Goal: Task Accomplishment & Management: Complete application form

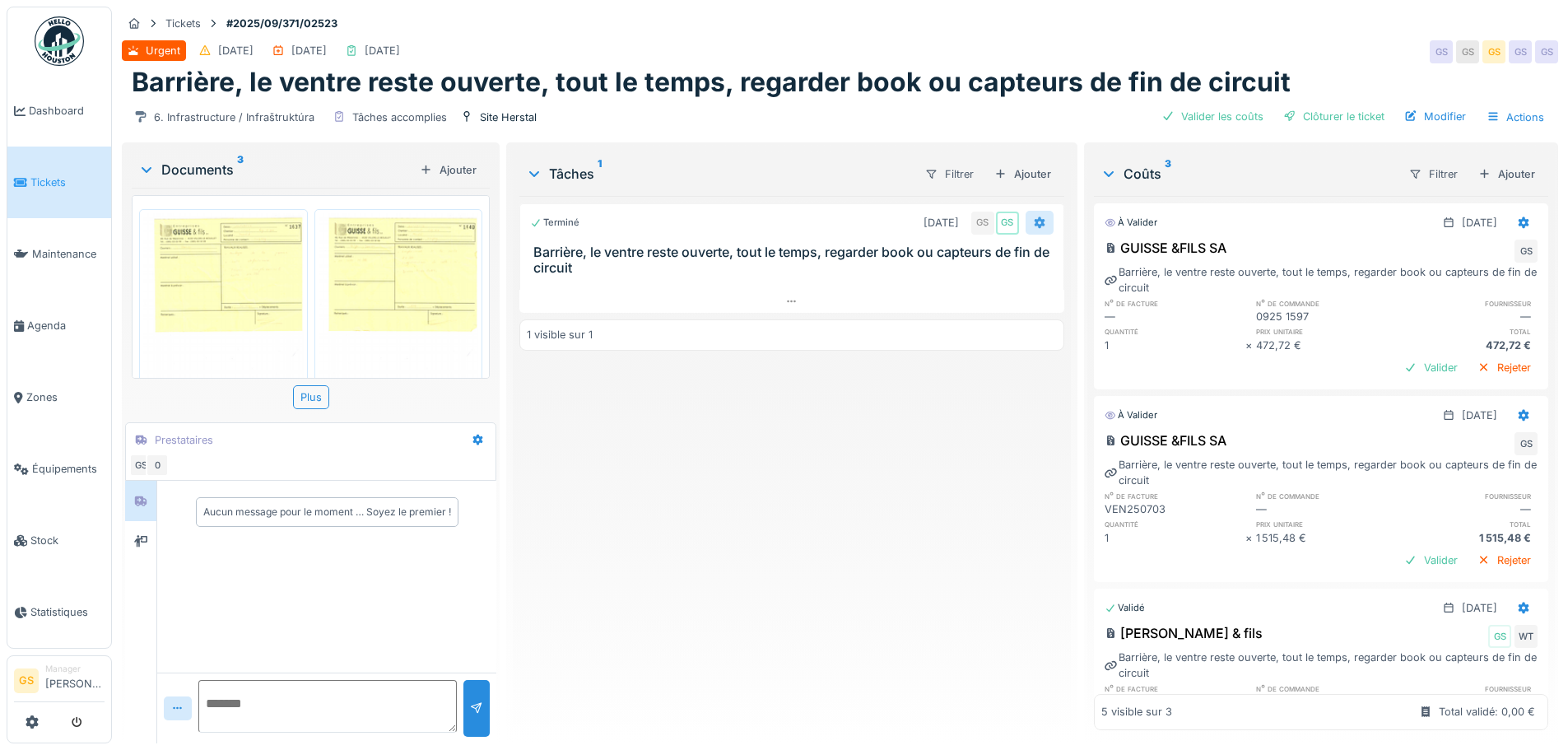
click at [1034, 219] on icon at bounding box center [1039, 222] width 11 height 12
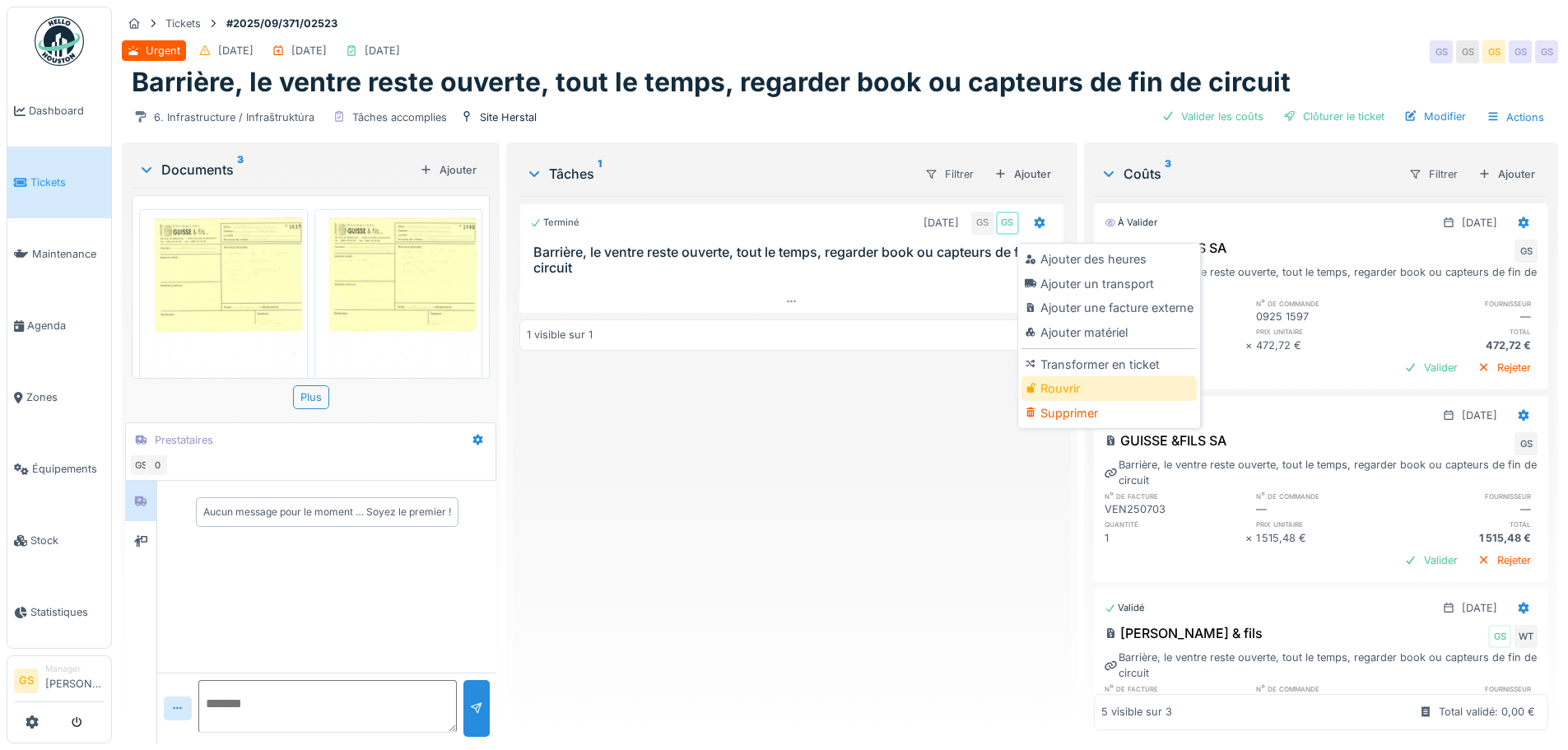
click at [1064, 392] on div "Rouvrir" at bounding box center [1109, 388] width 175 height 24
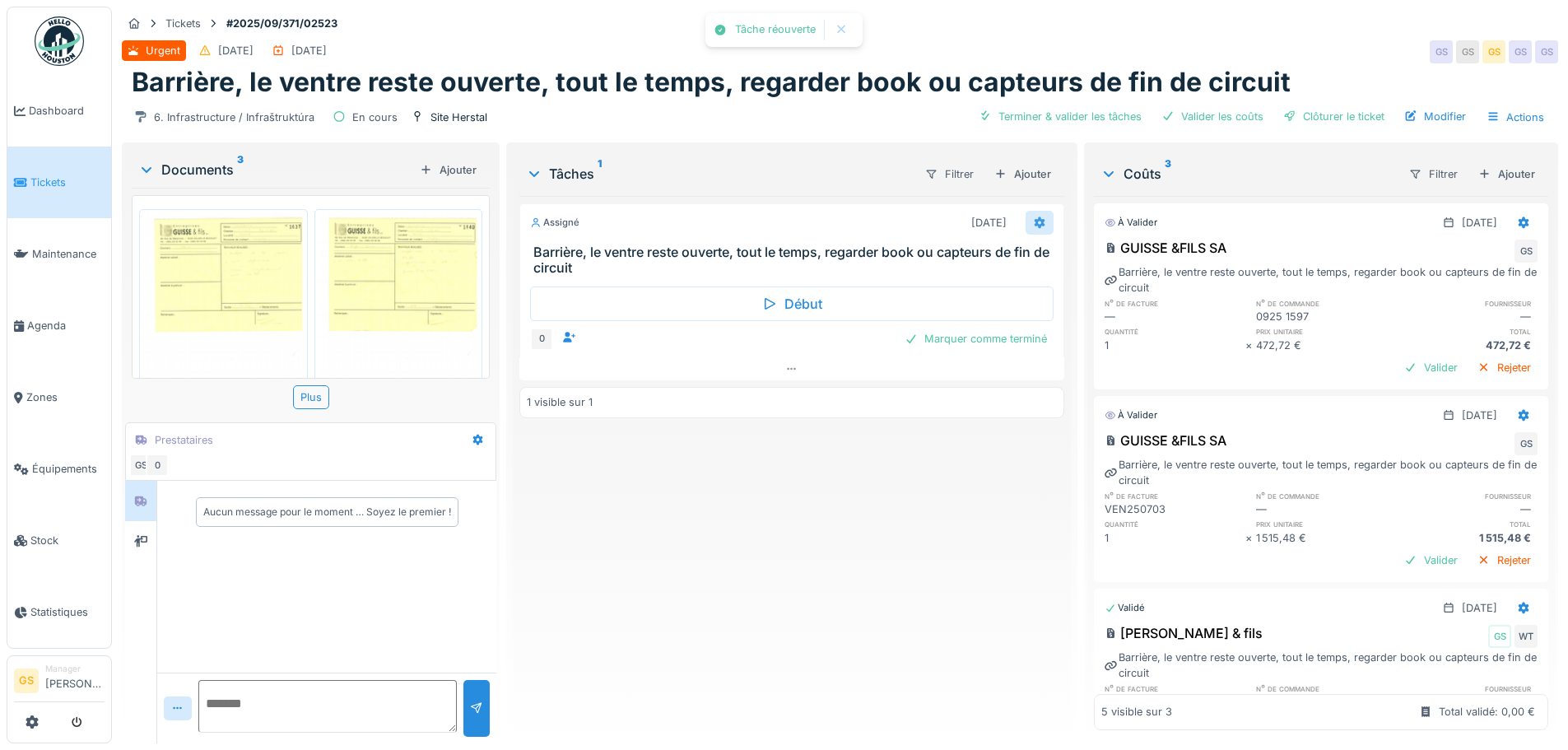
click at [1034, 224] on icon at bounding box center [1039, 222] width 11 height 12
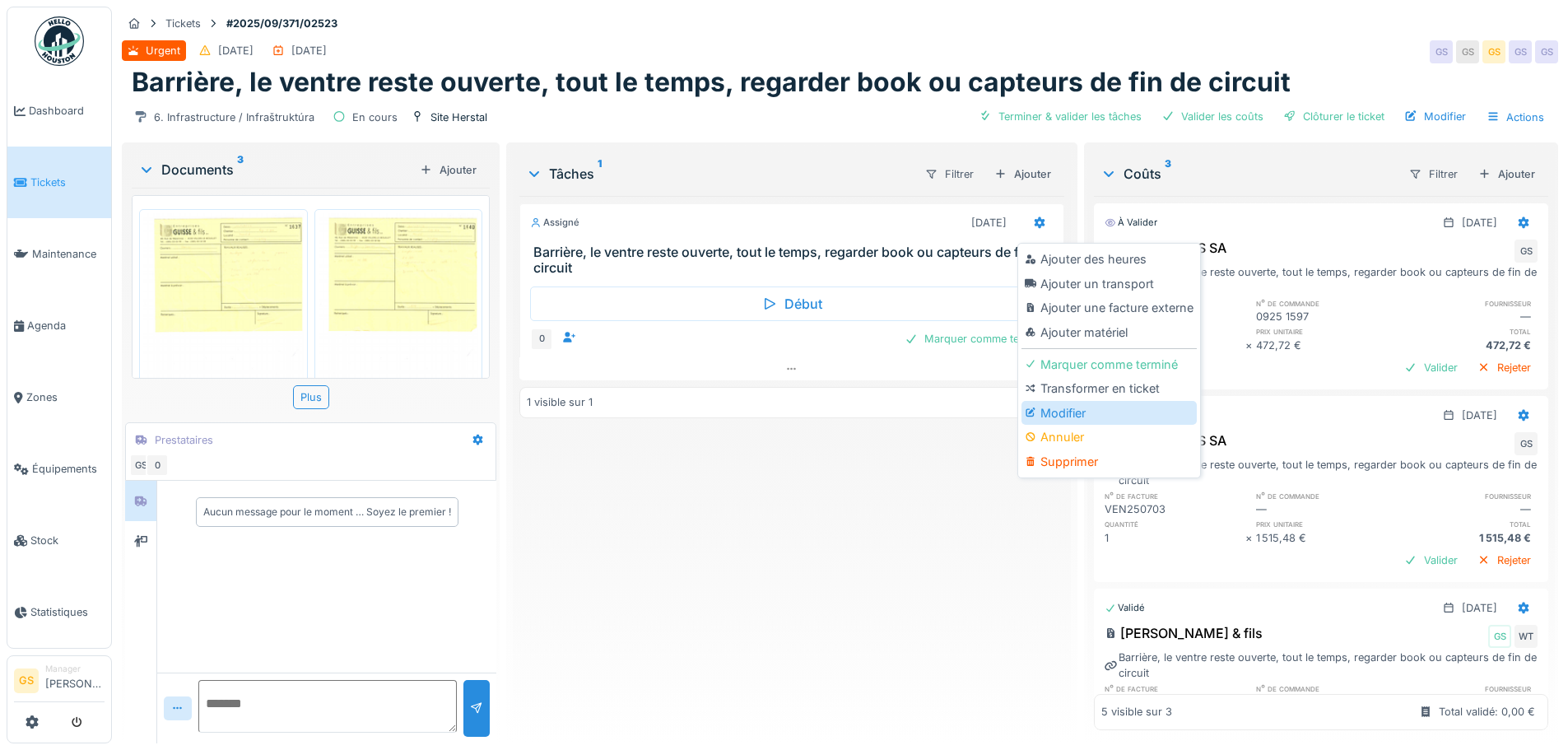
click at [1047, 408] on div "Modifier" at bounding box center [1109, 413] width 175 height 24
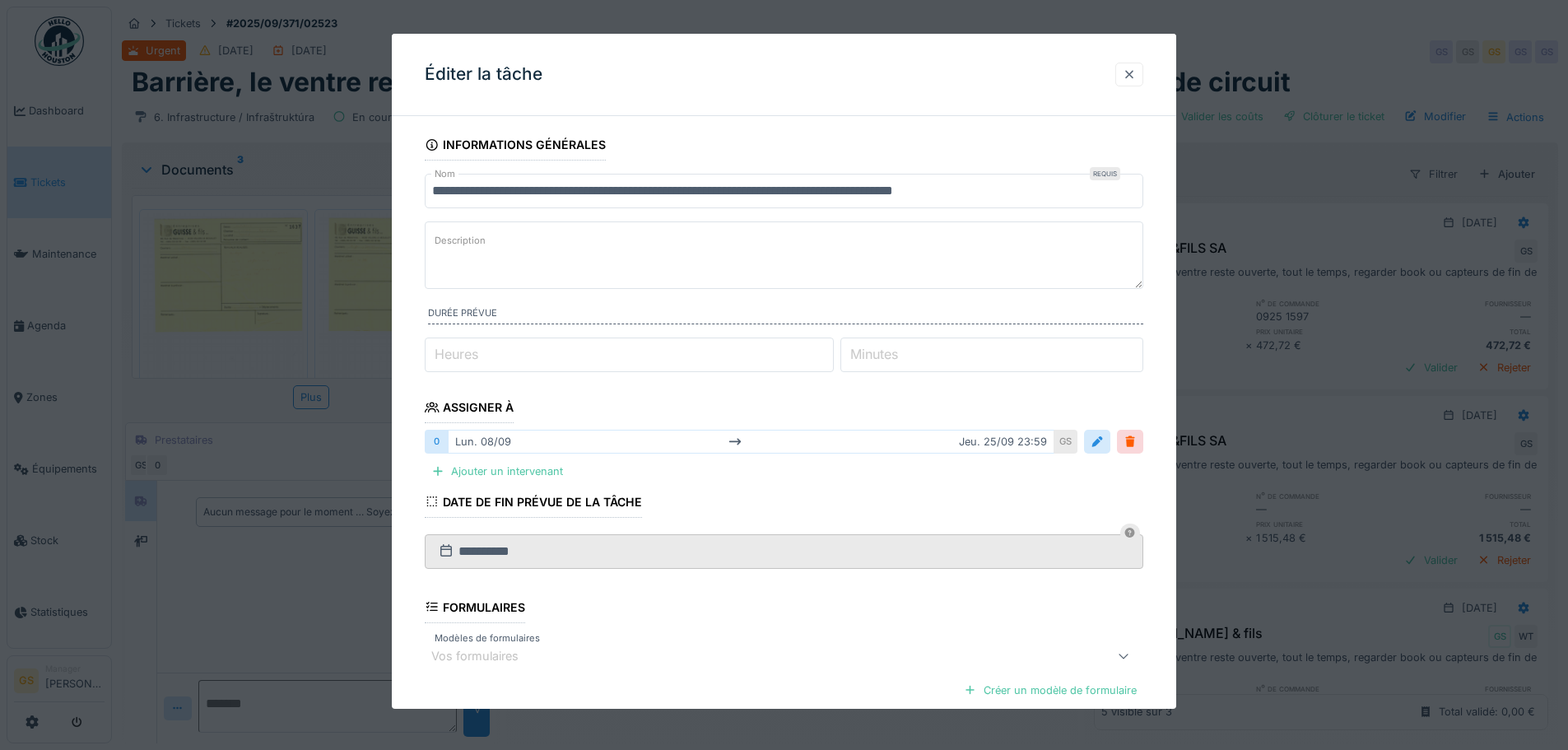
click at [1136, 74] on div at bounding box center [1129, 74] width 13 height 15
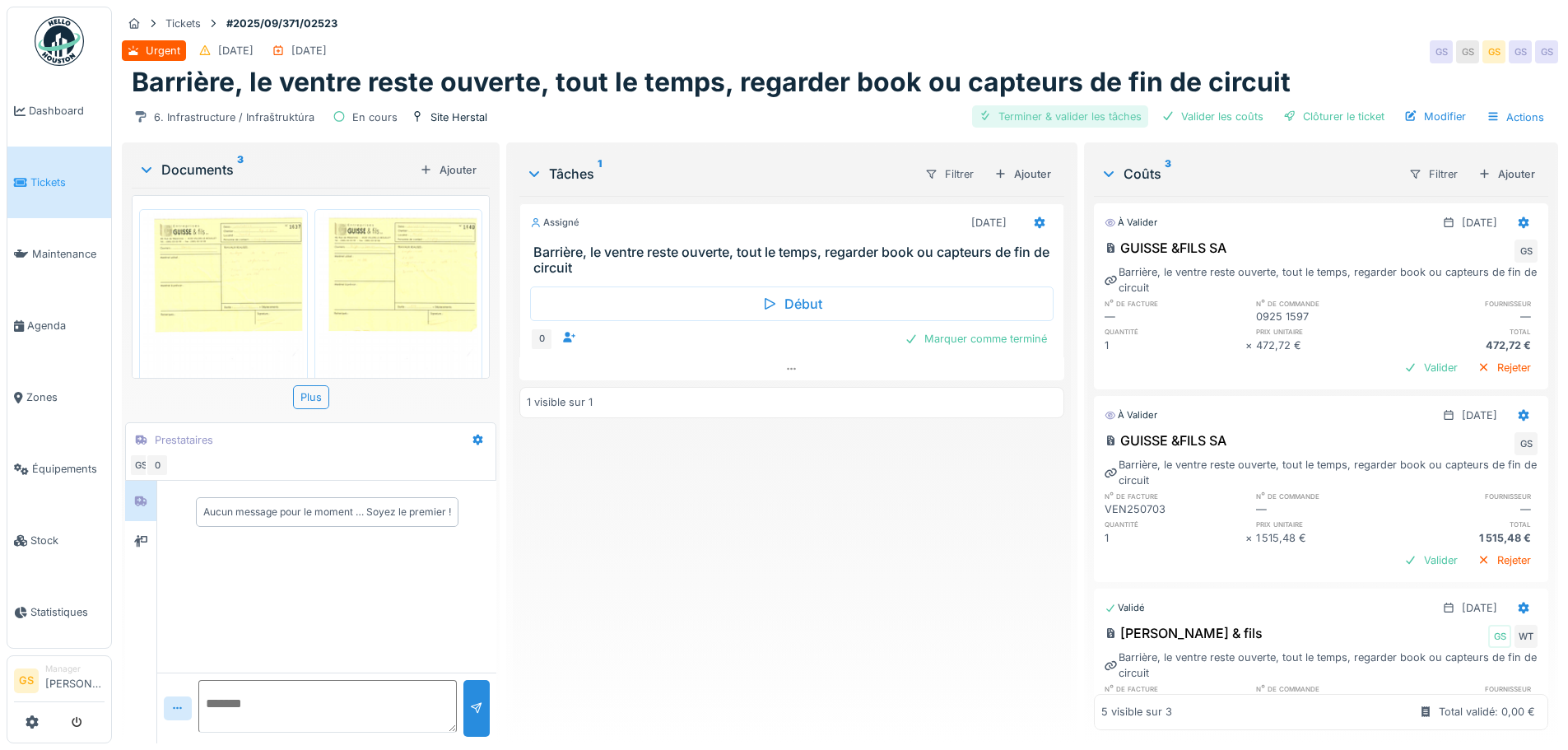
click at [1038, 117] on div "Terminer & valider les tâches" at bounding box center [1061, 116] width 176 height 22
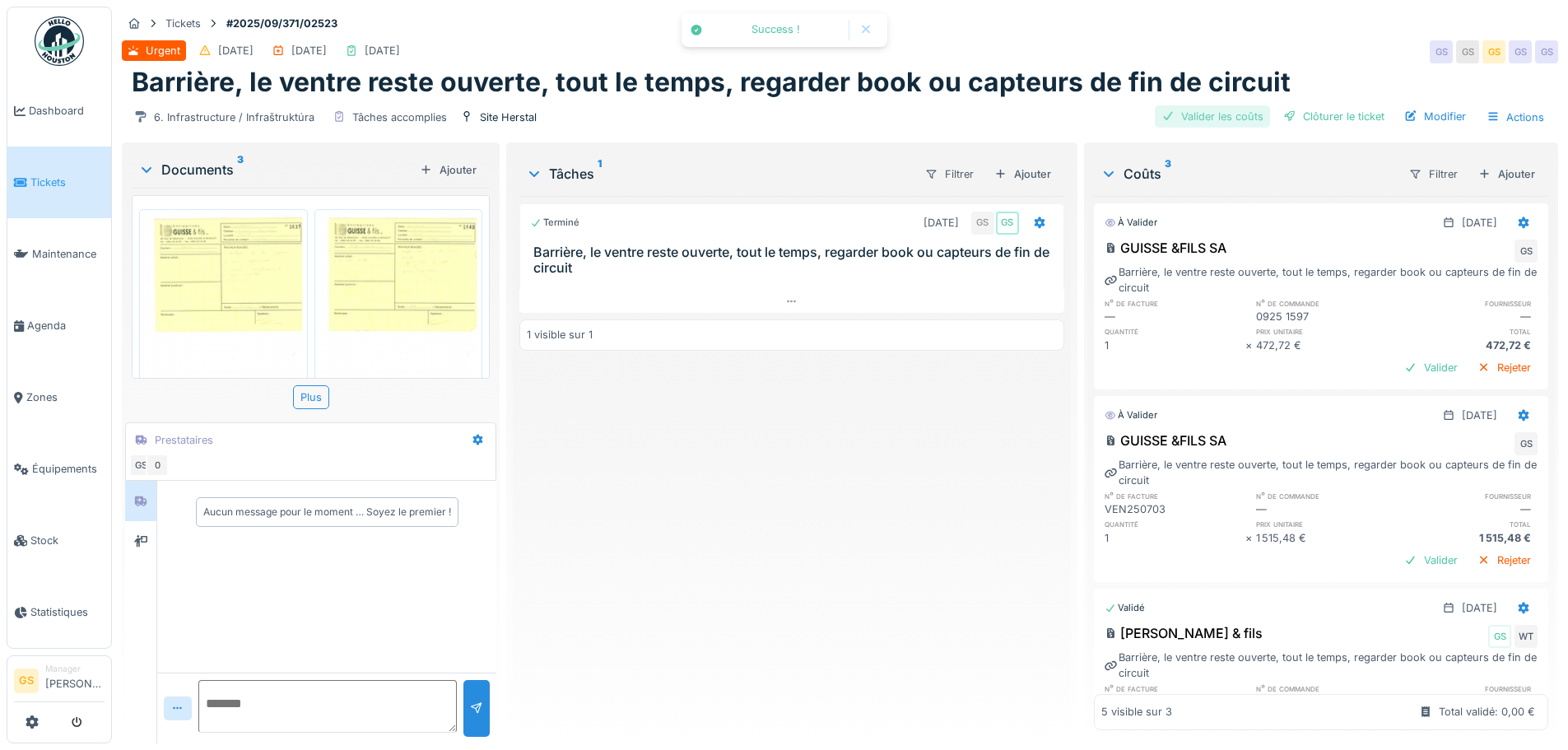
click at [1221, 116] on div "Valider les coûts" at bounding box center [1213, 116] width 115 height 22
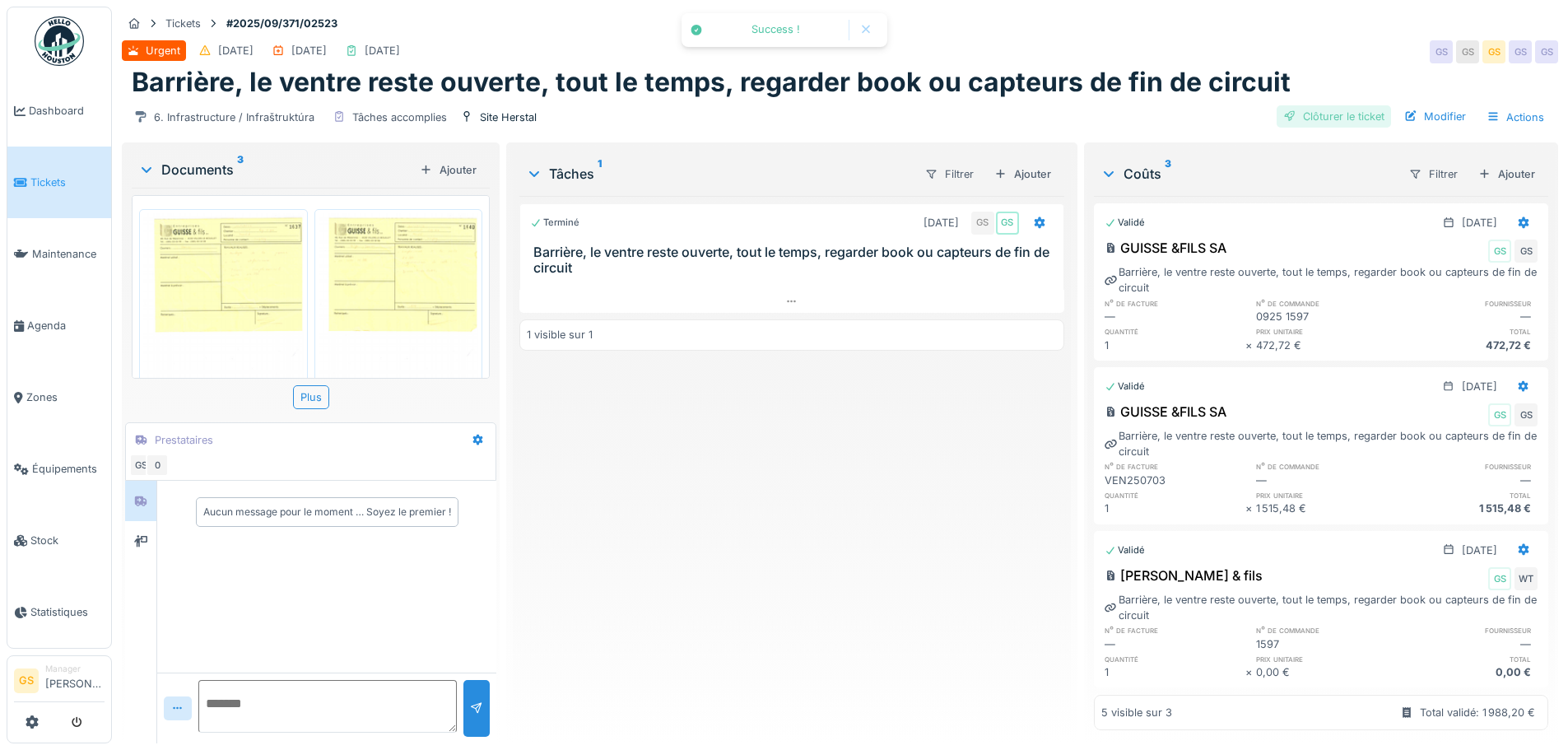
click at [1294, 112] on div "Clôturer le ticket" at bounding box center [1333, 116] width 114 height 22
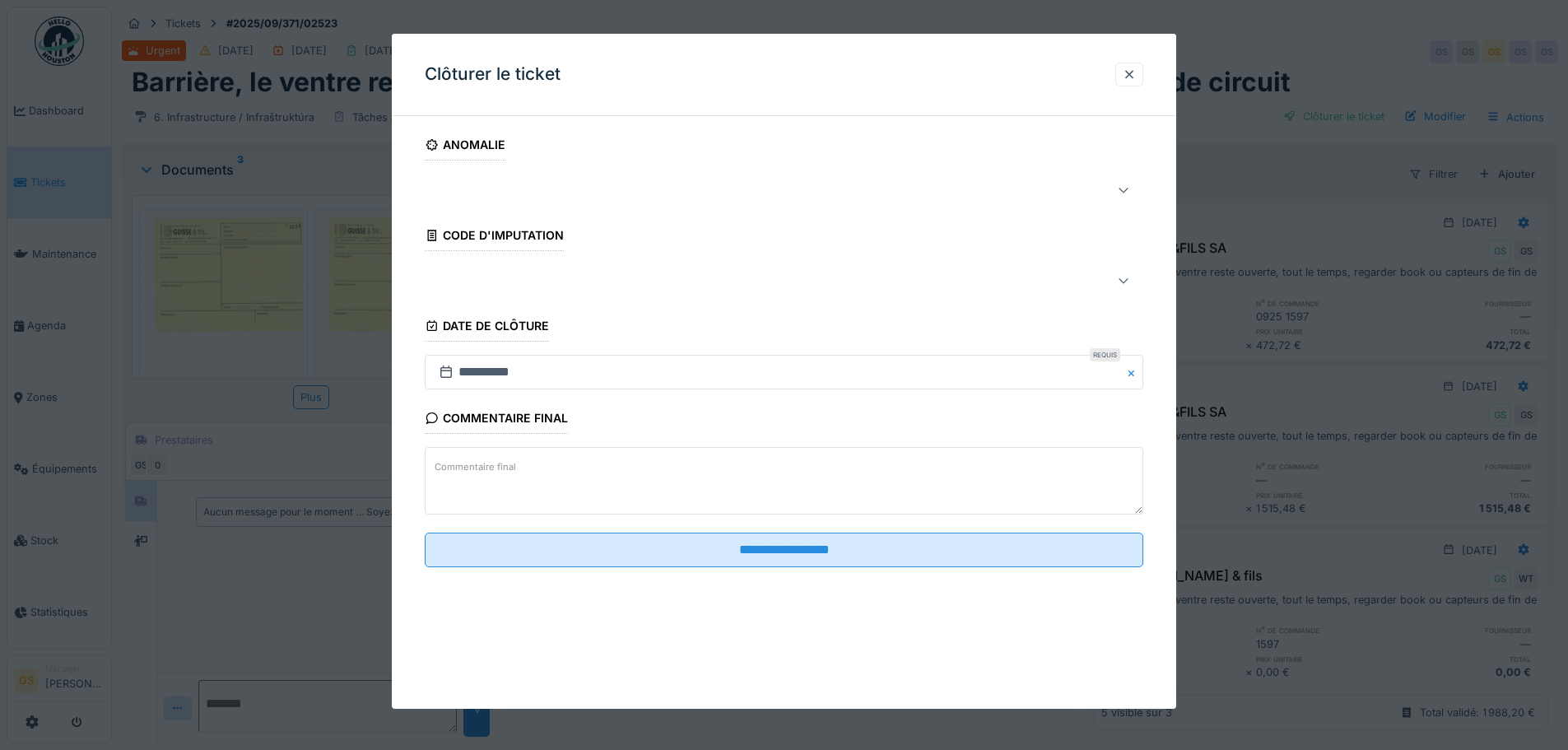
click at [479, 190] on div at bounding box center [741, 190] width 622 height 20
click at [557, 304] on div "0 résultats" at bounding box center [786, 314] width 722 height 30
click at [712, 388] on input "**********" at bounding box center [784, 371] width 719 height 34
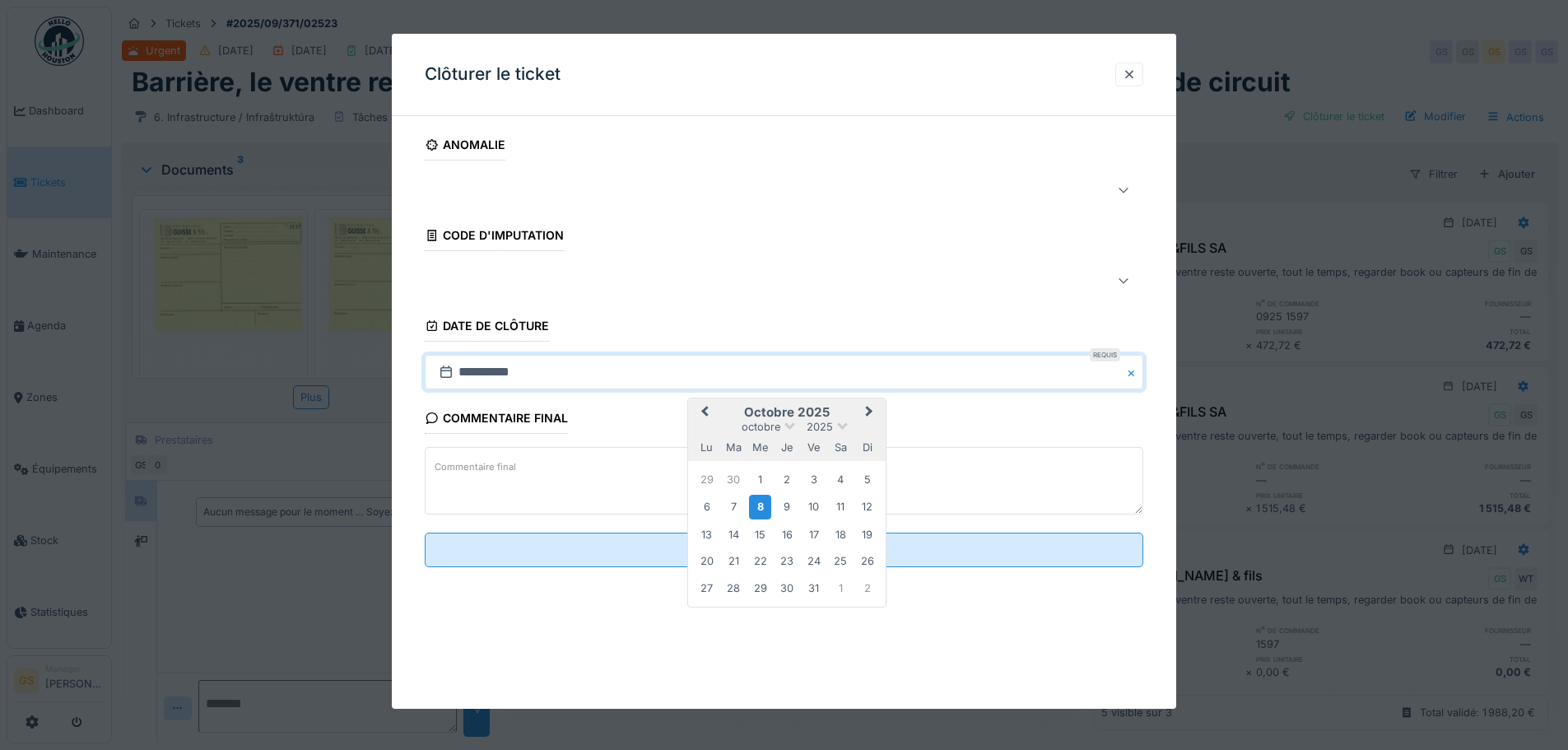
click at [448, 277] on div at bounding box center [741, 281] width 622 height 20
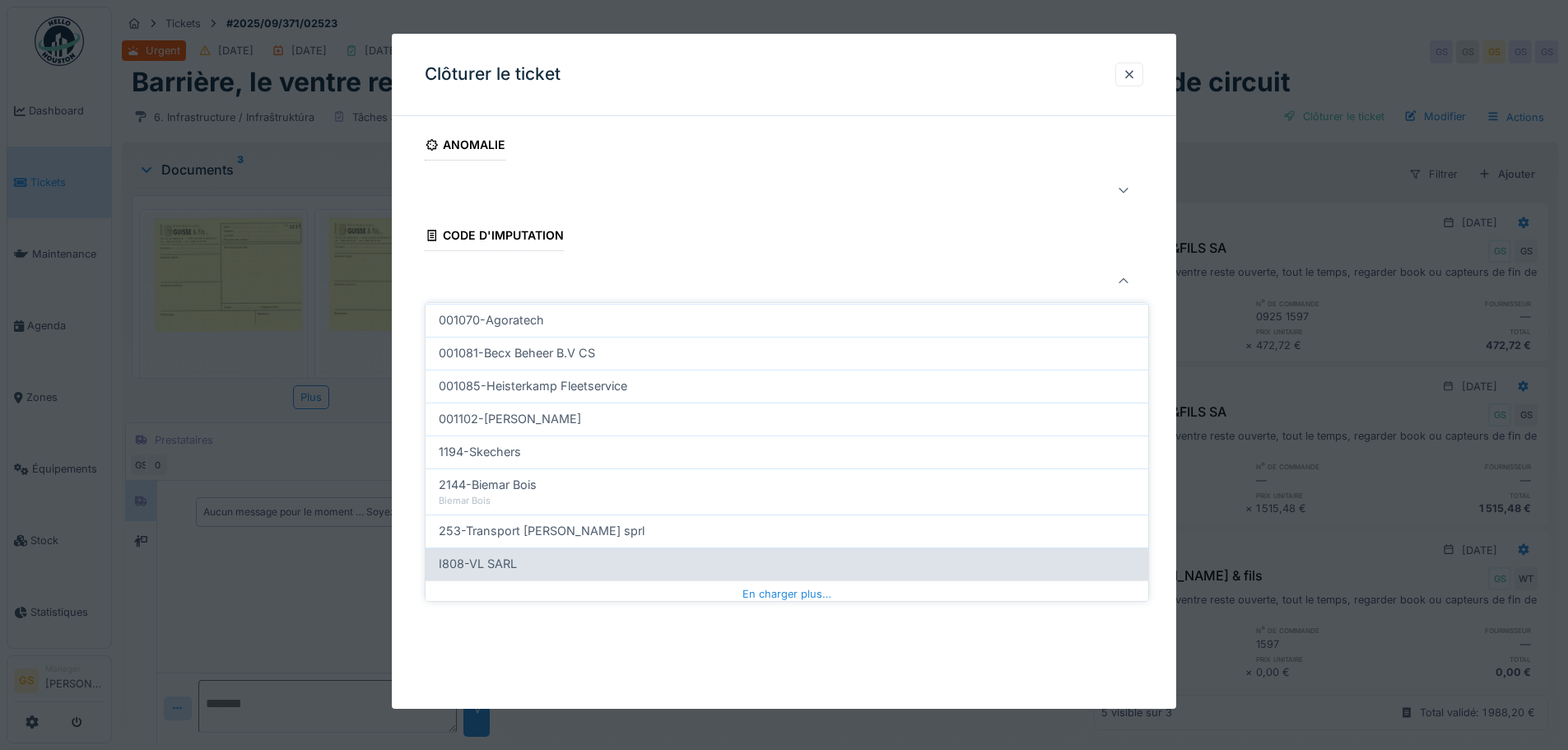
scroll to position [529, 0]
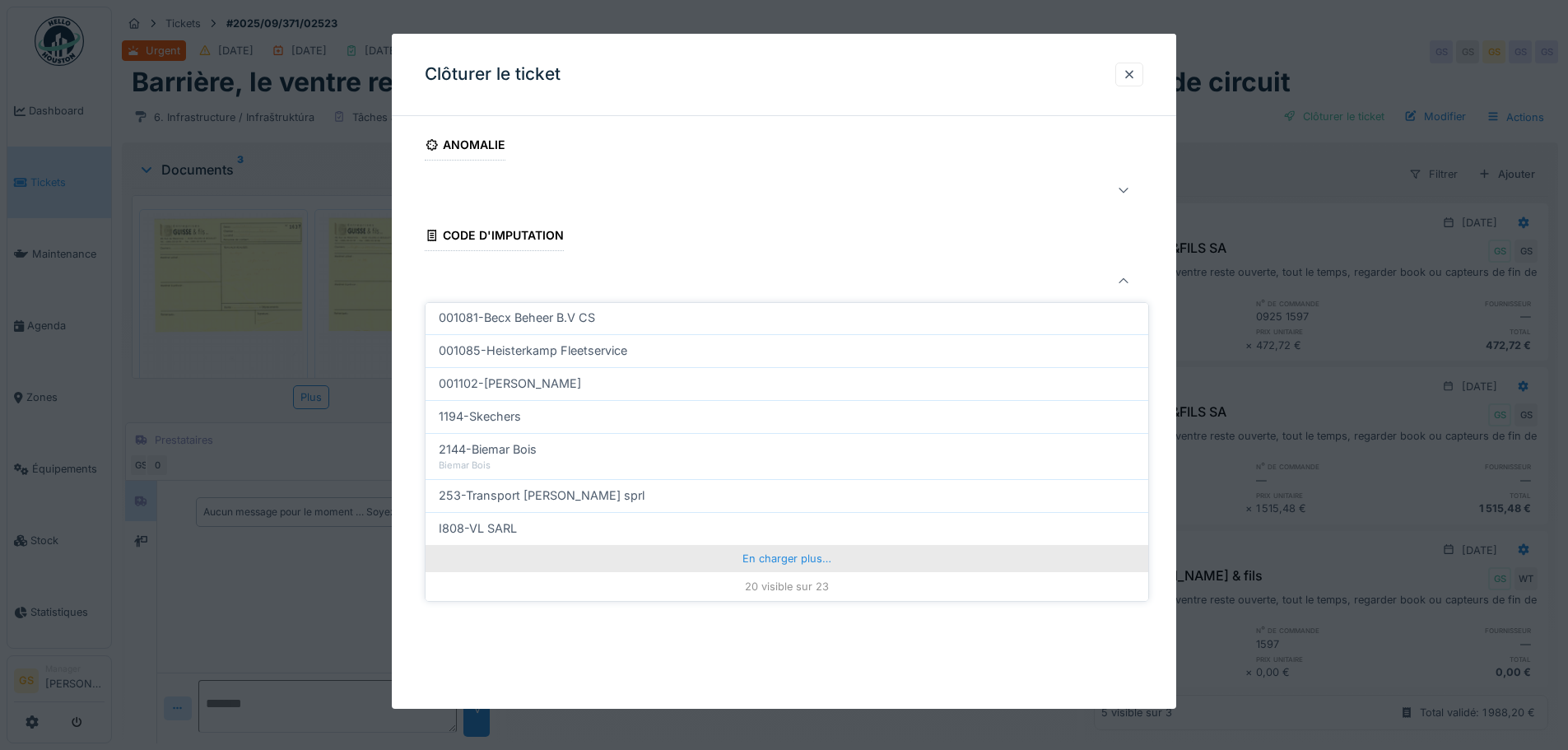
click at [751, 558] on div "En charger plus…" at bounding box center [786, 558] width 722 height 26
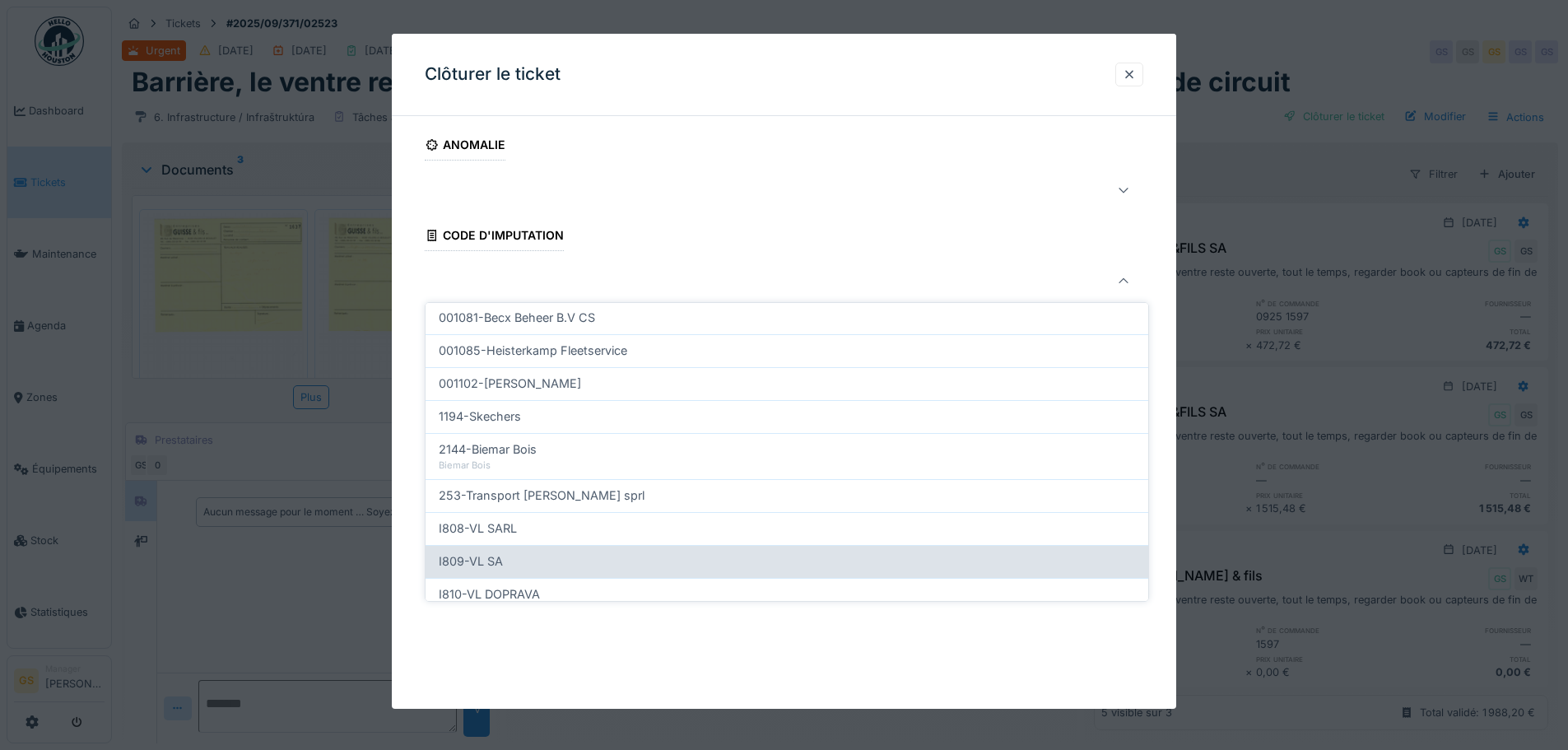
click at [492, 564] on span "I809-VL SA" at bounding box center [470, 561] width 64 height 18
type input "***"
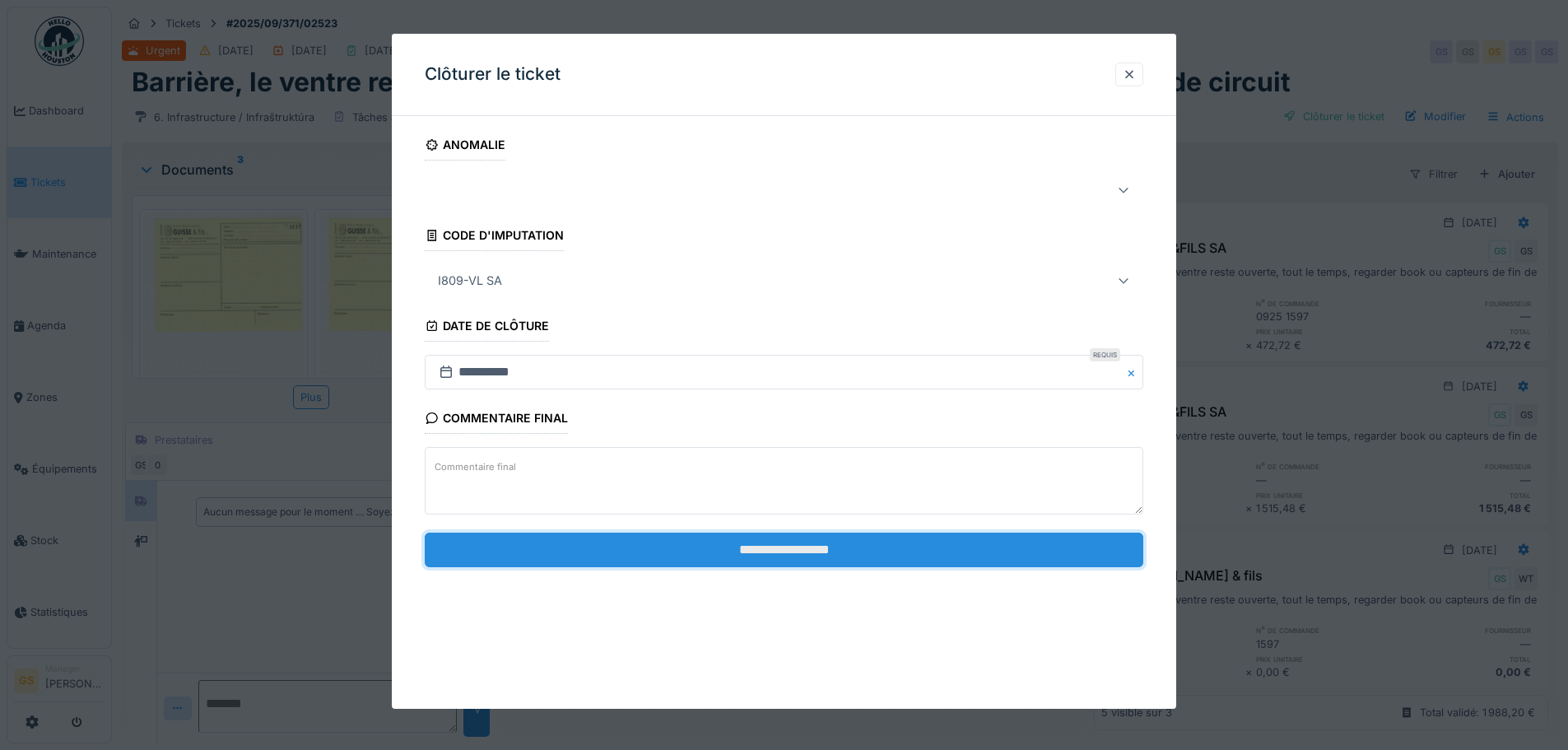
click at [604, 554] on input "**********" at bounding box center [784, 549] width 719 height 34
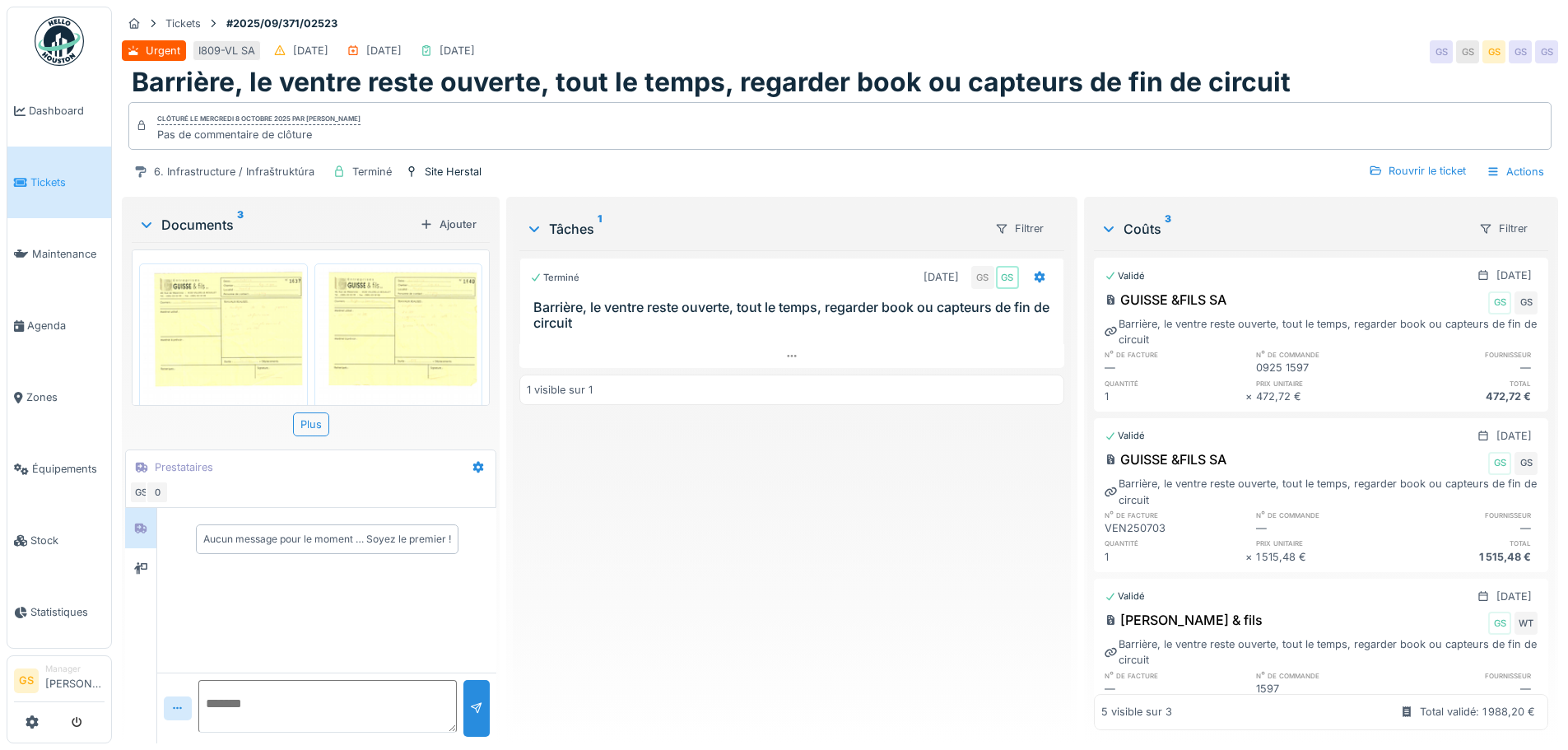
click at [46, 181] on span "Tickets" at bounding box center [67, 182] width 74 height 15
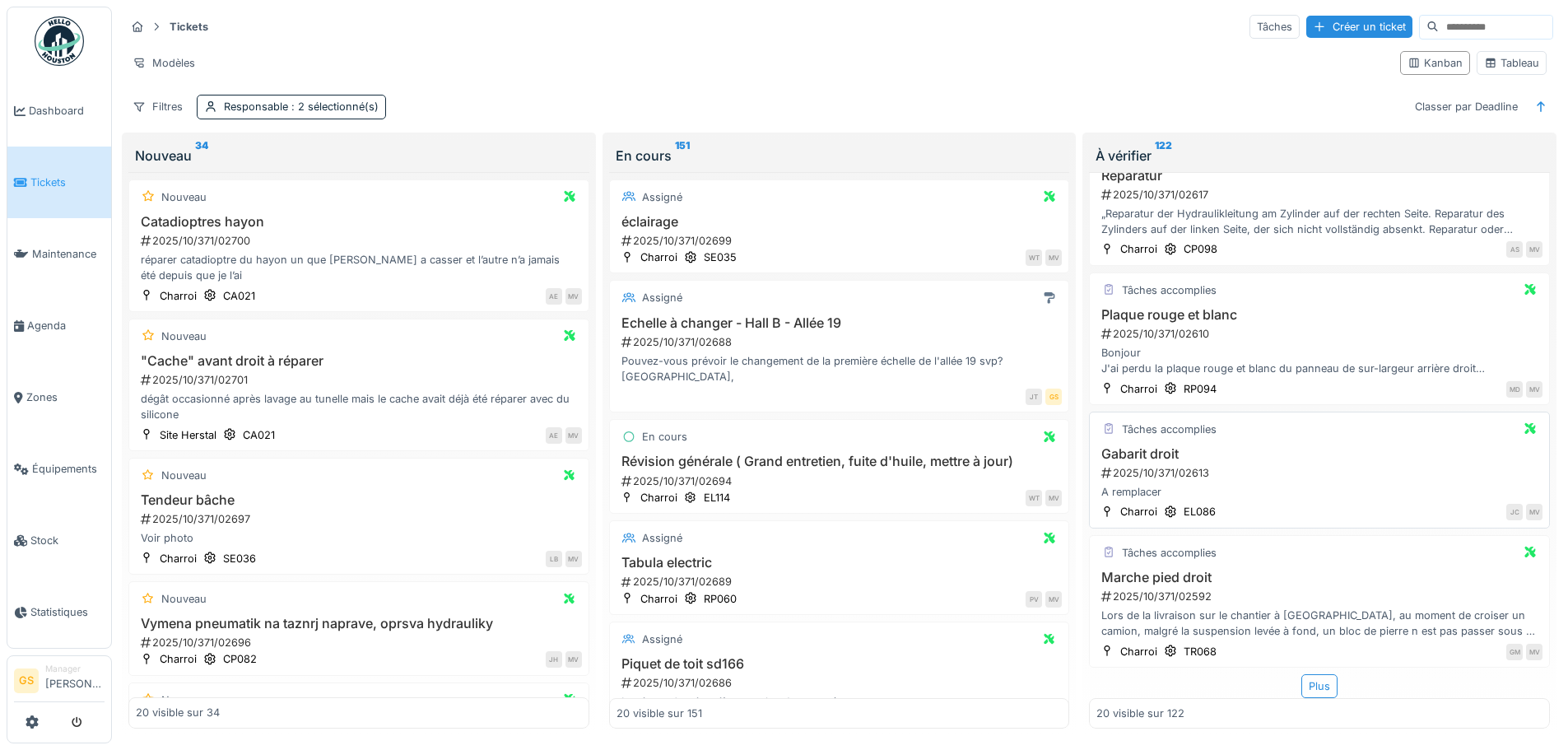
scroll to position [11, 0]
click at [1302, 676] on div "Plus" at bounding box center [1320, 685] width 36 height 24
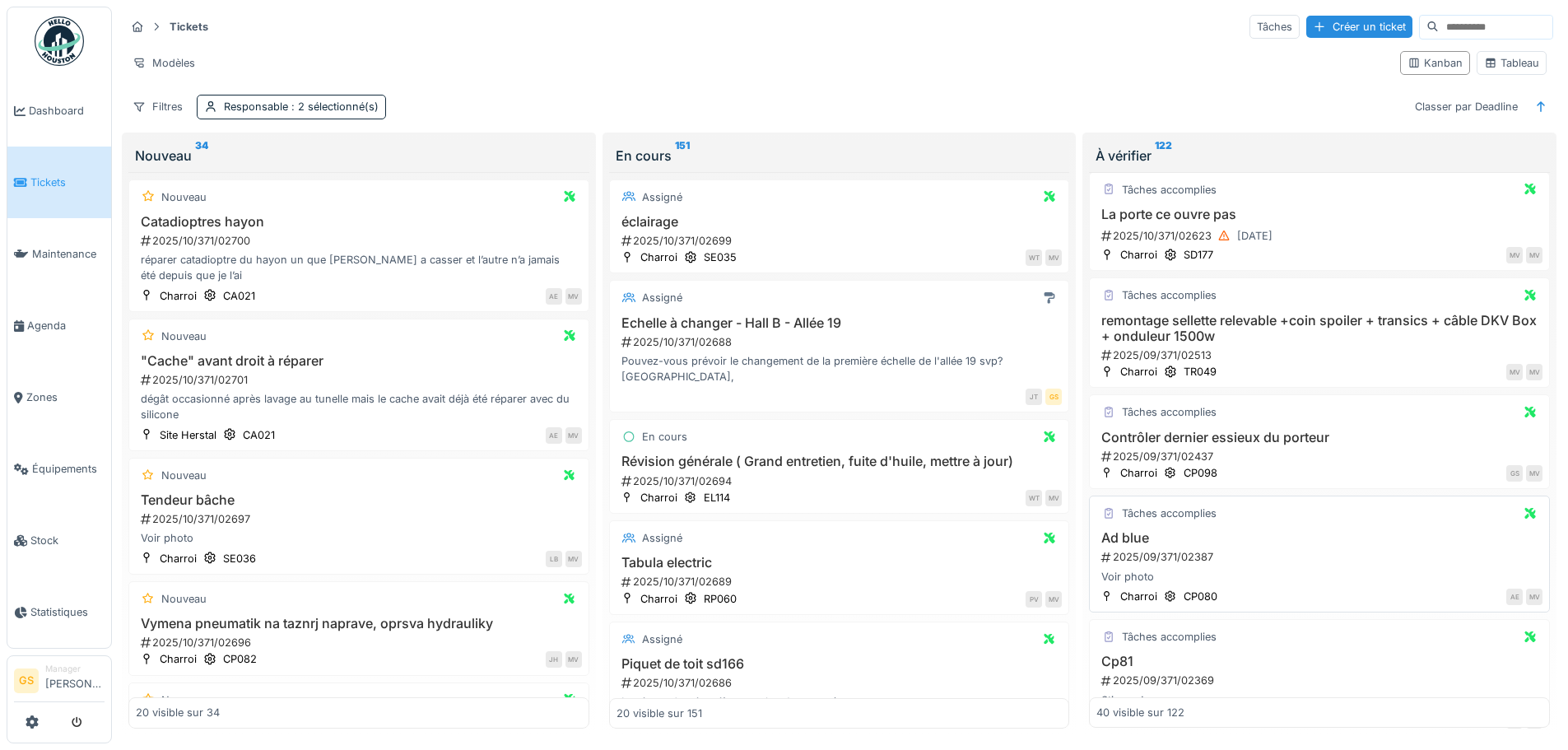
scroll to position [4246, 0]
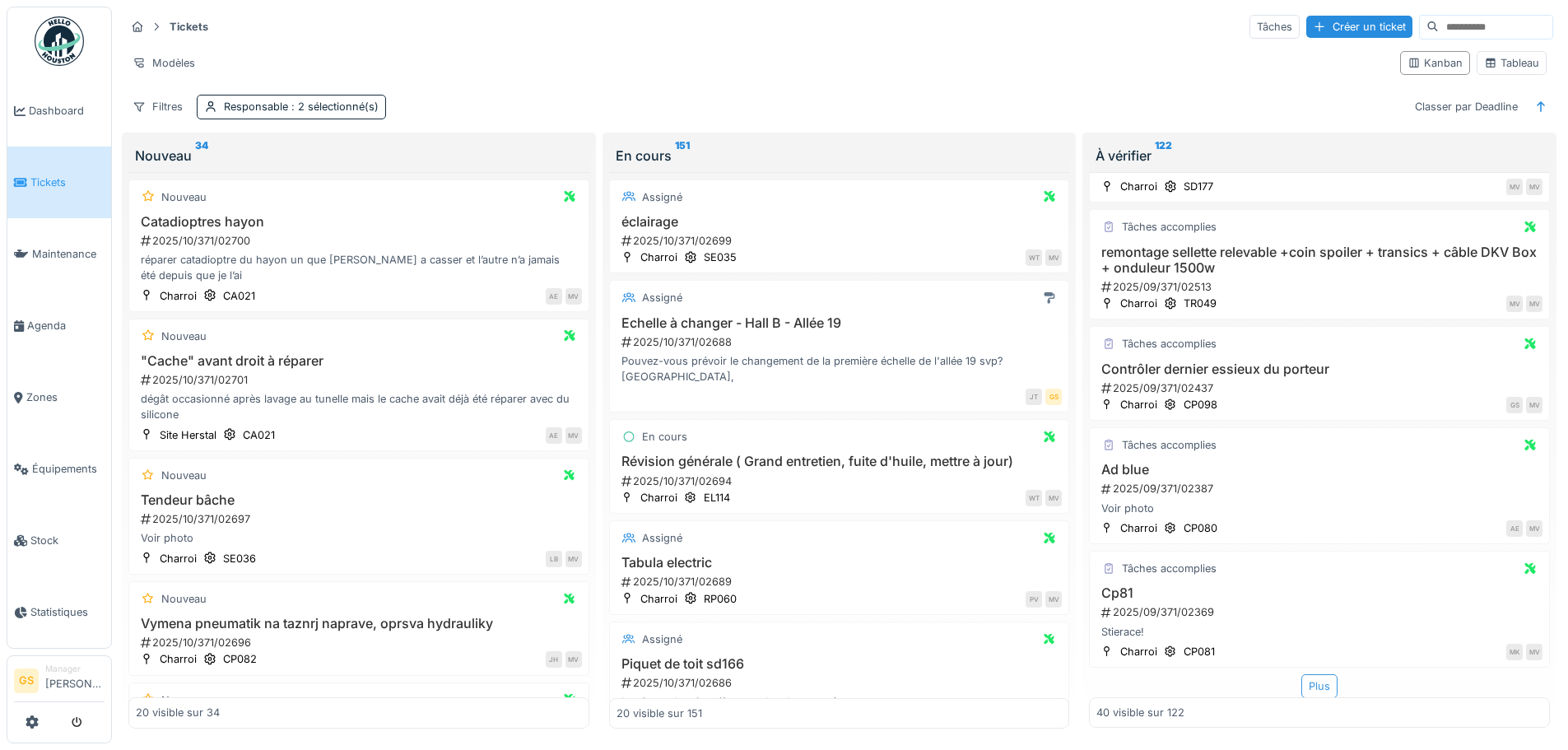
click at [1302, 677] on div "Plus" at bounding box center [1320, 685] width 36 height 24
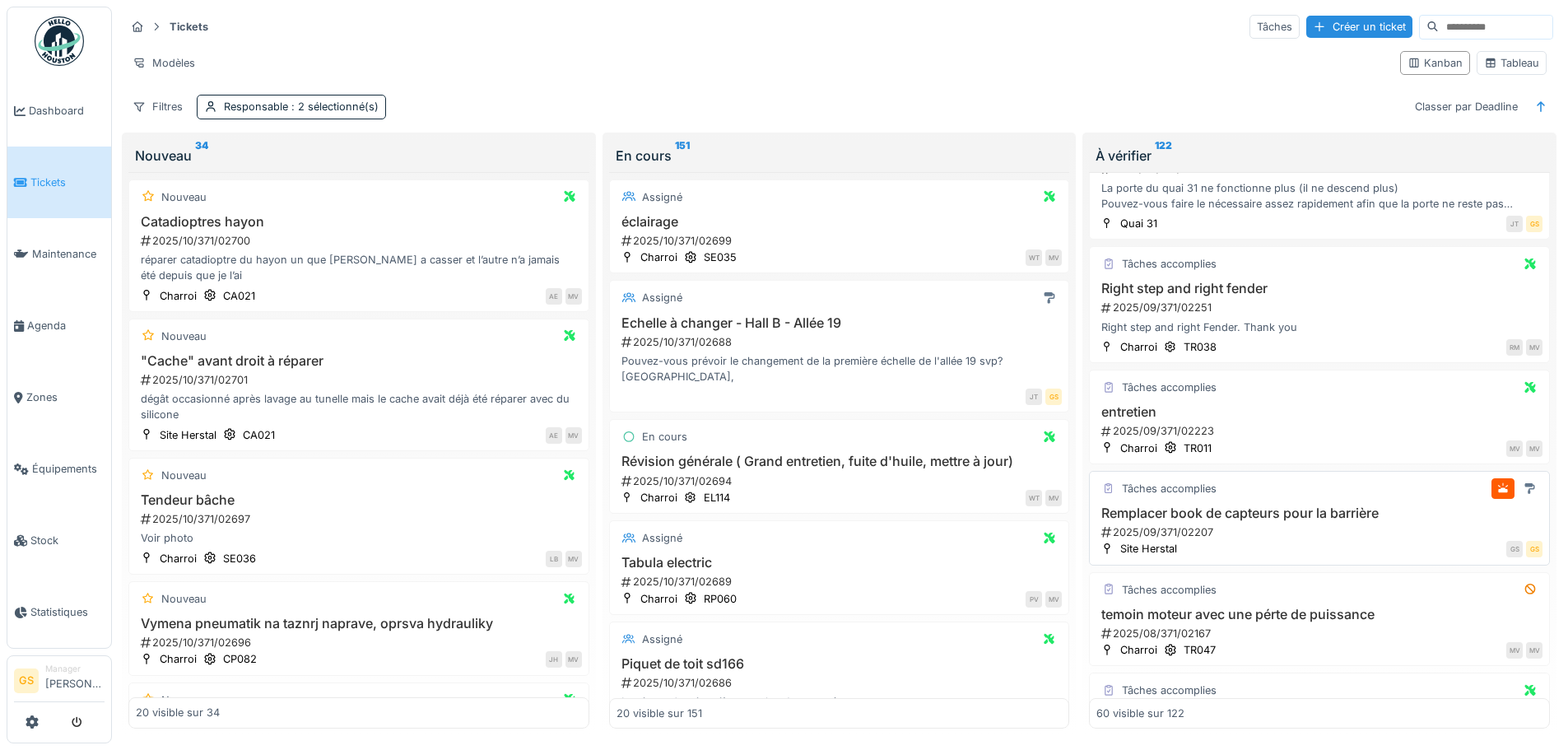
scroll to position [5727, 0]
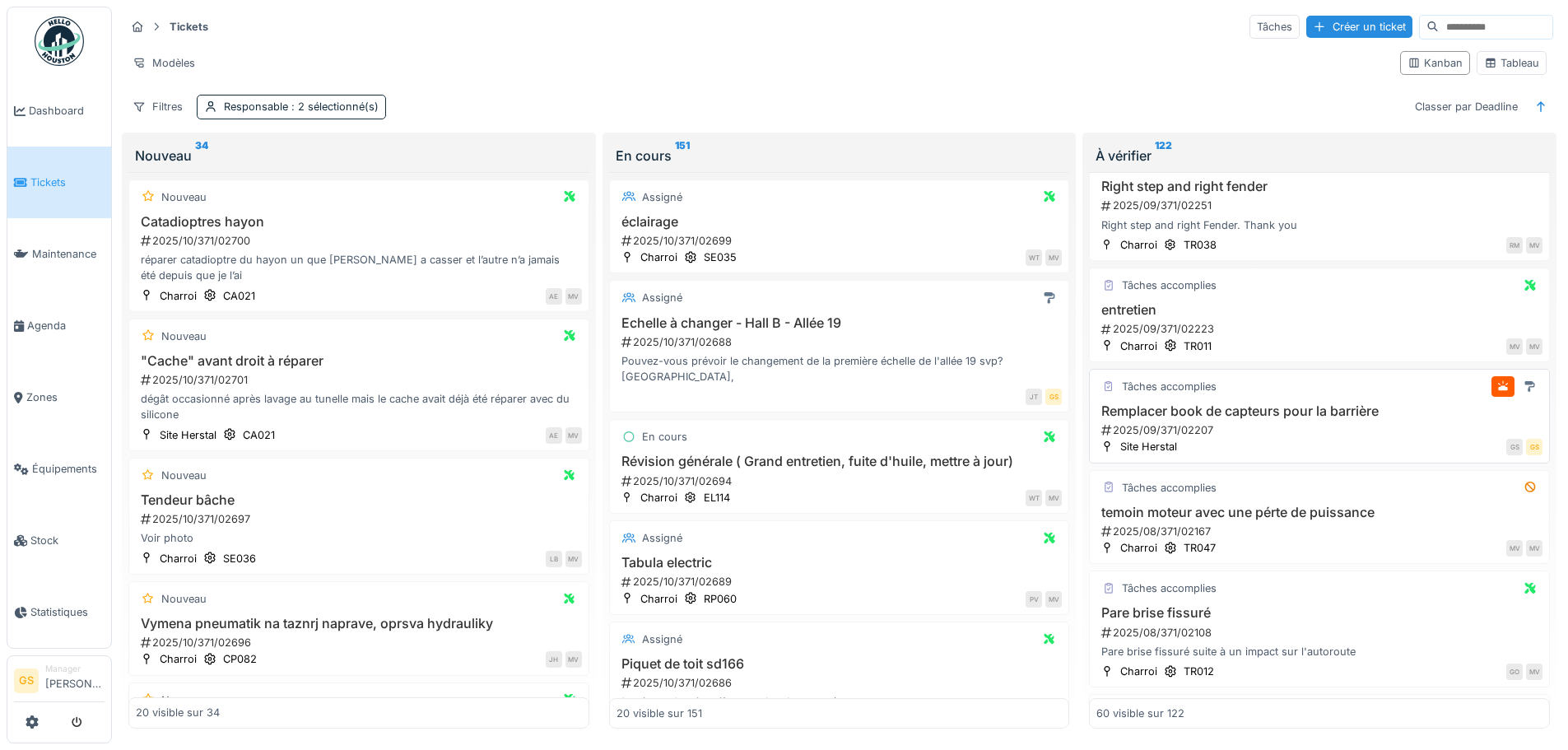
click at [1156, 422] on div "2025/09/371/02207" at bounding box center [1322, 429] width 443 height 15
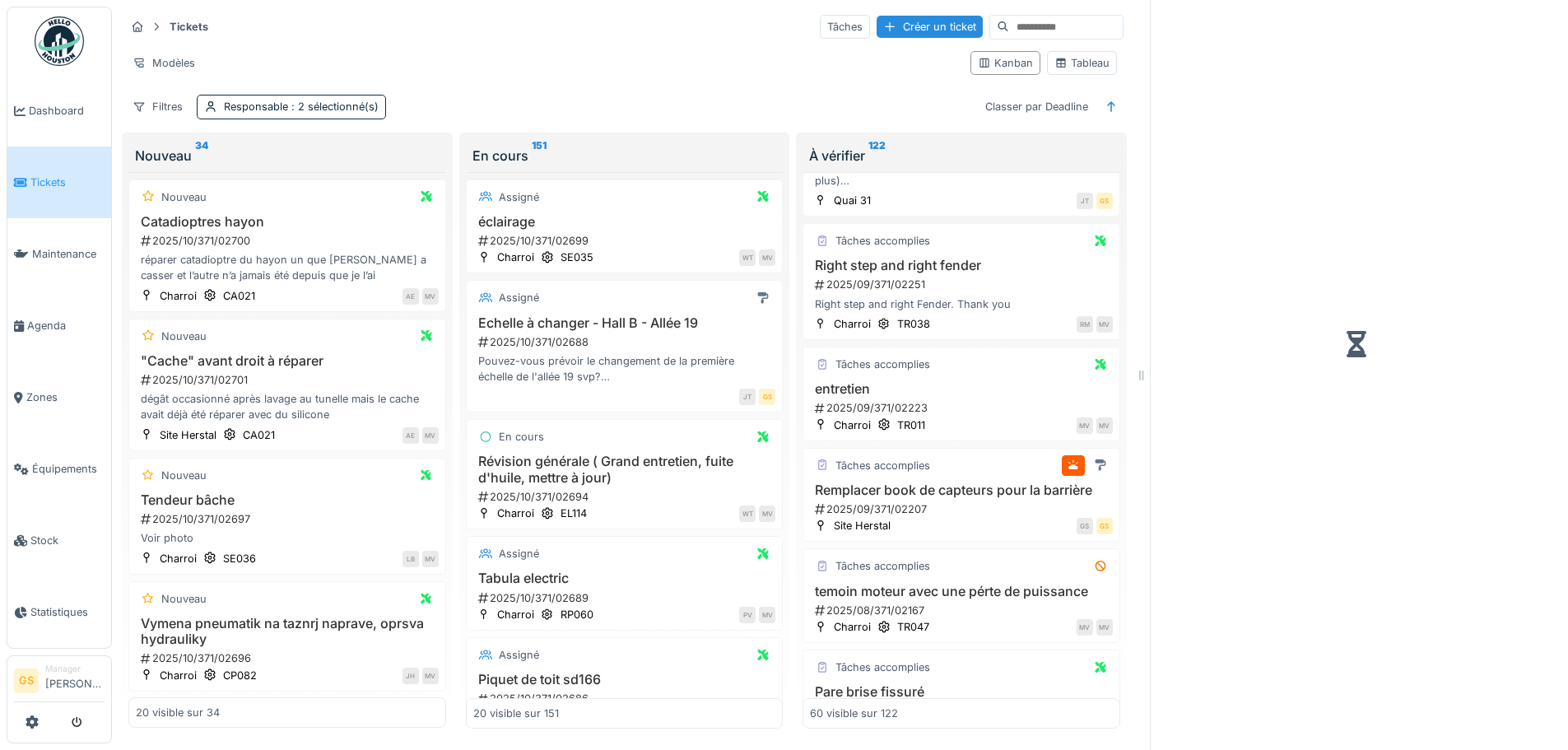
scroll to position [5806, 0]
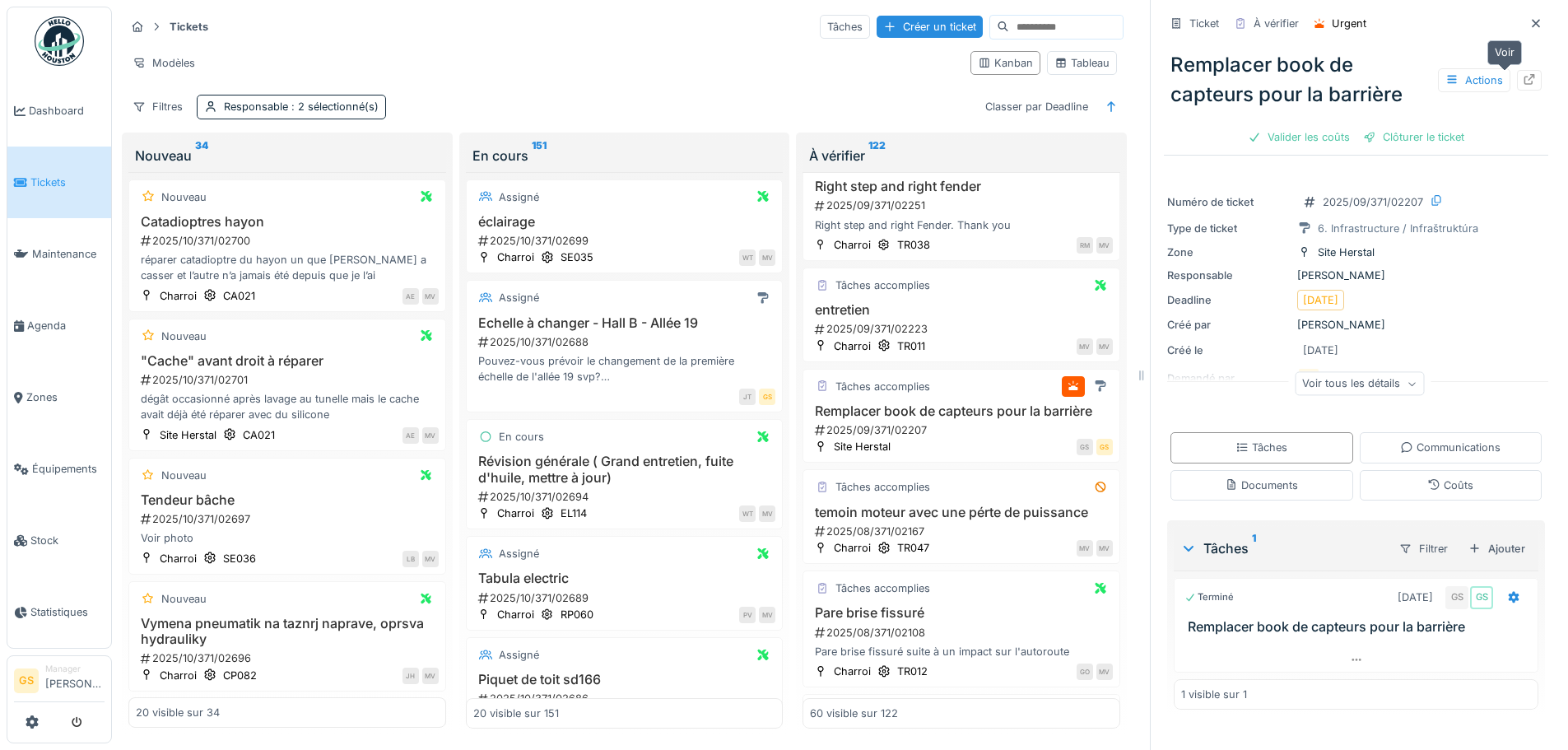
click at [1523, 74] on icon at bounding box center [1529, 79] width 13 height 11
click at [20, 320] on icon at bounding box center [19, 326] width 10 height 12
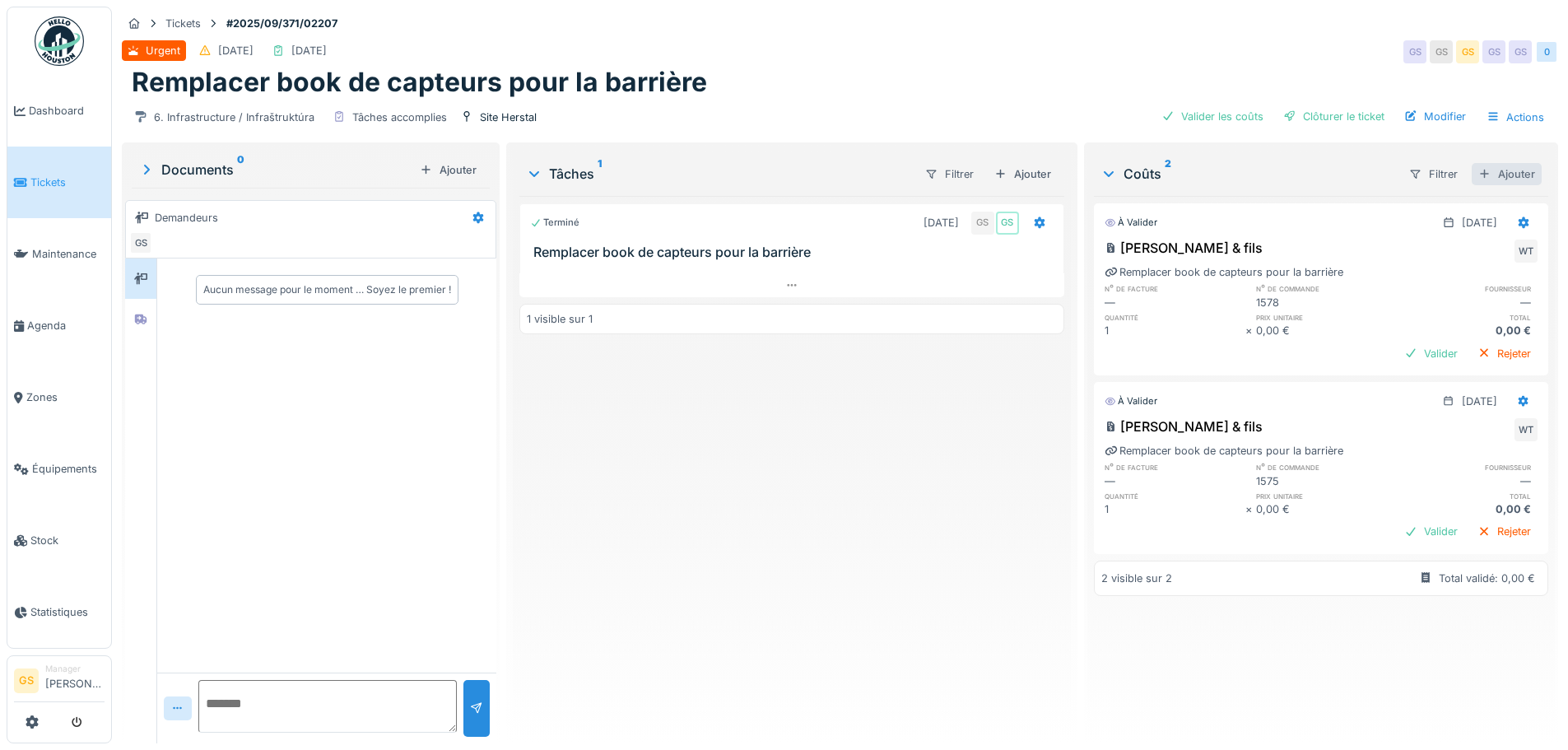
click at [1489, 170] on div "Ajouter" at bounding box center [1507, 174] width 70 height 22
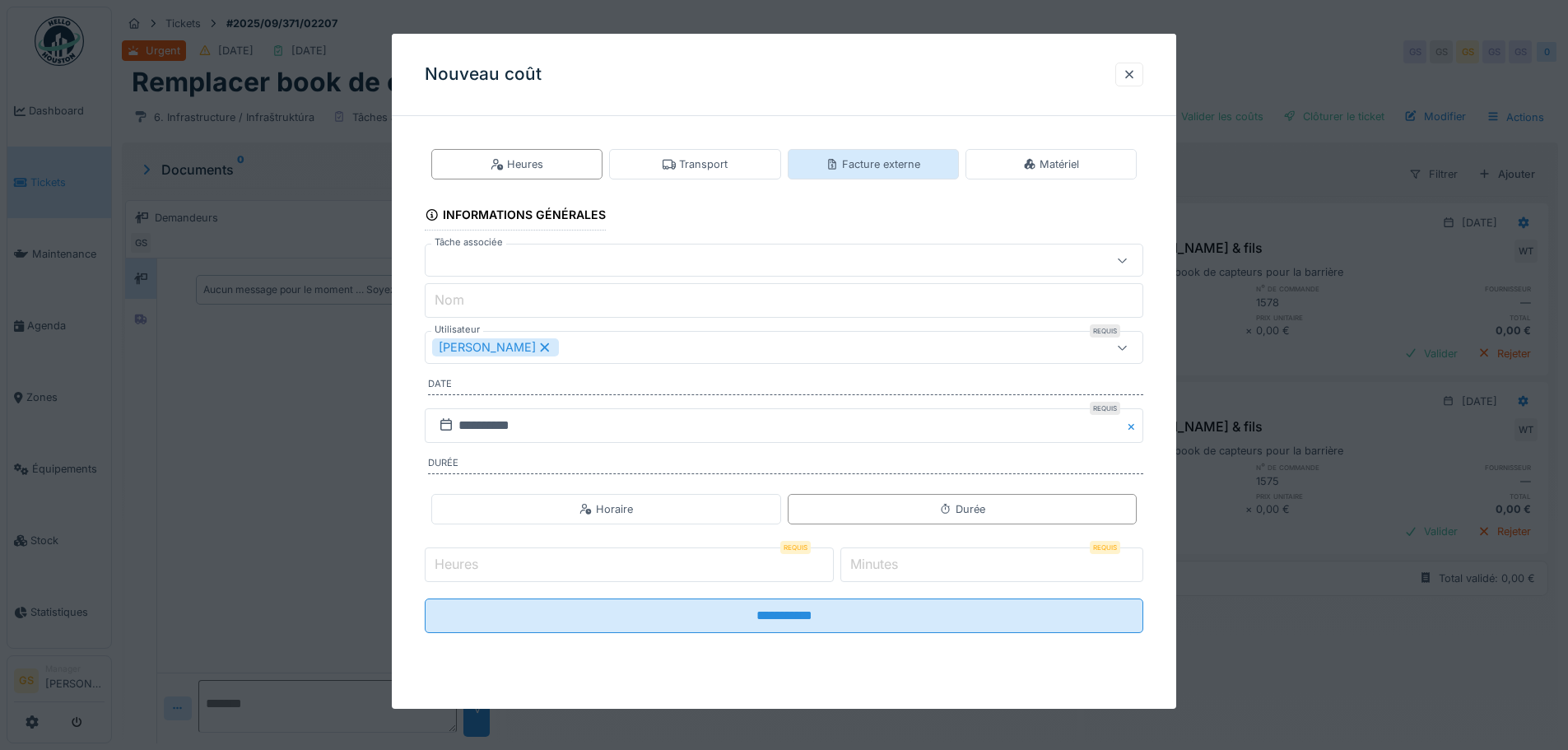
click at [877, 165] on div "Facture externe" at bounding box center [873, 164] width 94 height 15
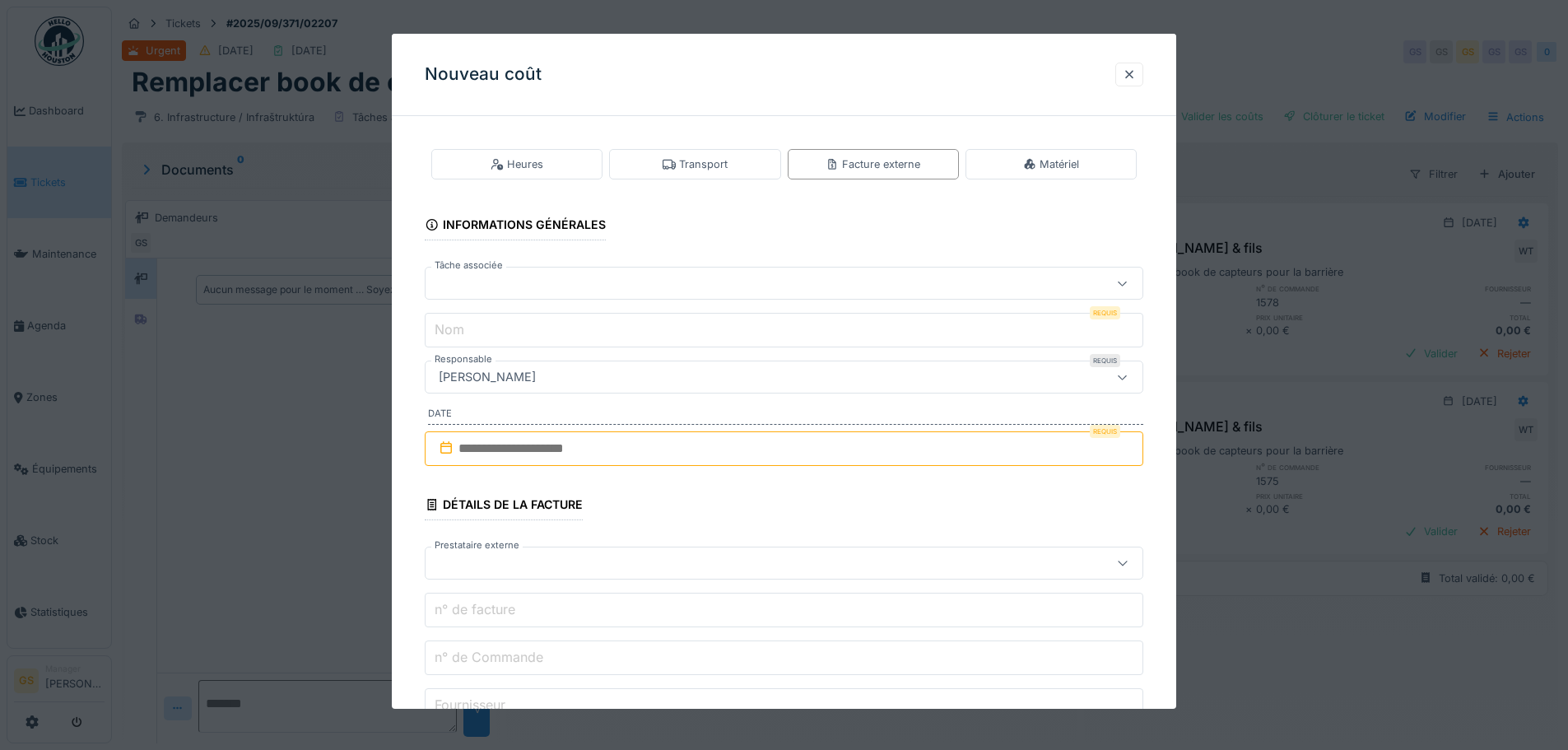
click at [497, 278] on div at bounding box center [741, 283] width 620 height 18
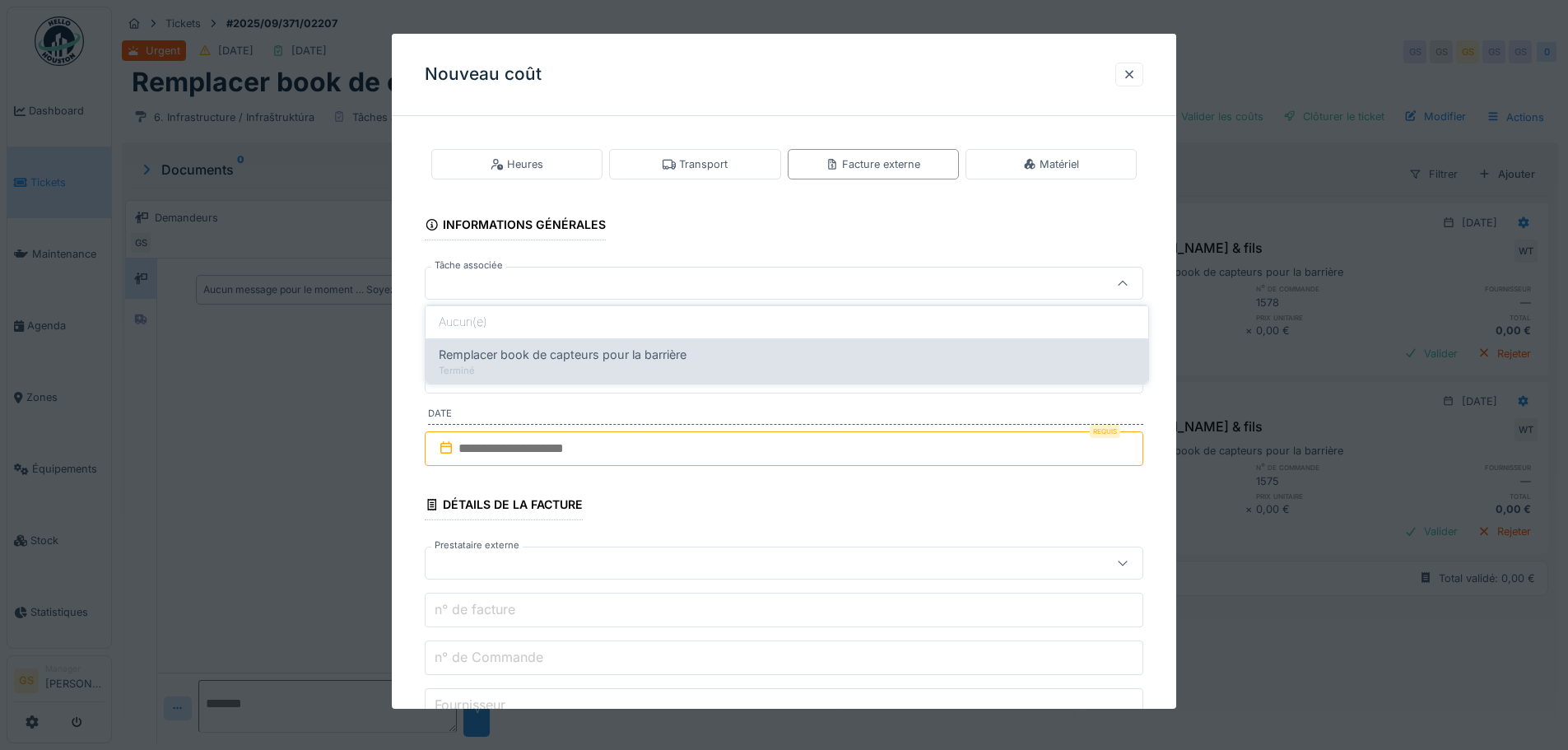
click at [528, 357] on span "Remplacer book de capteurs pour la barrière" at bounding box center [562, 354] width 247 height 18
type input "******"
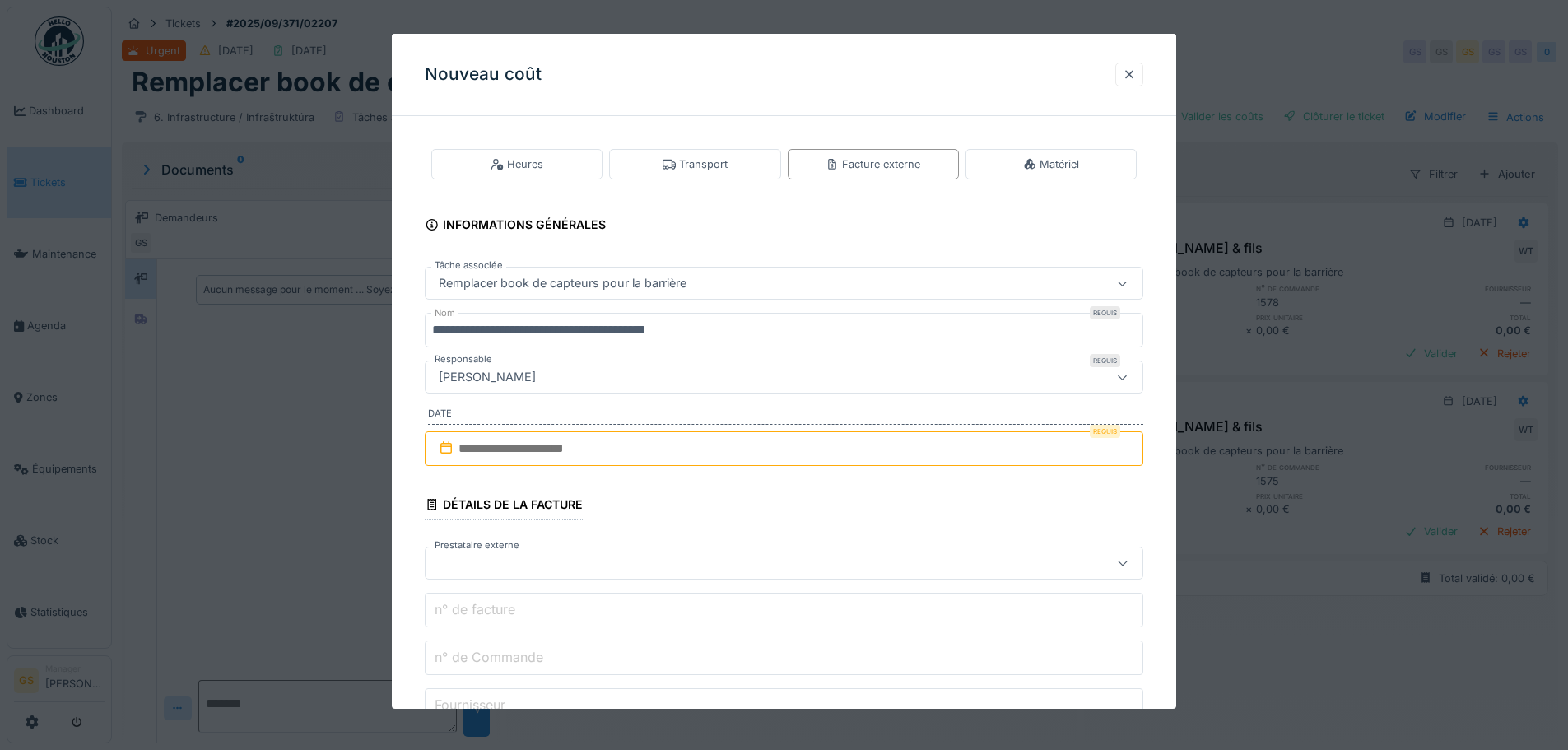
click at [723, 337] on input "**********" at bounding box center [784, 330] width 719 height 34
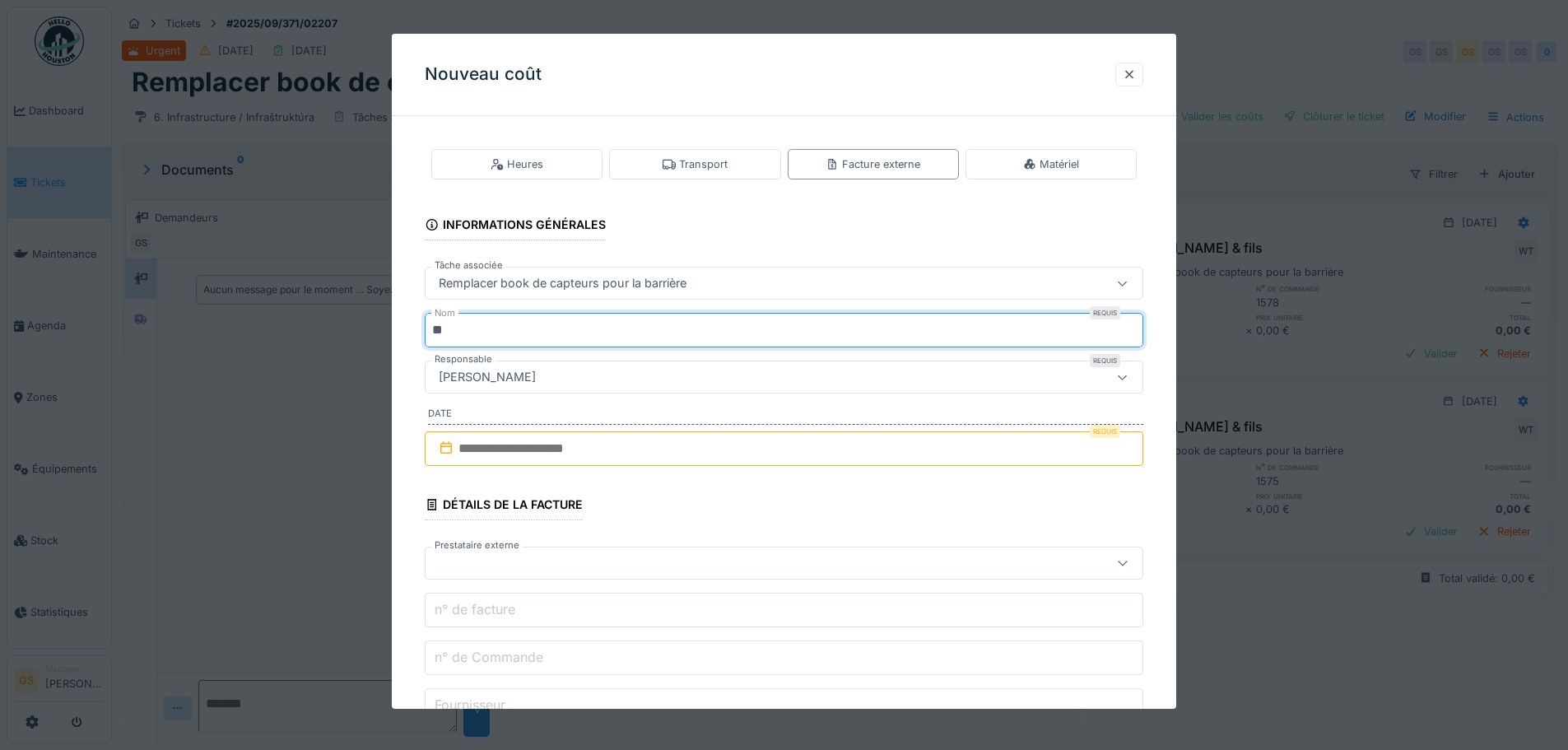
type input "*"
type input "**********"
click at [492, 448] on input "text" at bounding box center [784, 448] width 719 height 34
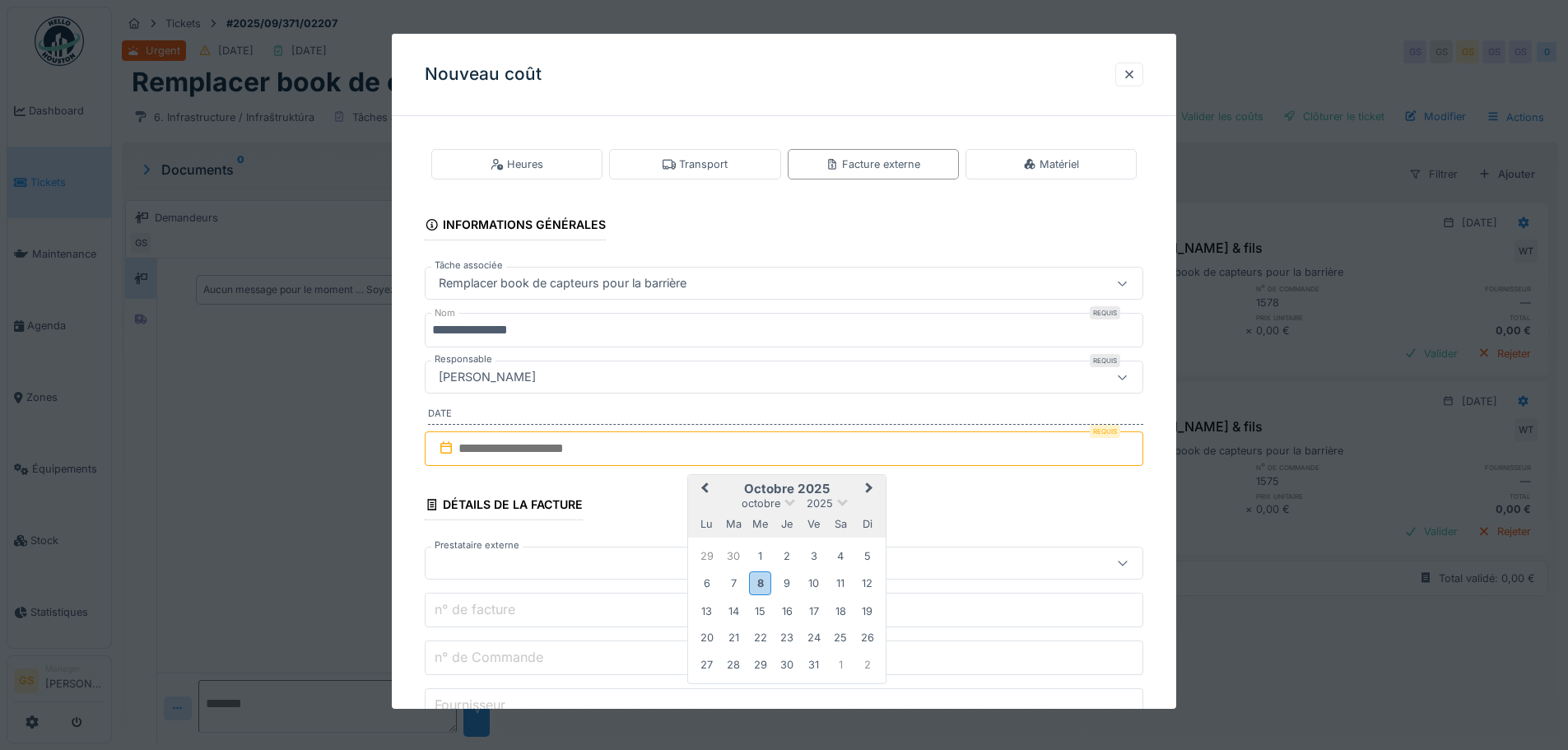
click at [702, 486] on button "Previous Month" at bounding box center [703, 489] width 26 height 26
click at [704, 488] on span "Previous Month" at bounding box center [704, 489] width 0 height 20
click at [787, 557] on div "31" at bounding box center [787, 556] width 22 height 22
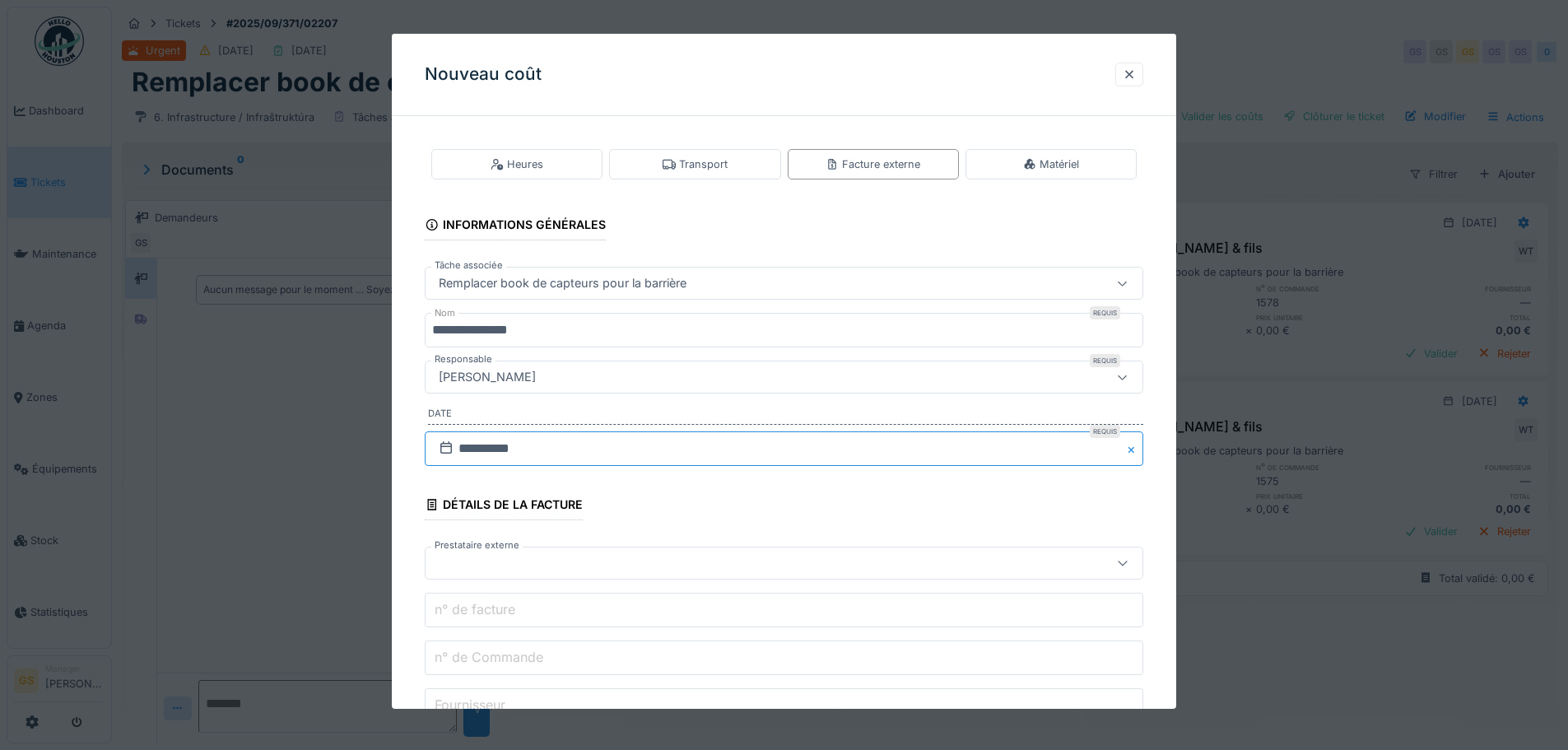
click at [521, 445] on input "**********" at bounding box center [784, 448] width 719 height 34
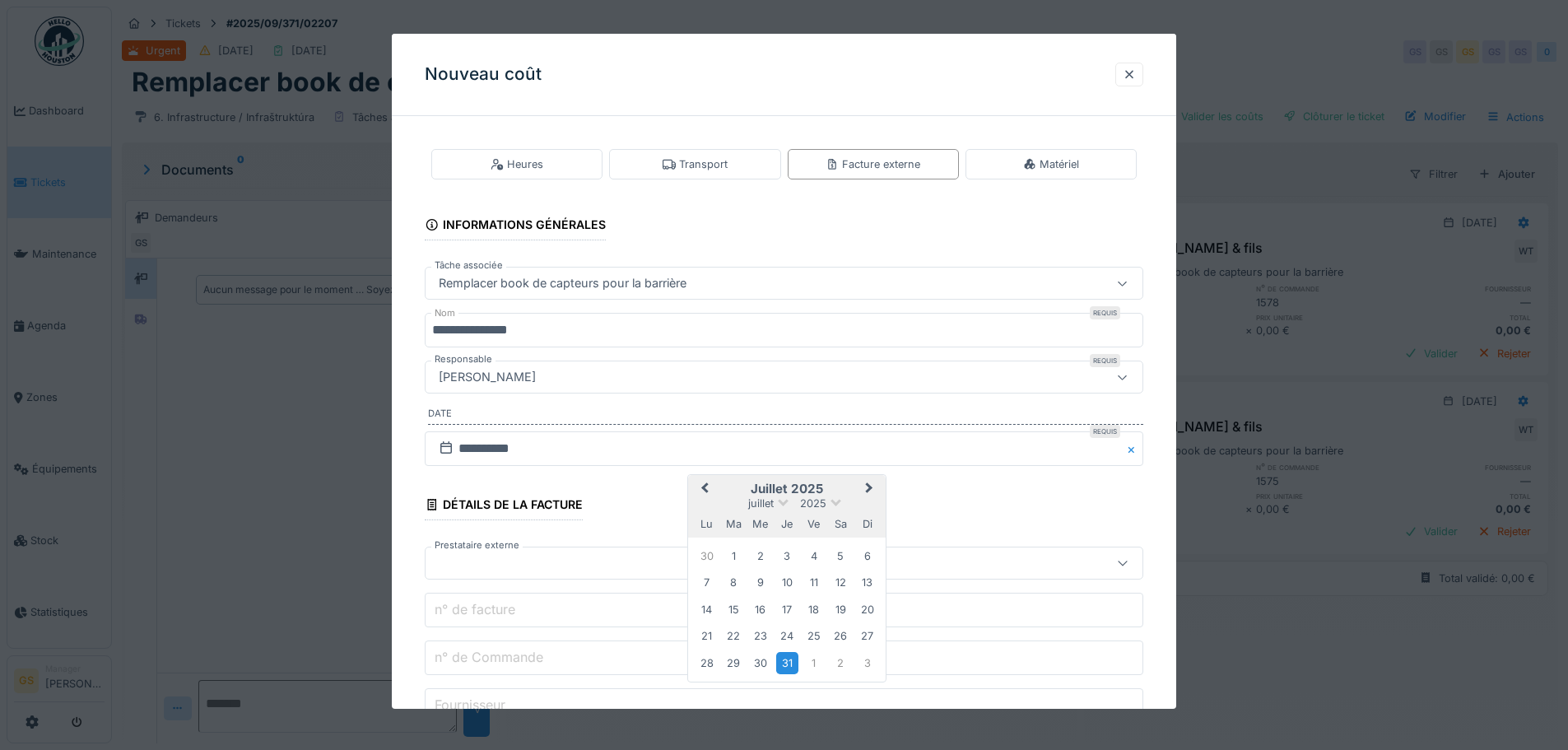
click at [704, 486] on span "Previous Month" at bounding box center [704, 489] width 0 height 20
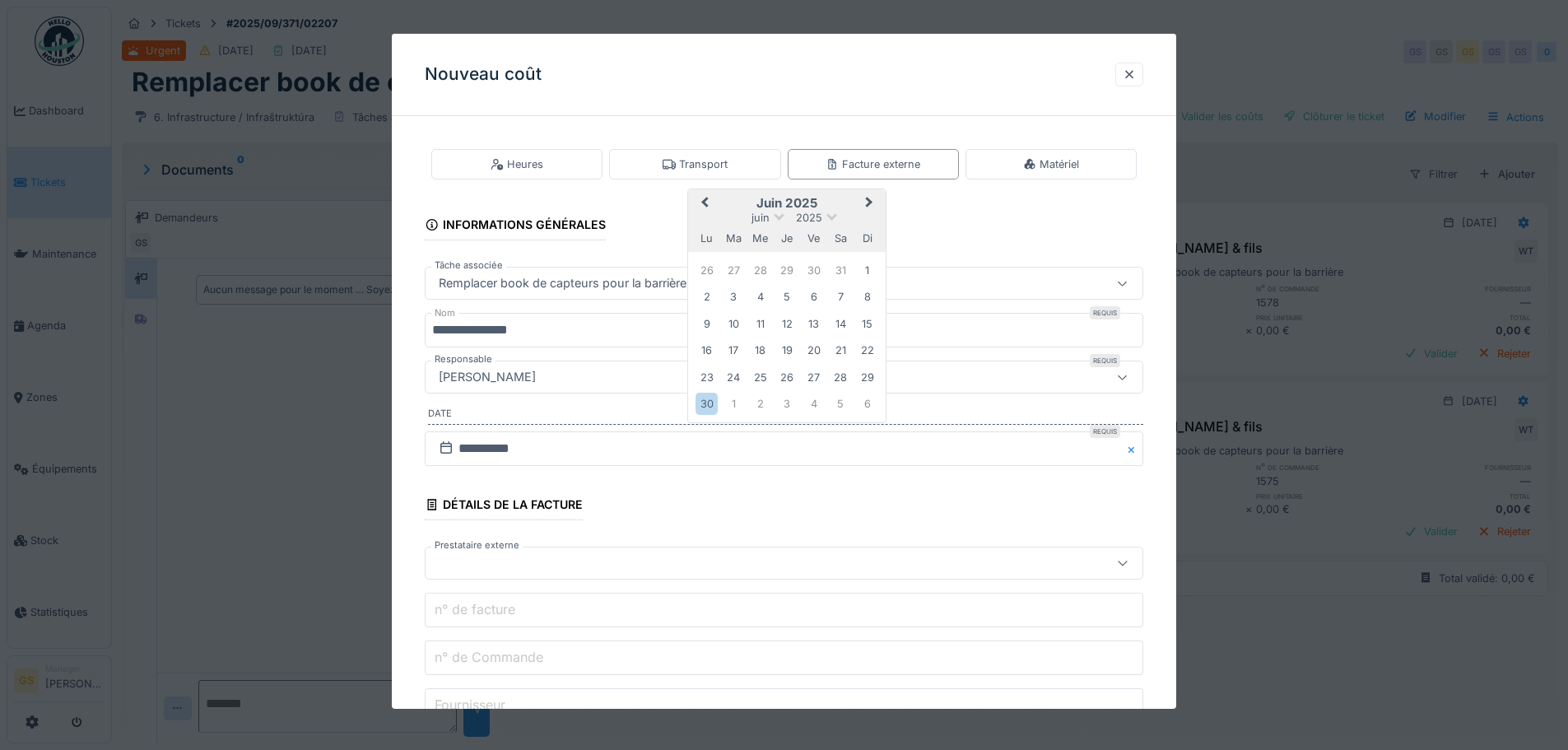
click at [869, 201] on span "Next Month" at bounding box center [869, 203] width 0 height 20
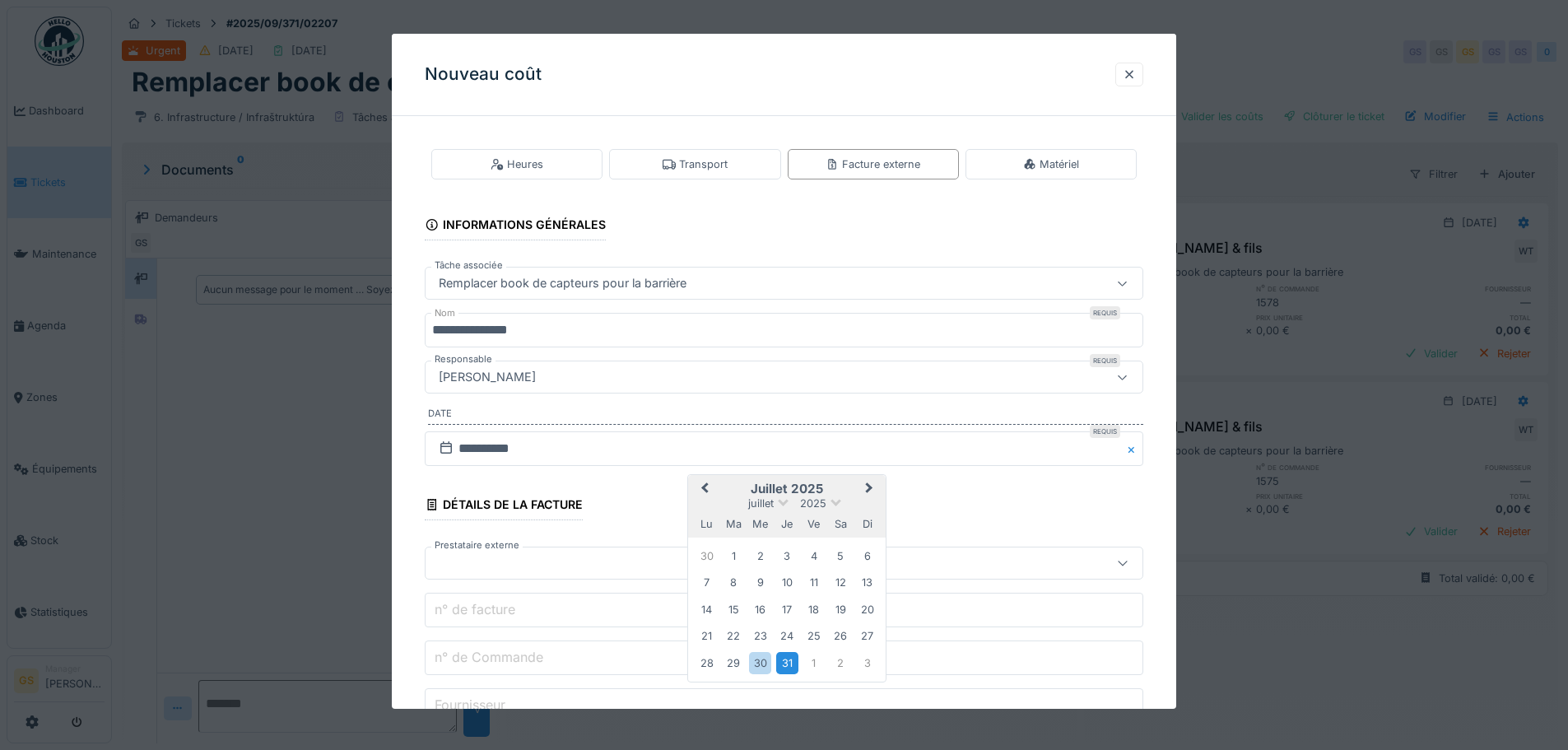
click at [873, 487] on button "Next Month" at bounding box center [870, 489] width 26 height 26
click at [867, 659] on div "31" at bounding box center [867, 663] width 22 height 22
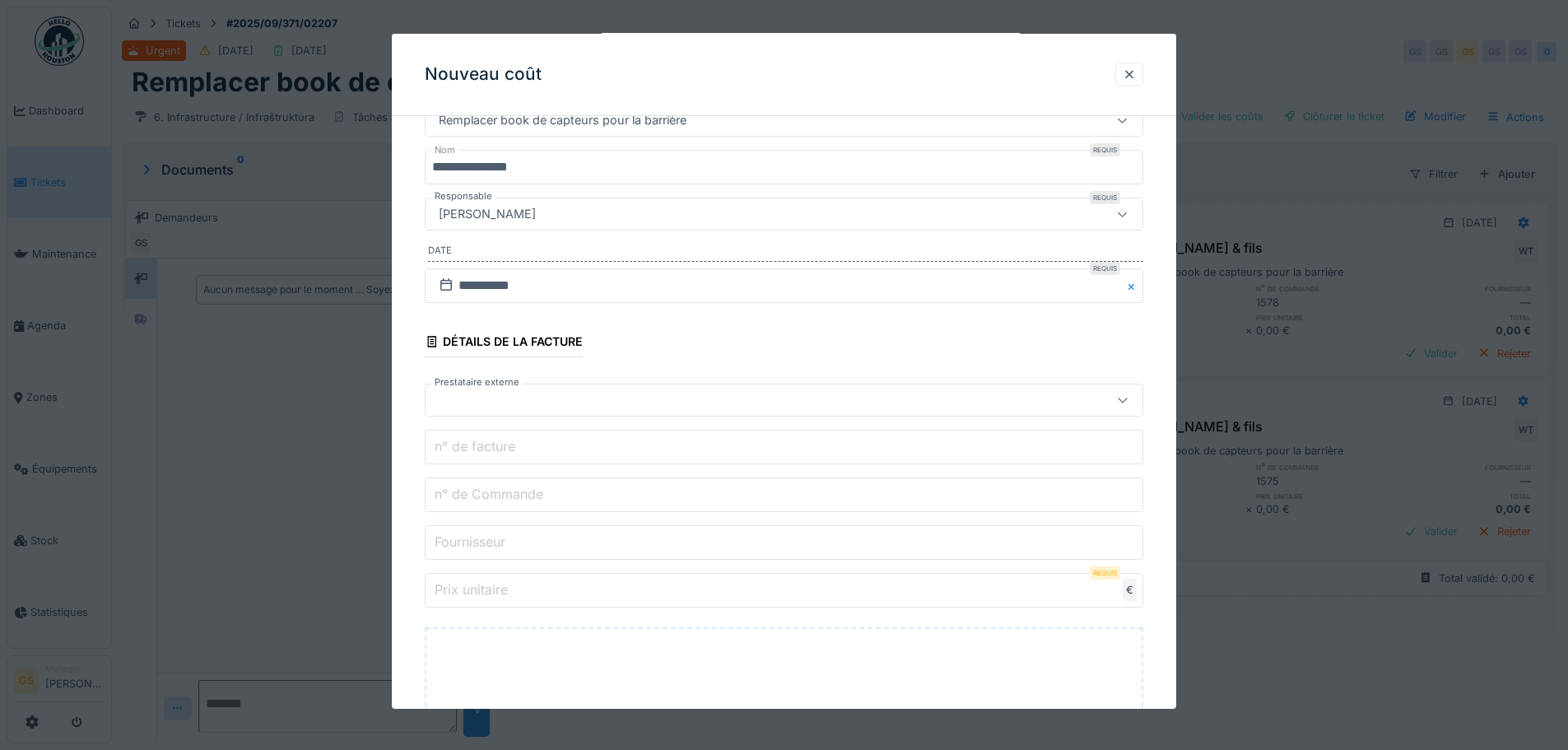
scroll to position [165, 0]
click at [457, 400] on div at bounding box center [741, 398] width 620 height 18
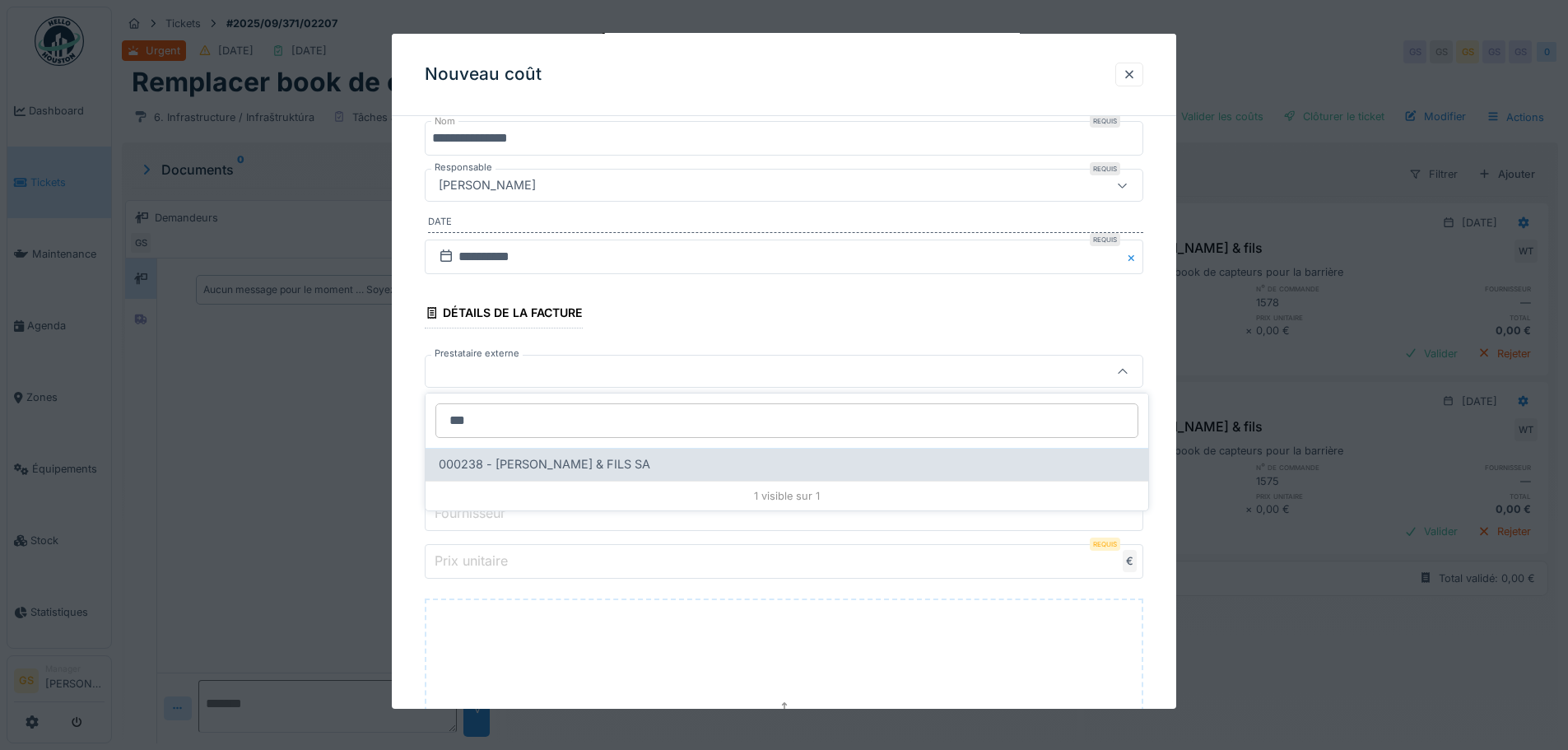
type input "***"
click at [551, 460] on span "000238 - GUISSE & FILS SA" at bounding box center [544, 464] width 211 height 18
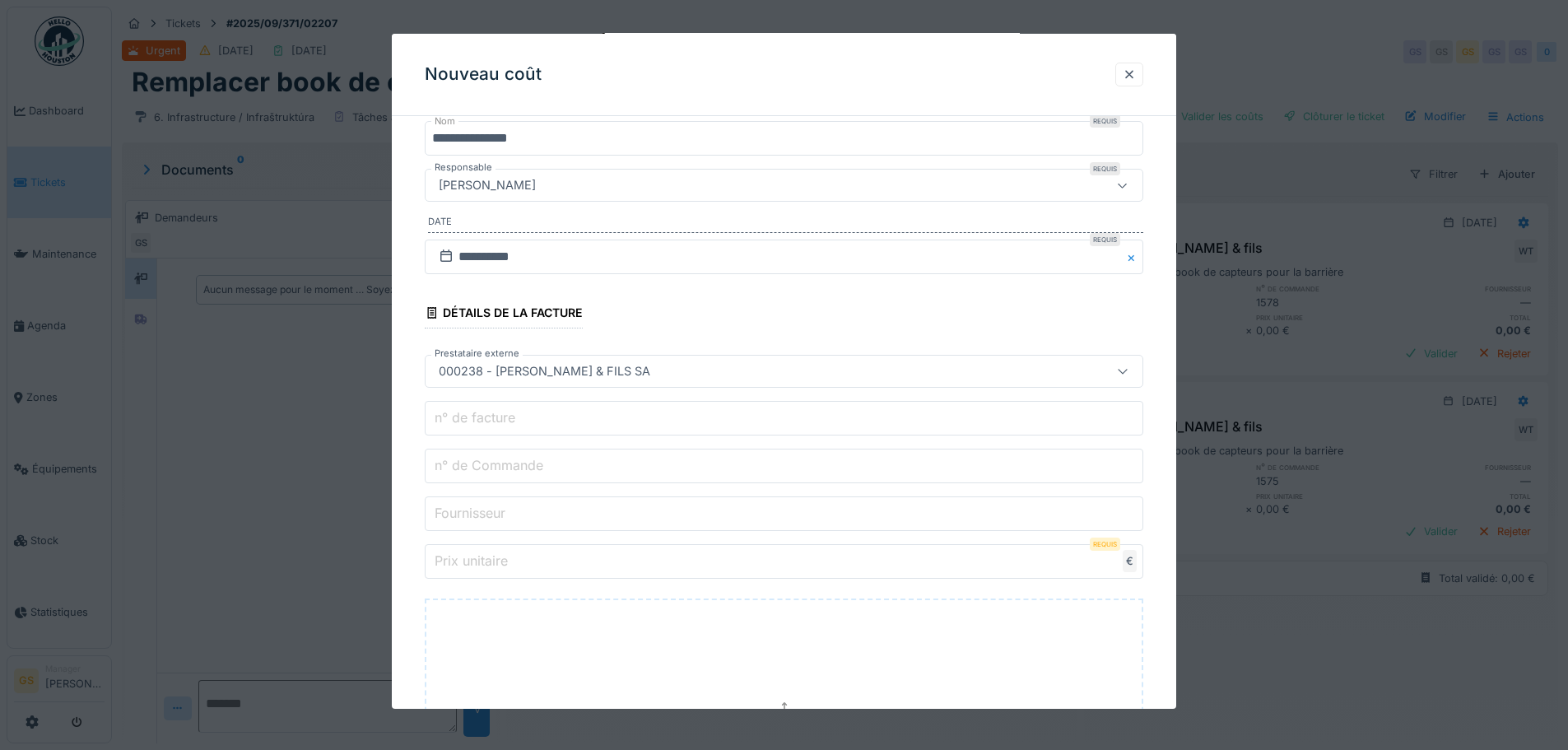
type input "*****"
click at [502, 419] on label "n° de facture" at bounding box center [474, 417] width 87 height 20
click at [502, 419] on input "n° de facture" at bounding box center [784, 418] width 719 height 34
click at [489, 419] on label "n° de facture" at bounding box center [474, 417] width 87 height 20
click at [489, 419] on input "n° de facture" at bounding box center [784, 418] width 719 height 34
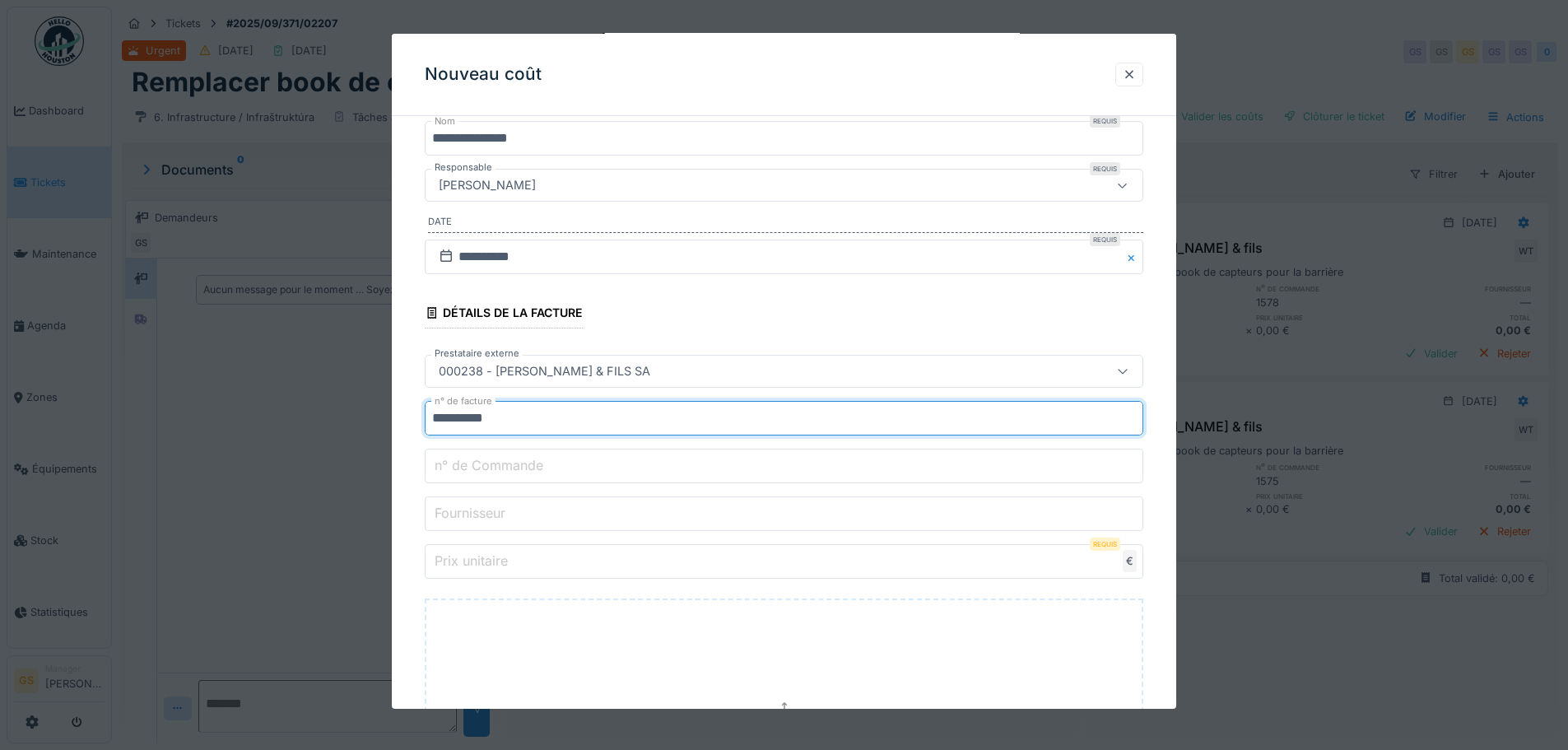
type input "**********"
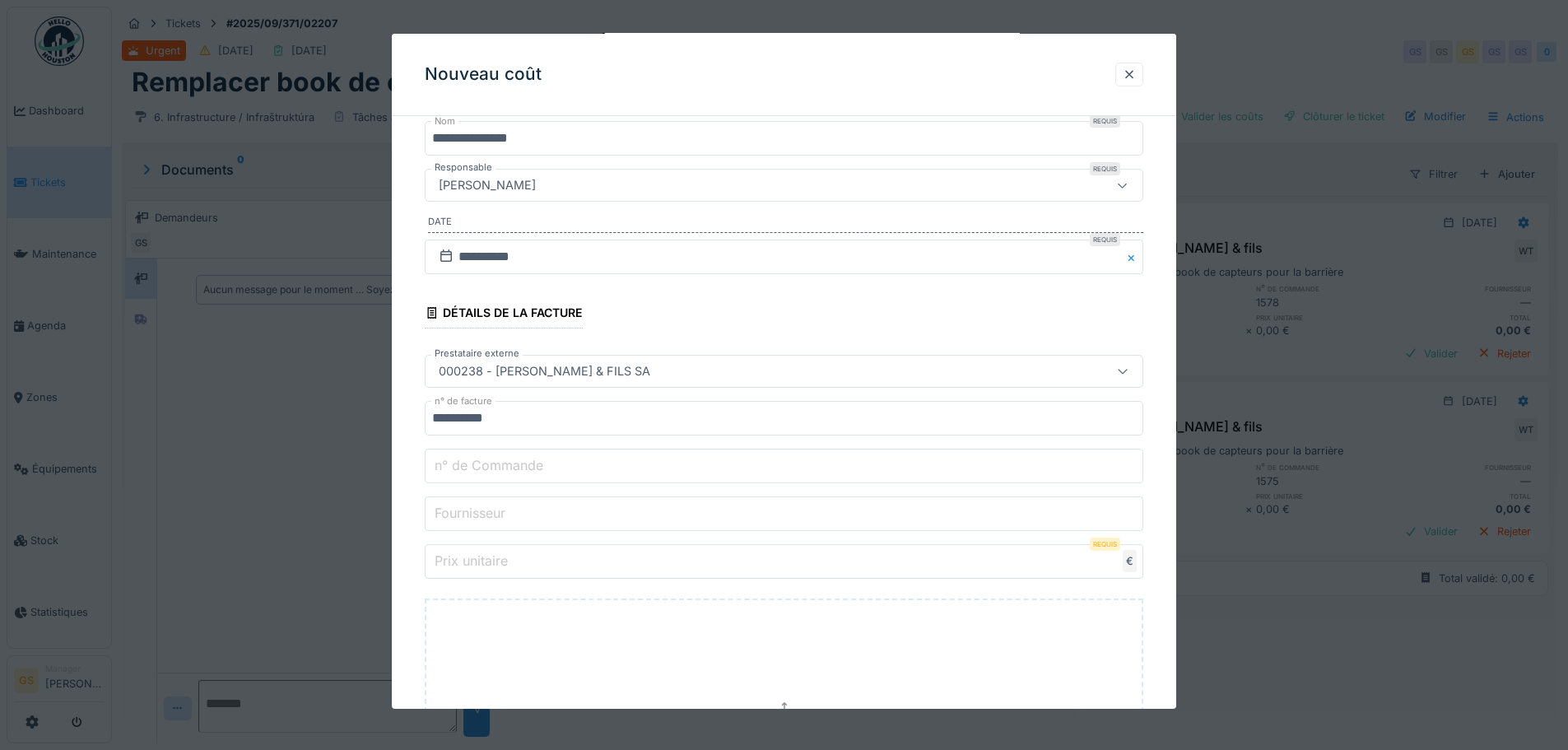
click at [511, 568] on label "Prix unitaire" at bounding box center [470, 560] width 80 height 20
click at [511, 568] on input "Prix unitaire" at bounding box center [784, 561] width 719 height 34
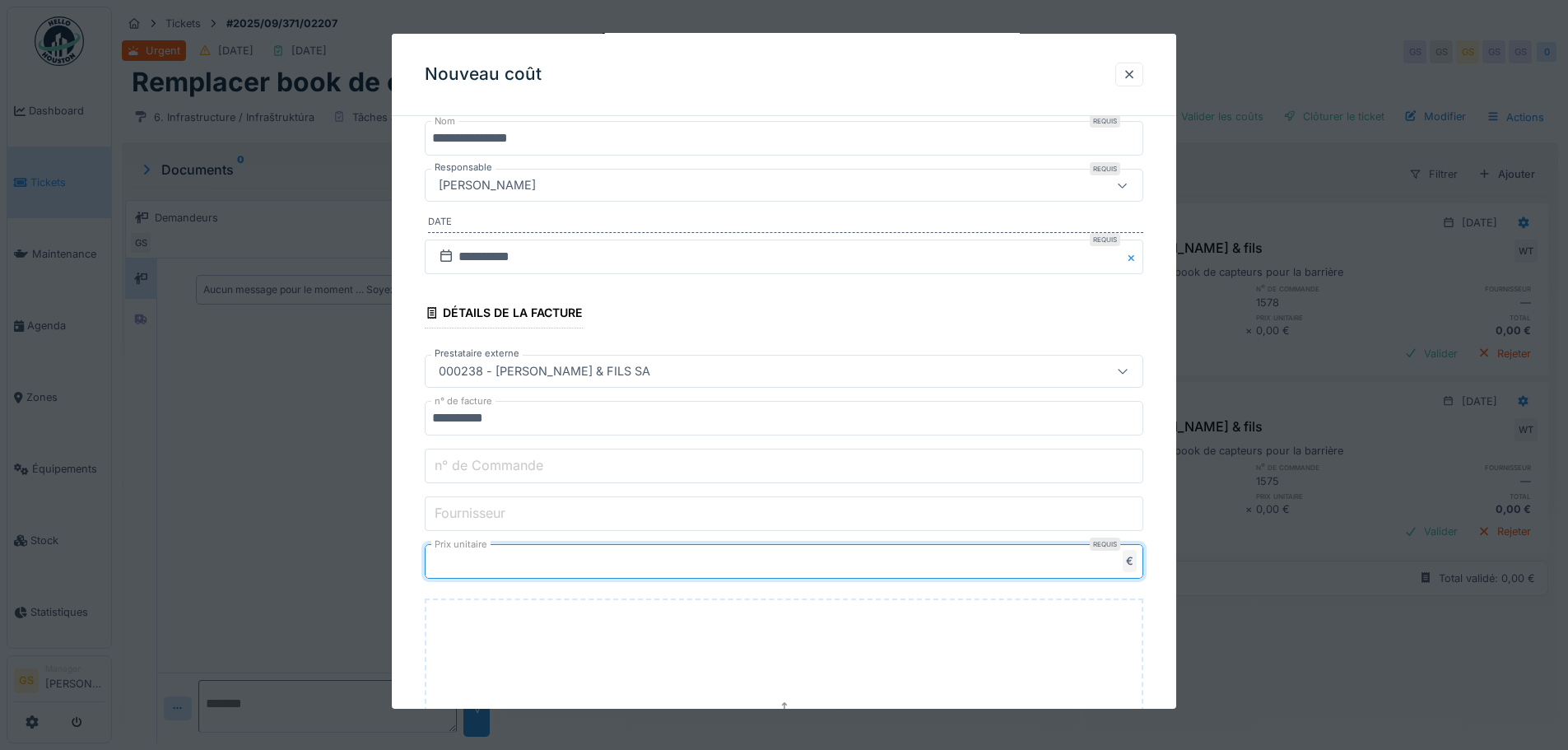
type input "*******"
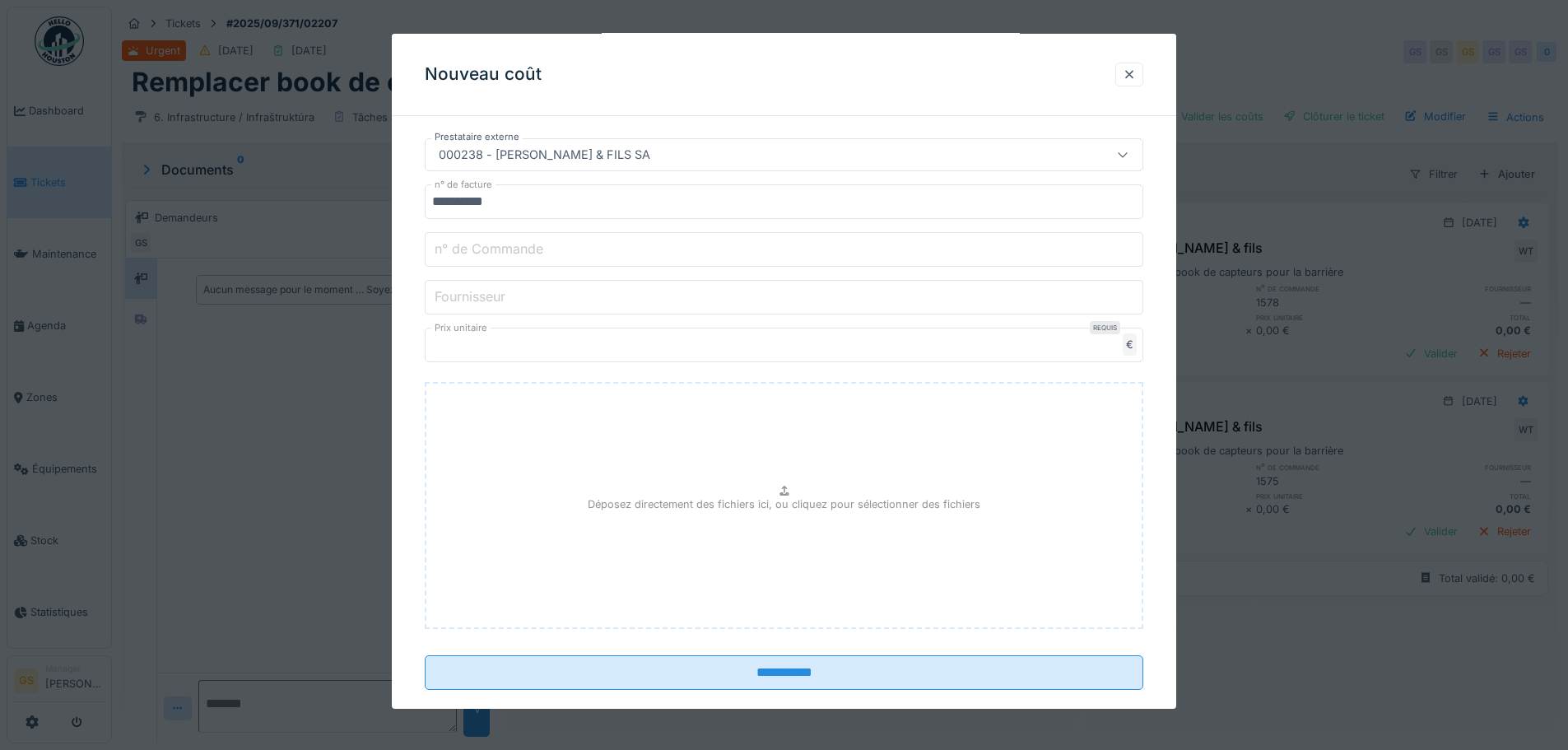
scroll to position [435, 0]
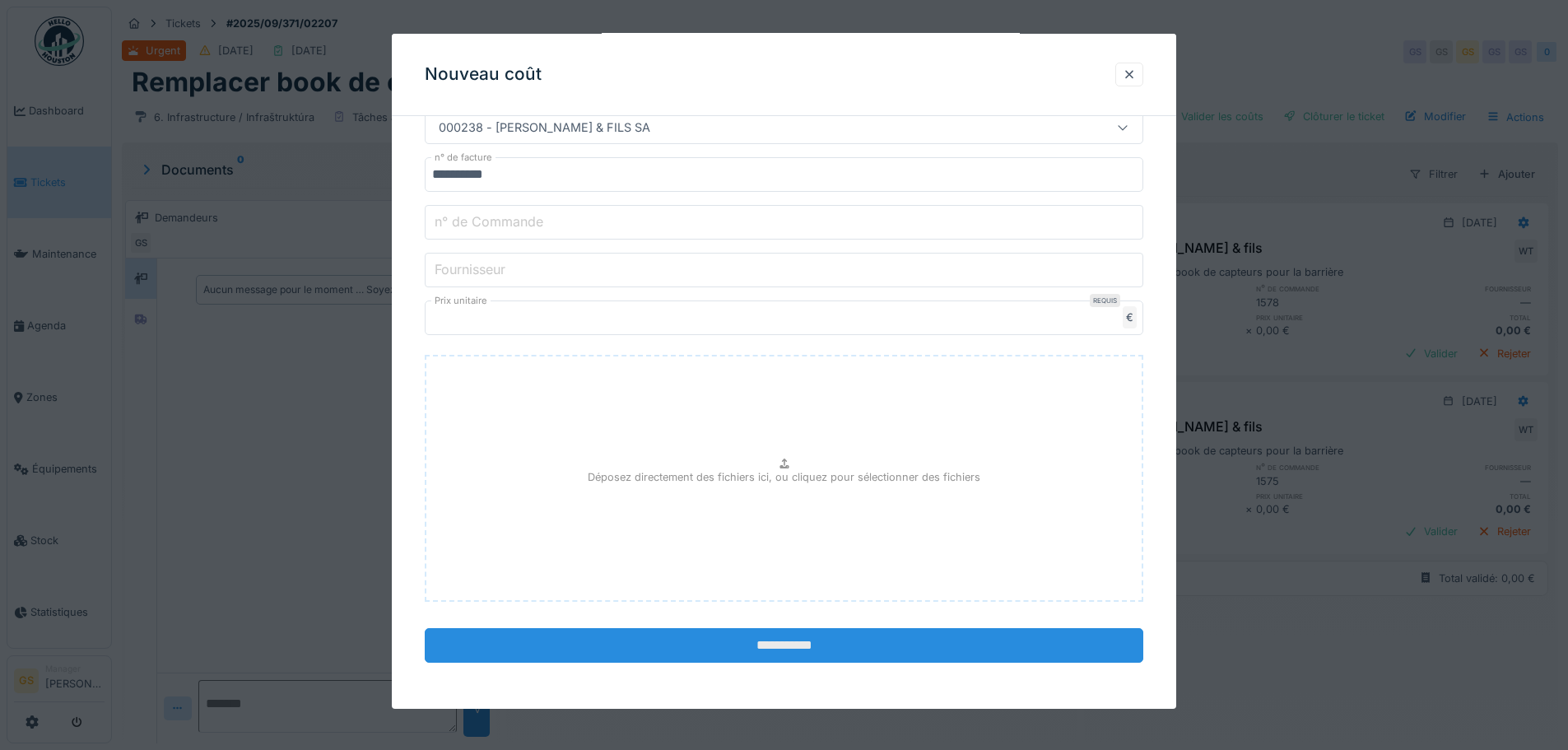
click at [741, 644] on input "**********" at bounding box center [784, 645] width 719 height 34
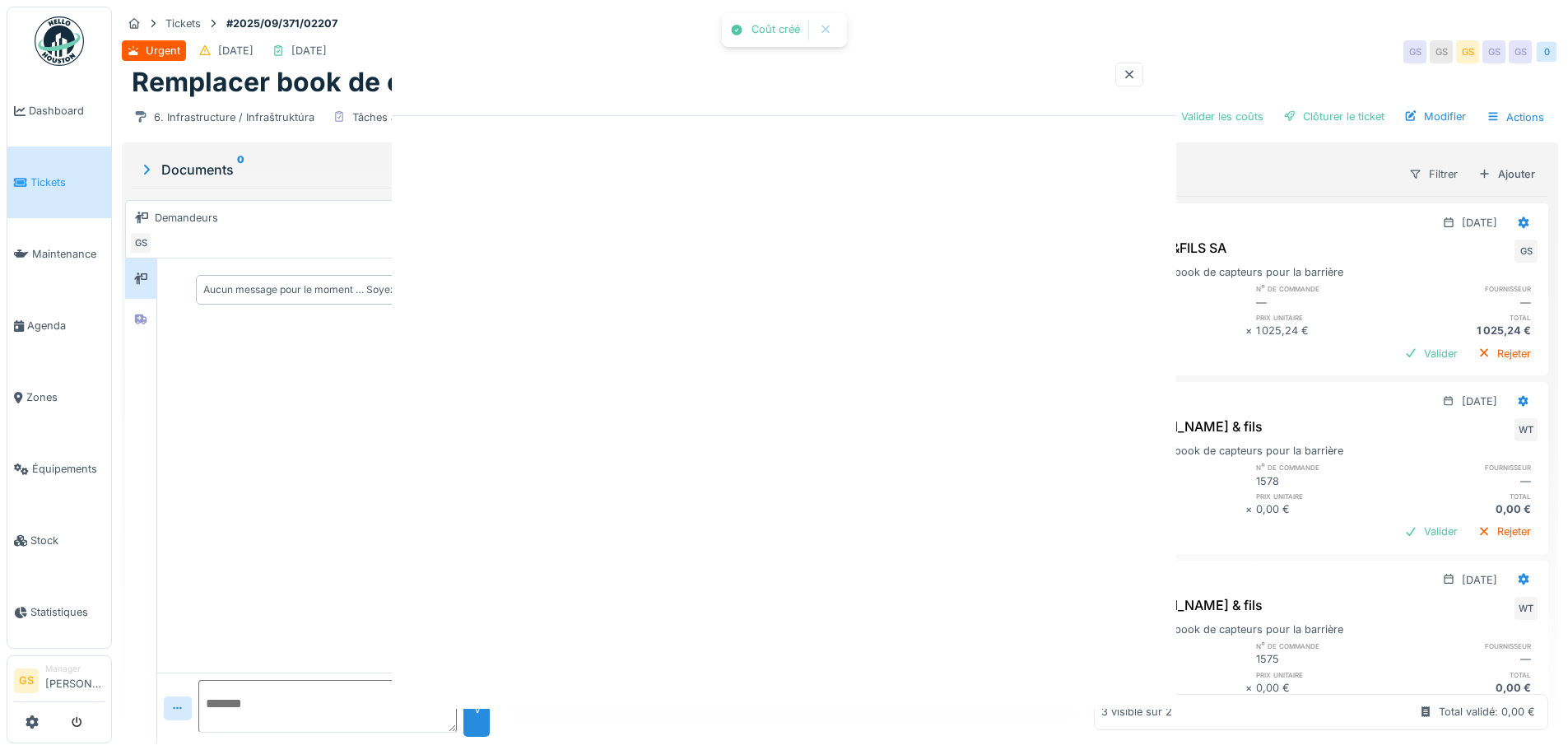
scroll to position [0, 0]
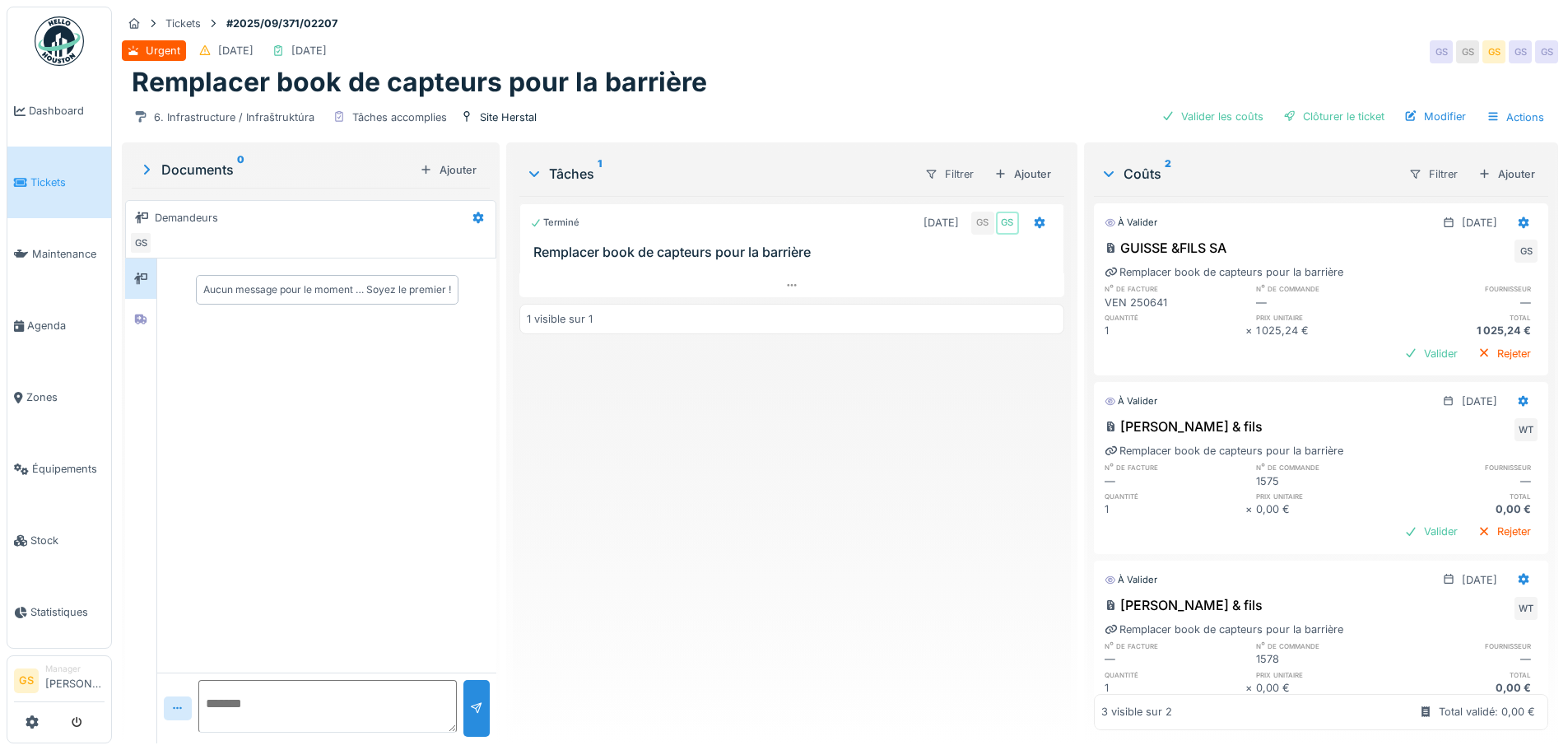
click at [43, 179] on span "Tickets" at bounding box center [67, 182] width 74 height 15
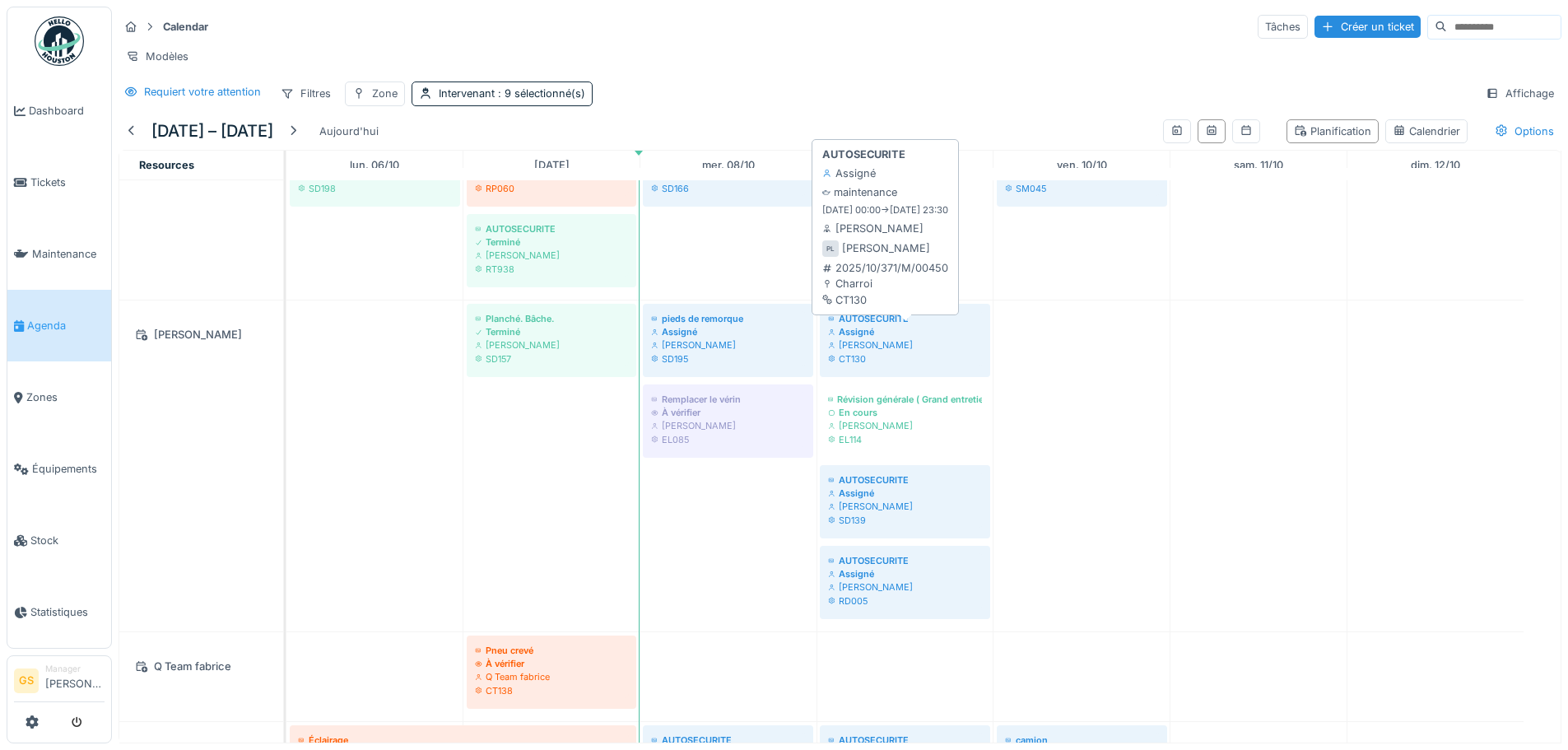
click at [870, 365] on div "CT130" at bounding box center [905, 359] width 154 height 13
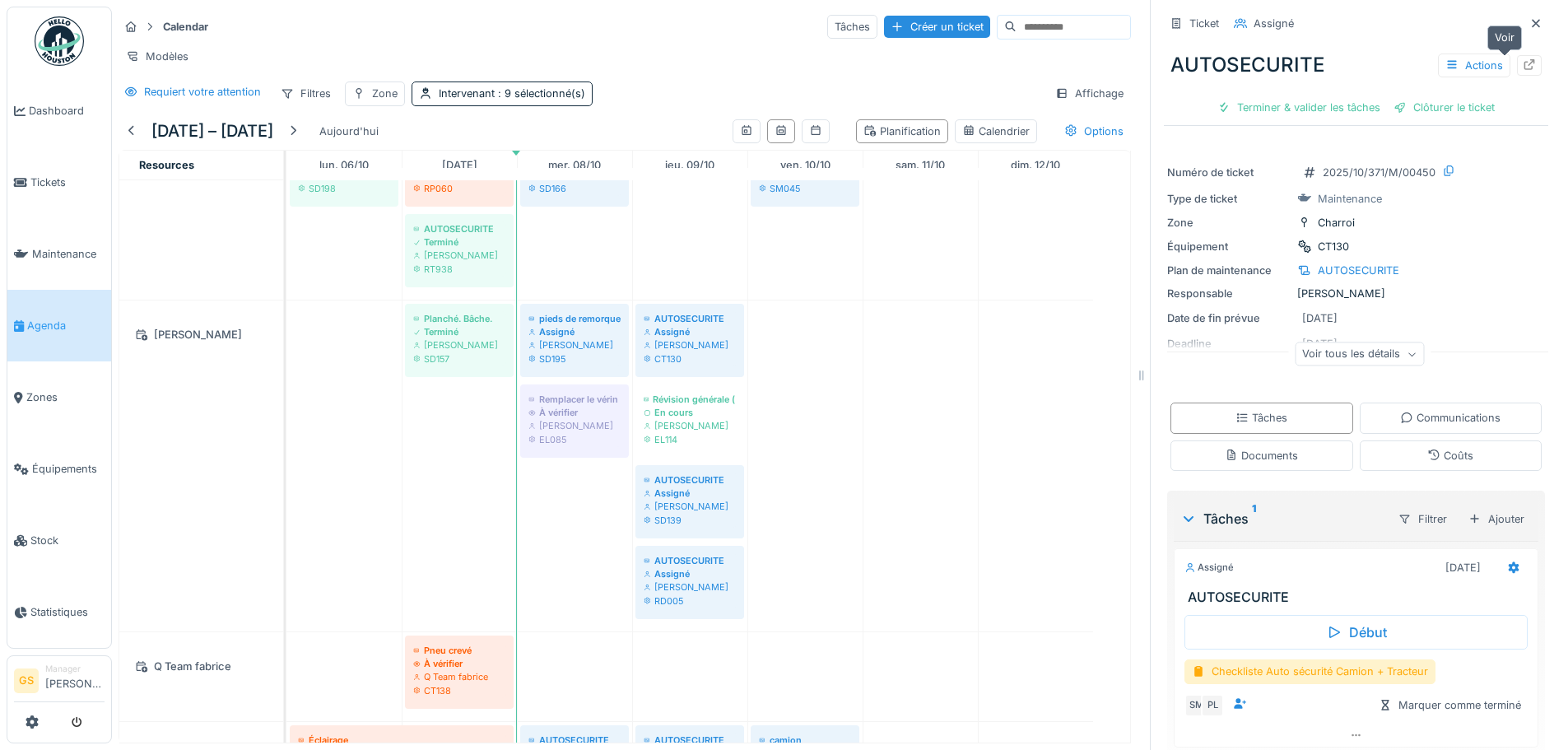
click at [1525, 66] on icon at bounding box center [1530, 65] width 11 height 11
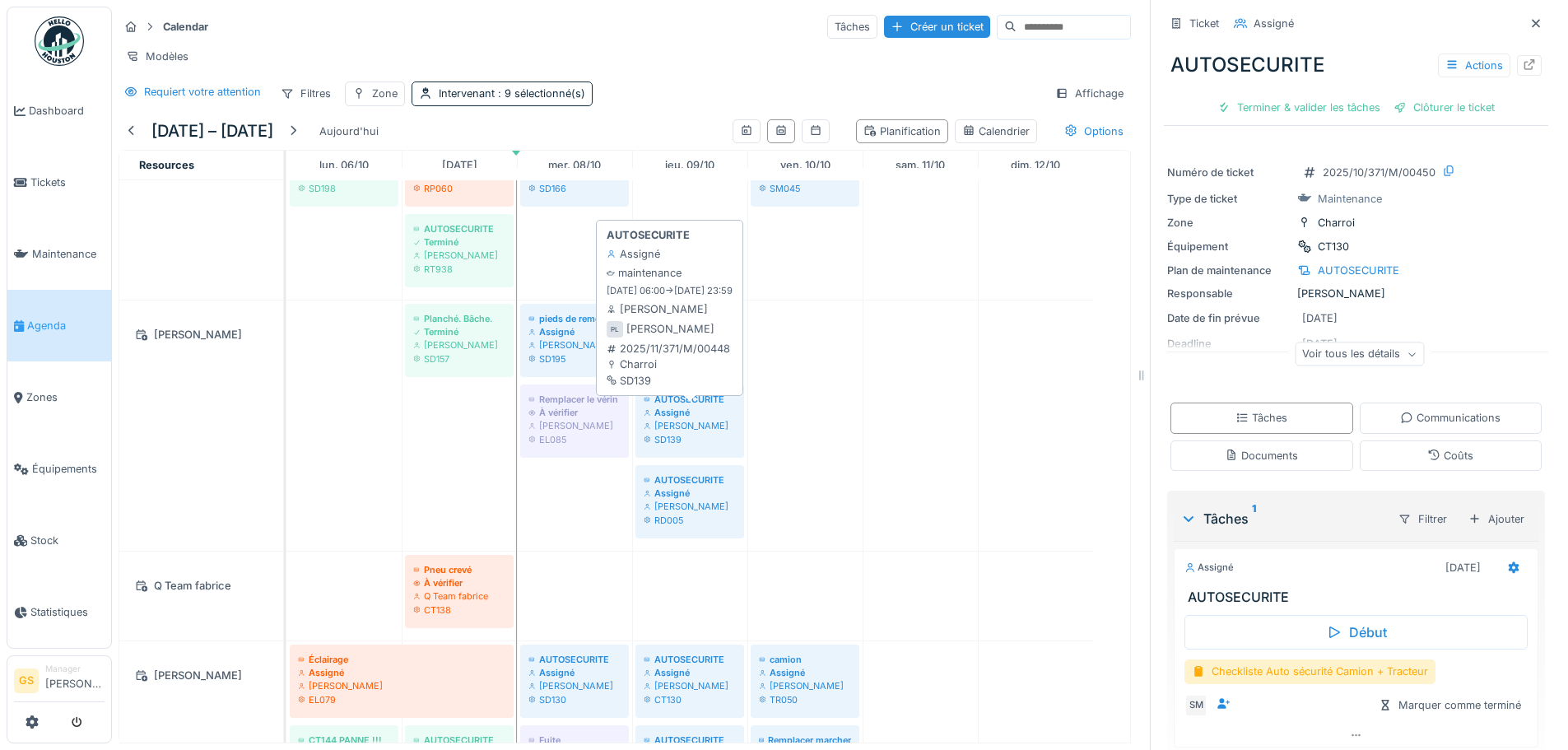
click at [712, 419] on div "Assigné" at bounding box center [690, 412] width 92 height 13
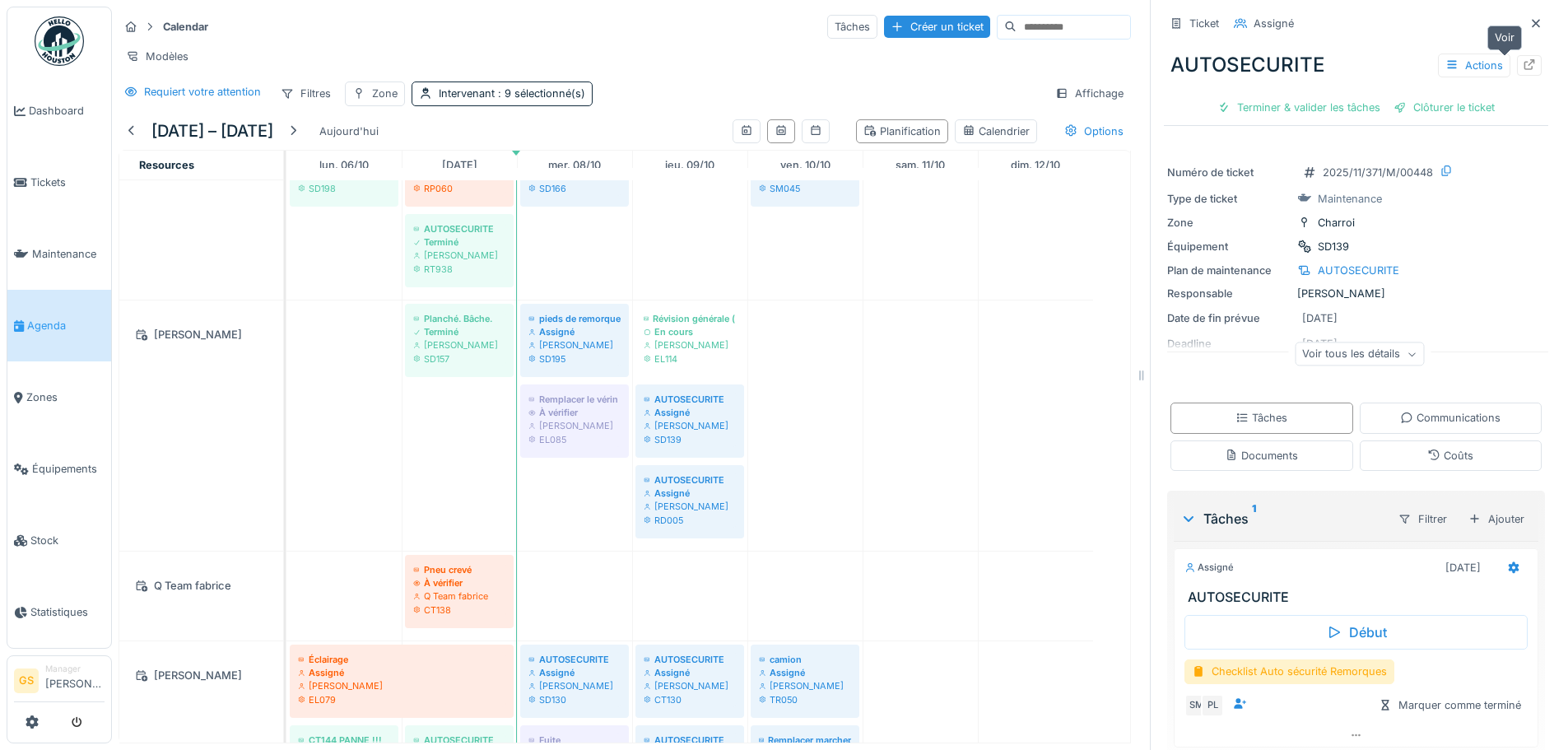
click at [1517, 72] on div at bounding box center [1528, 65] width 24 height 21
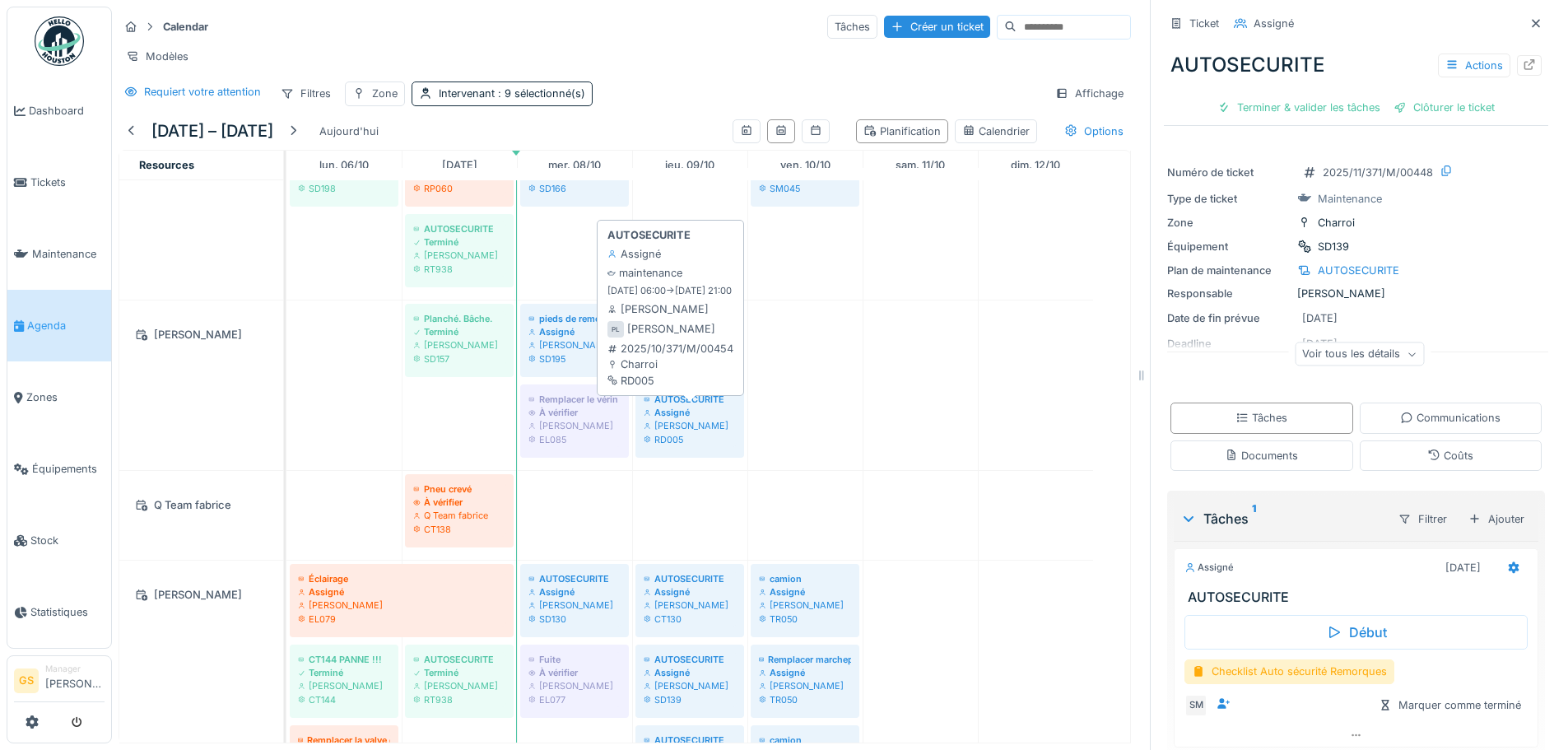
click at [718, 419] on div "Assigné" at bounding box center [690, 412] width 92 height 13
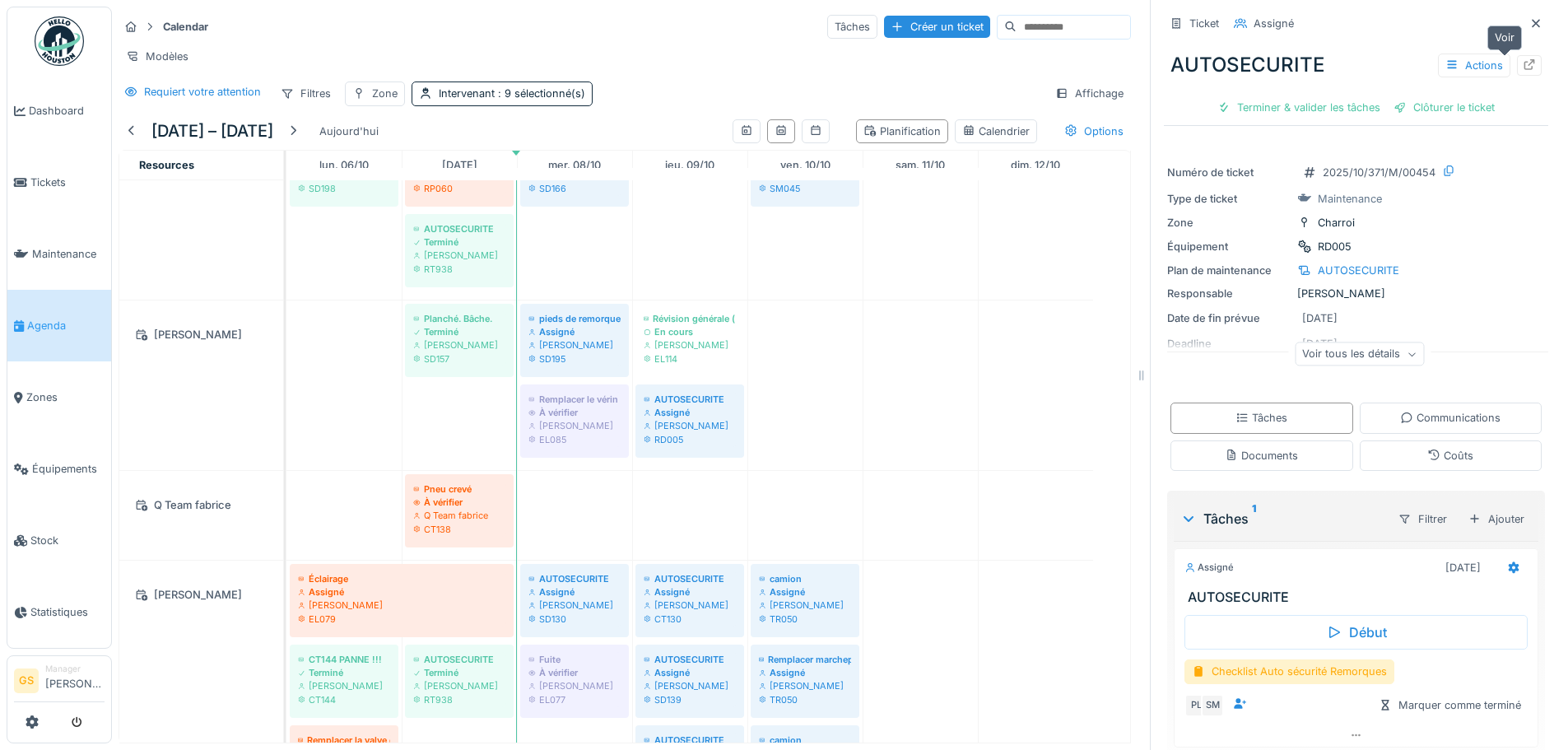
click at [1525, 64] on icon at bounding box center [1530, 65] width 11 height 11
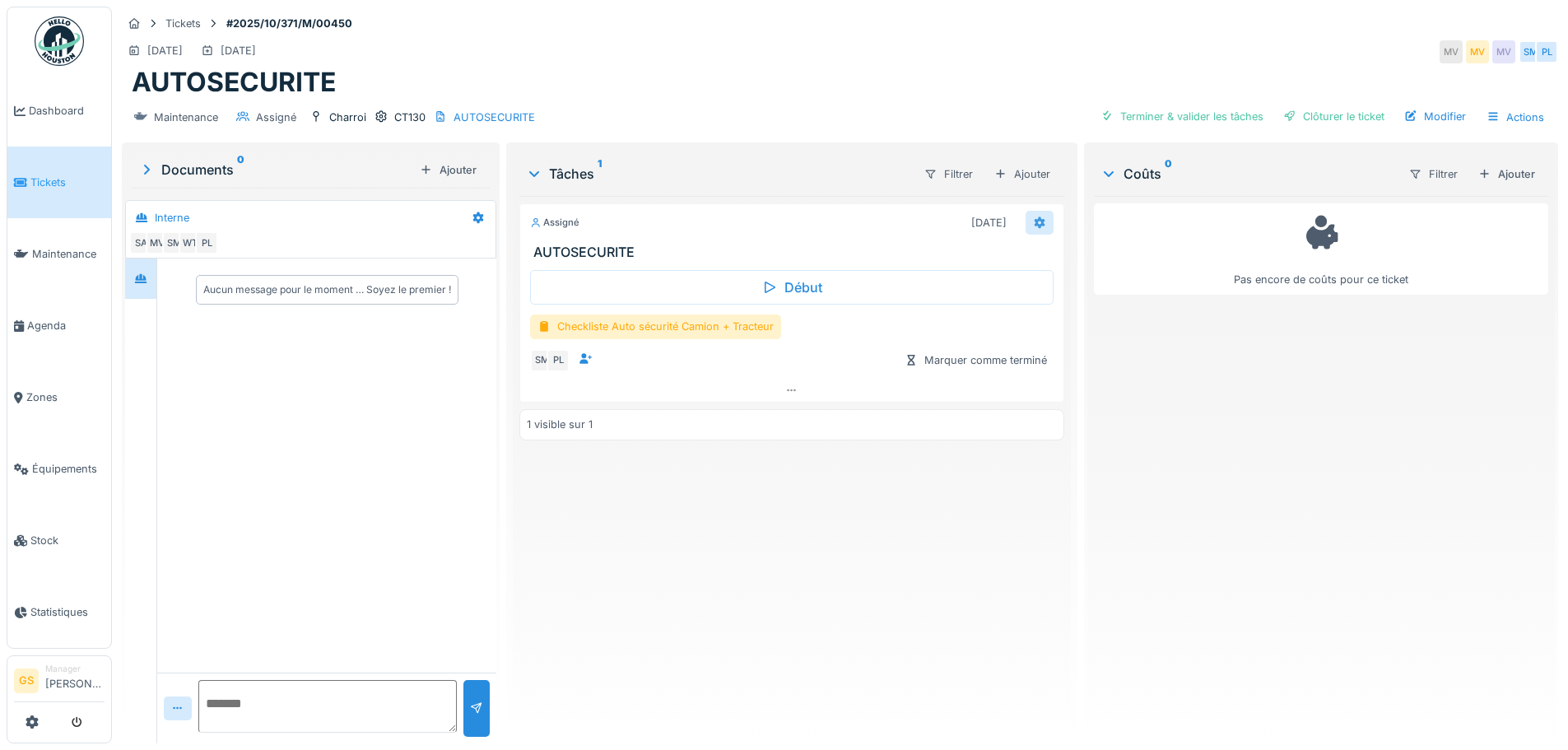
click at [1035, 224] on icon at bounding box center [1039, 222] width 11 height 12
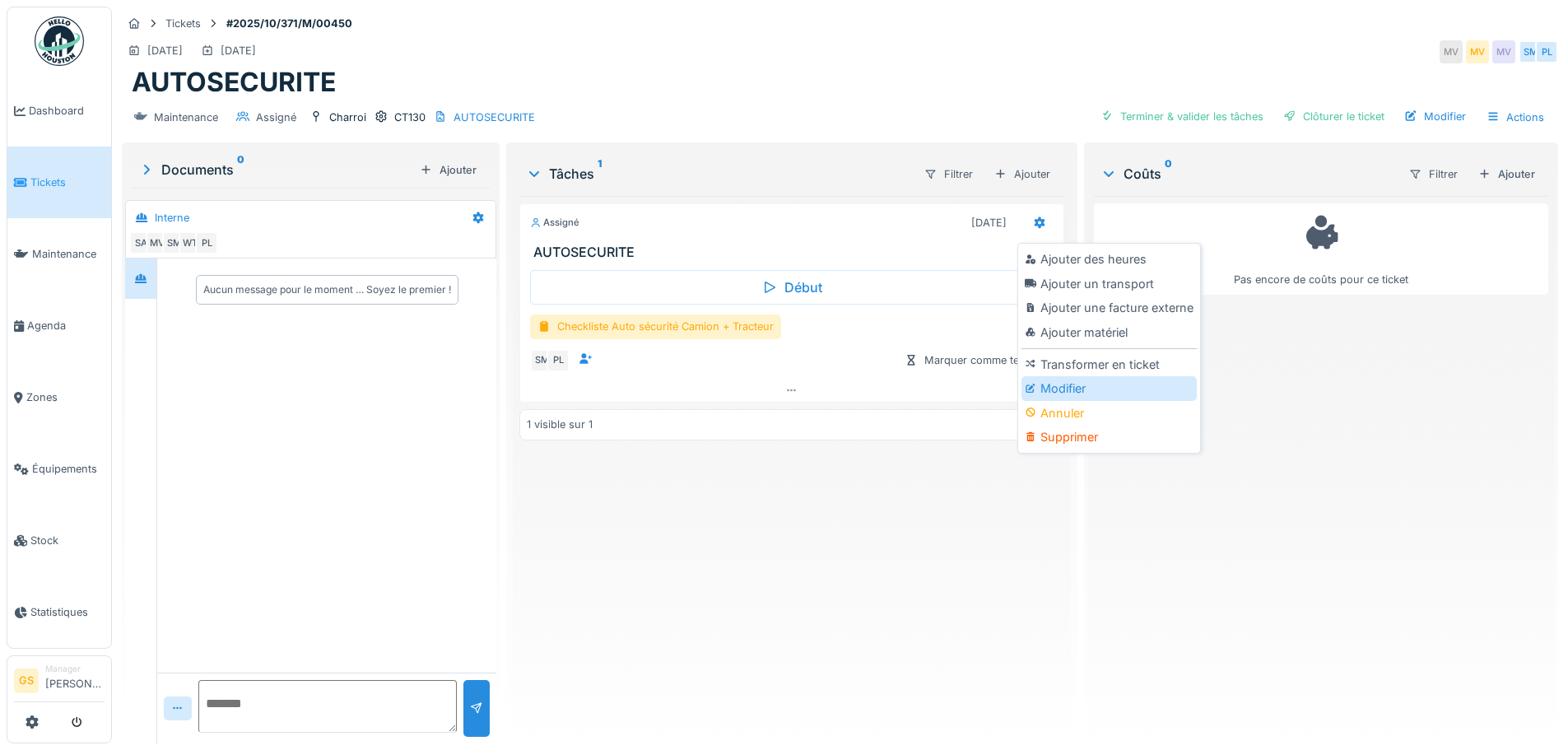
click at [1066, 383] on div "Modifier" at bounding box center [1109, 388] width 175 height 24
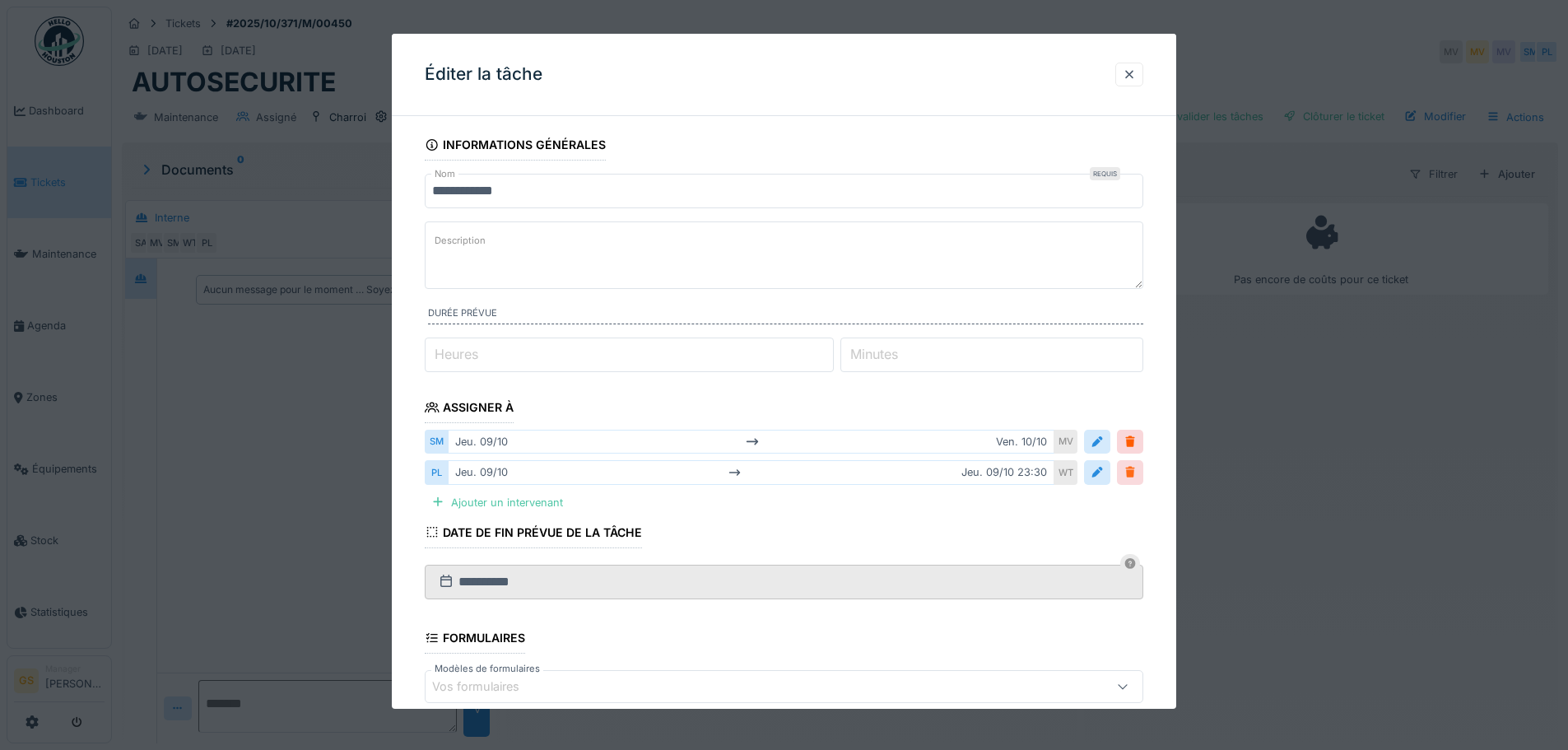
click at [1133, 469] on div at bounding box center [1130, 471] width 13 height 15
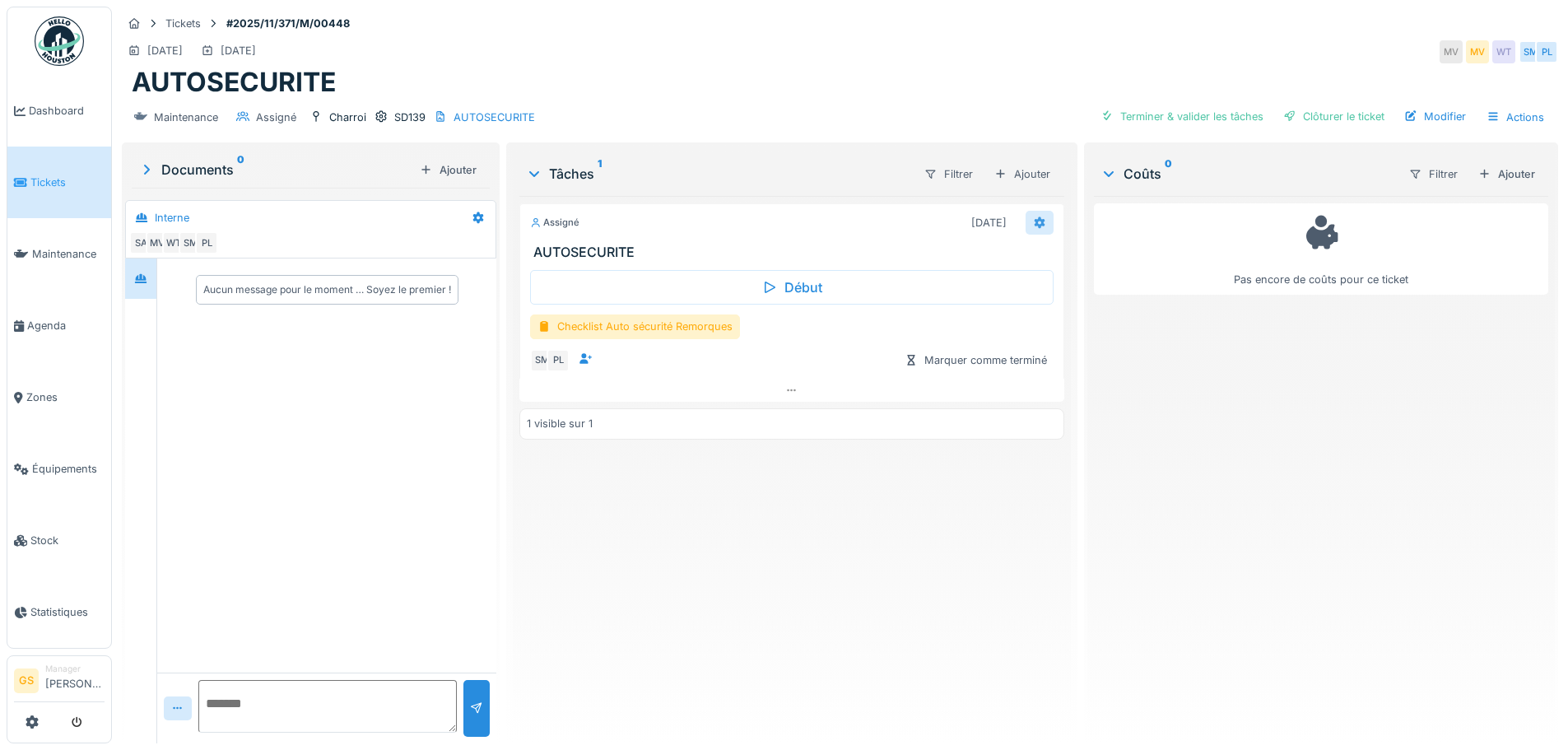
click at [1033, 230] on div at bounding box center [1039, 222] width 13 height 15
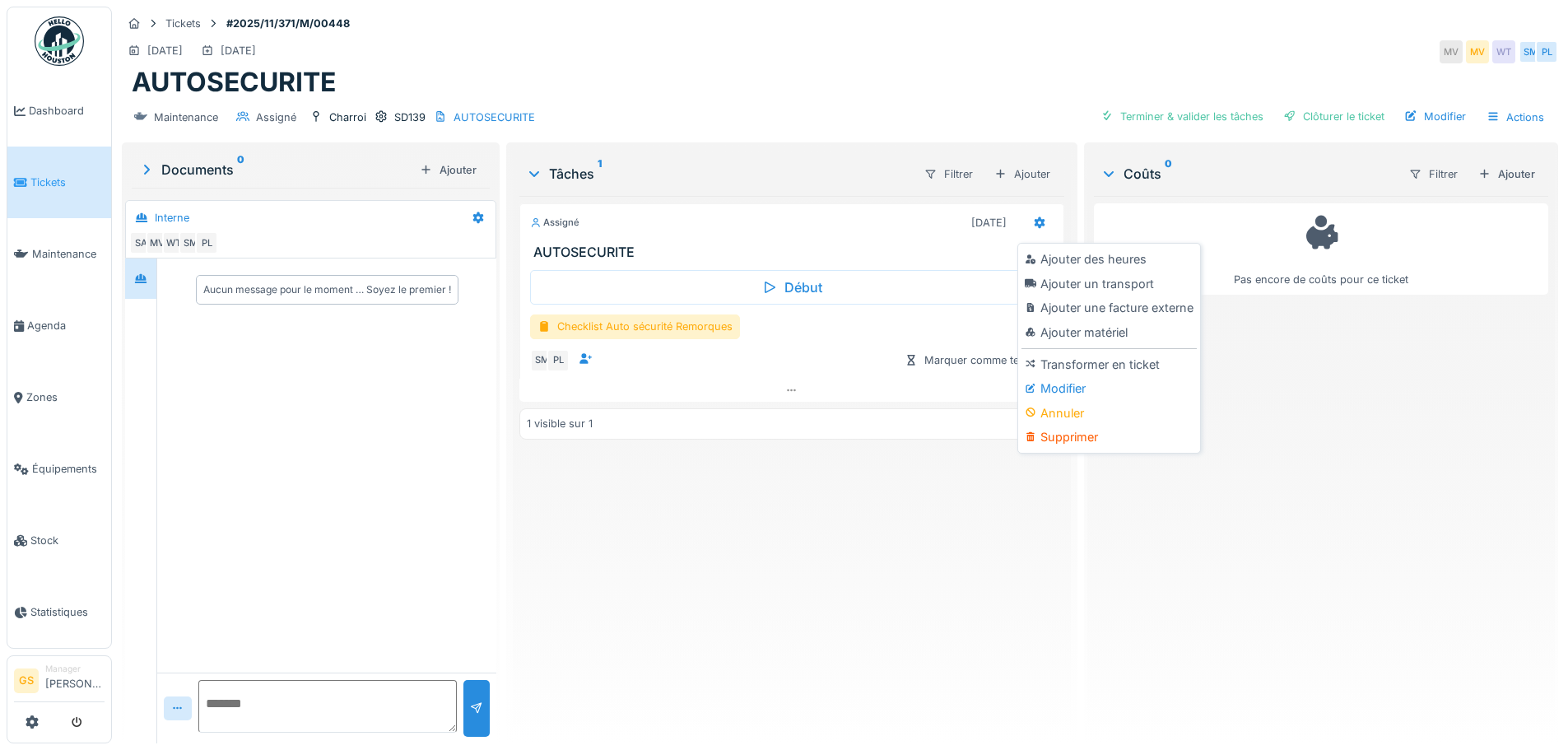
click at [1063, 388] on div "Modifier" at bounding box center [1109, 388] width 175 height 24
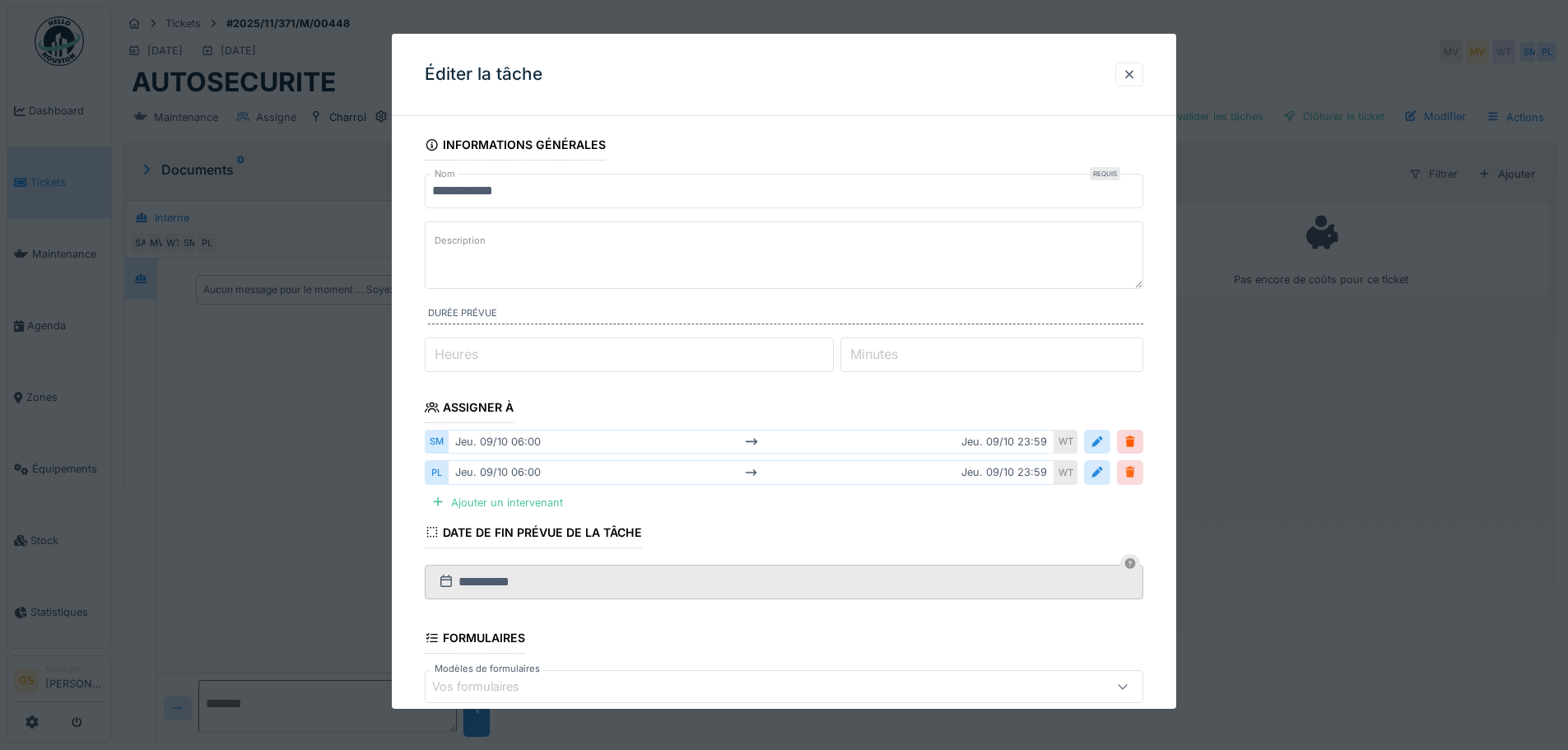
click at [1133, 476] on div at bounding box center [1130, 471] width 13 height 15
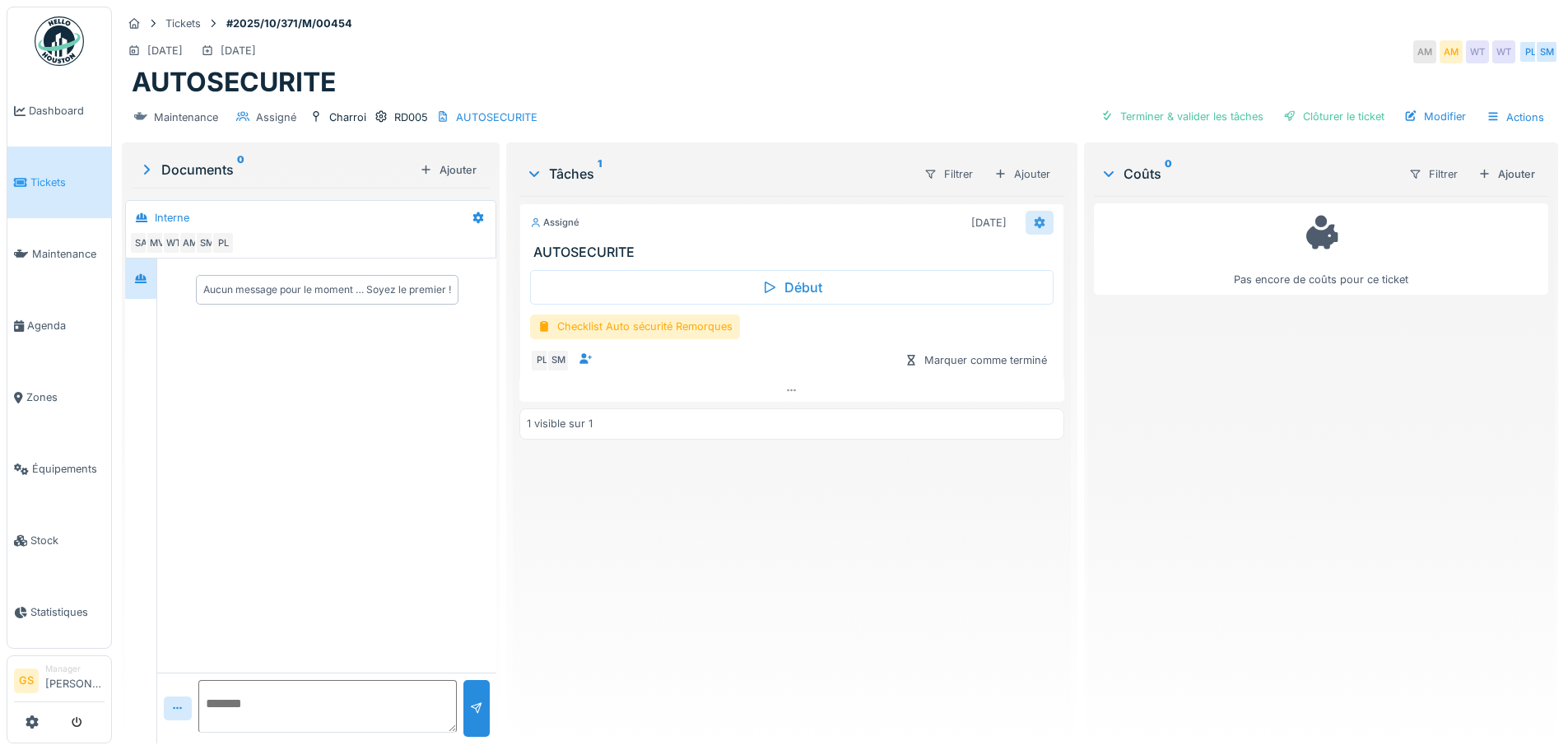
click at [1033, 222] on icon at bounding box center [1039, 223] width 13 height 11
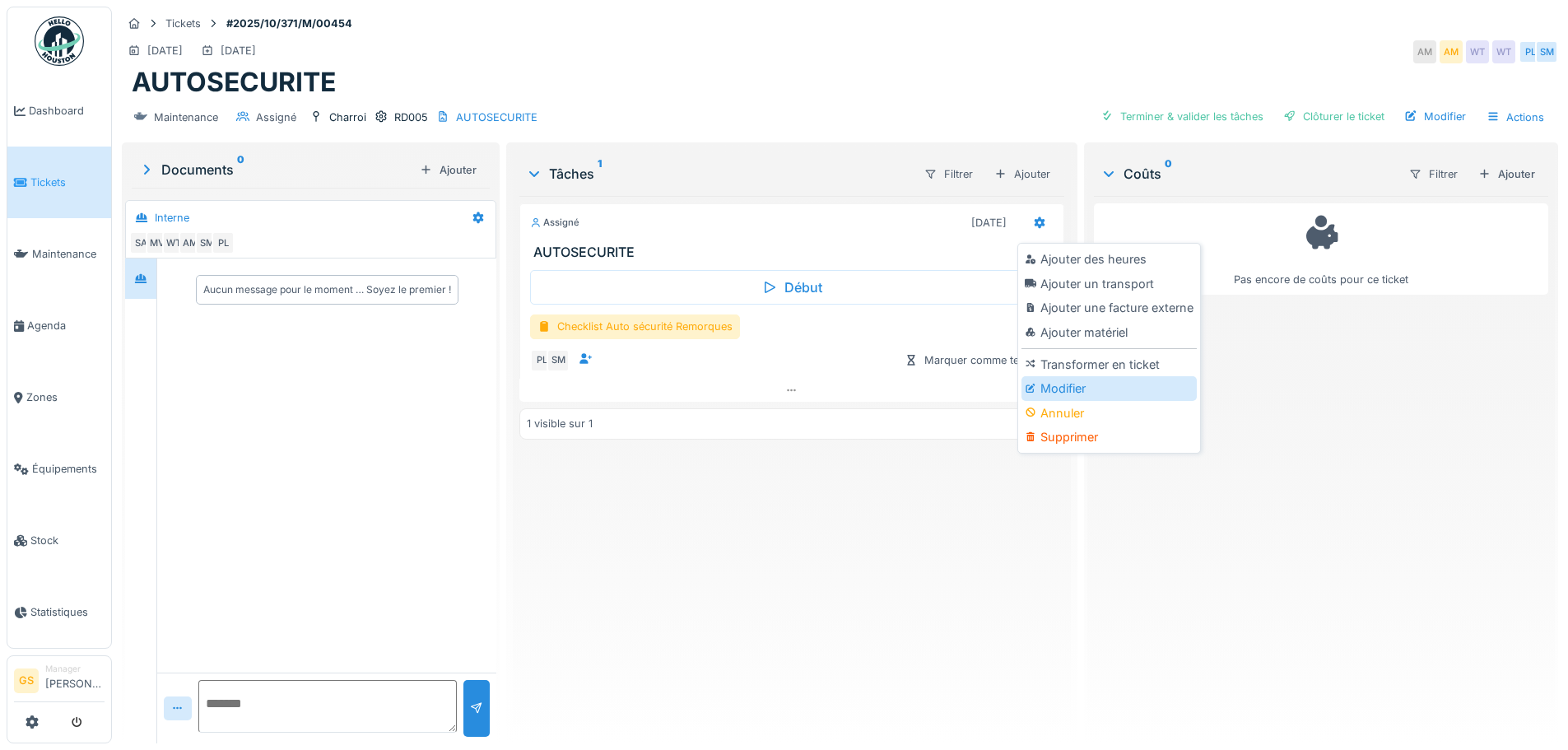
click at [1061, 394] on div "Modifier" at bounding box center [1109, 388] width 175 height 24
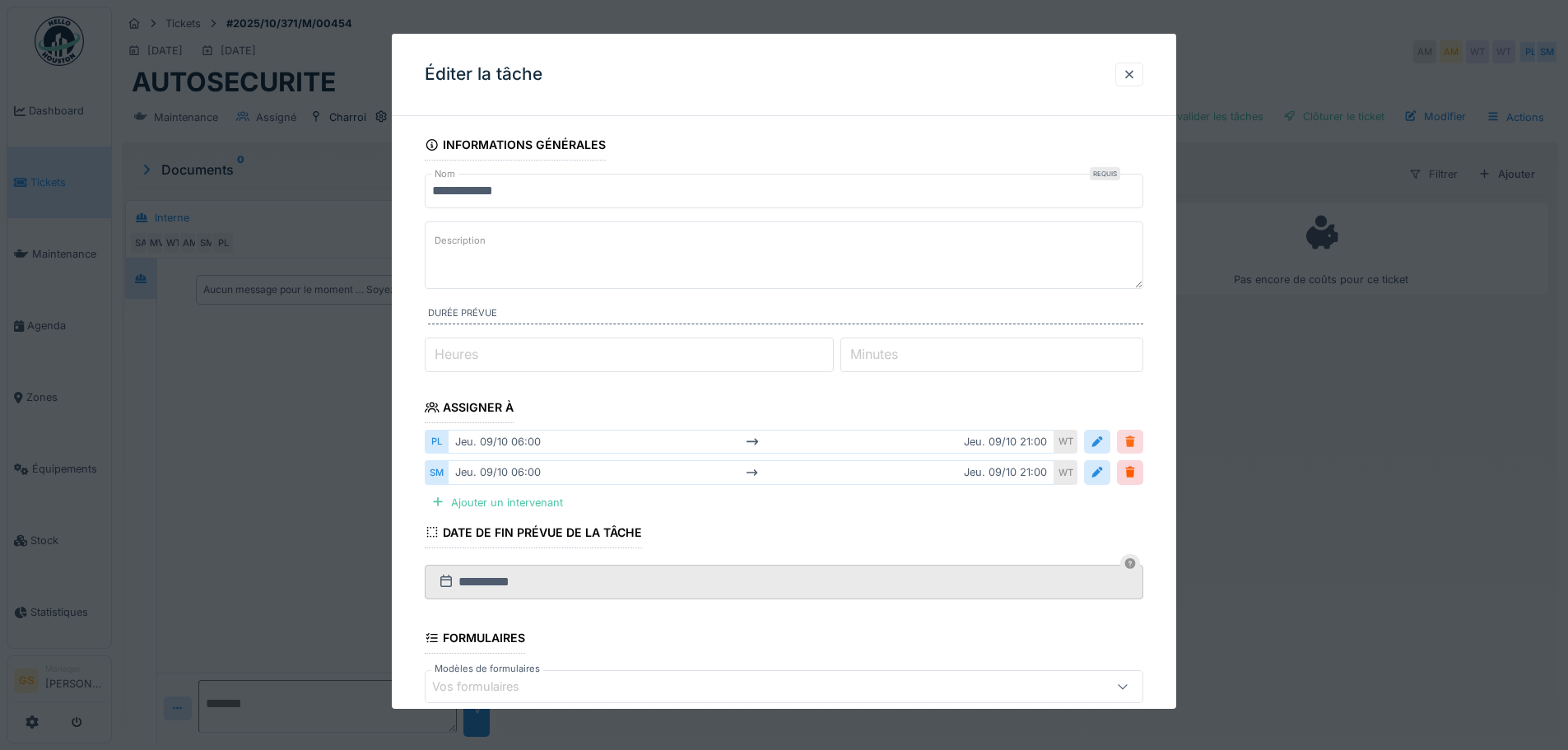
click at [1133, 449] on div at bounding box center [1130, 441] width 13 height 15
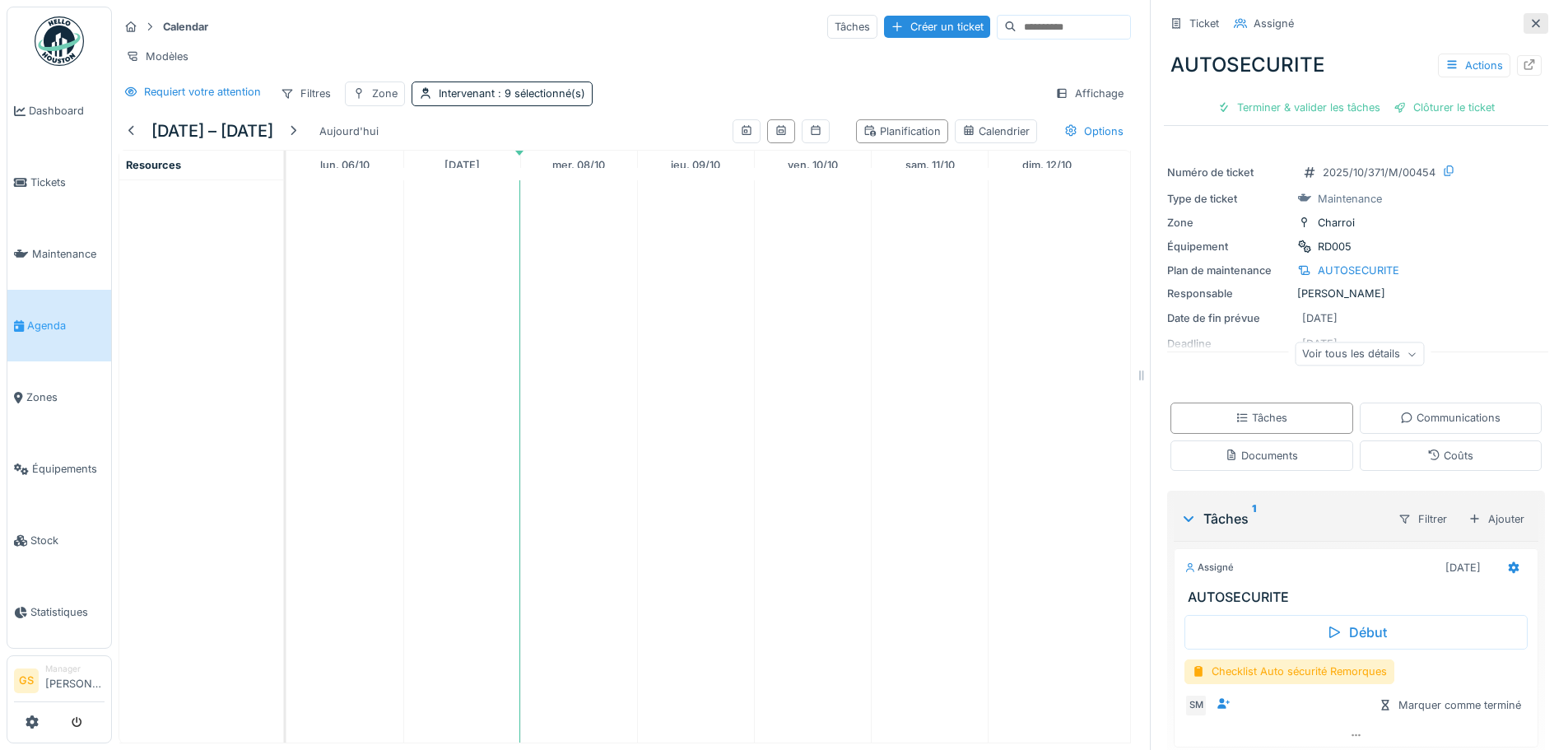
click at [1529, 29] on div at bounding box center [1536, 22] width 13 height 15
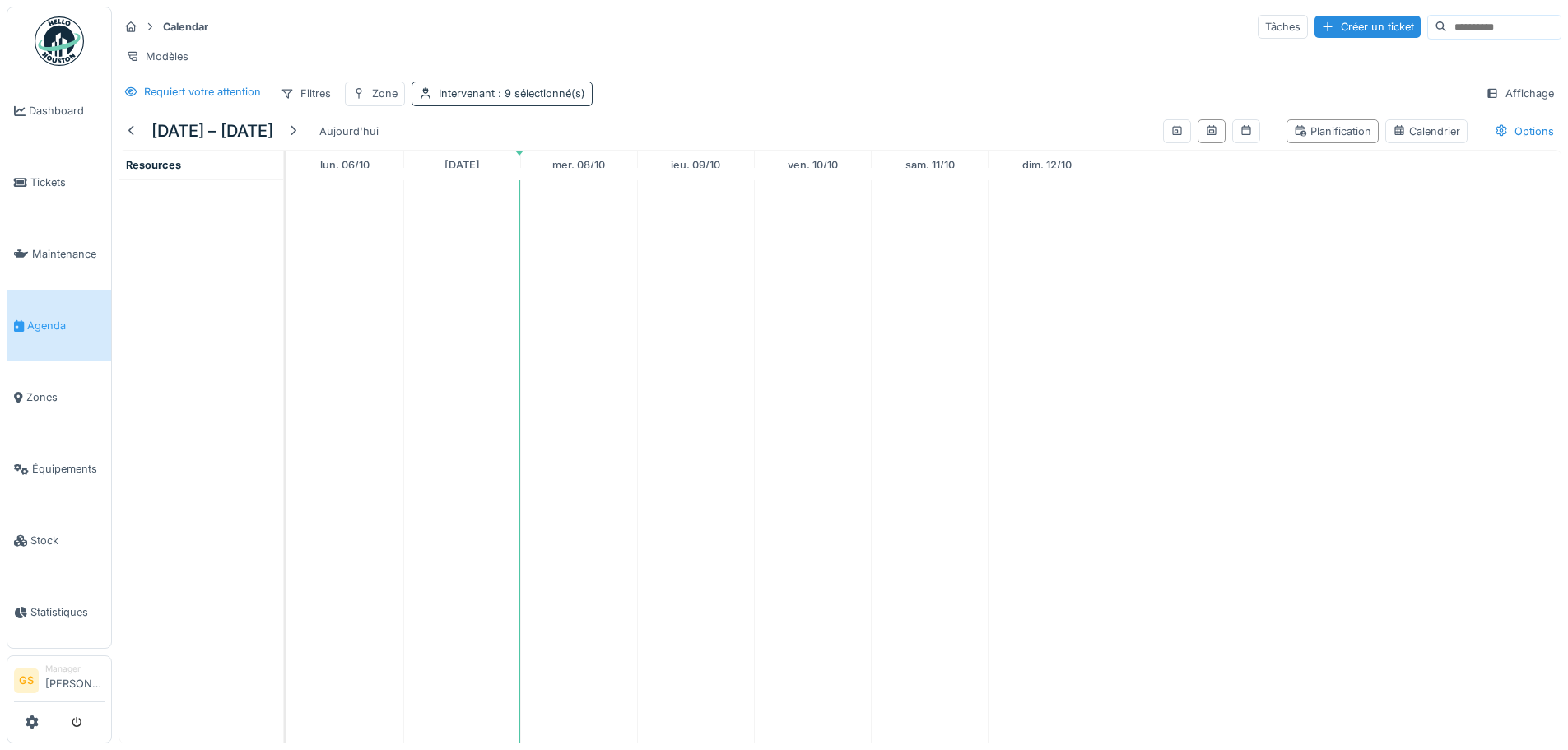
click at [499, 100] on span ": 9 sélectionné(s)" at bounding box center [540, 94] width 91 height 13
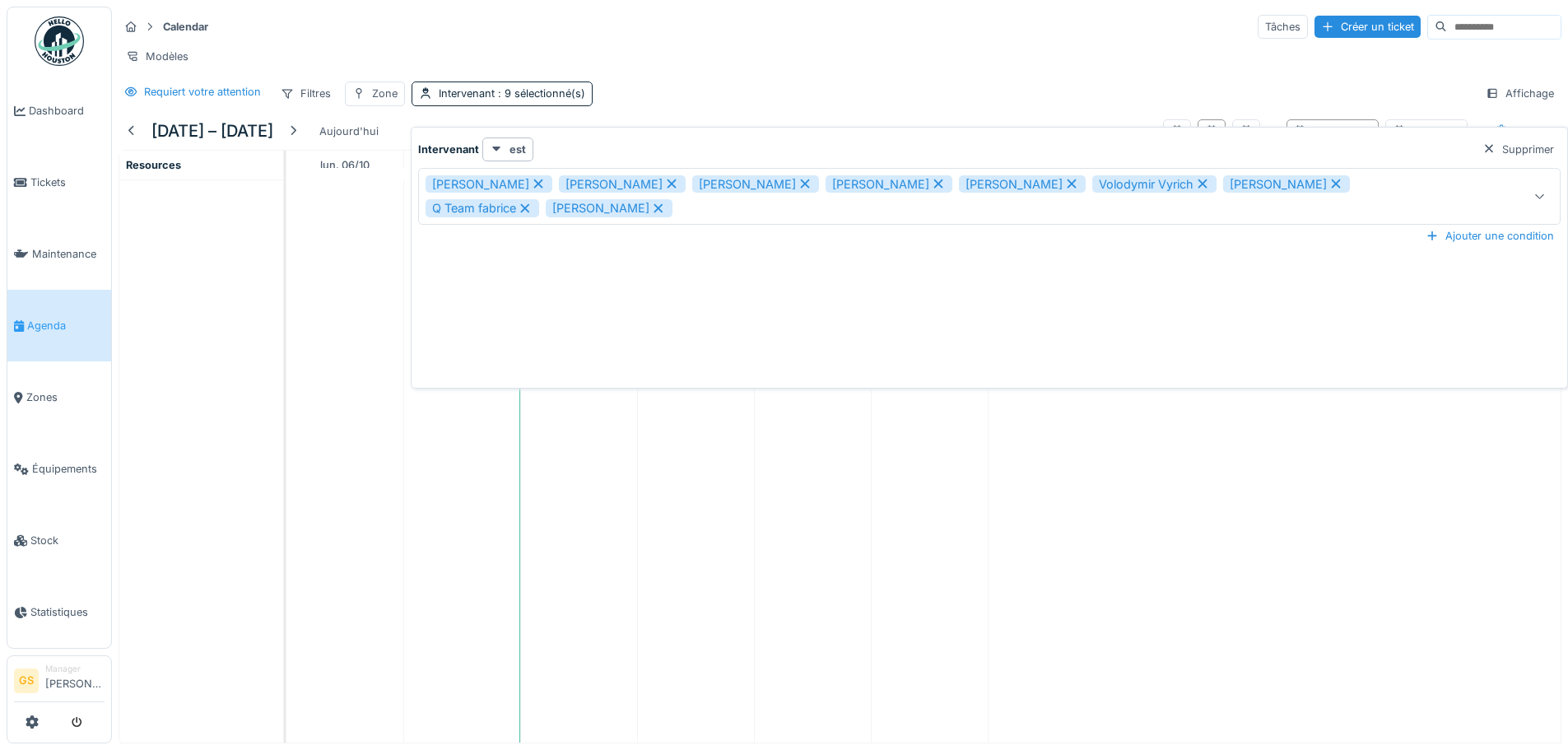
click at [534, 246] on div "Ajouter une condition" at bounding box center [990, 236] width 1142 height 22
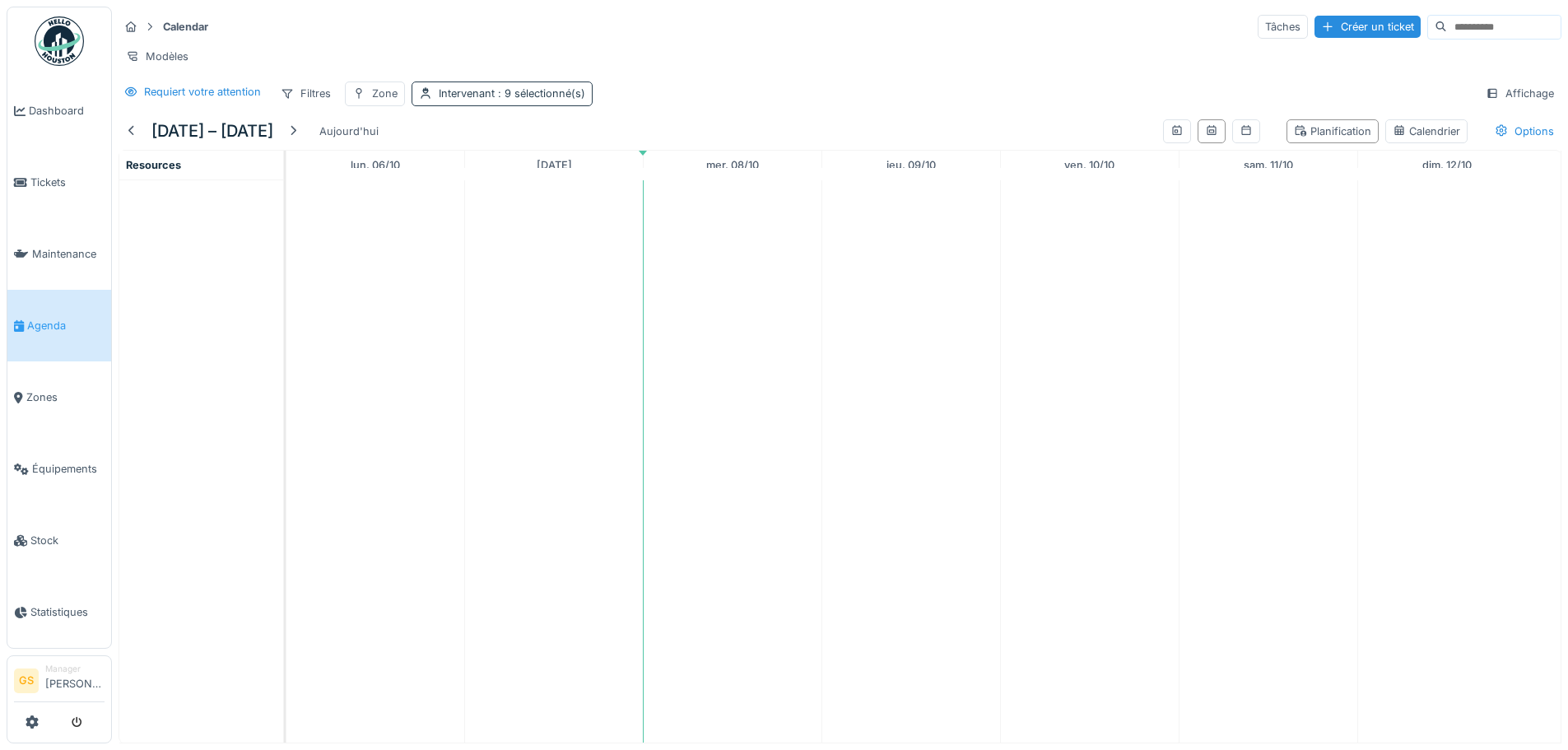
click at [449, 102] on div "Intervenant : 9 sélectionné(s)" at bounding box center [512, 93] width 147 height 15
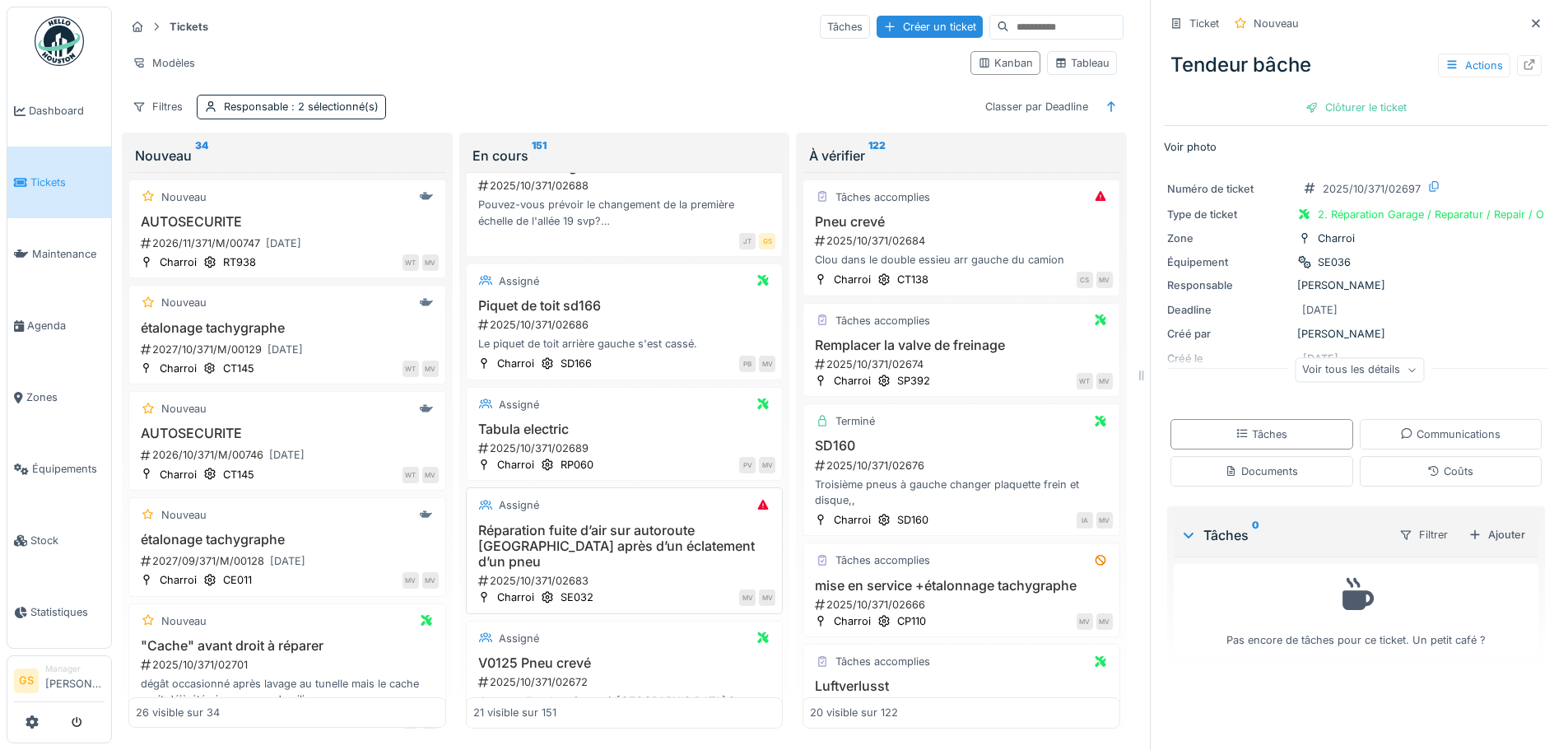
scroll to position [494, 0]
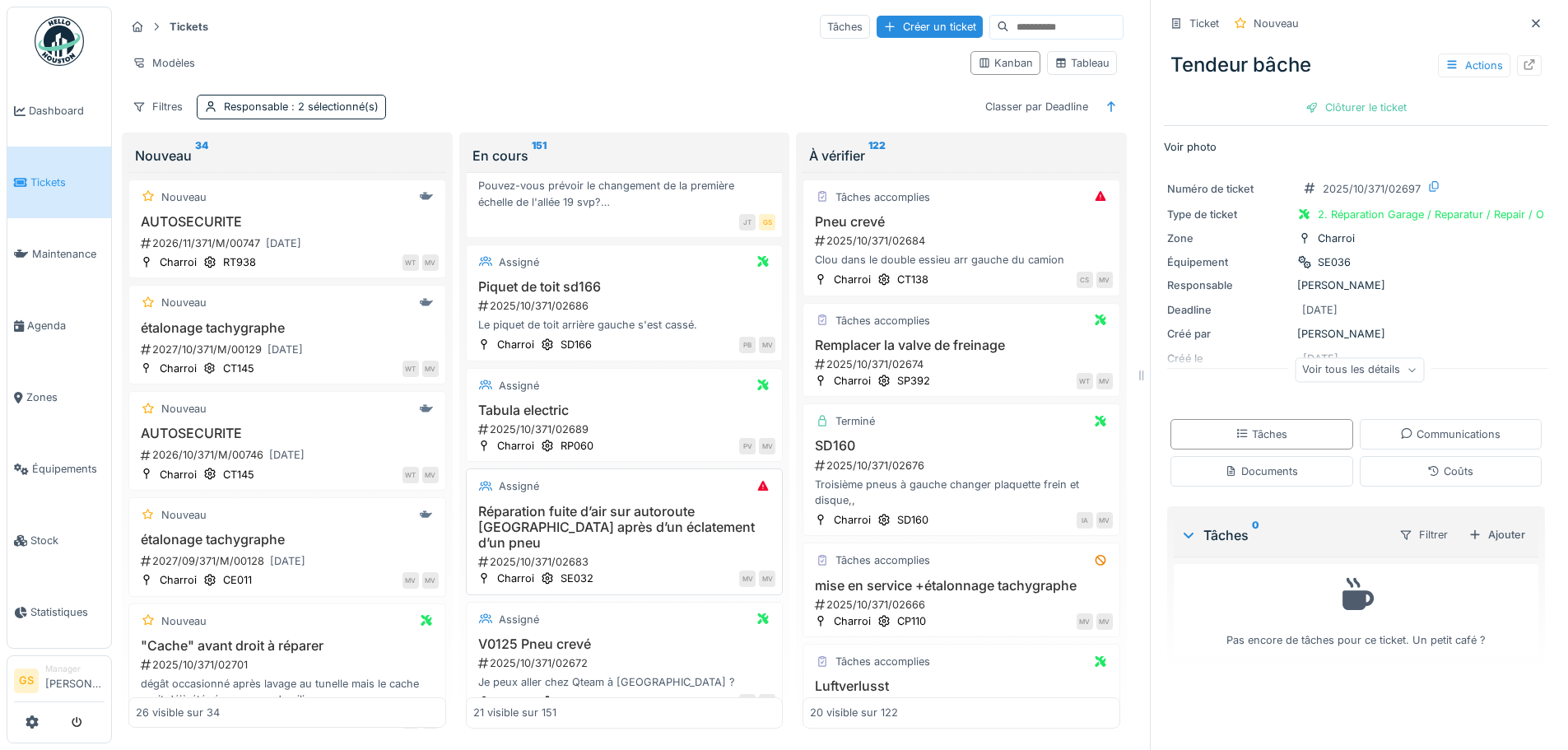
click at [524, 558] on div "2025/10/371/02683" at bounding box center [626, 561] width 300 height 15
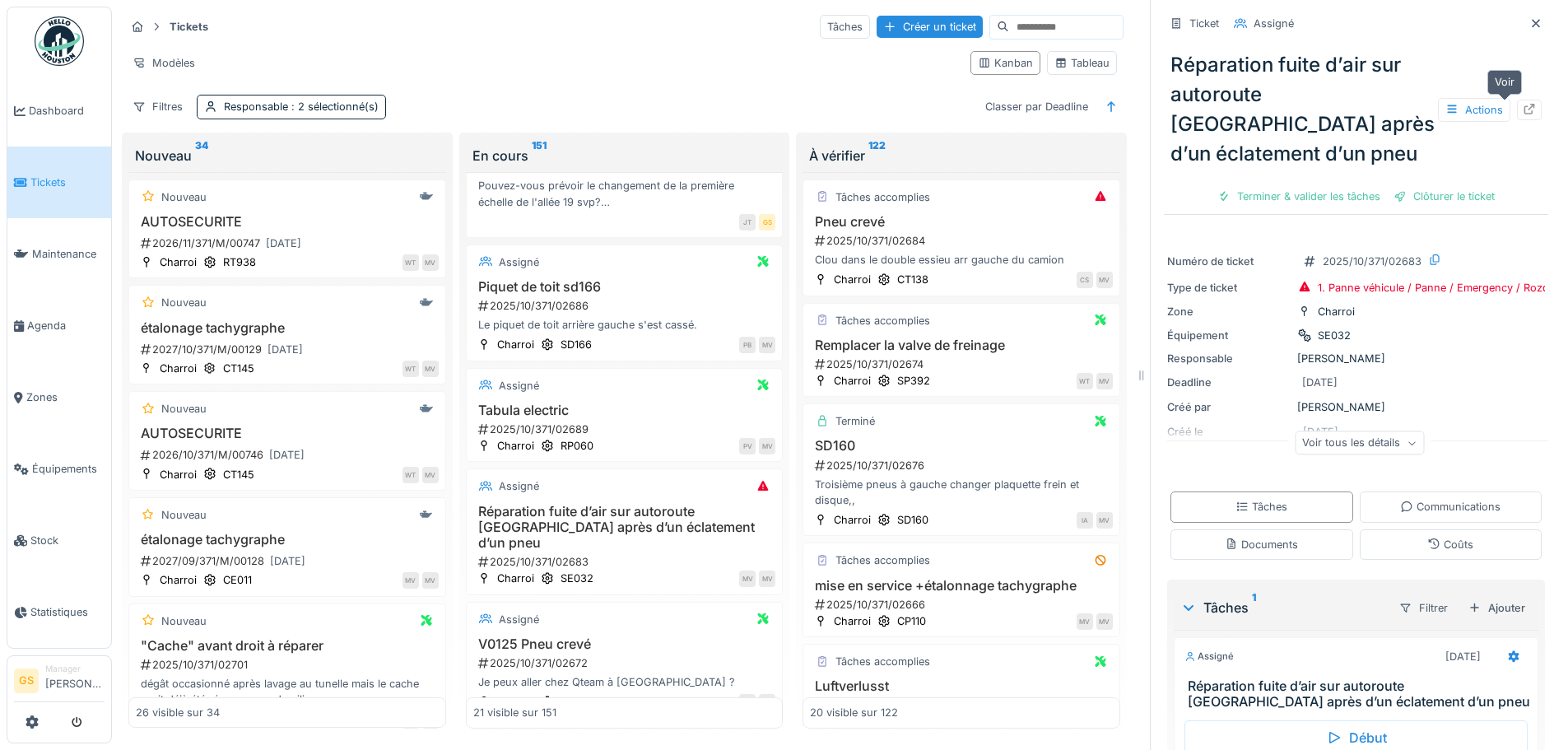
click at [1523, 109] on icon at bounding box center [1529, 109] width 13 height 11
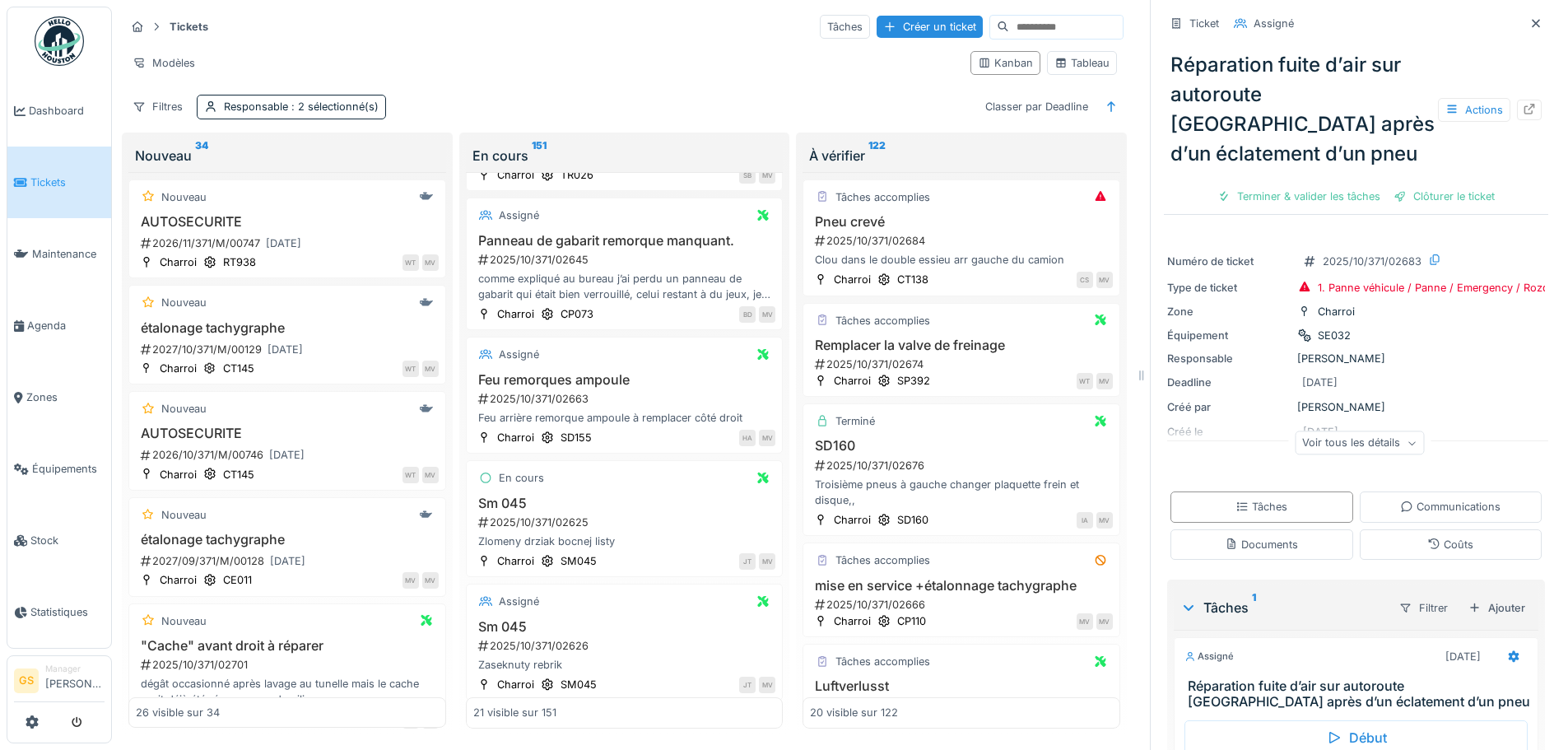
scroll to position [2075, 0]
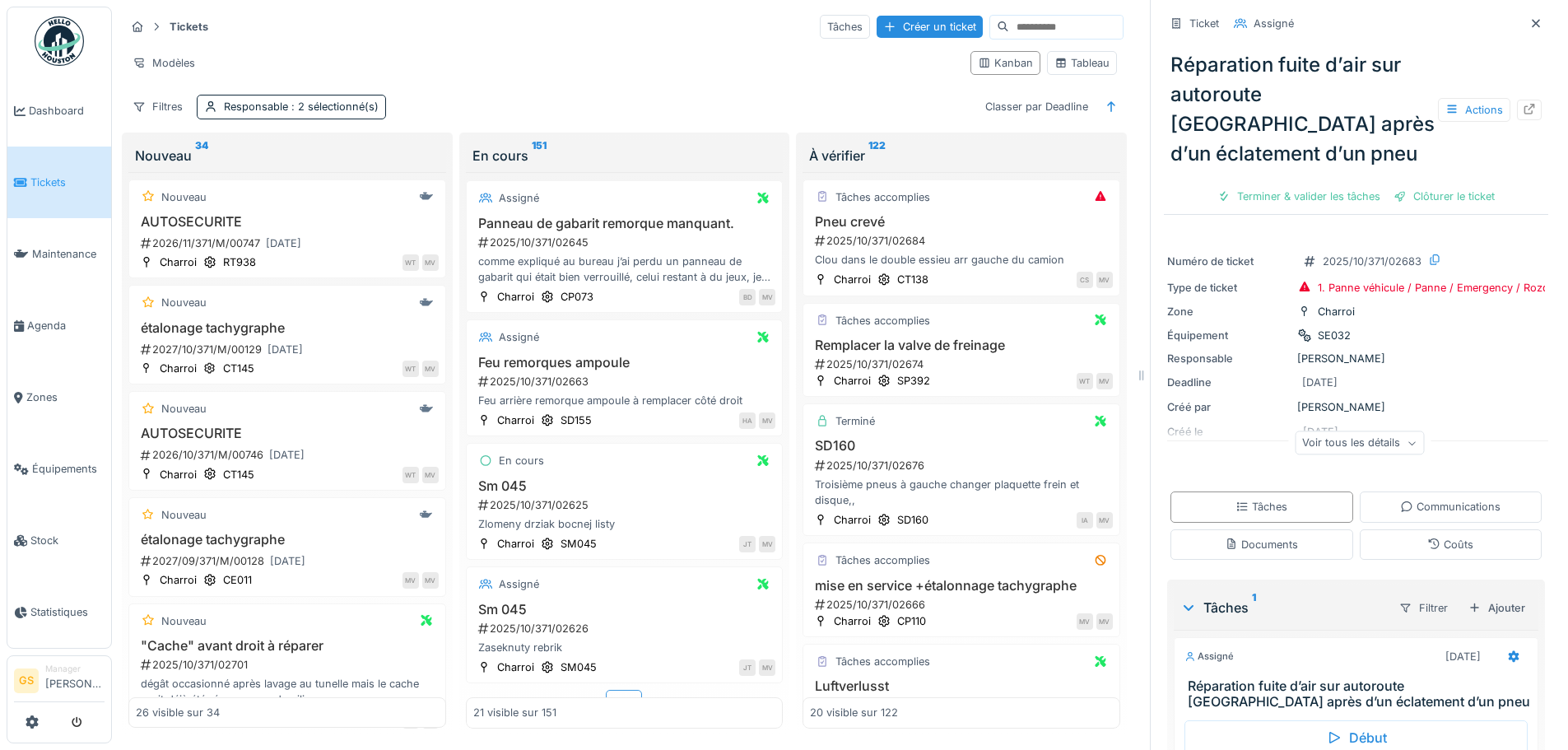
click at [615, 690] on div "Plus" at bounding box center [623, 701] width 36 height 24
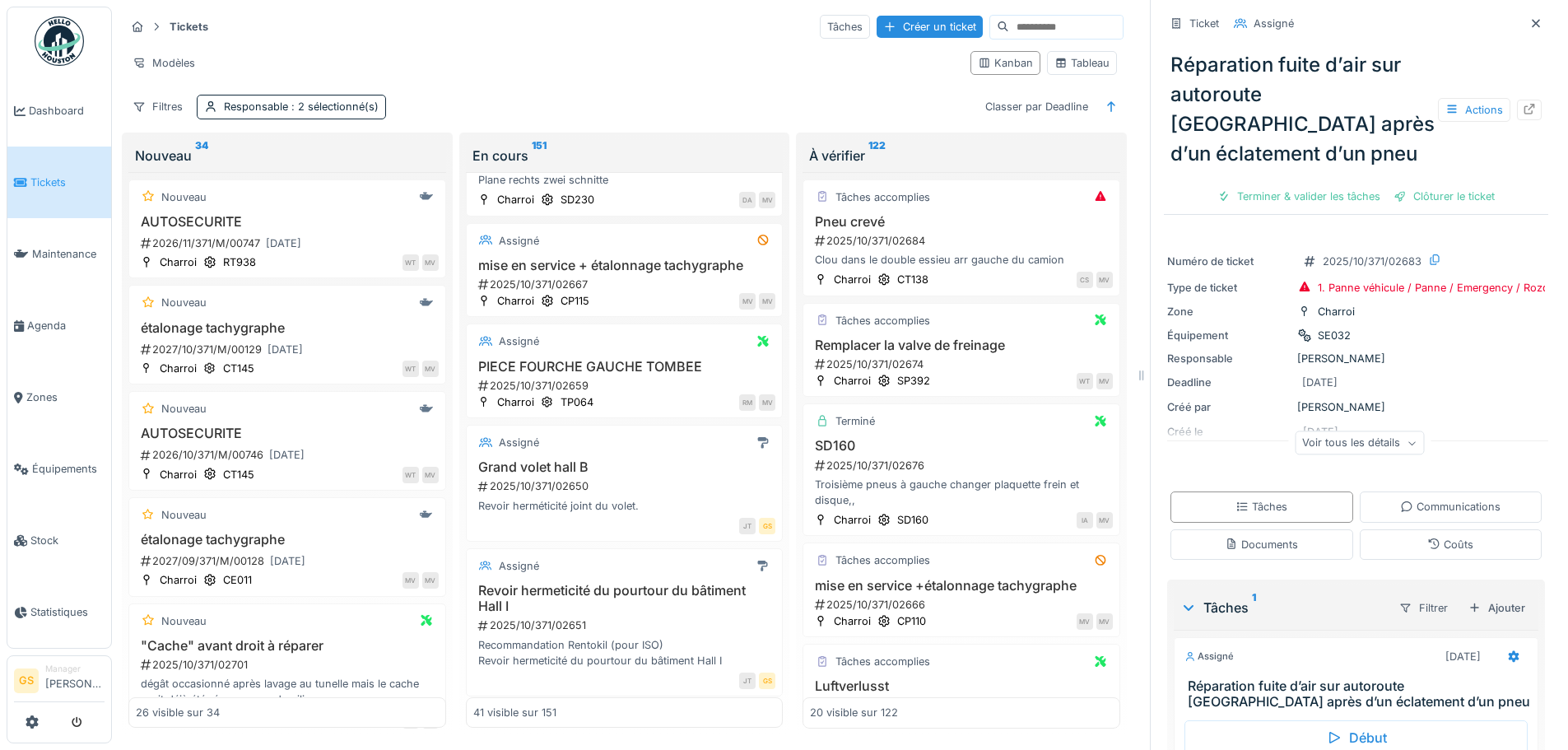
scroll to position [1087, 0]
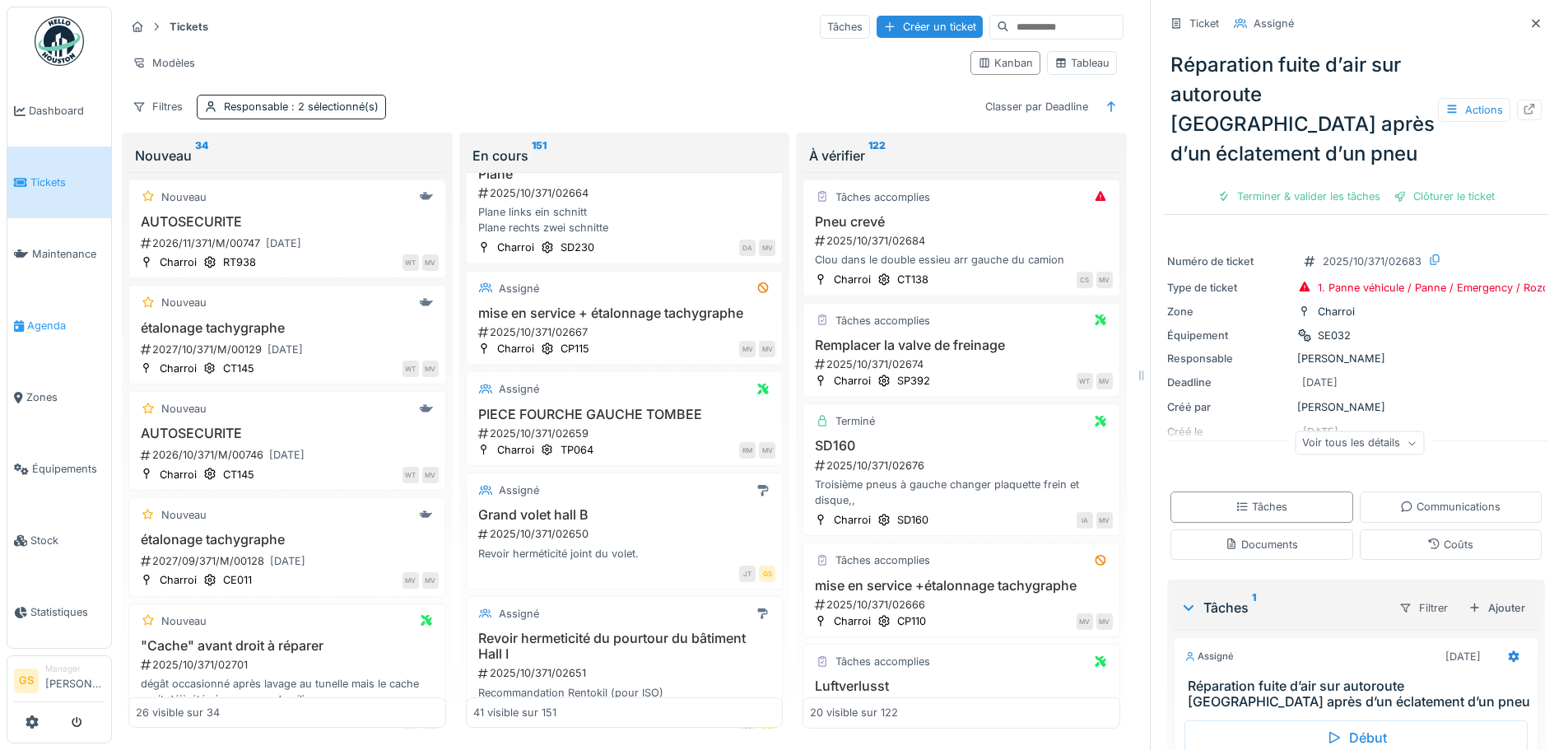
click at [40, 317] on span "Agenda" at bounding box center [66, 325] width 77 height 15
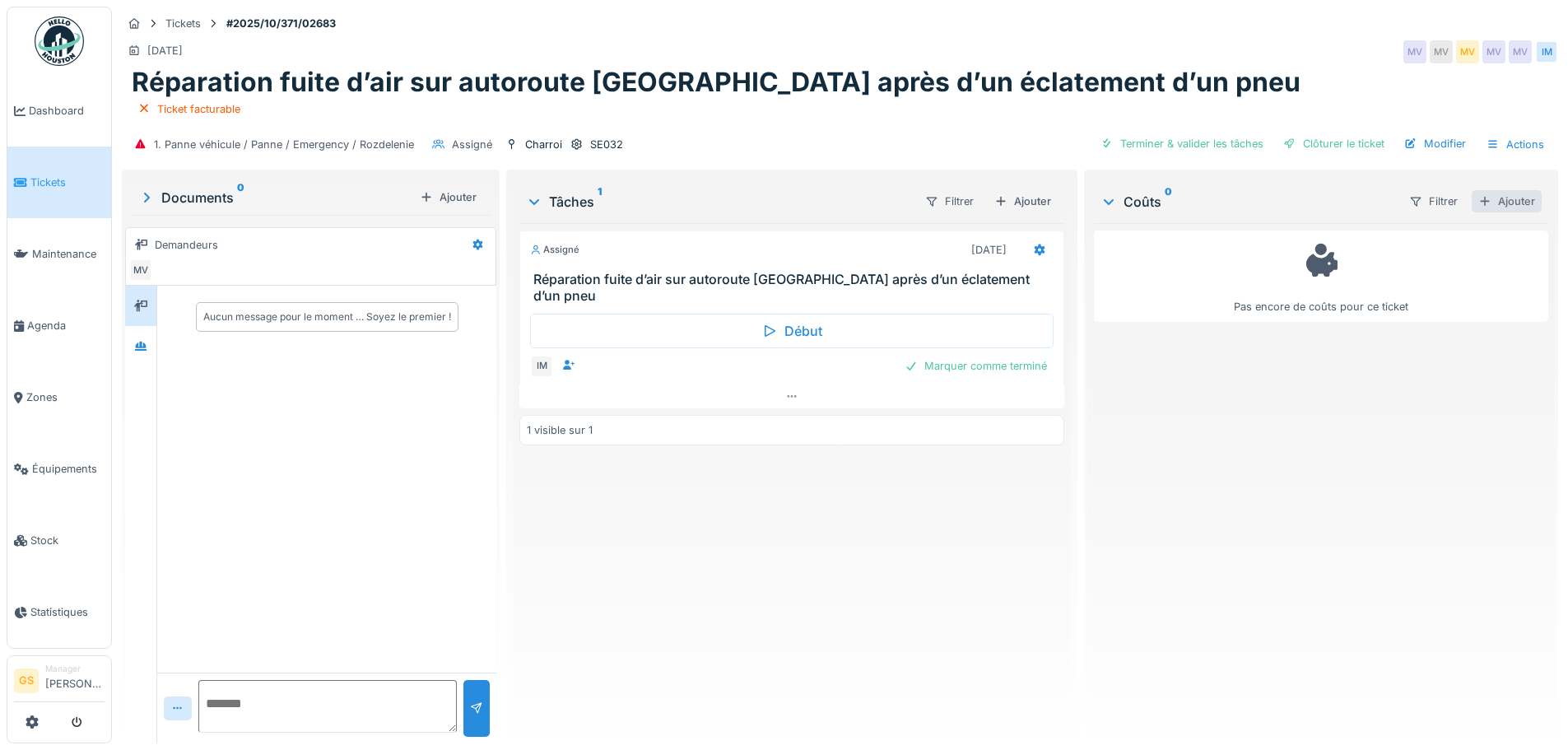
click at [1496, 200] on div "Ajouter" at bounding box center [1507, 201] width 70 height 22
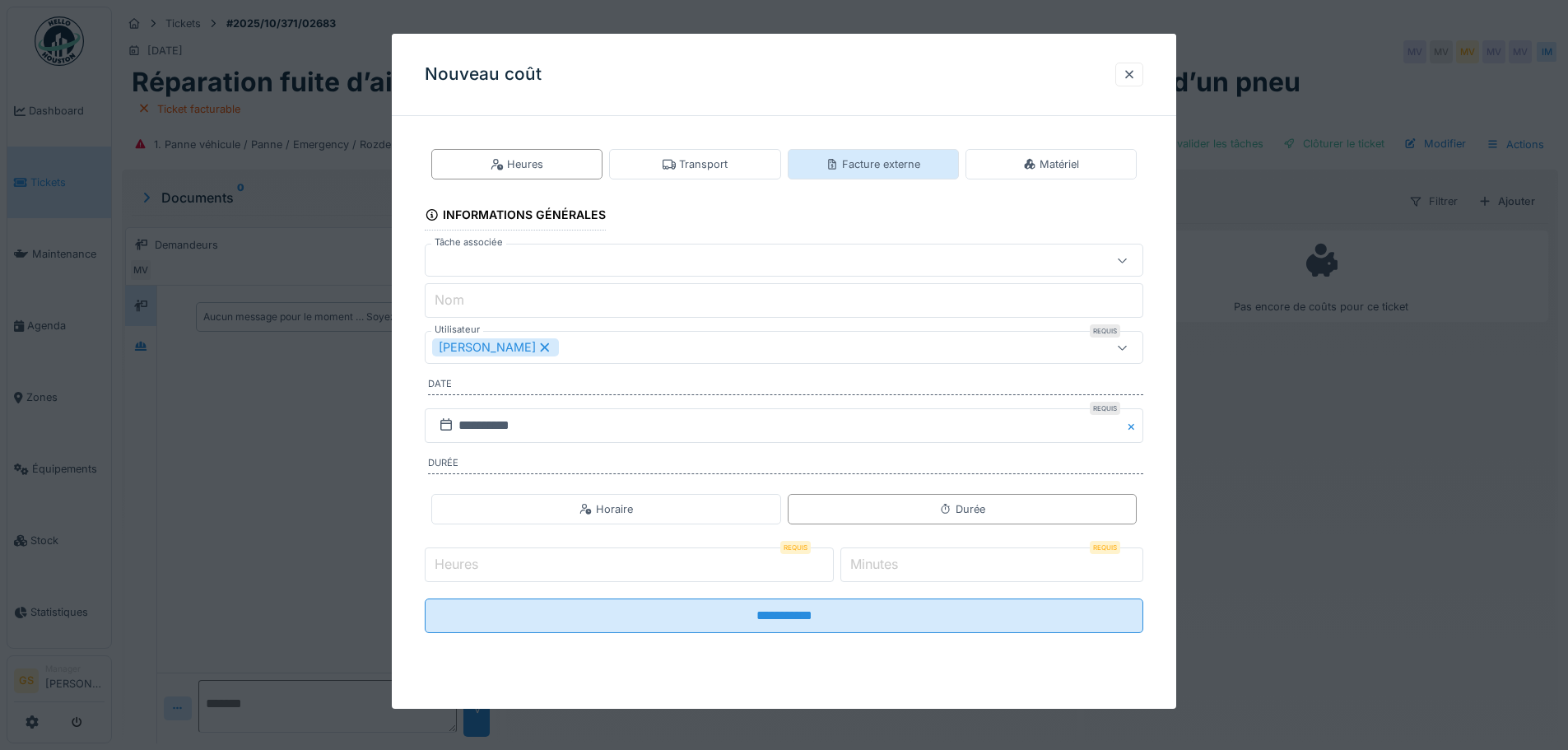
click at [852, 162] on div "Facture externe" at bounding box center [873, 164] width 94 height 15
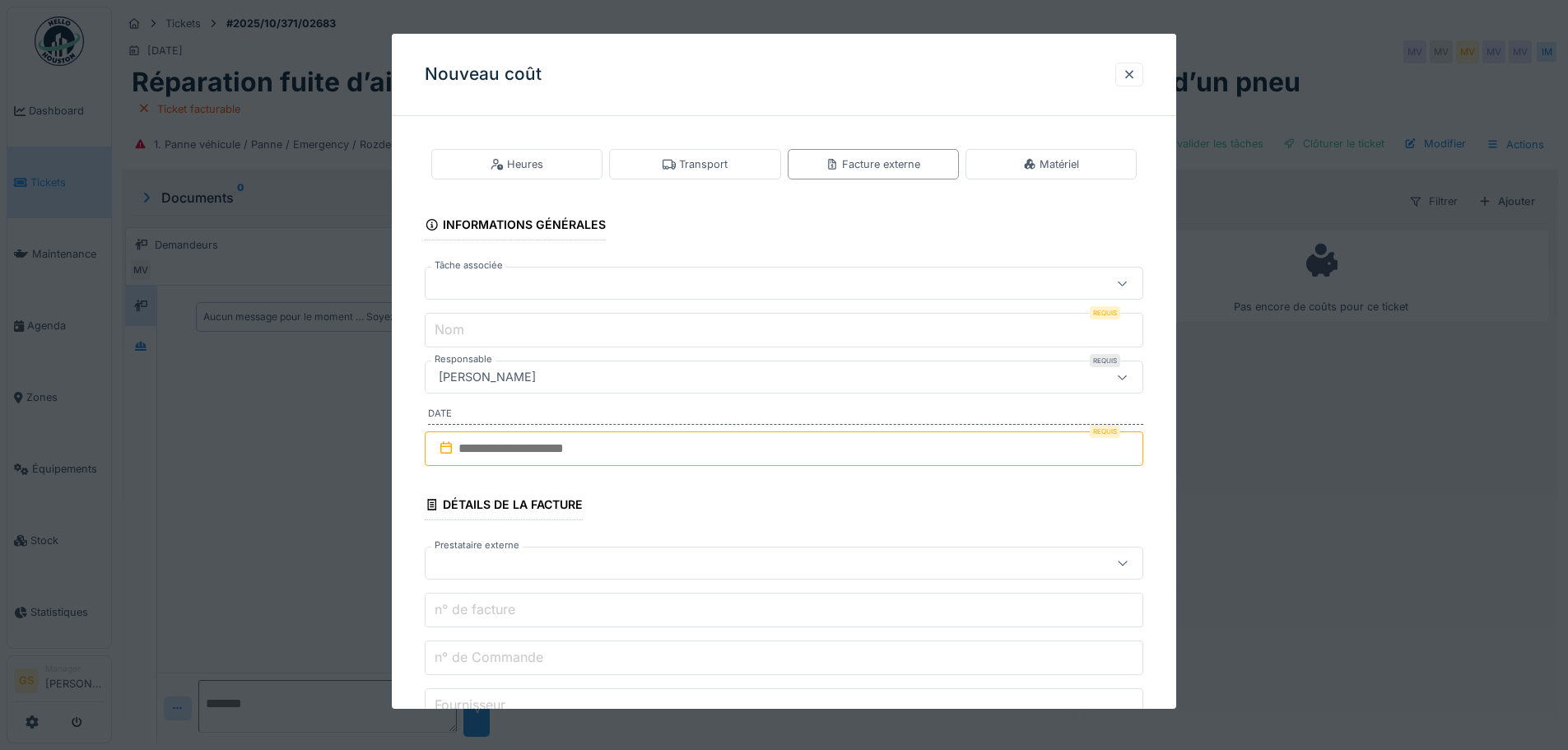
click at [480, 276] on div at bounding box center [741, 283] width 620 height 18
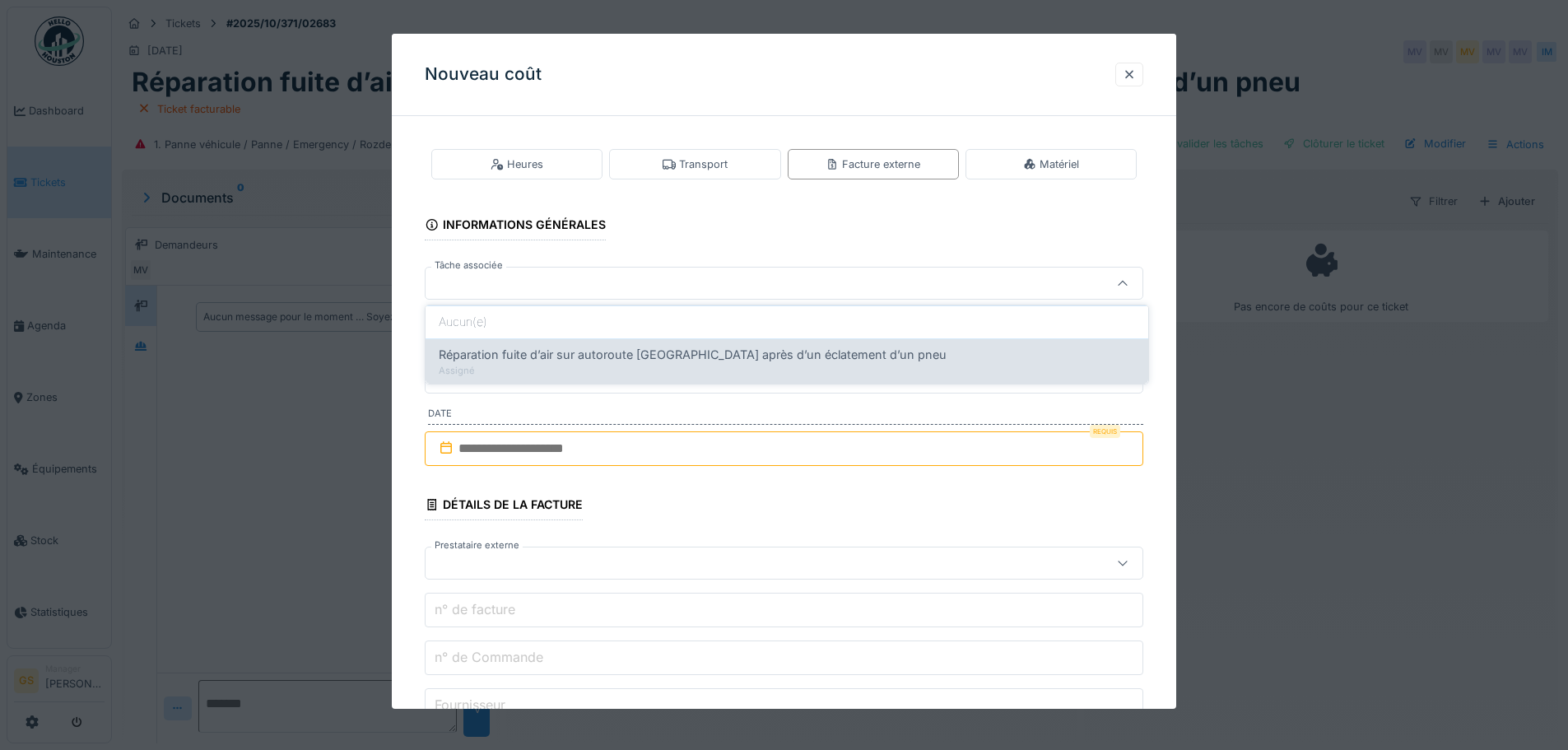
click at [552, 360] on span "Réparation fuite d’air sur autoroute Remscheid après d’un éclatement d’un pneu" at bounding box center [693, 354] width 508 height 18
type input "******"
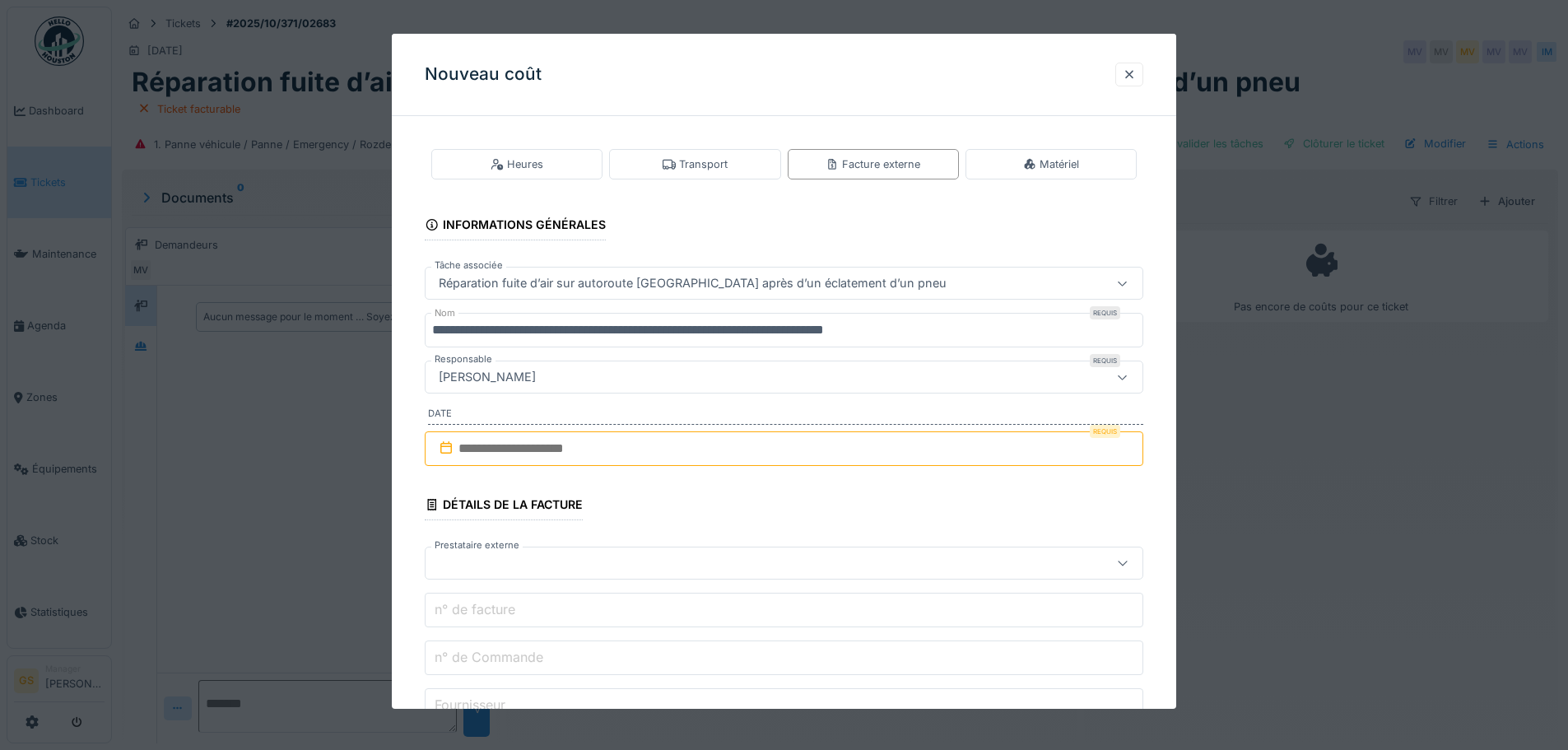
click at [958, 334] on input "**********" at bounding box center [784, 330] width 719 height 34
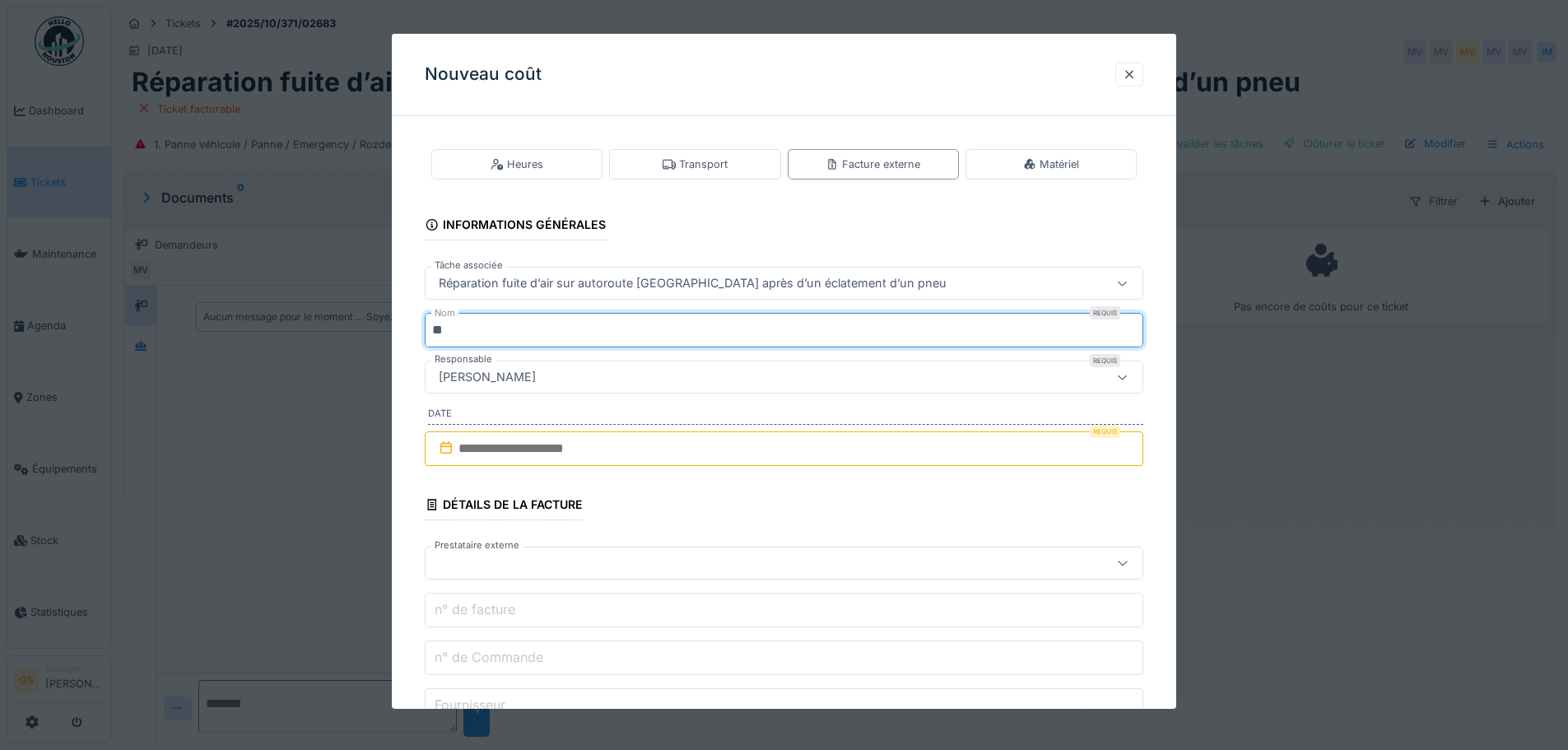
type input "*"
type input "***"
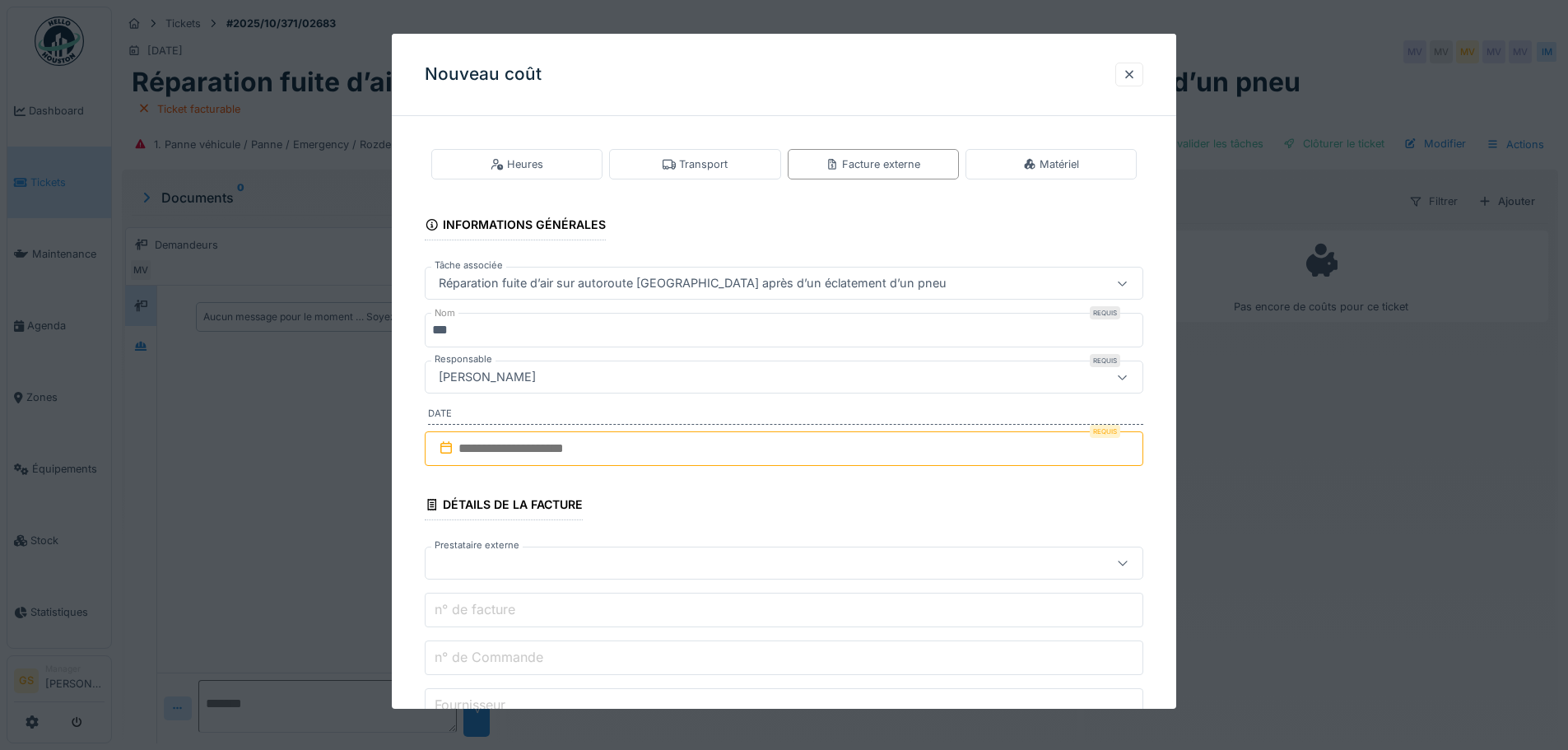
click at [459, 450] on input "text" at bounding box center [784, 448] width 719 height 34
click at [759, 576] on div "8" at bounding box center [760, 583] width 22 height 24
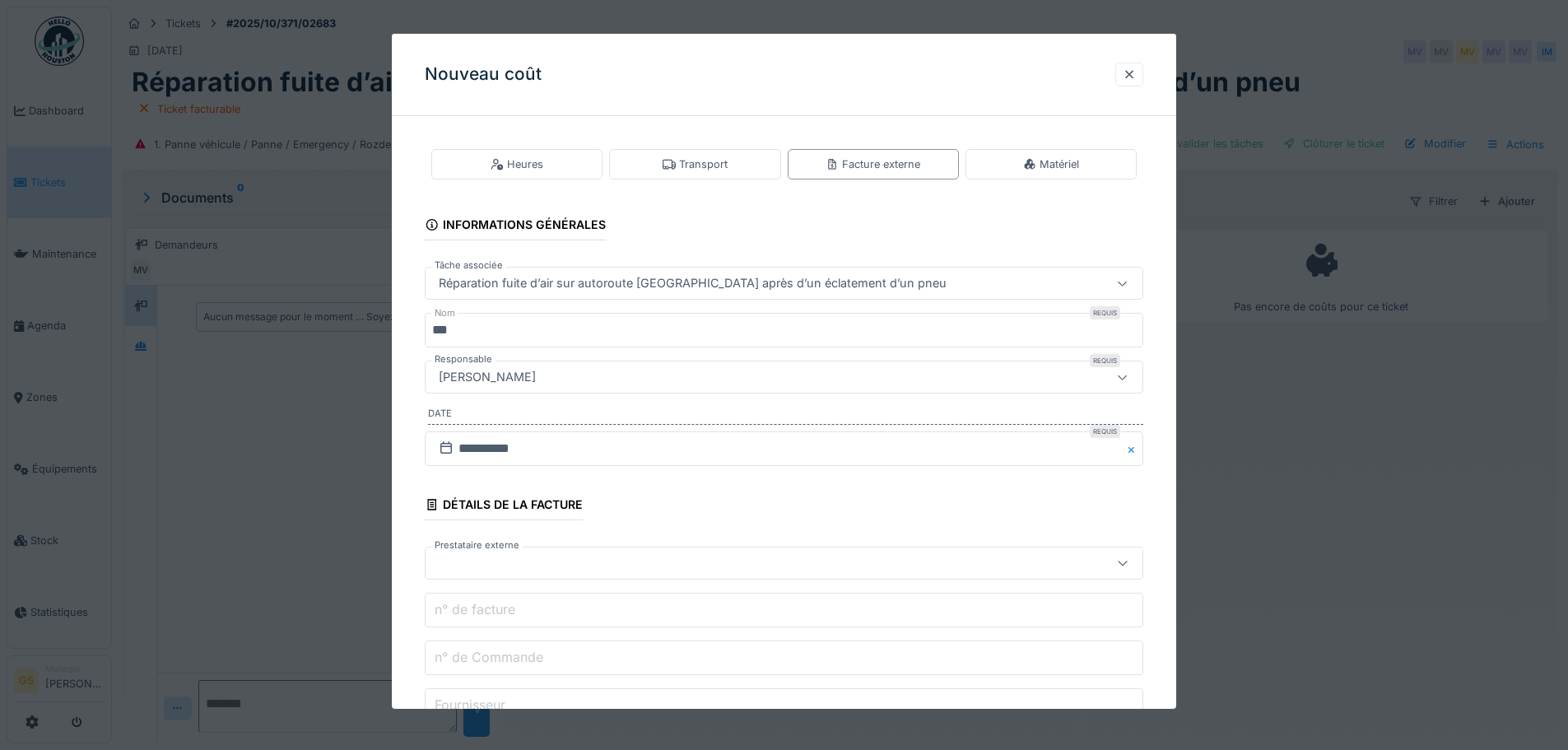
click at [463, 563] on div at bounding box center [741, 563] width 620 height 18
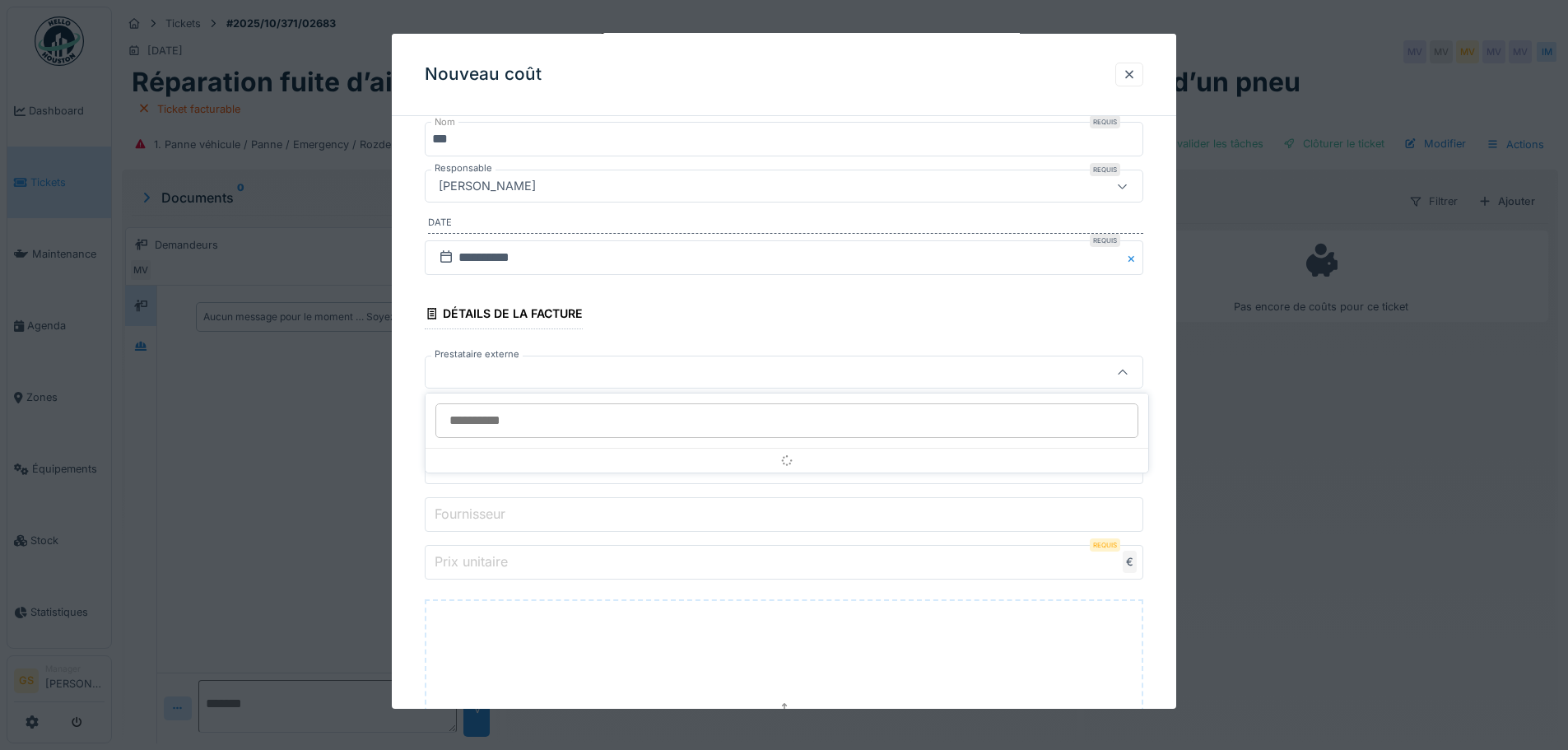
scroll to position [192, 0]
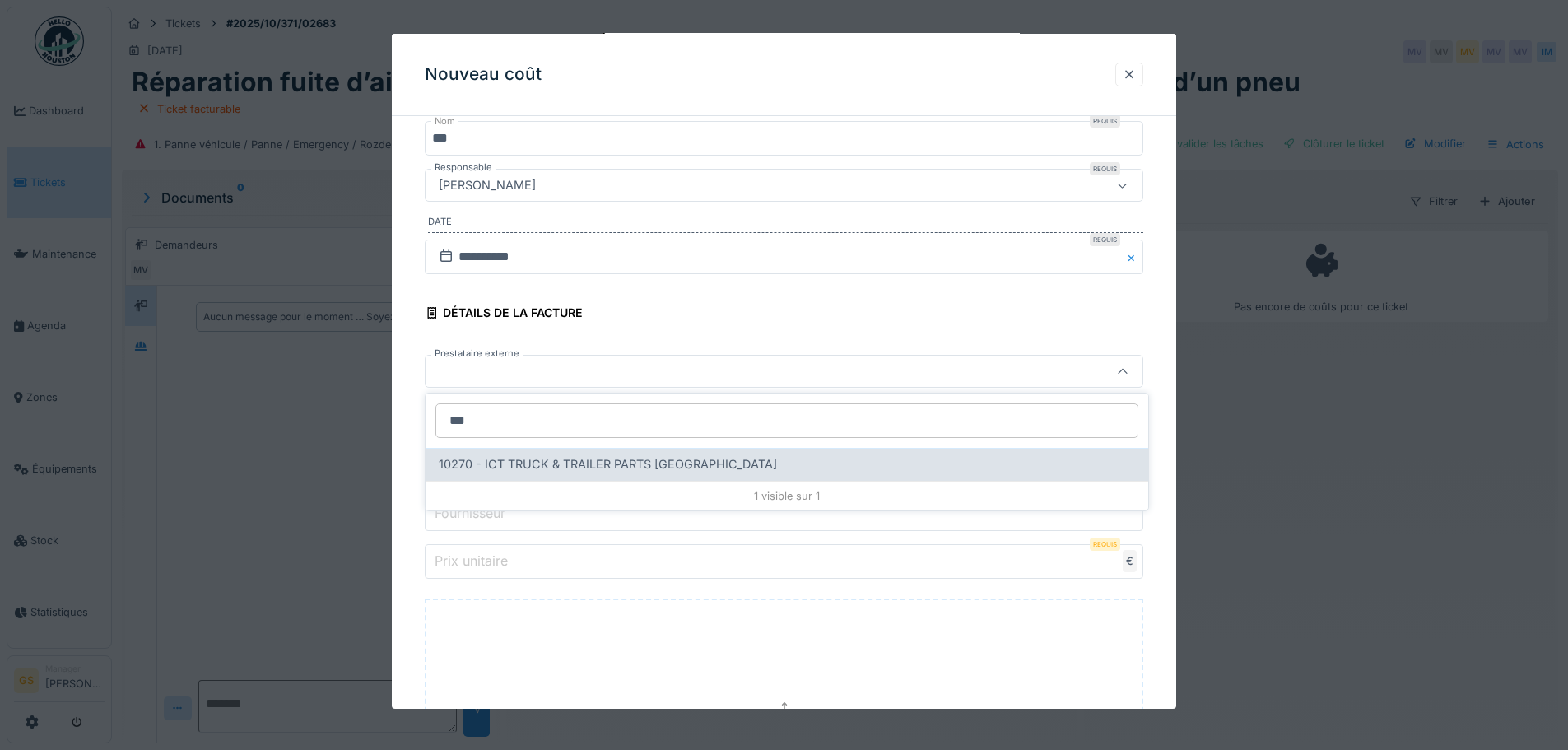
type input "***"
click at [528, 460] on span "10270 - ICT TRUCK & TRAILER PARTS NV" at bounding box center [608, 464] width 338 height 18
type input "*****"
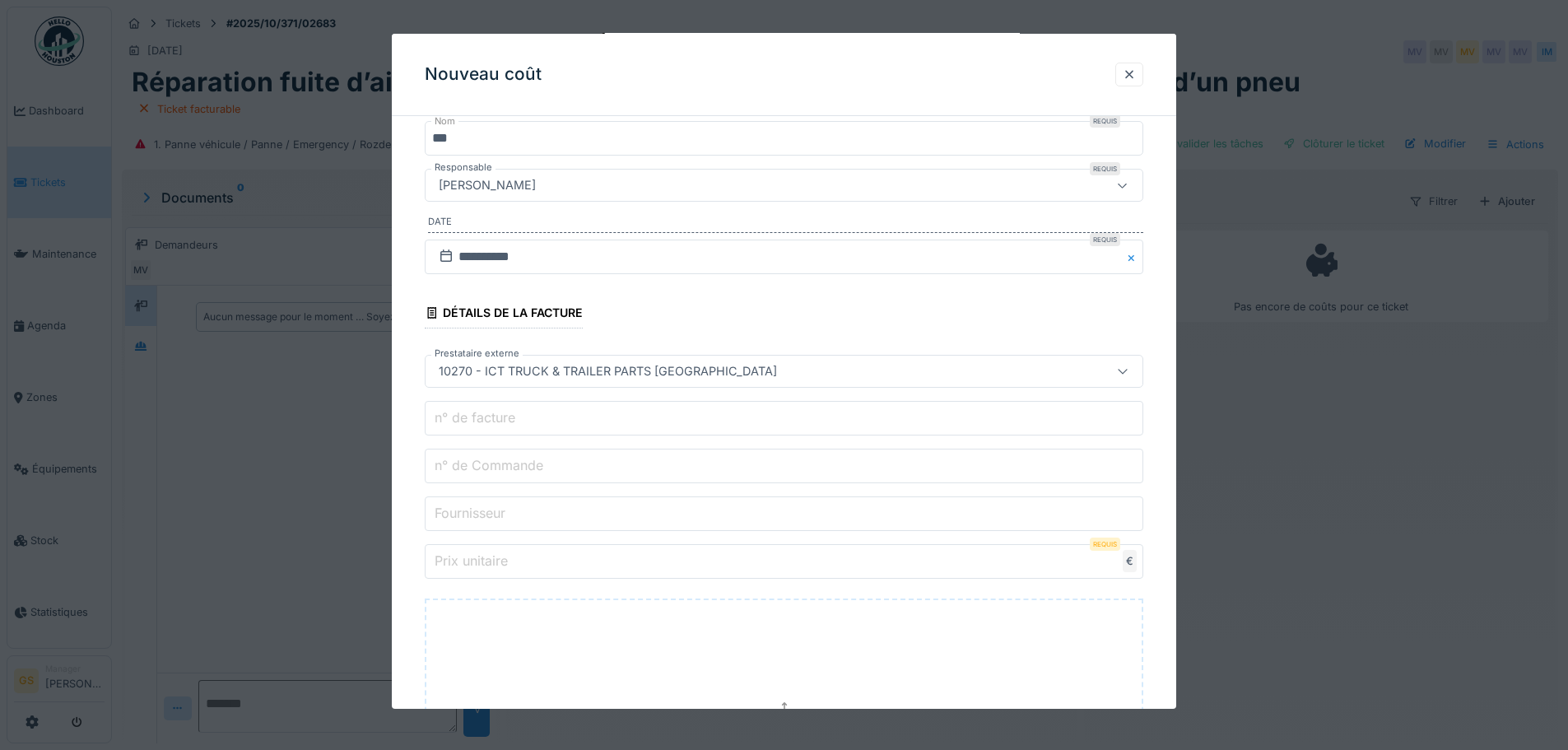
click at [499, 469] on label "n° de Commande" at bounding box center [488, 465] width 115 height 20
click at [499, 469] on input "n° de Commande" at bounding box center [784, 466] width 719 height 34
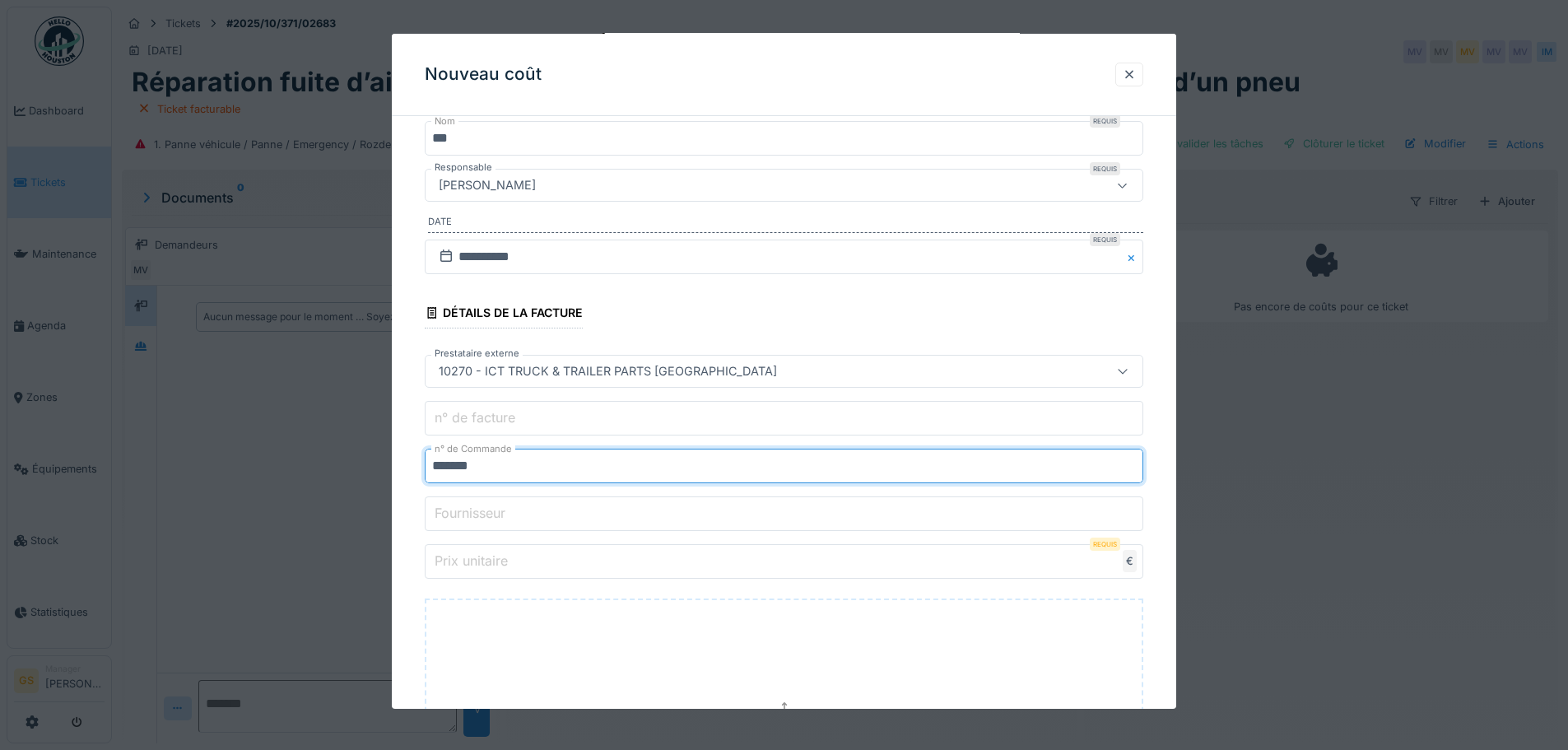
type input "*******"
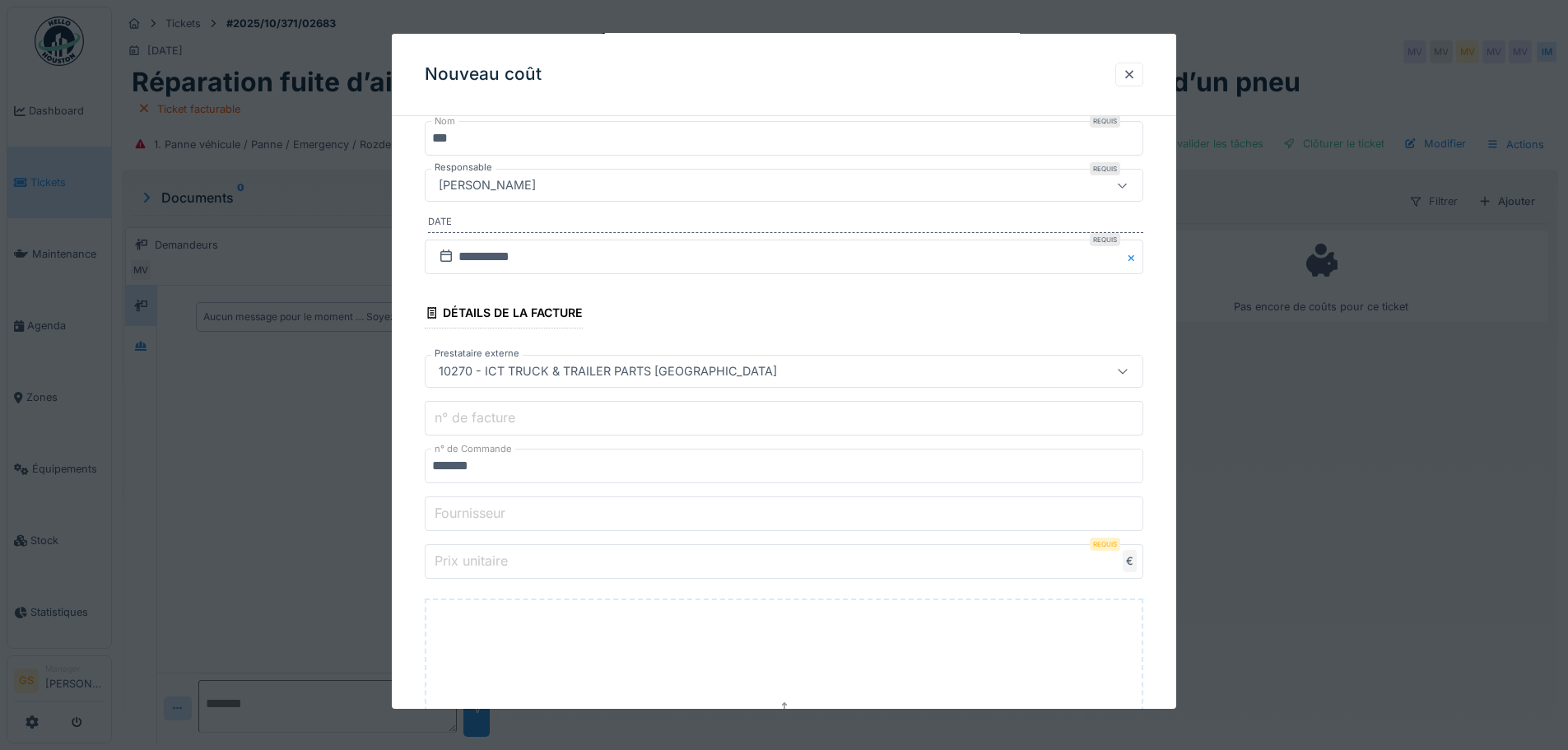
click at [476, 561] on label "Prix unitaire" at bounding box center [470, 560] width 80 height 20
click at [476, 561] on input "Prix unitaire" at bounding box center [784, 561] width 719 height 34
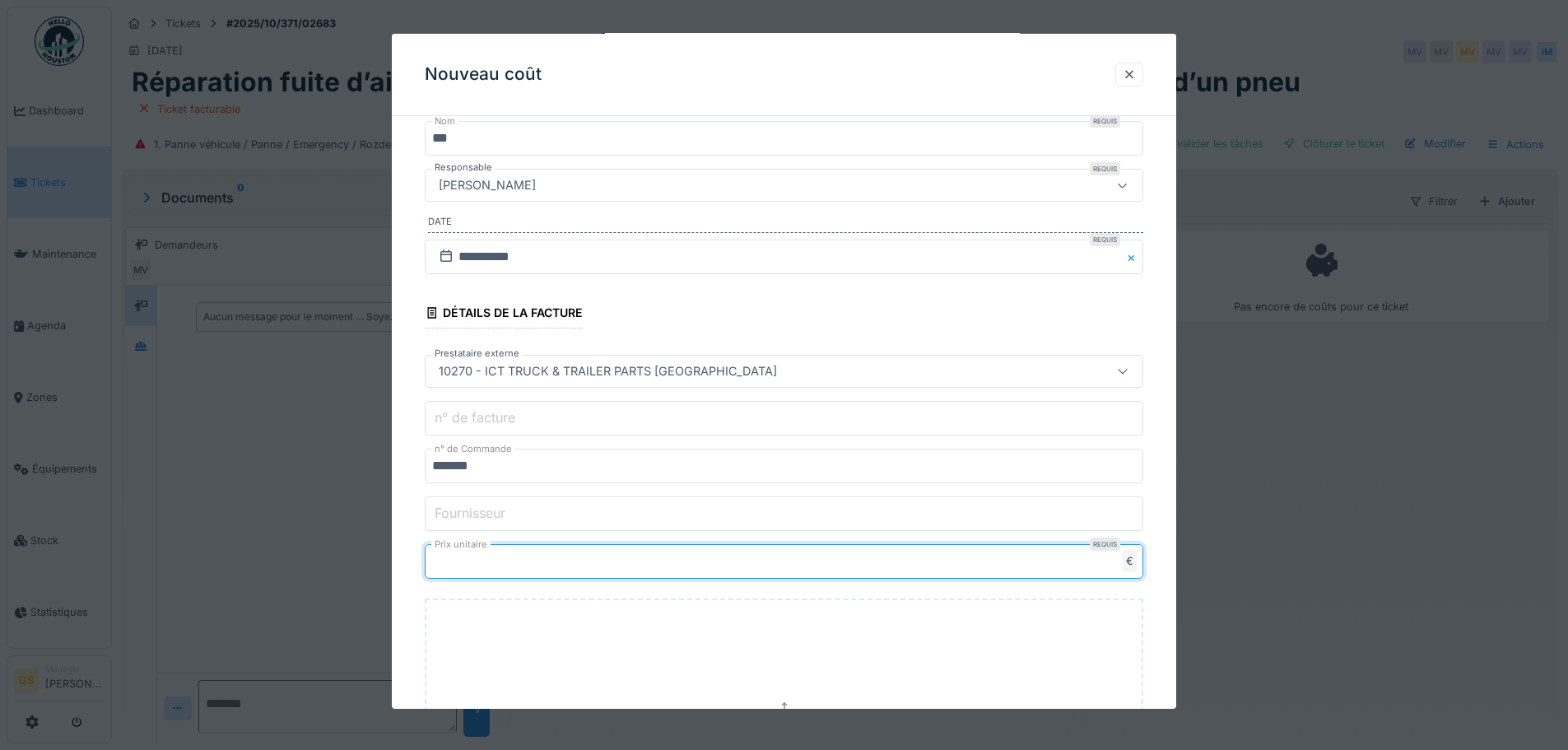
type input "******"
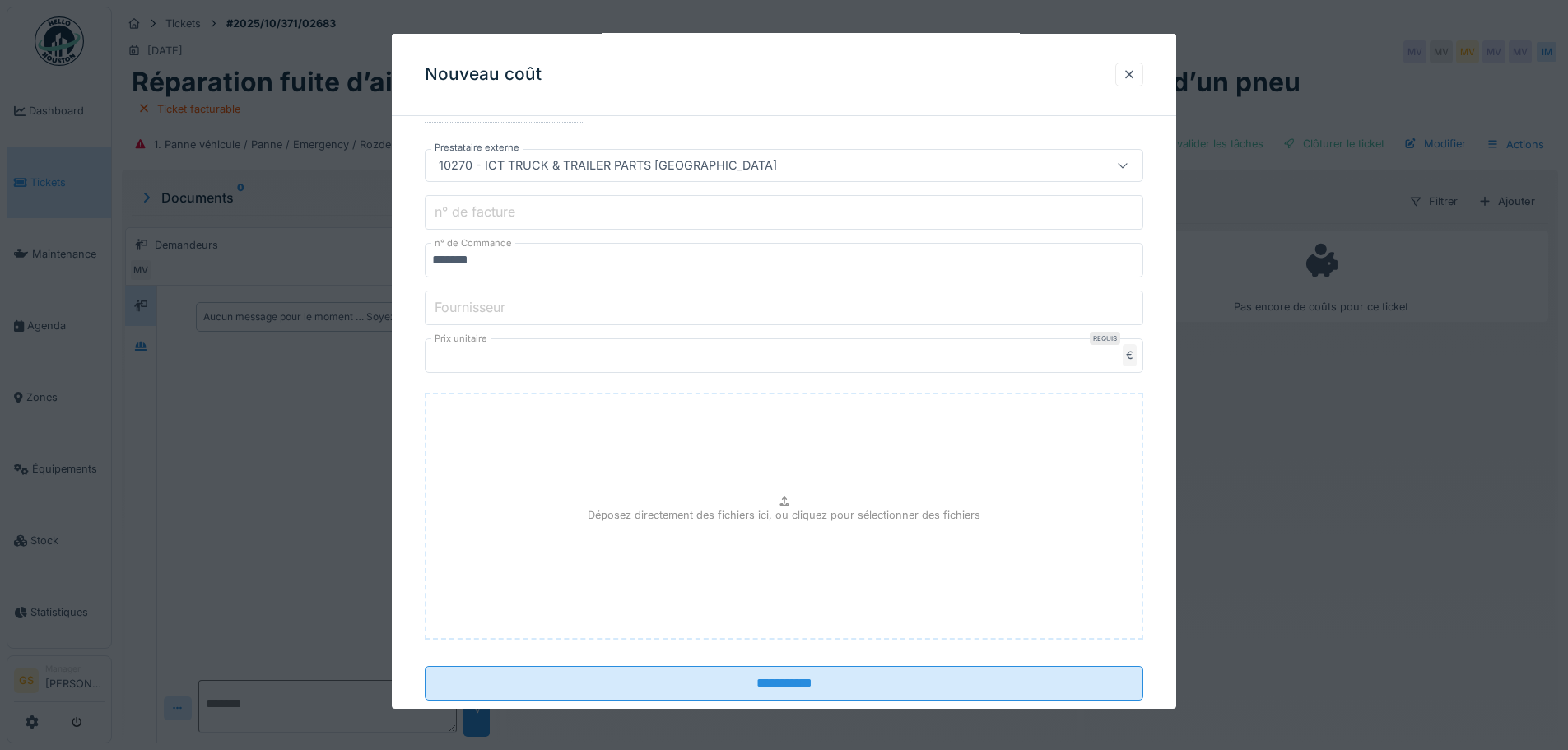
scroll to position [435, 0]
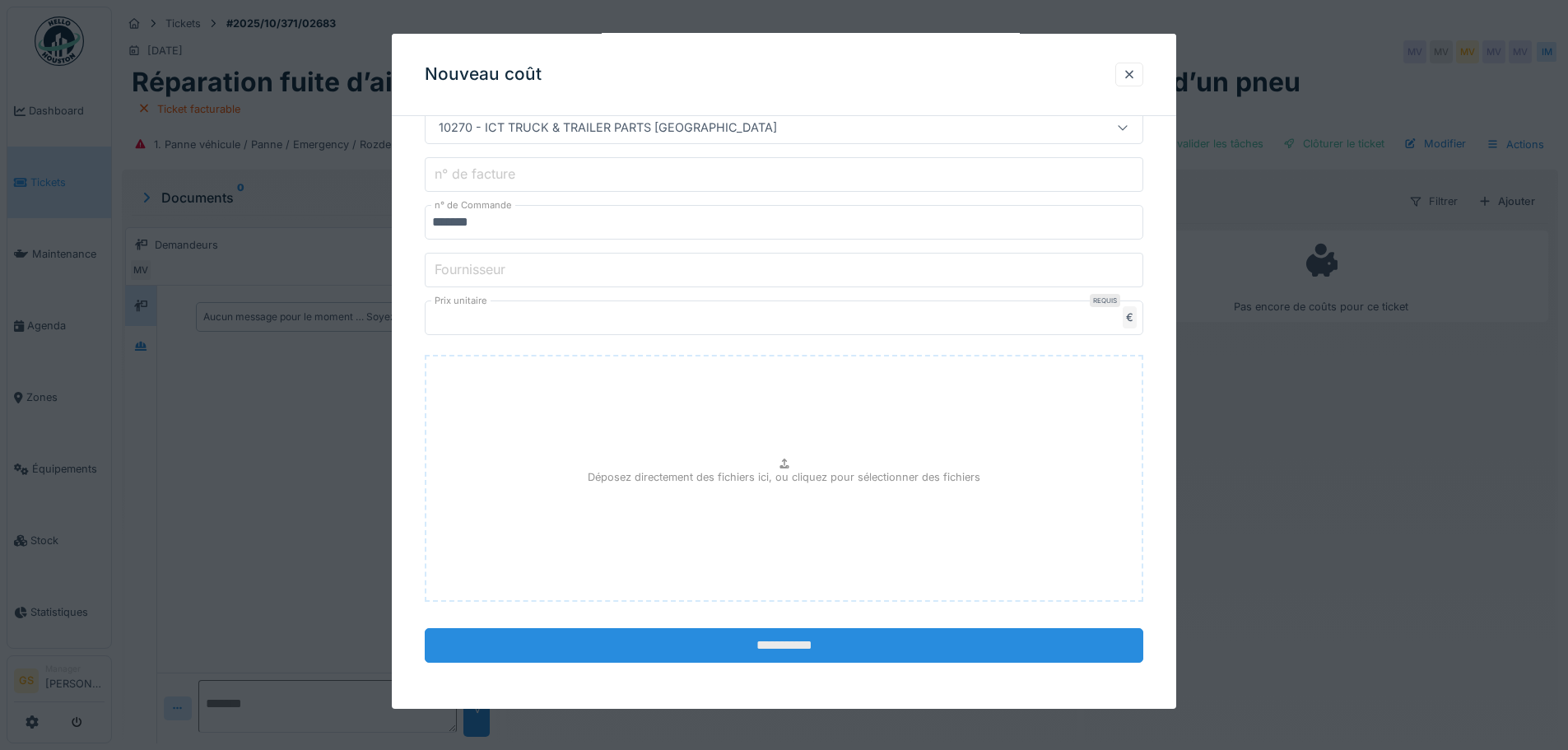
click at [785, 645] on input "**********" at bounding box center [784, 645] width 719 height 34
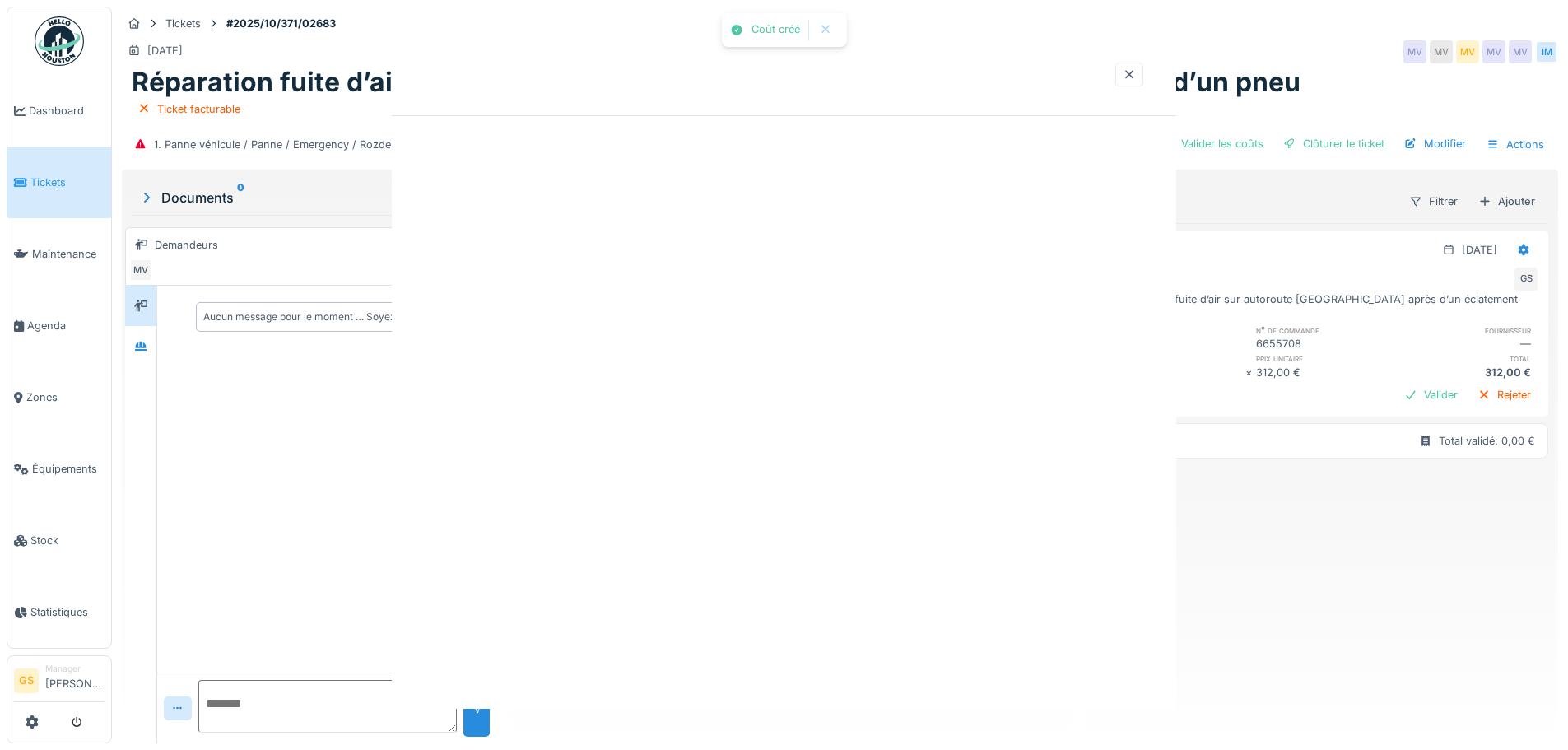
scroll to position [0, 0]
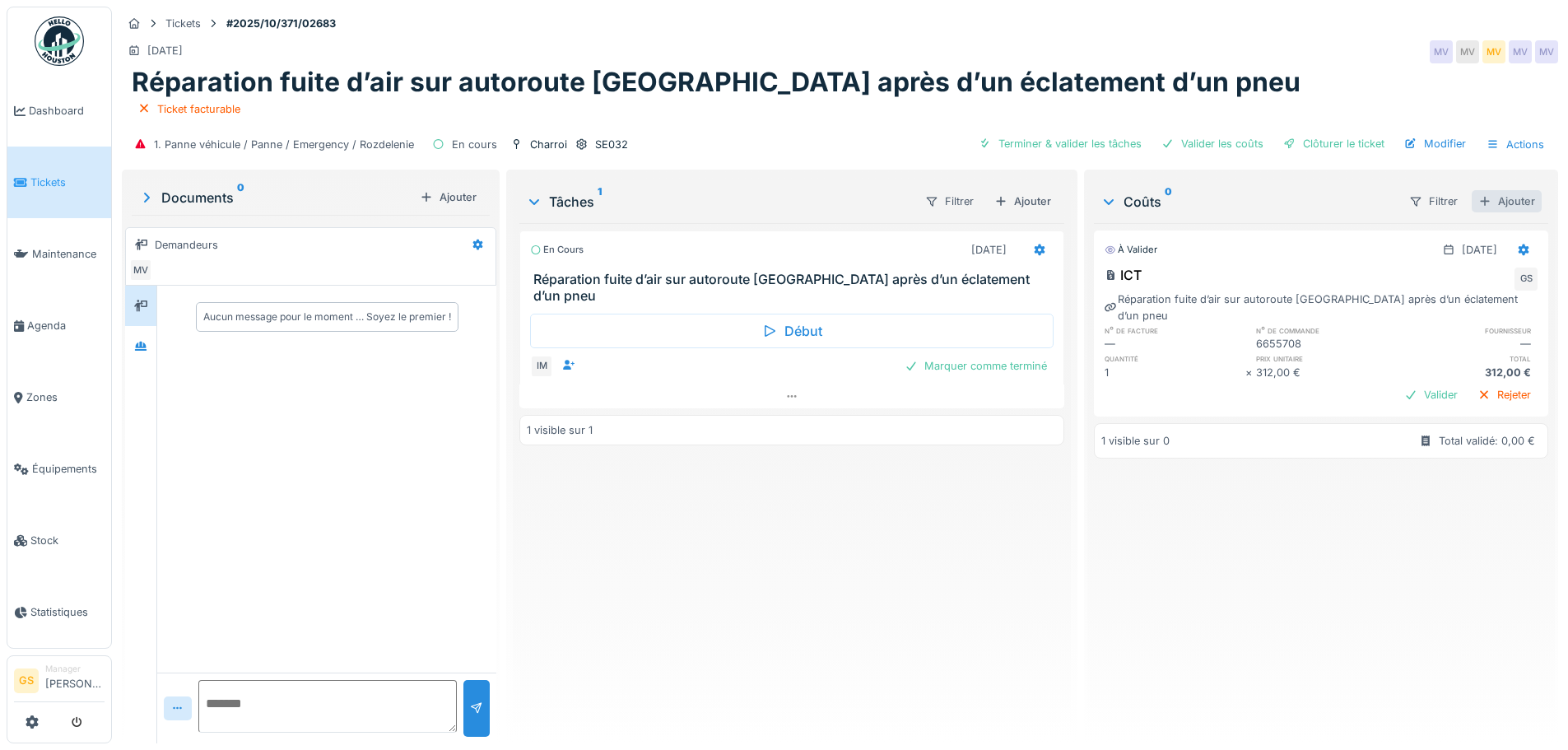
click at [1488, 200] on div "Ajouter" at bounding box center [1507, 201] width 70 height 22
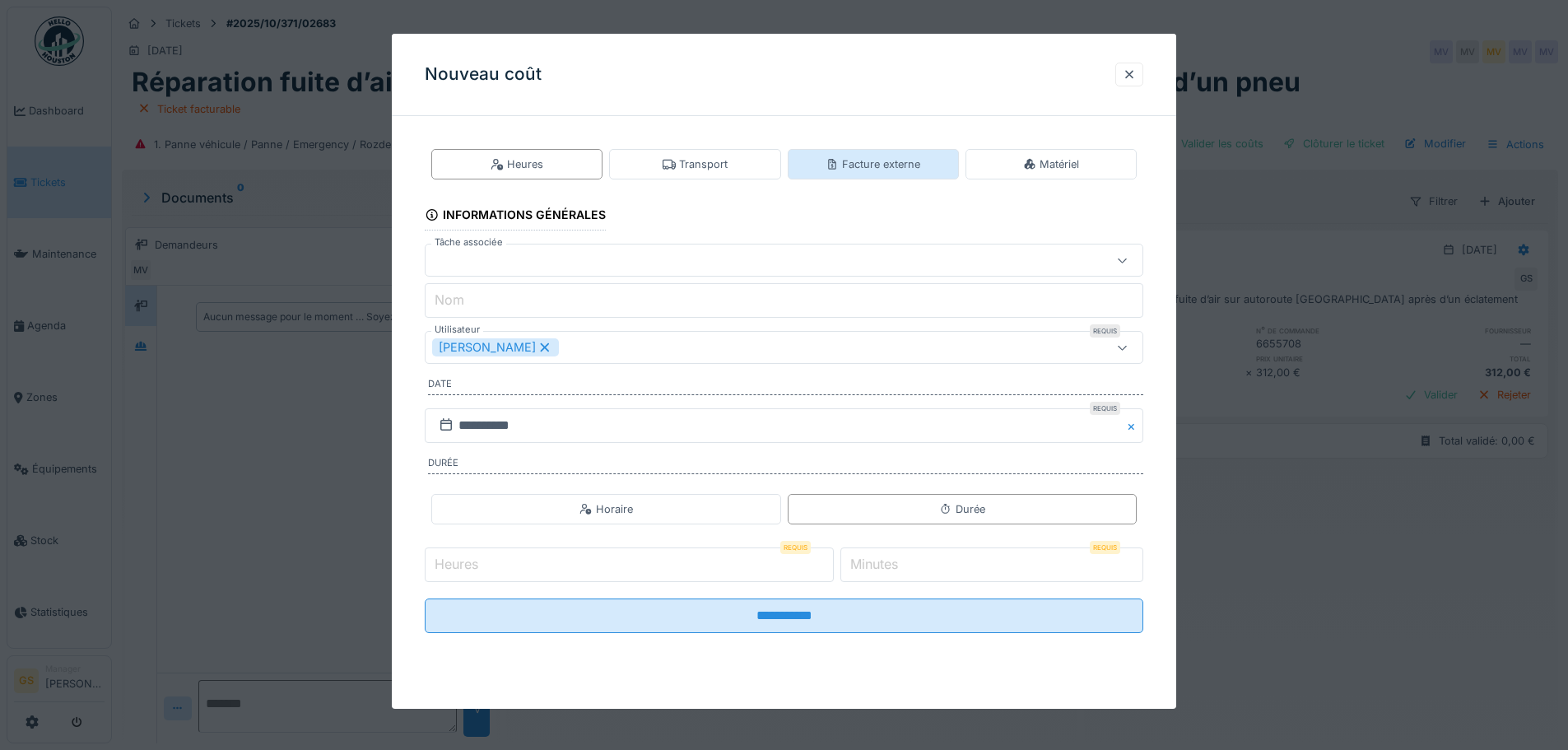
click at [879, 162] on div "Facture externe" at bounding box center [873, 164] width 94 height 15
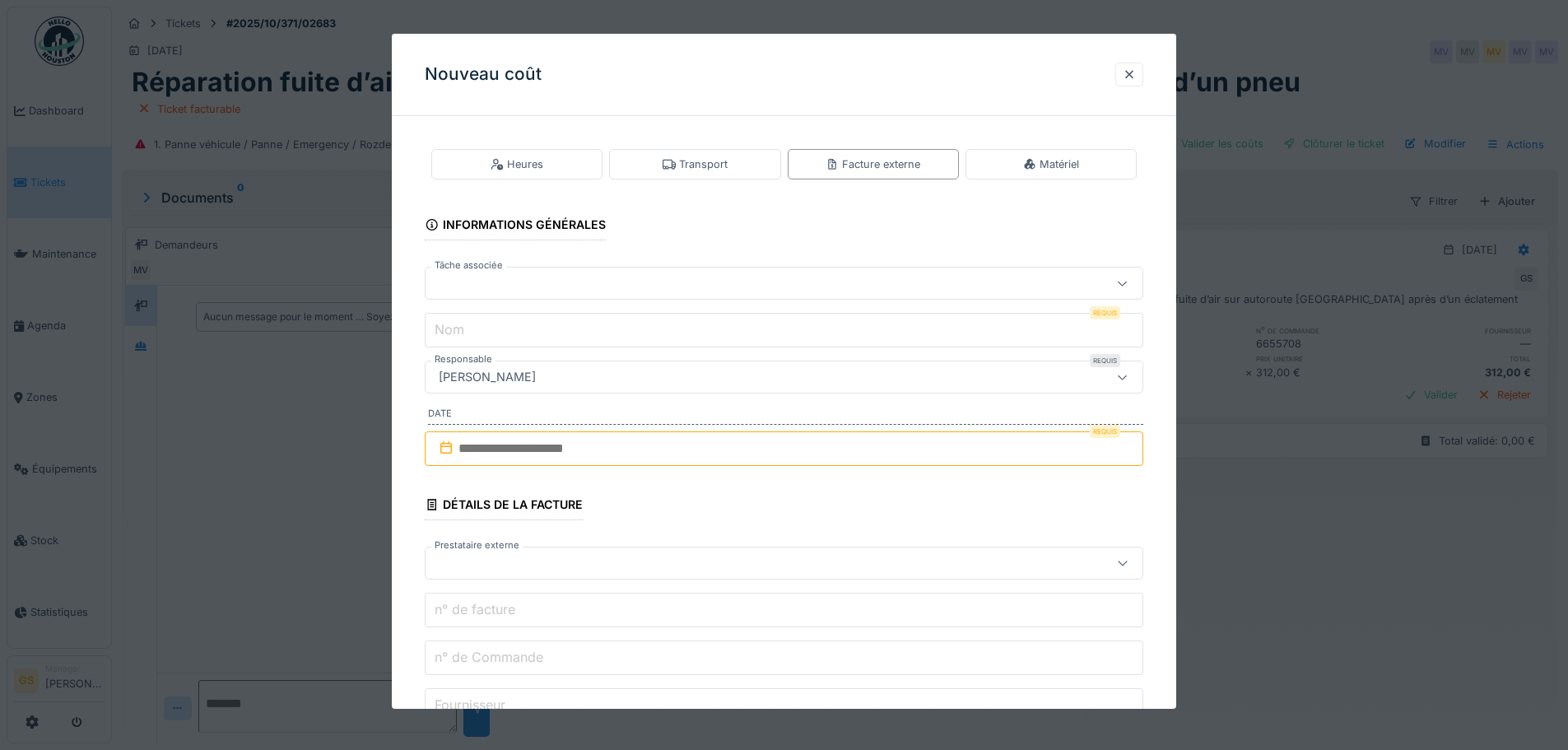
click at [547, 281] on div at bounding box center [741, 283] width 620 height 18
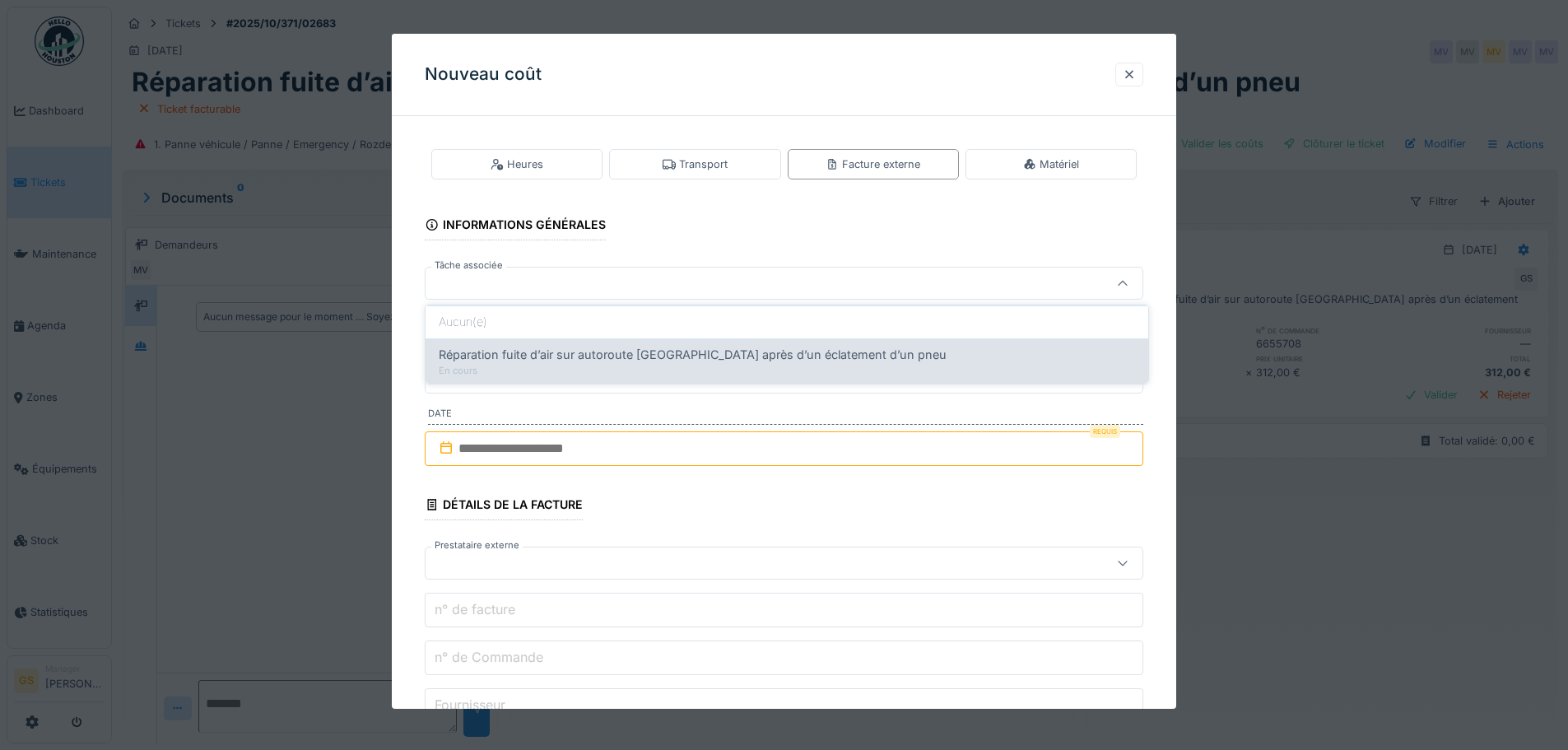
click at [551, 355] on span "Réparation fuite d’air sur autoroute Remscheid après d’un éclatement d’un pneu" at bounding box center [693, 354] width 508 height 18
type input "******"
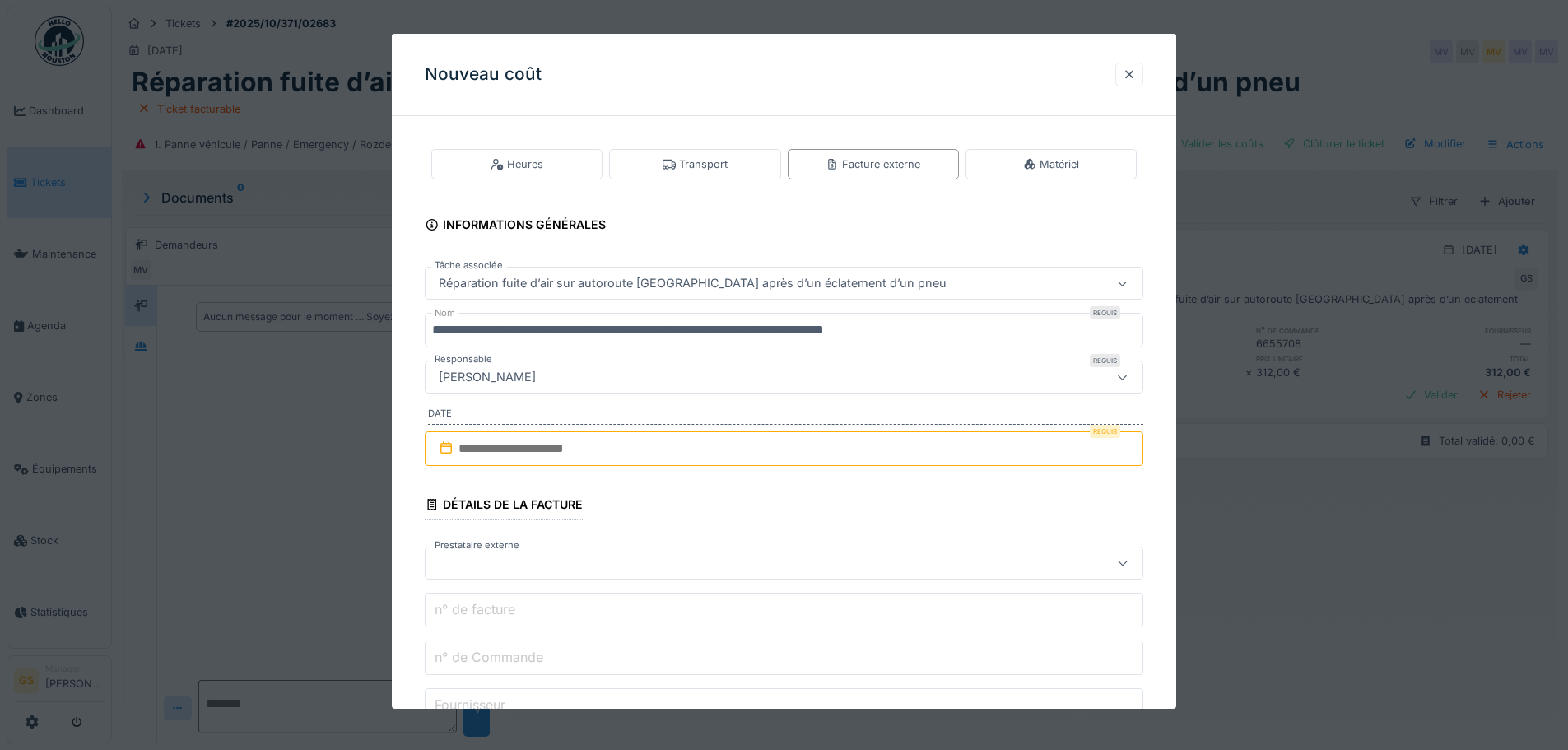
click at [936, 327] on input "**********" at bounding box center [784, 330] width 719 height 34
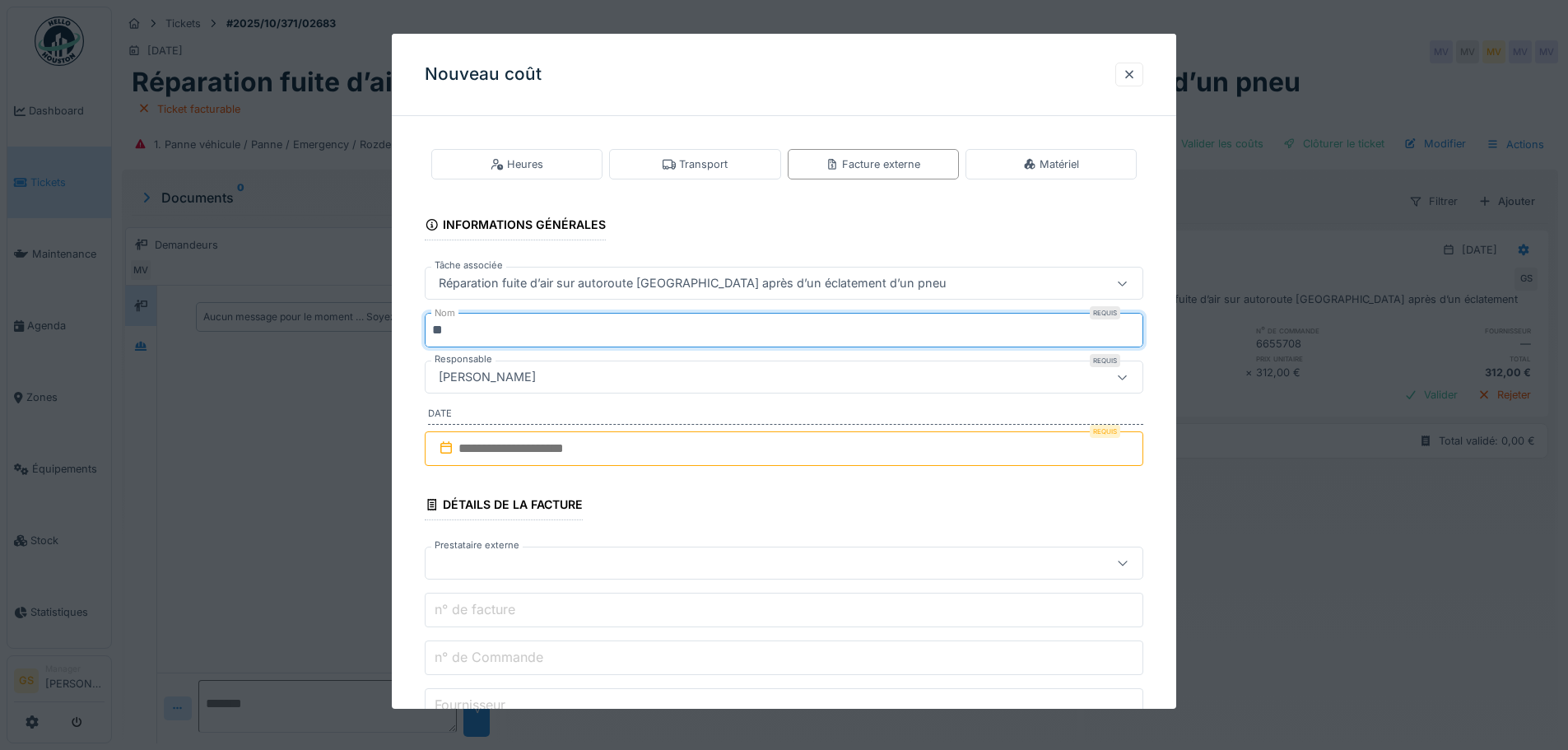
type input "*"
type input "***"
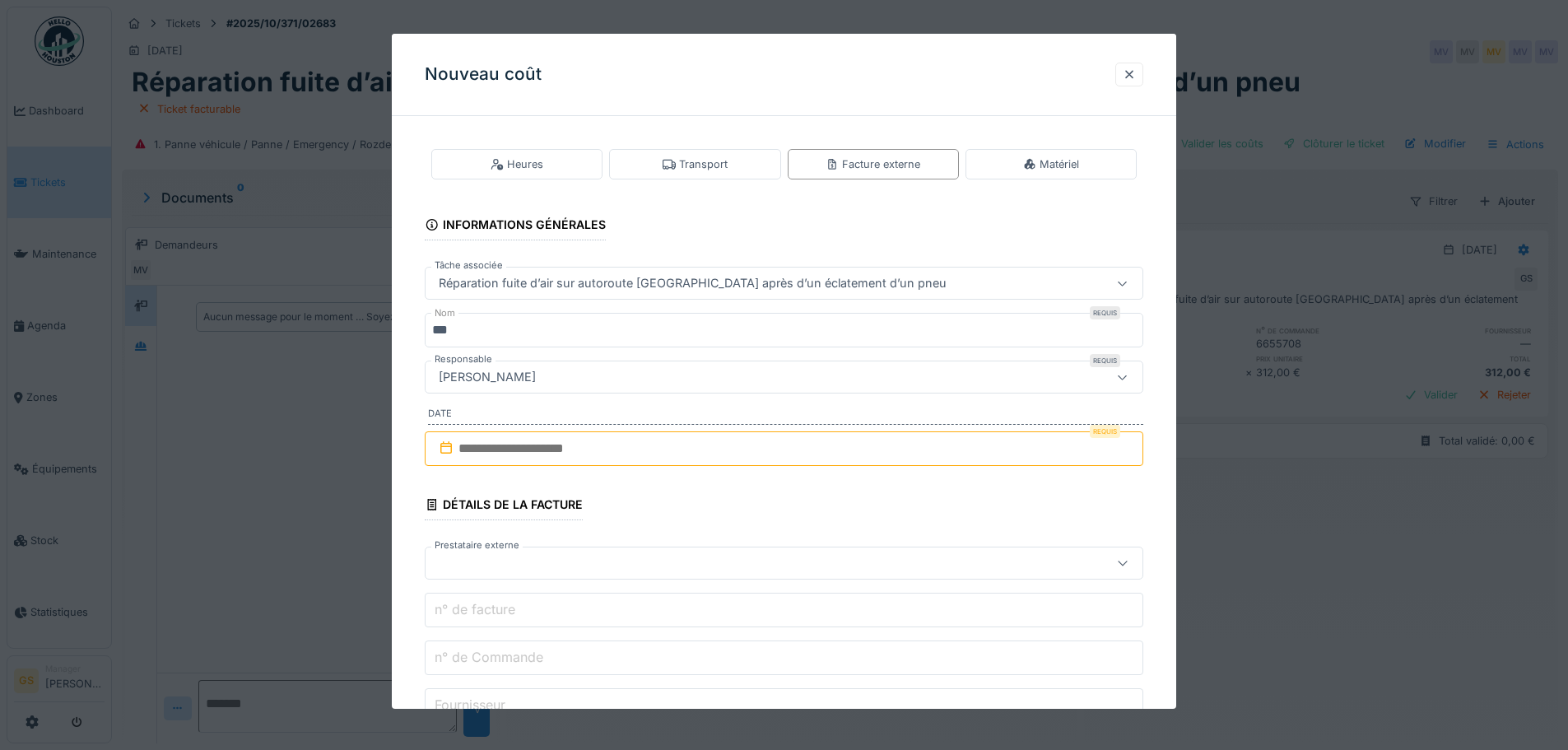
click at [479, 450] on input "text" at bounding box center [784, 448] width 719 height 34
click at [753, 576] on div "8" at bounding box center [760, 583] width 22 height 24
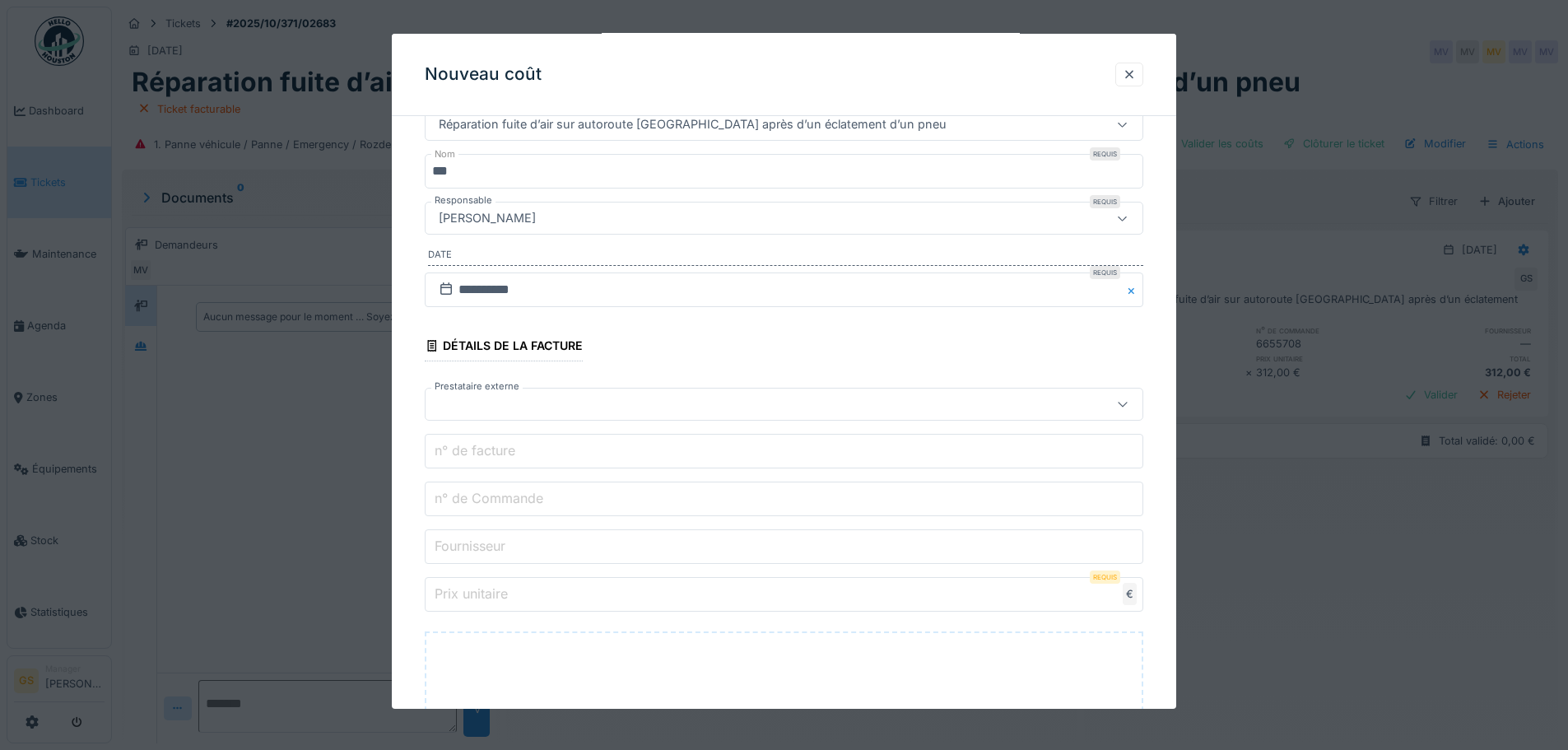
scroll to position [165, 0]
click at [472, 394] on div at bounding box center [741, 398] width 620 height 18
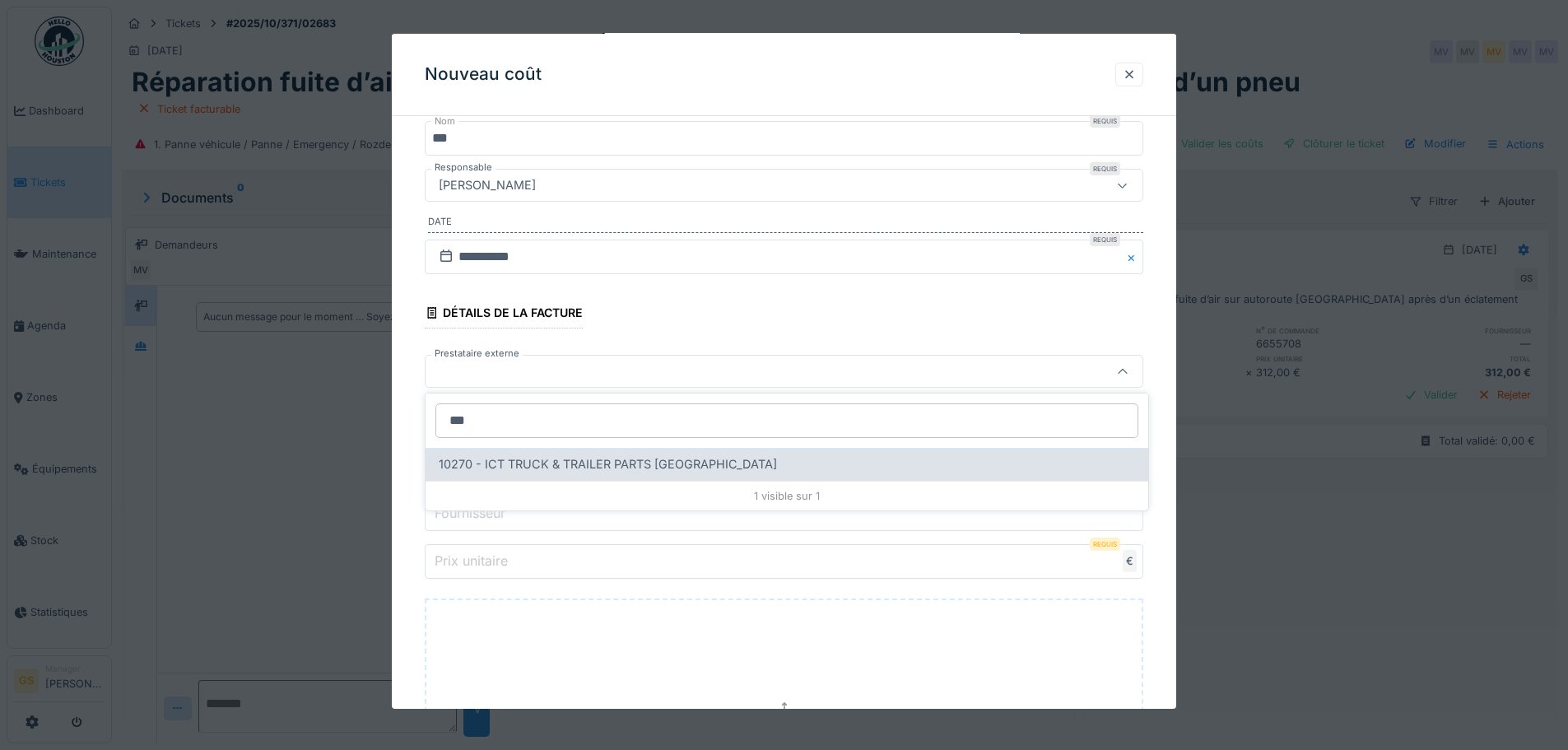
type input "***"
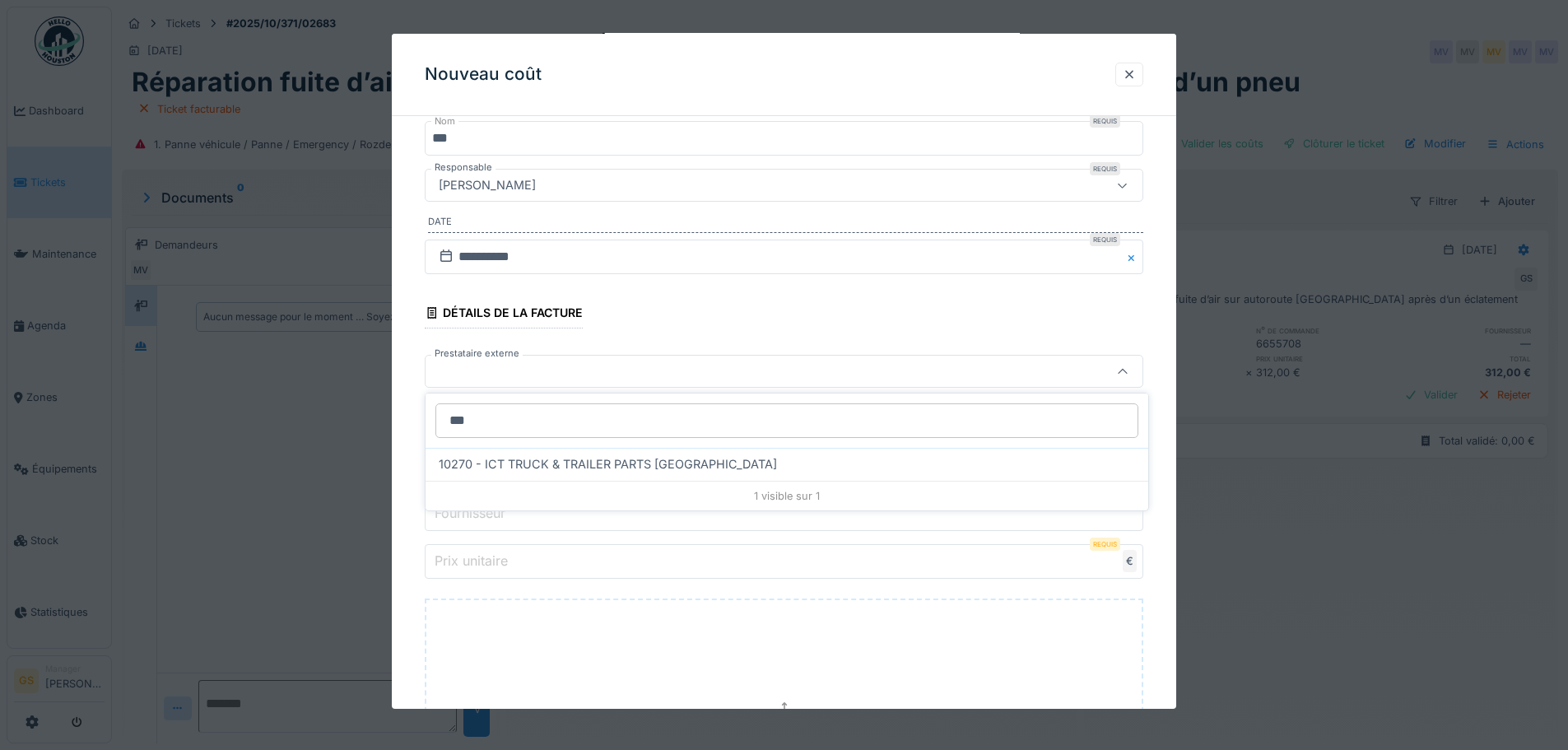
click at [476, 463] on span "10270 - ICT TRUCK & TRAILER PARTS NV" at bounding box center [608, 464] width 338 height 18
type input "*****"
click at [519, 469] on label "n° de Commande" at bounding box center [488, 465] width 115 height 20
click at [519, 469] on input "n° de Commande" at bounding box center [784, 466] width 719 height 34
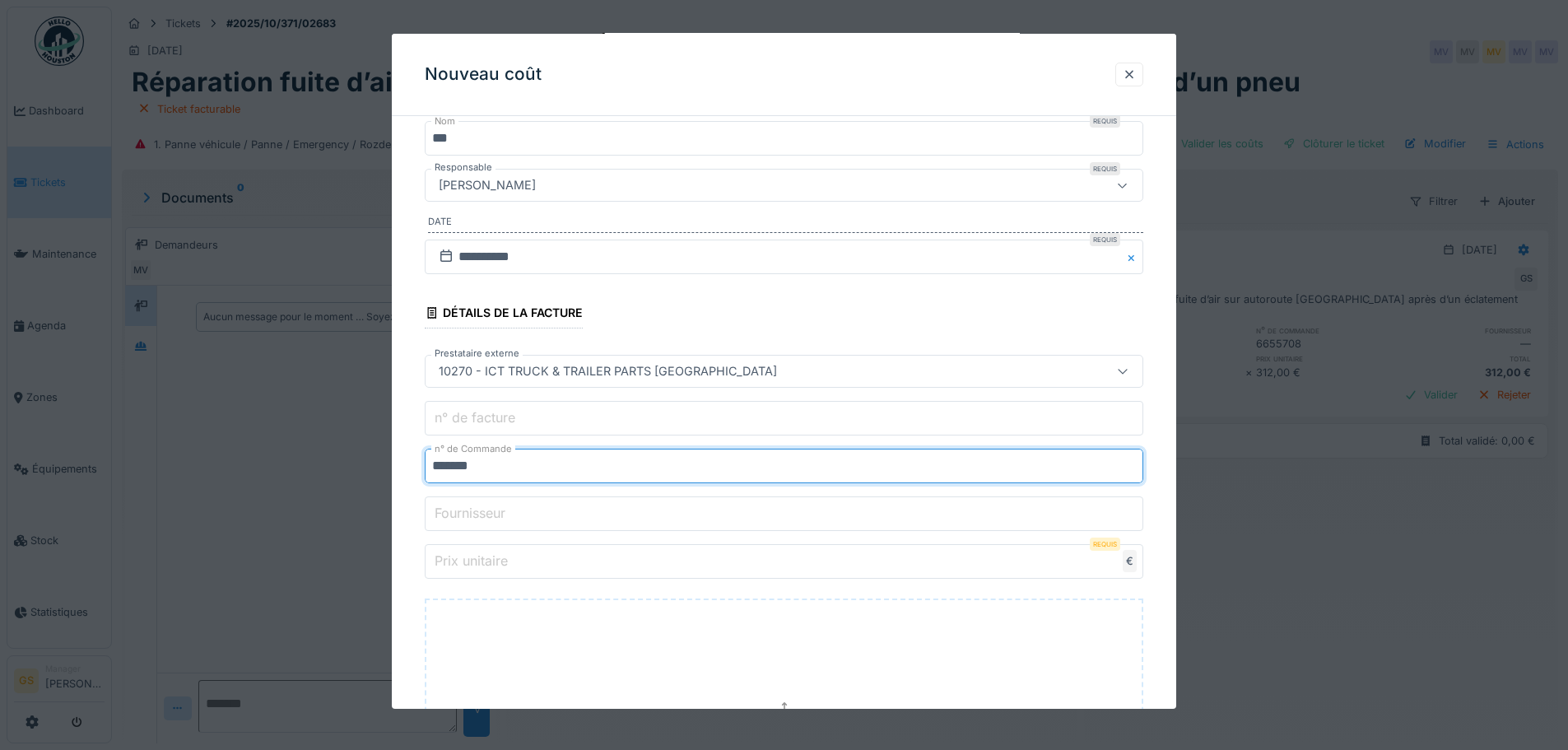
type input "*******"
click at [475, 565] on label "Prix unitaire" at bounding box center [470, 560] width 80 height 20
click at [475, 565] on input "Prix unitaire" at bounding box center [784, 561] width 719 height 34
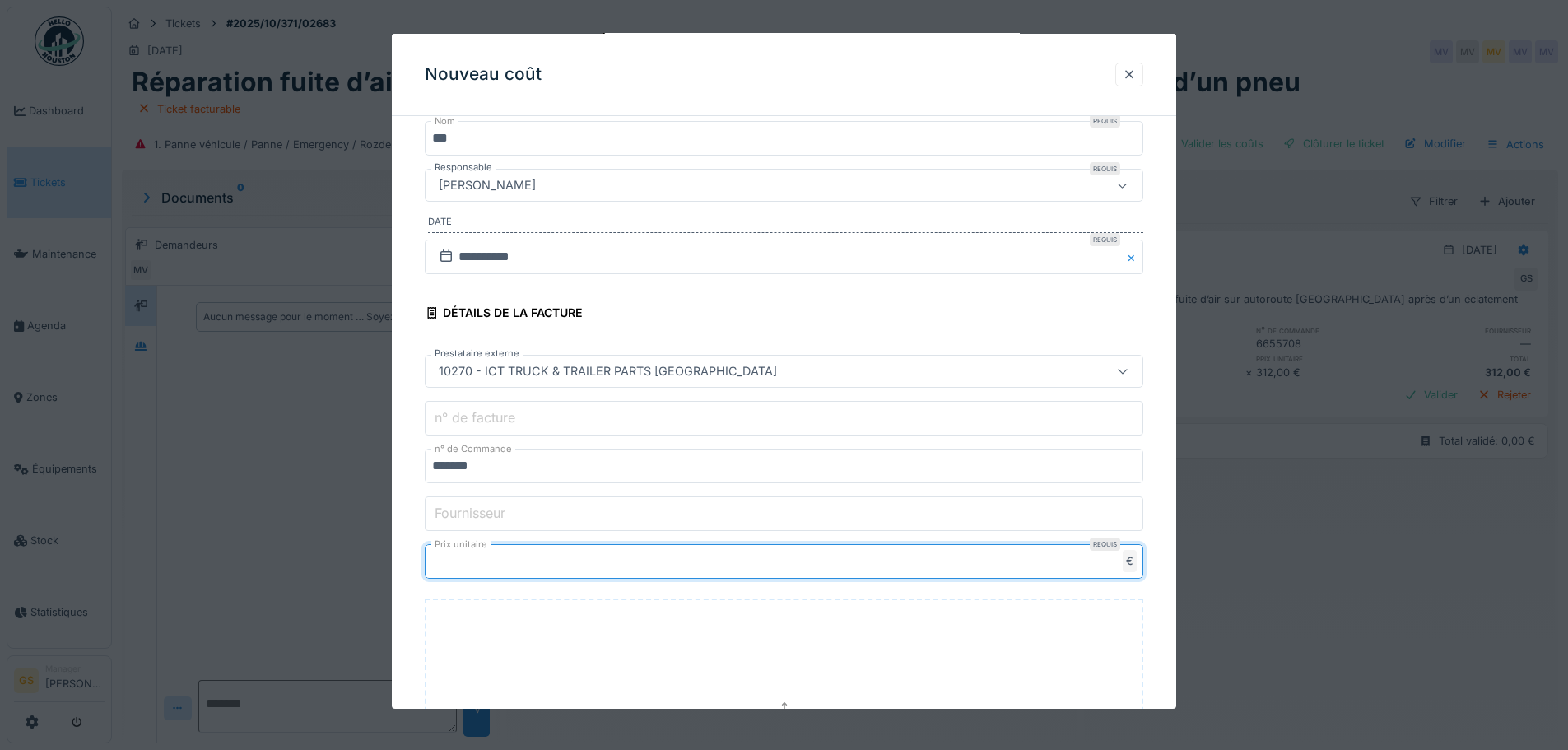
type input "*****"
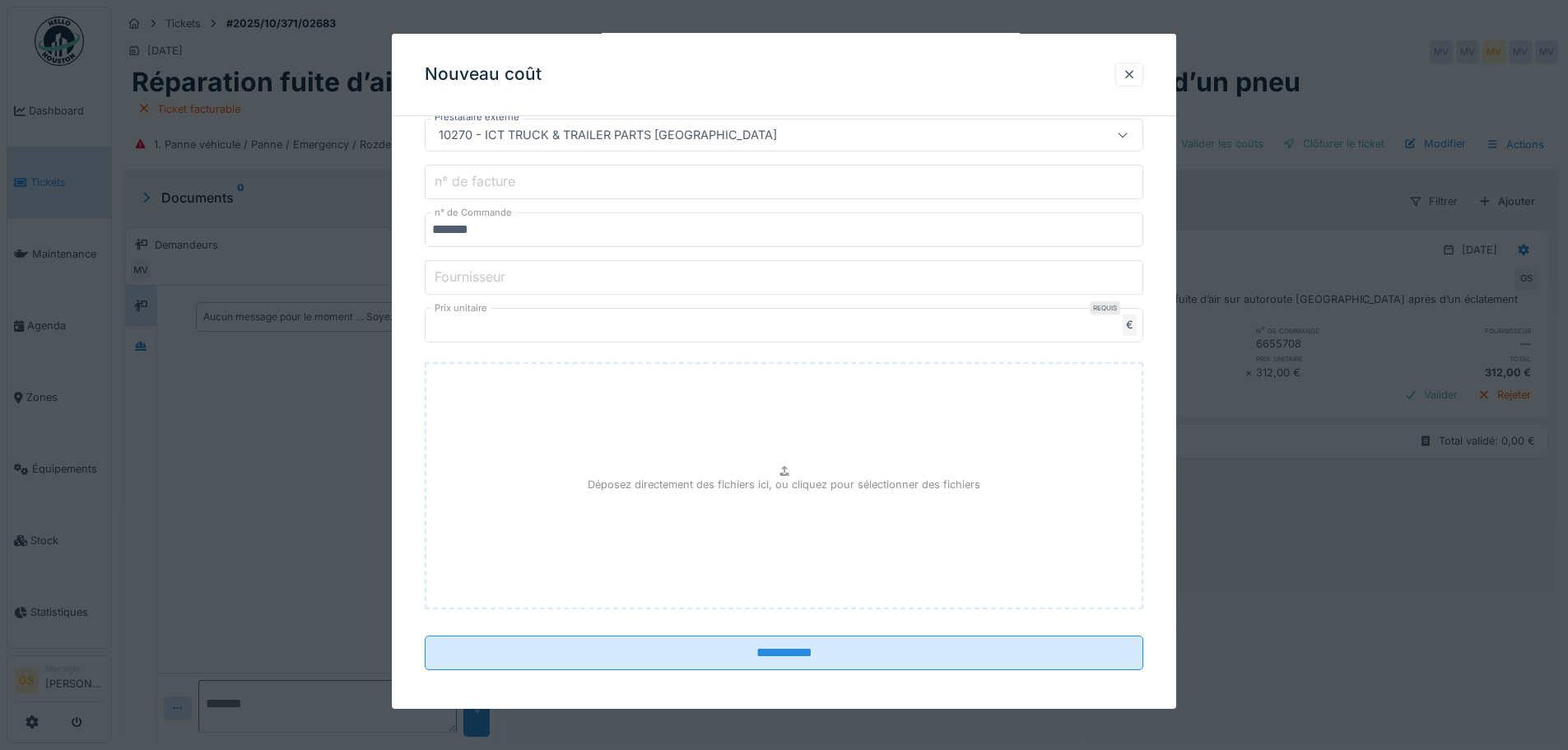
scroll to position [435, 0]
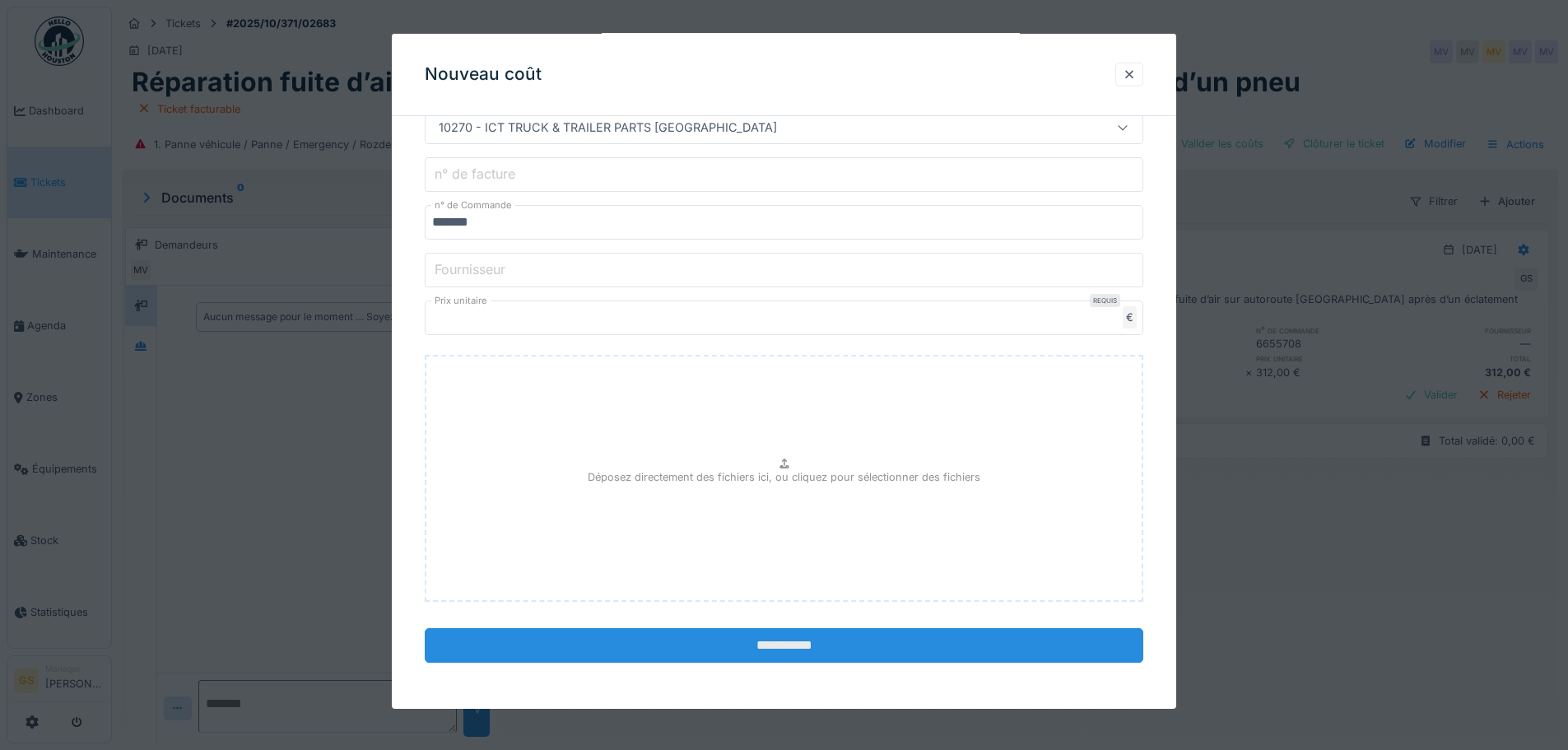
click at [747, 649] on input "**********" at bounding box center [784, 645] width 719 height 34
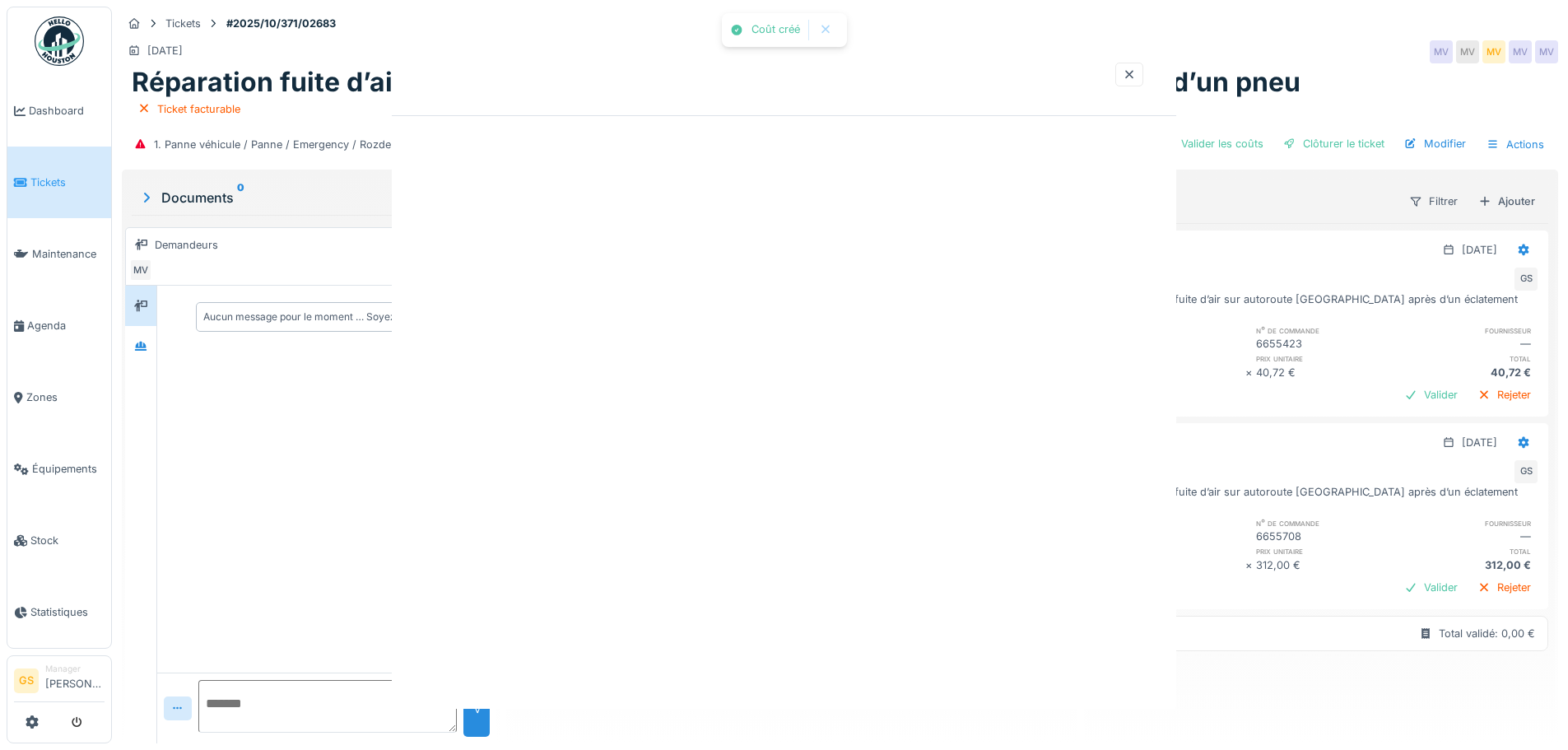
scroll to position [0, 0]
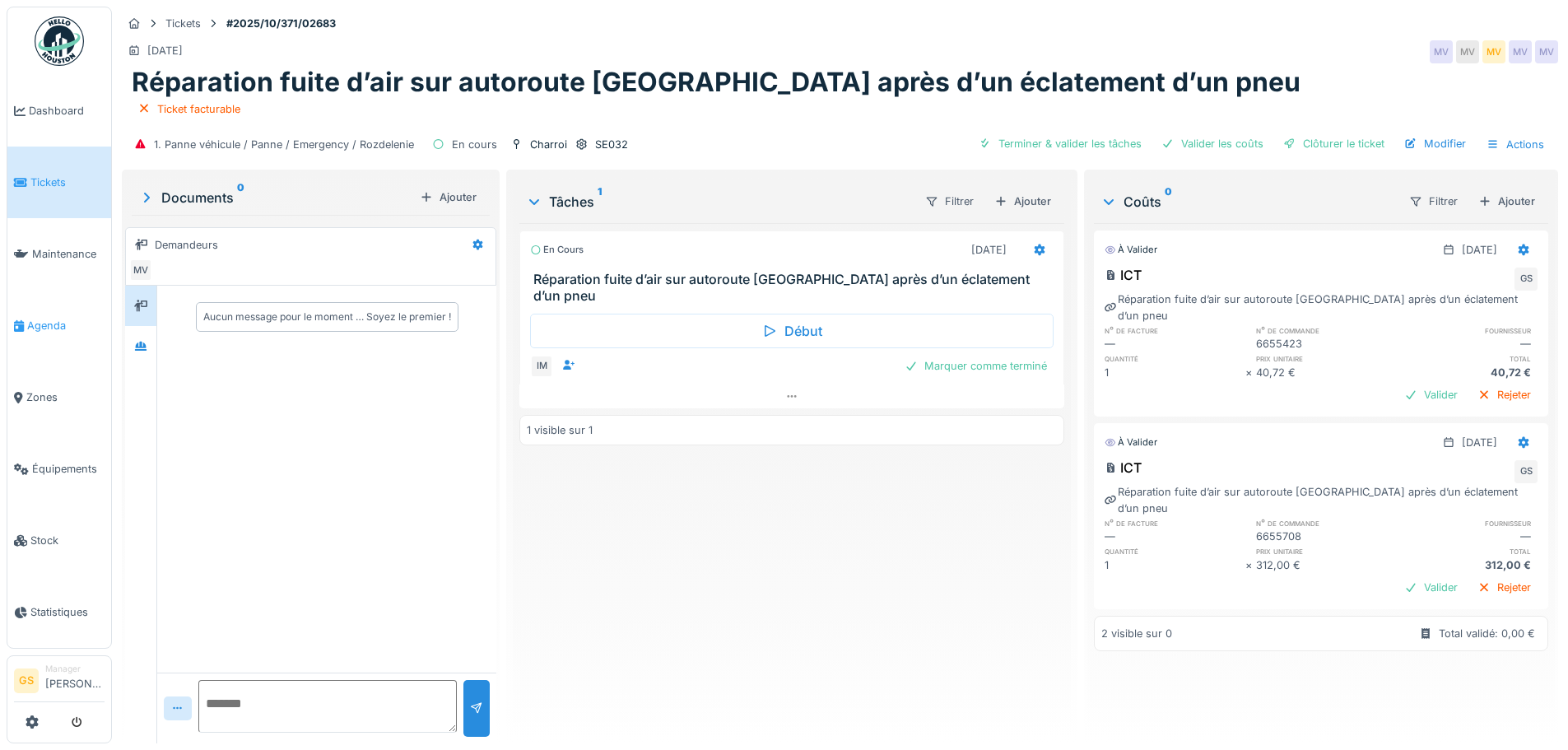
click at [30, 317] on span "Agenda" at bounding box center [66, 325] width 77 height 15
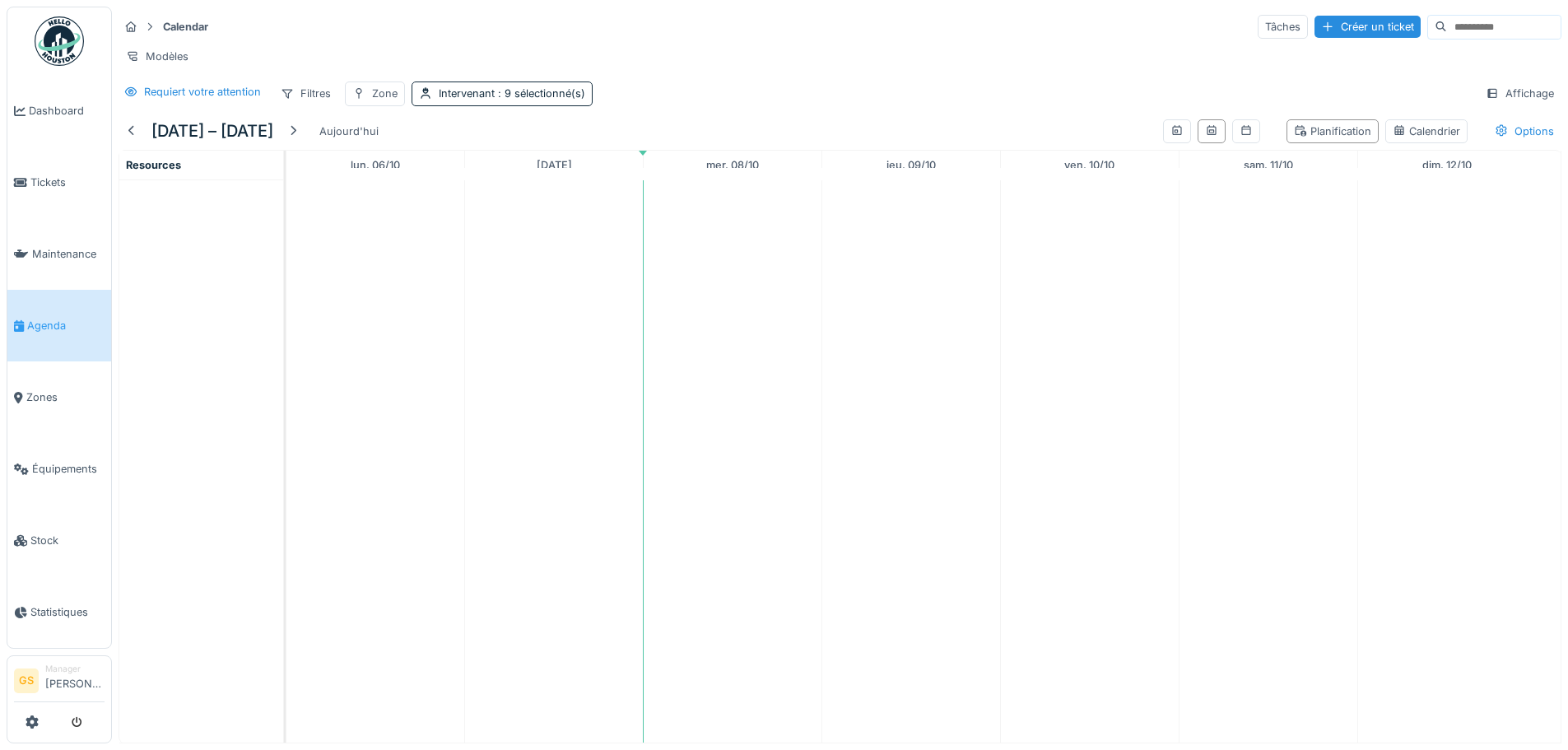
click at [63, 317] on span "Agenda" at bounding box center [66, 325] width 77 height 15
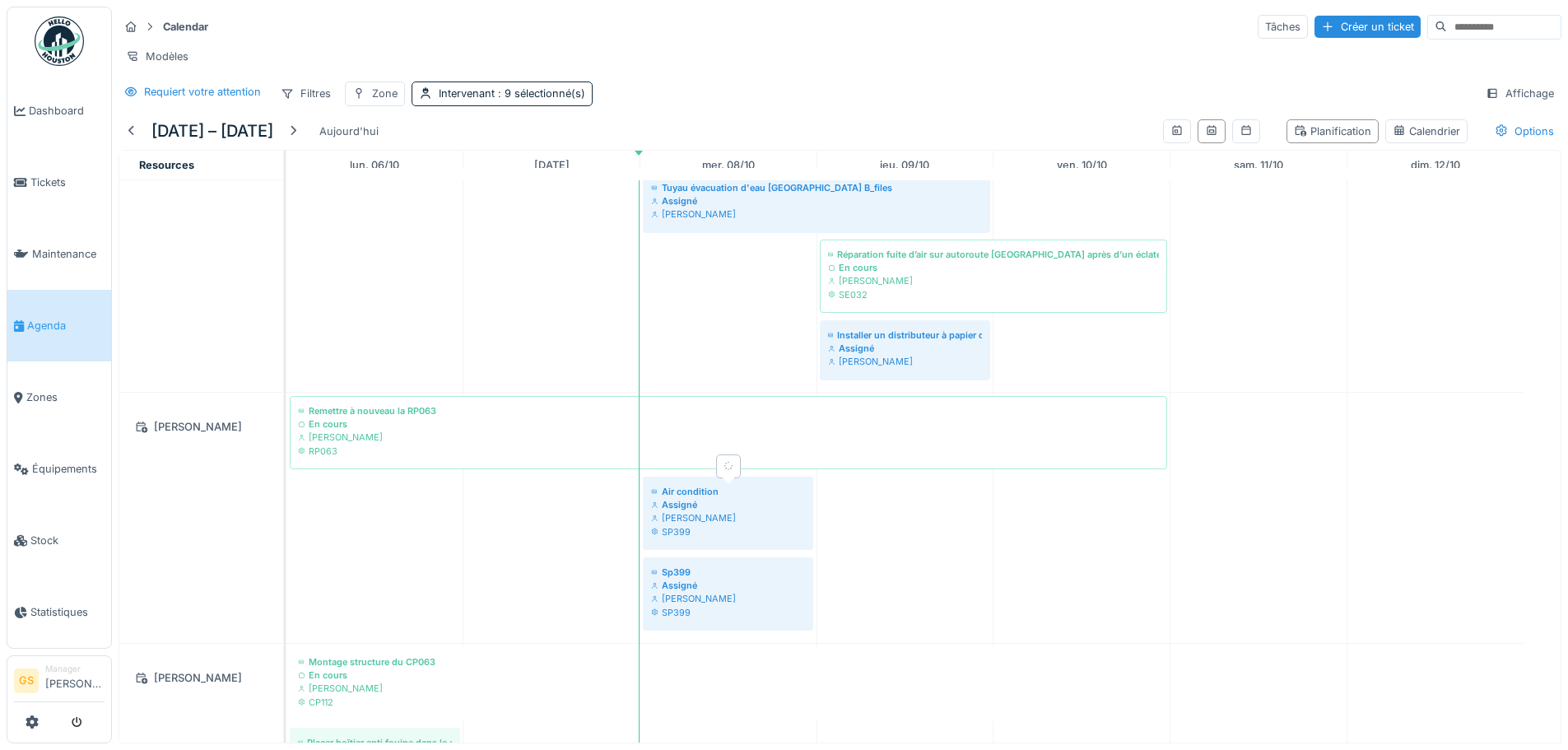
scroll to position [329, 0]
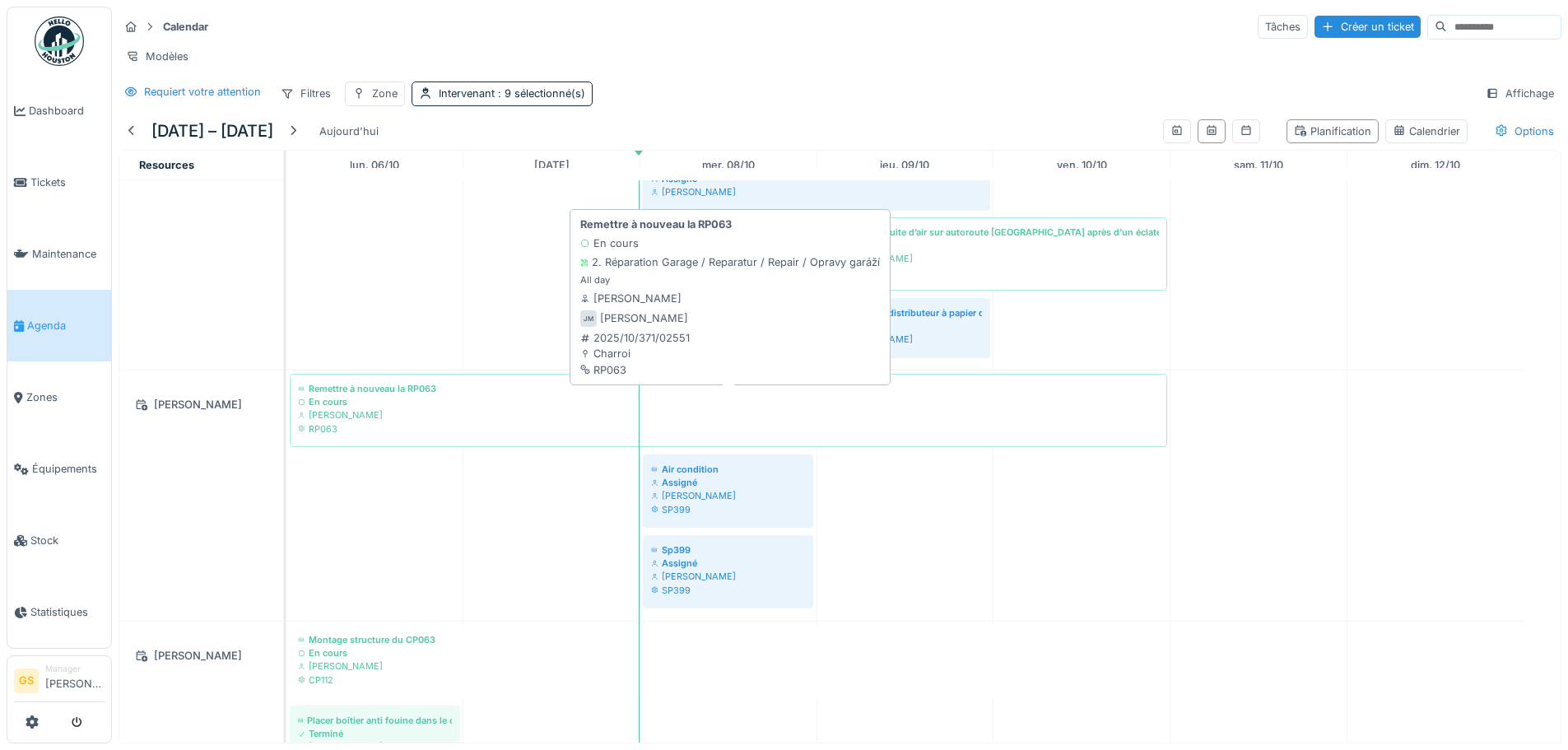
click at [332, 435] on div "RP063" at bounding box center [728, 428] width 861 height 13
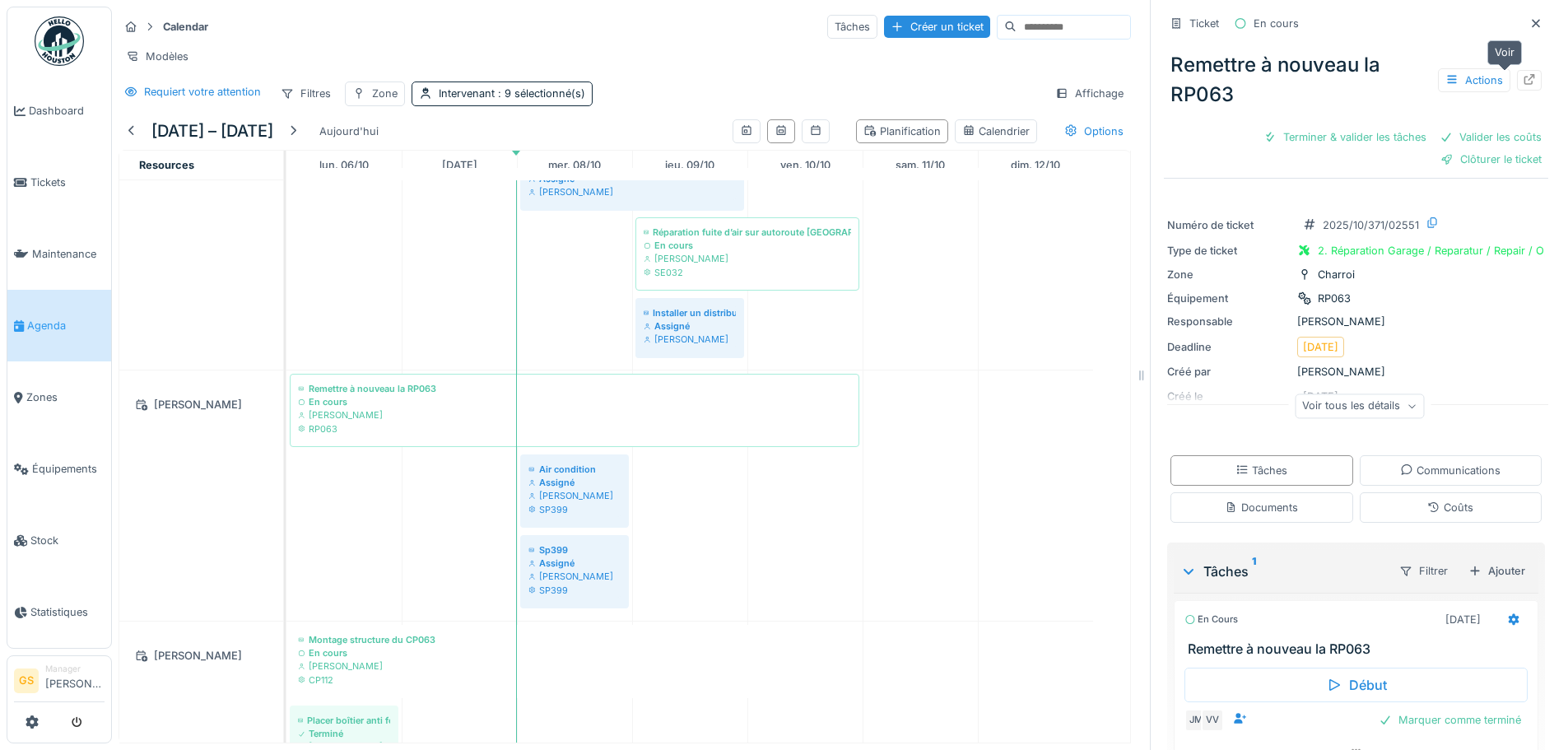
click at [1525, 77] on icon at bounding box center [1530, 79] width 11 height 11
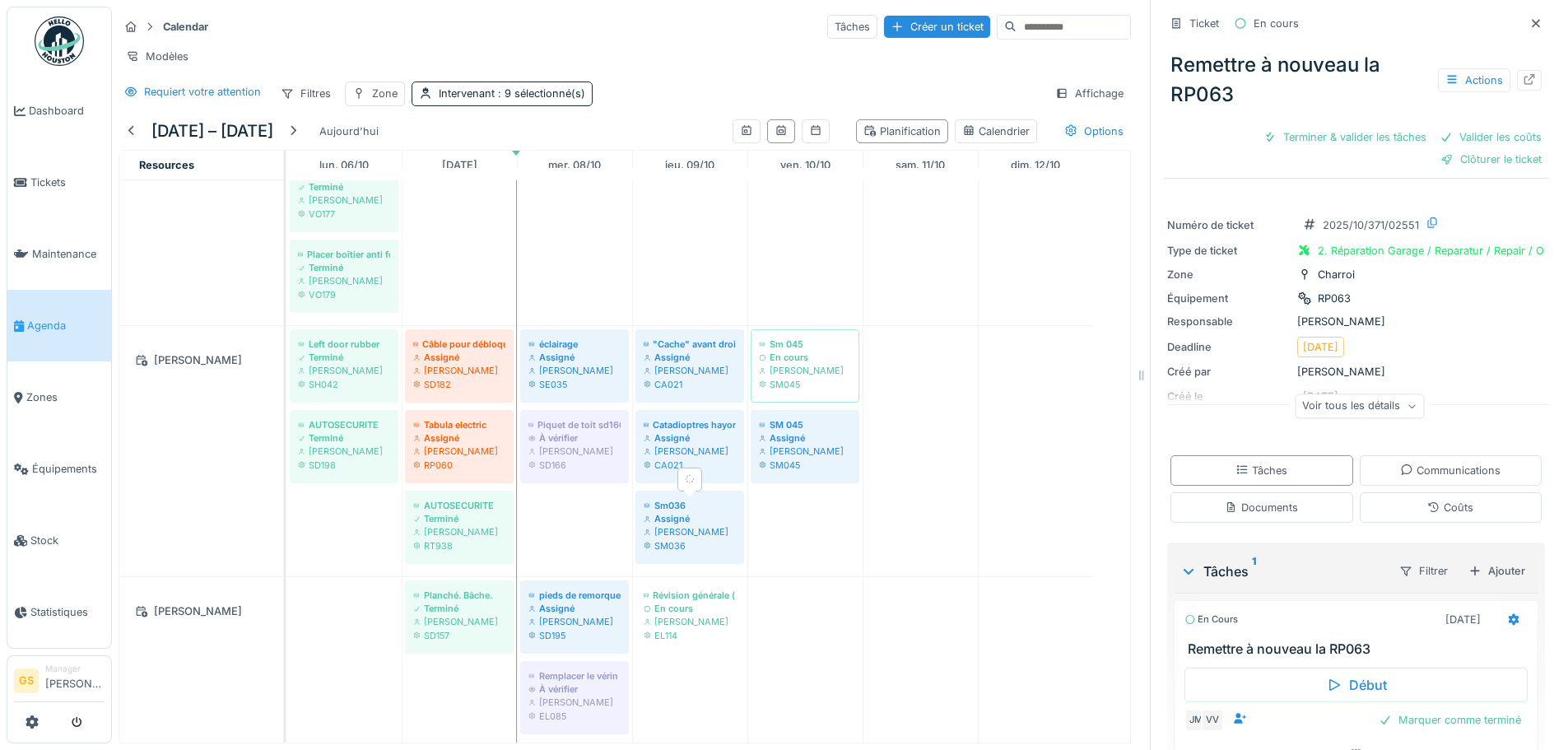
scroll to position [906, 0]
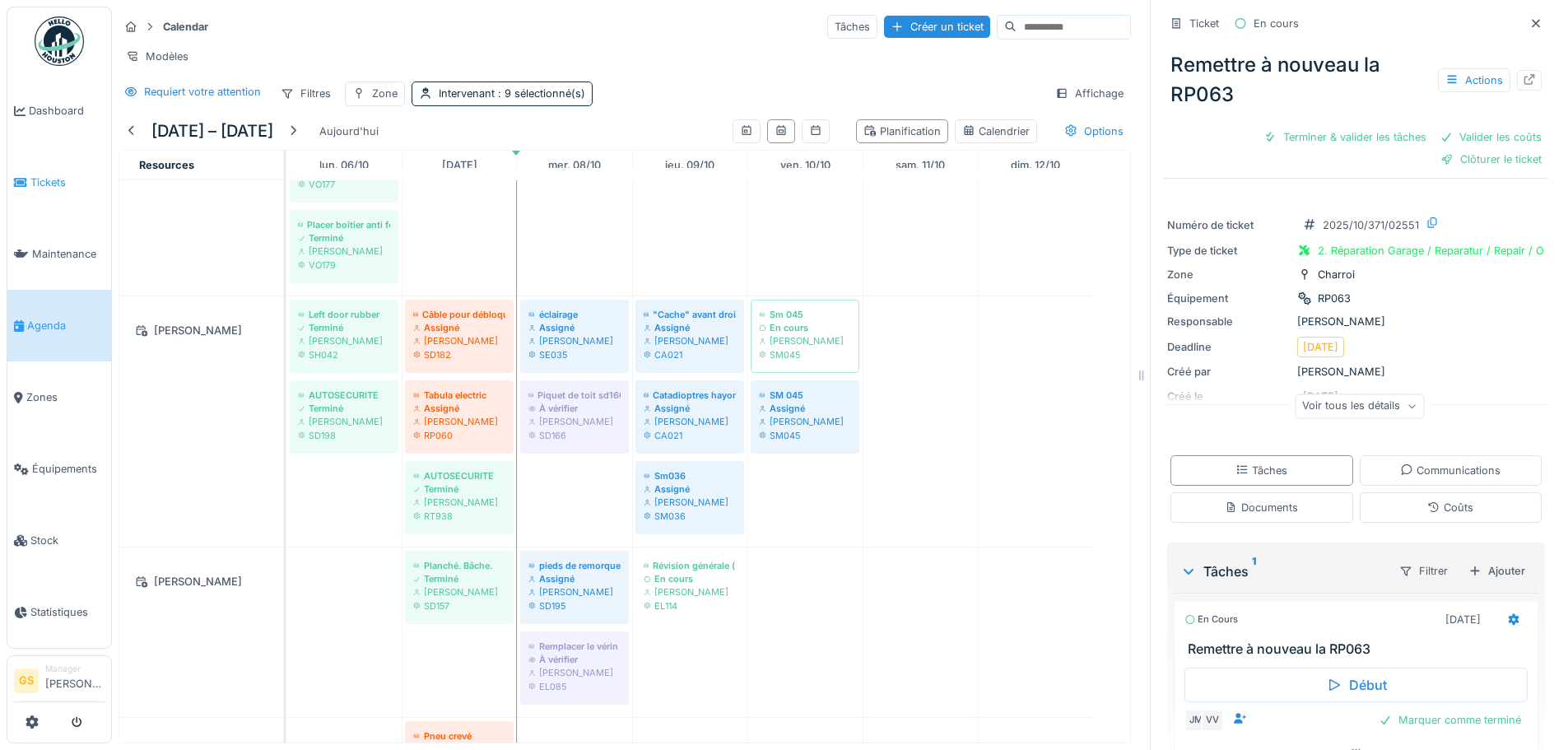
click at [41, 181] on span "Tickets" at bounding box center [67, 182] width 74 height 15
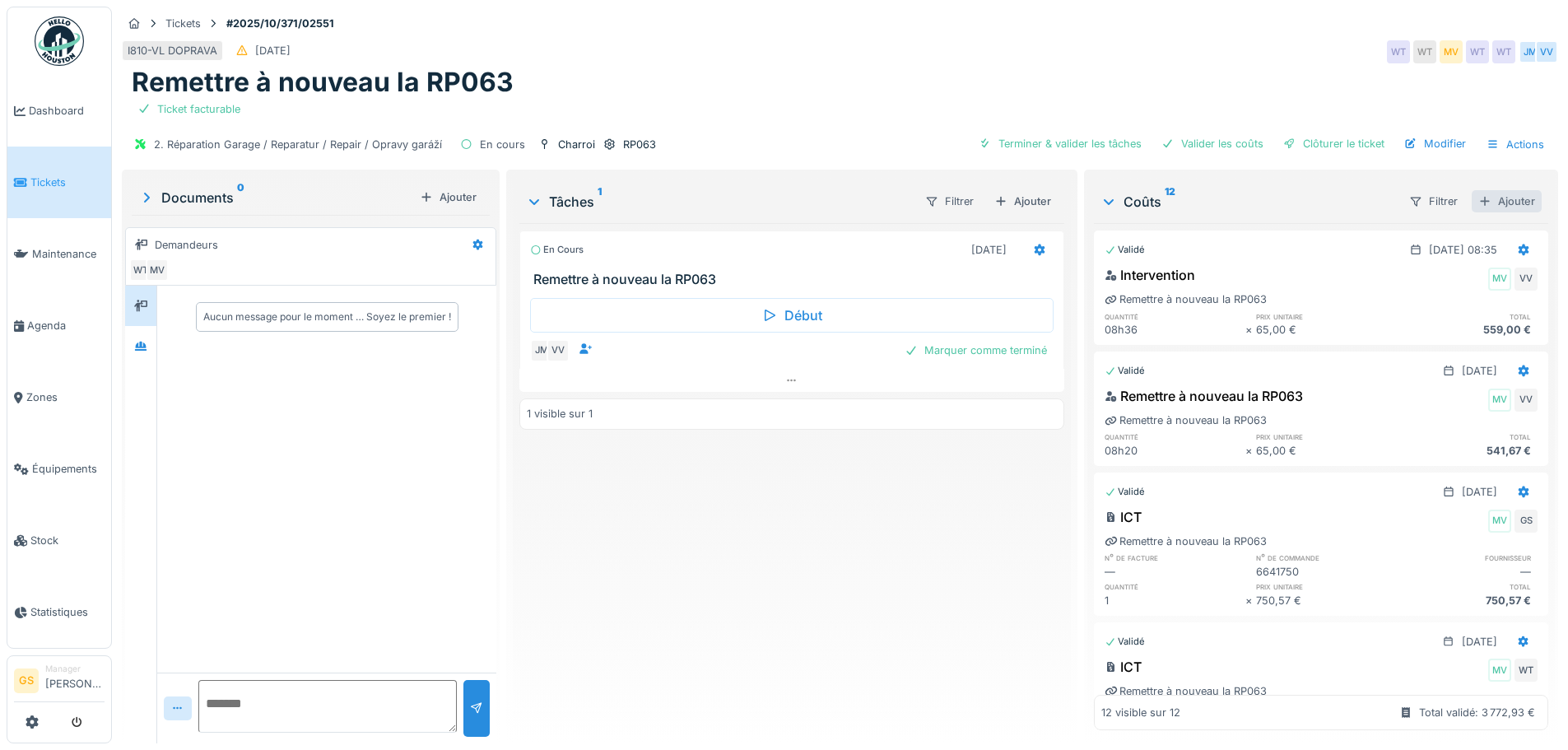
click at [1493, 191] on div "Ajouter" at bounding box center [1507, 201] width 70 height 22
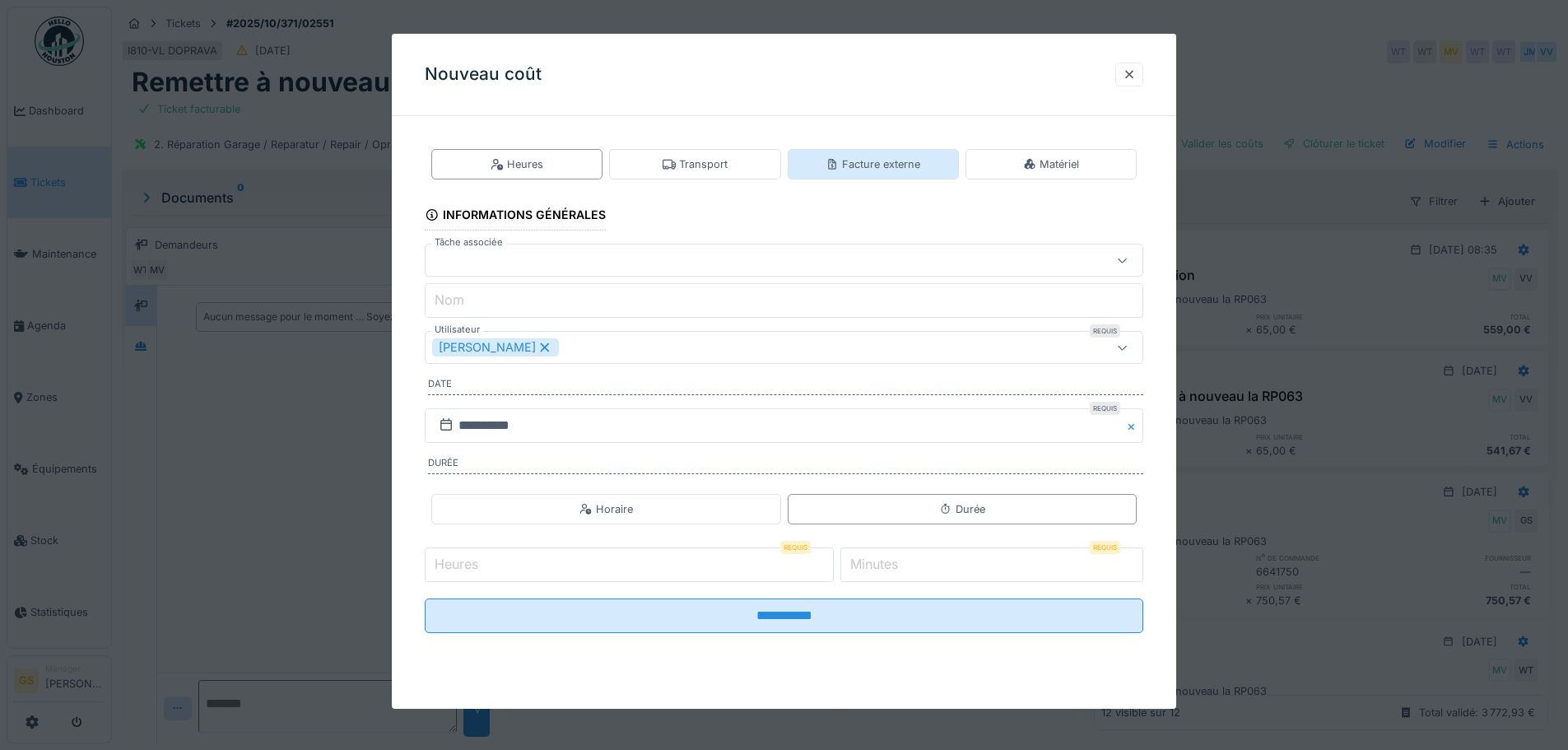
click at [860, 166] on div "Facture externe" at bounding box center [873, 164] width 94 height 15
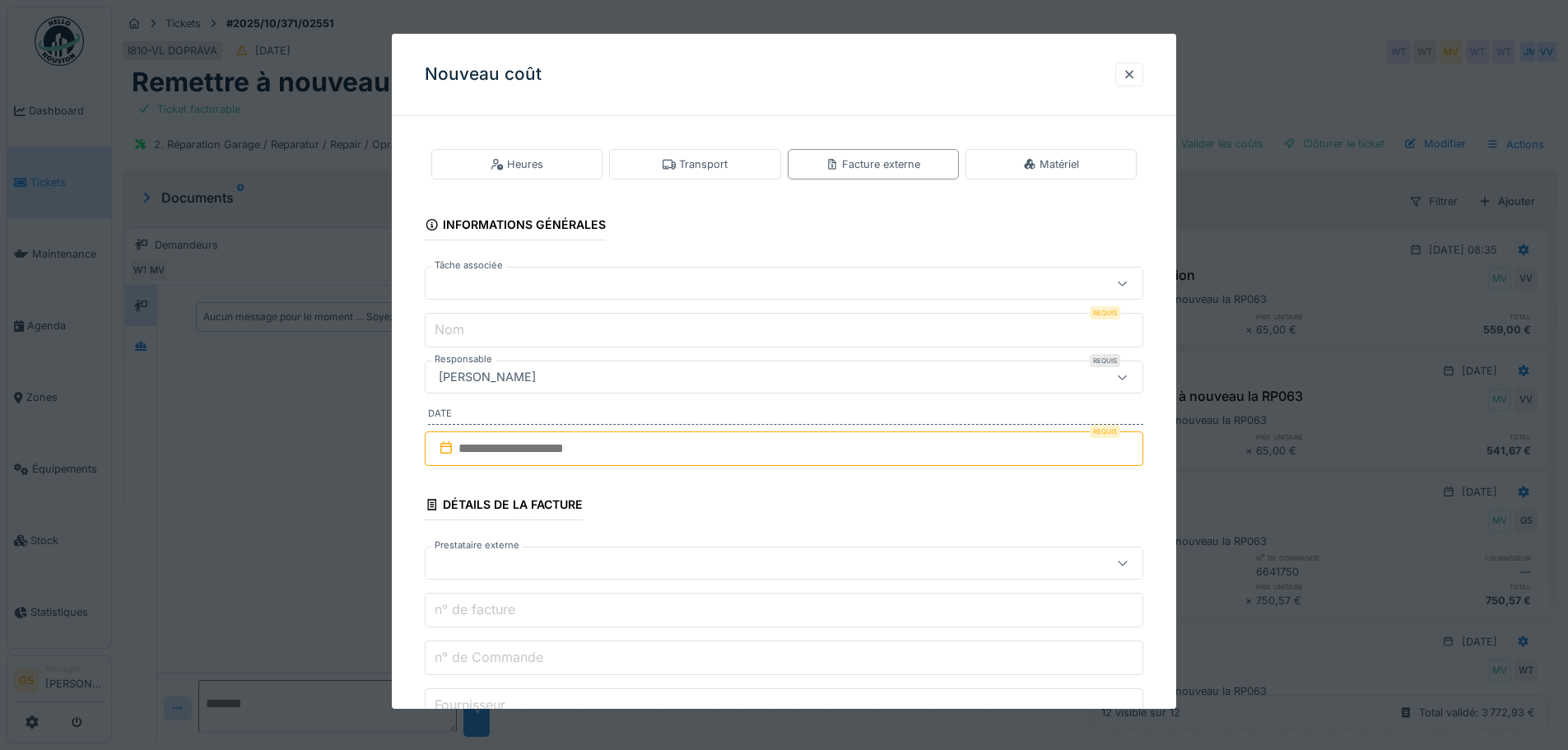
click at [486, 283] on div at bounding box center [741, 283] width 620 height 18
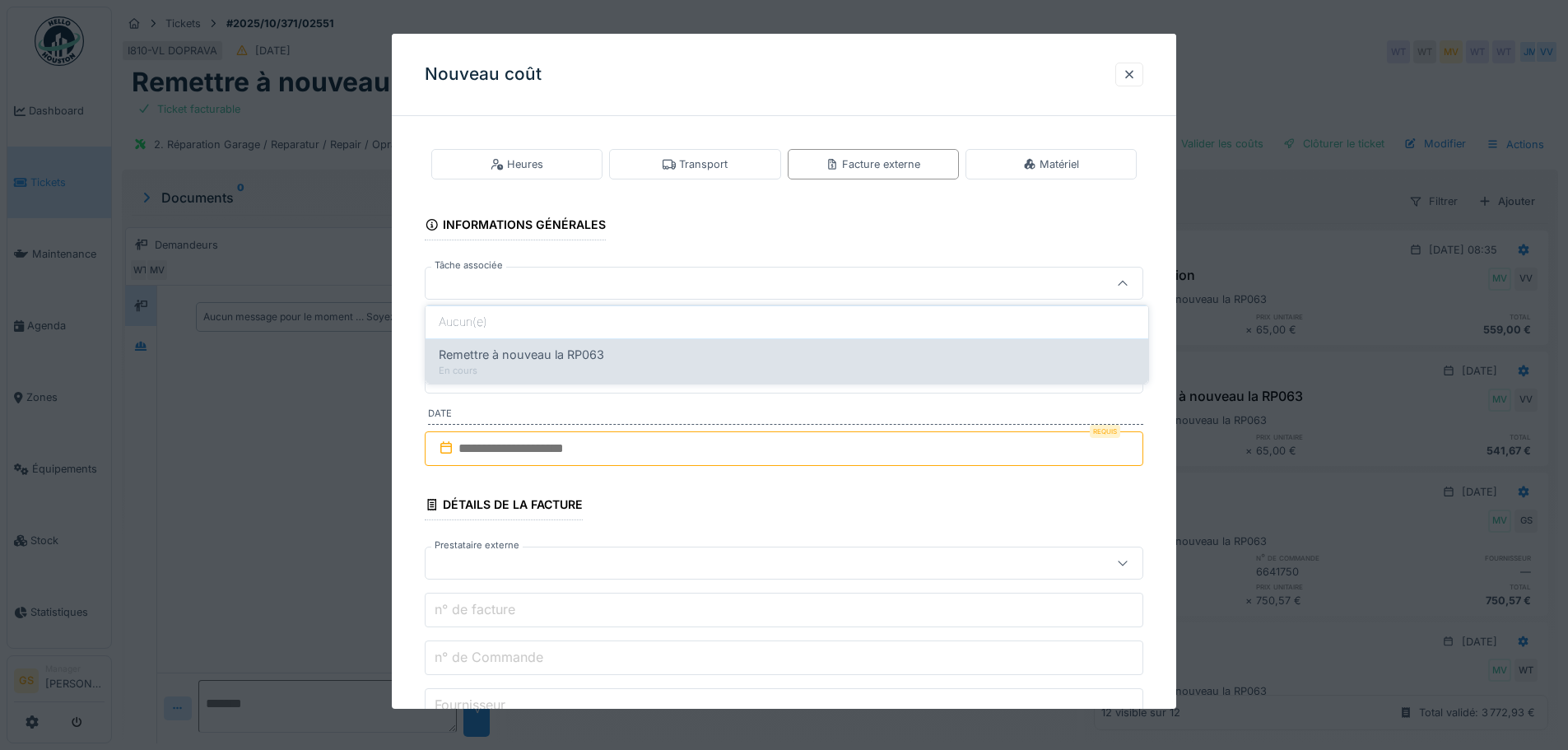
click at [577, 353] on span "Remettre à nouveau la RP063" at bounding box center [522, 354] width 166 height 18
type input "******"
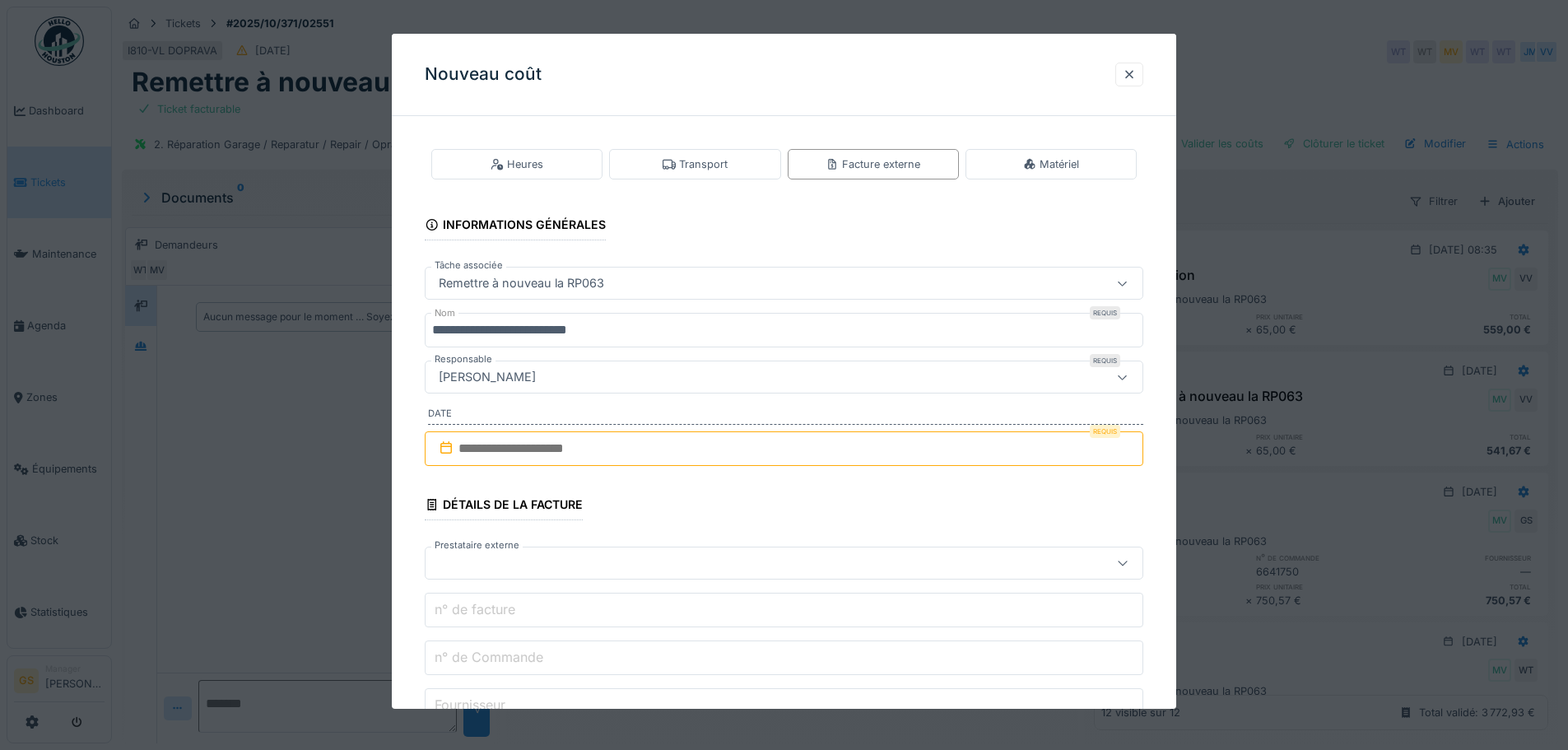
click at [660, 332] on input "**********" at bounding box center [784, 330] width 719 height 34
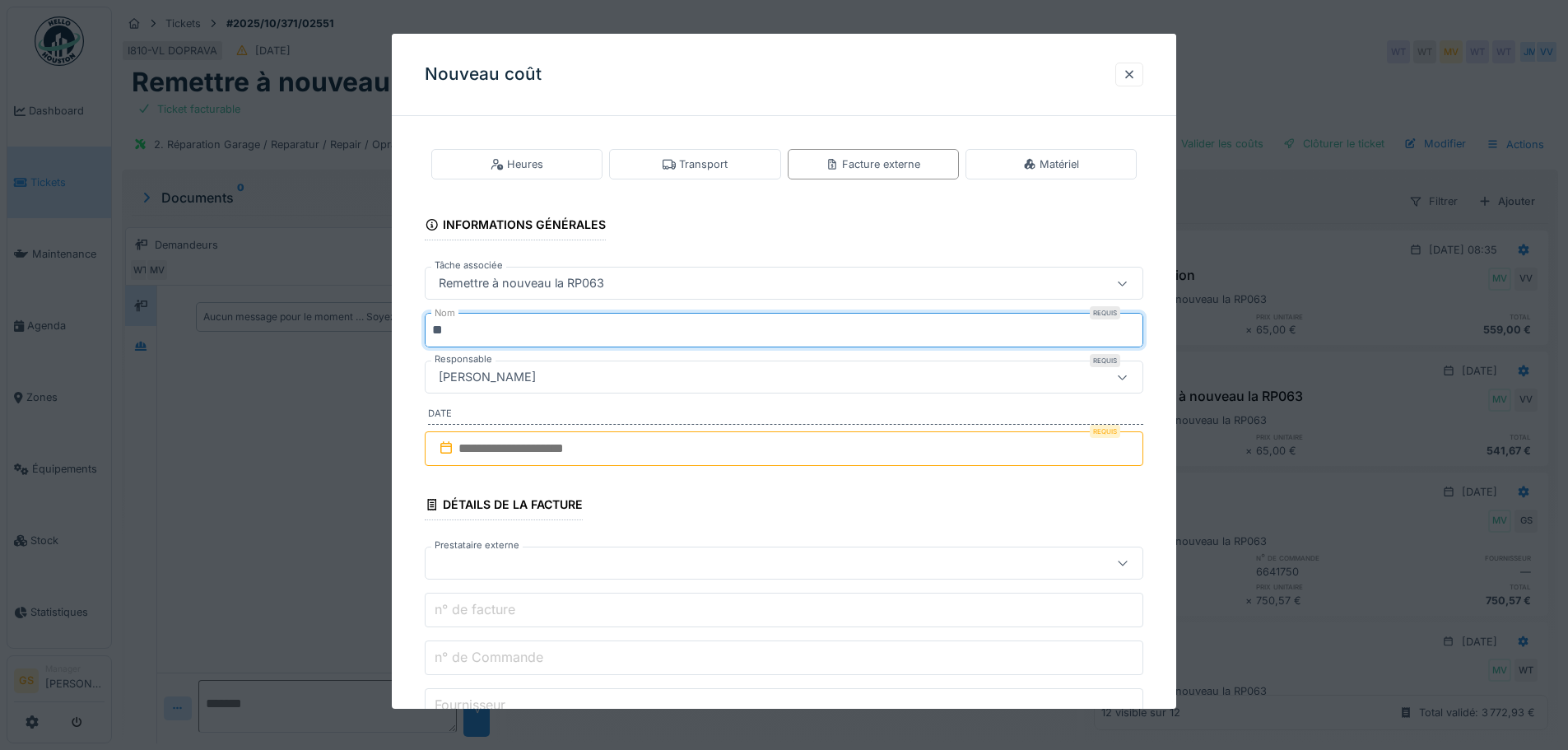
type input "*"
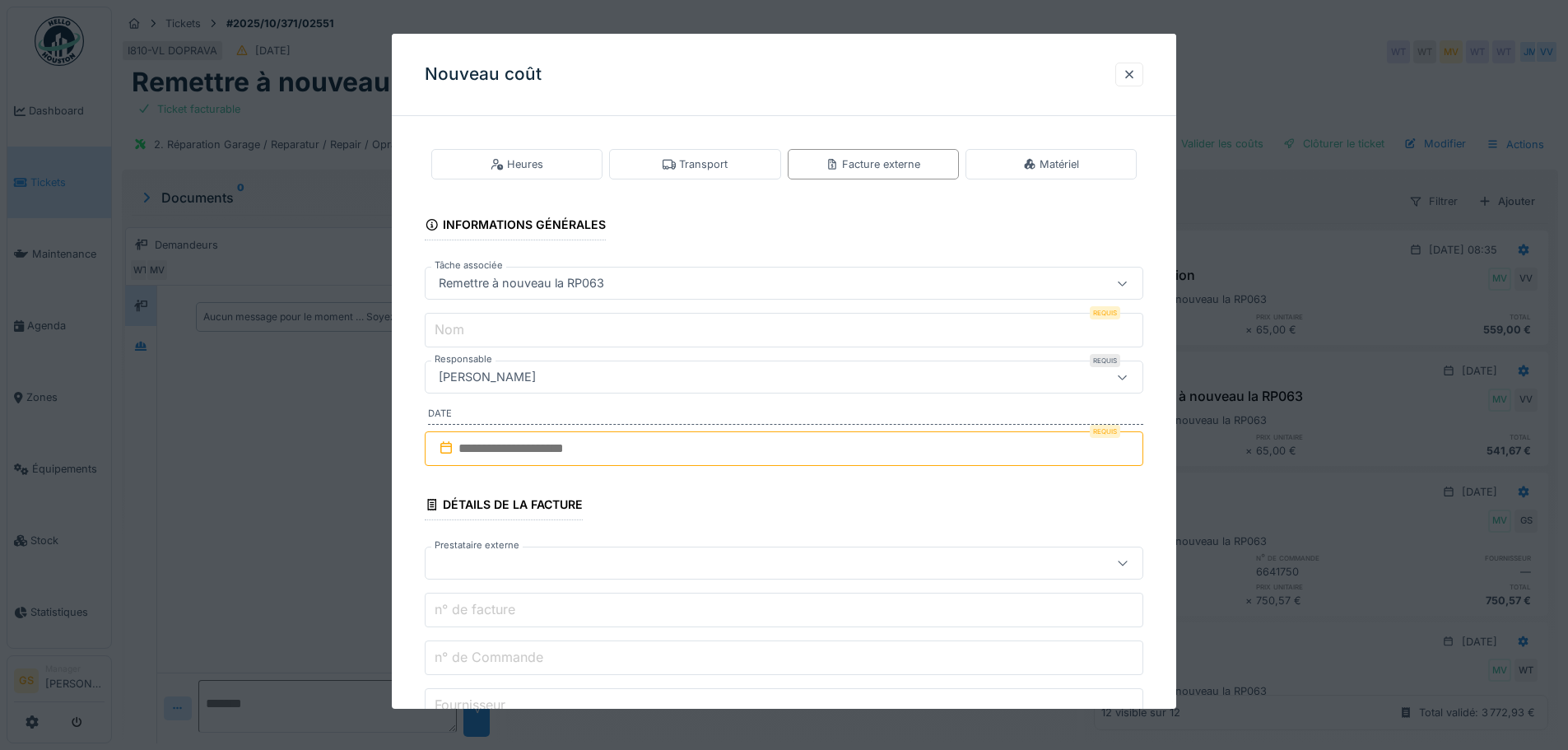
type input "*"
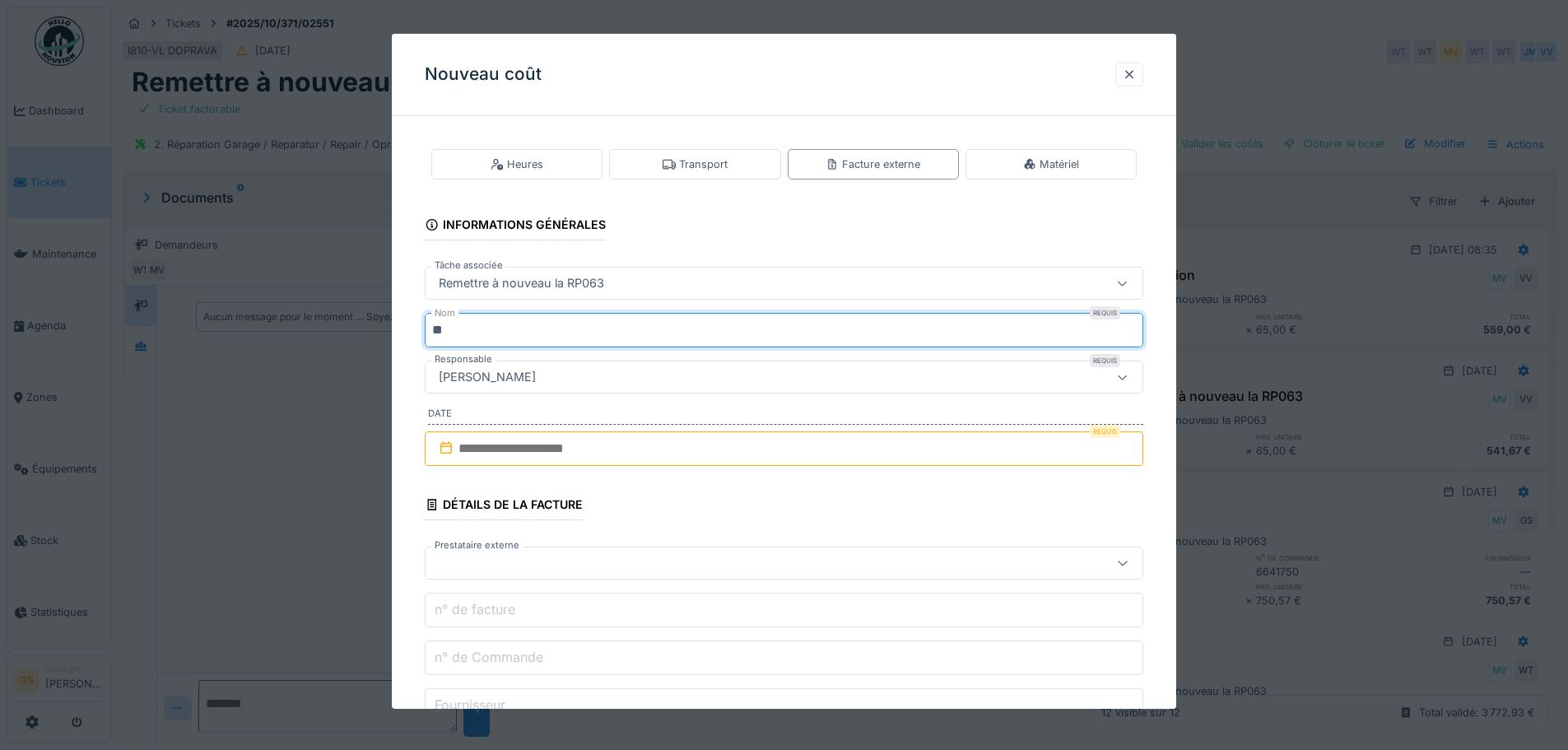
type input "***"
click at [473, 442] on input "text" at bounding box center [784, 448] width 719 height 34
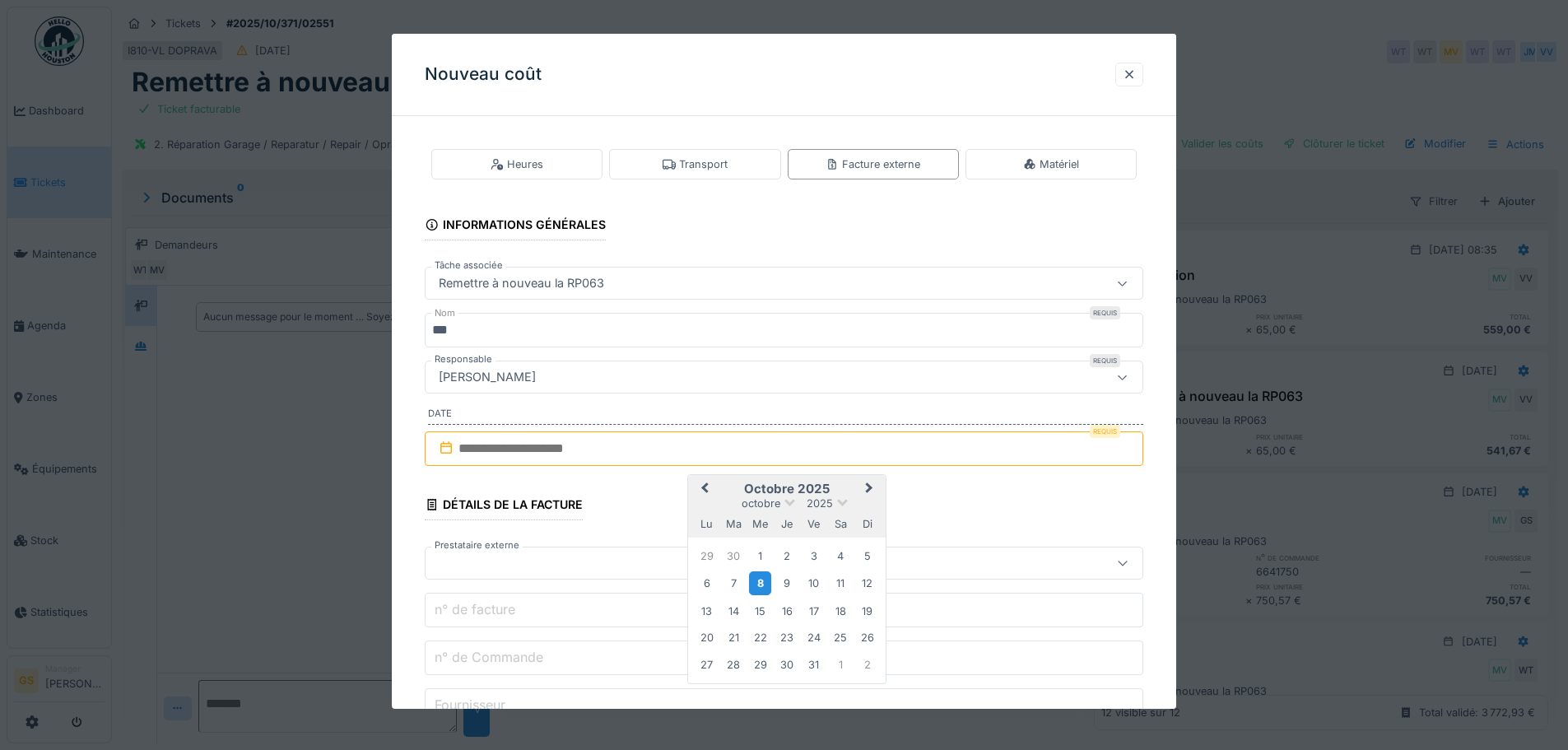
click at [763, 579] on div "8" at bounding box center [760, 583] width 22 height 24
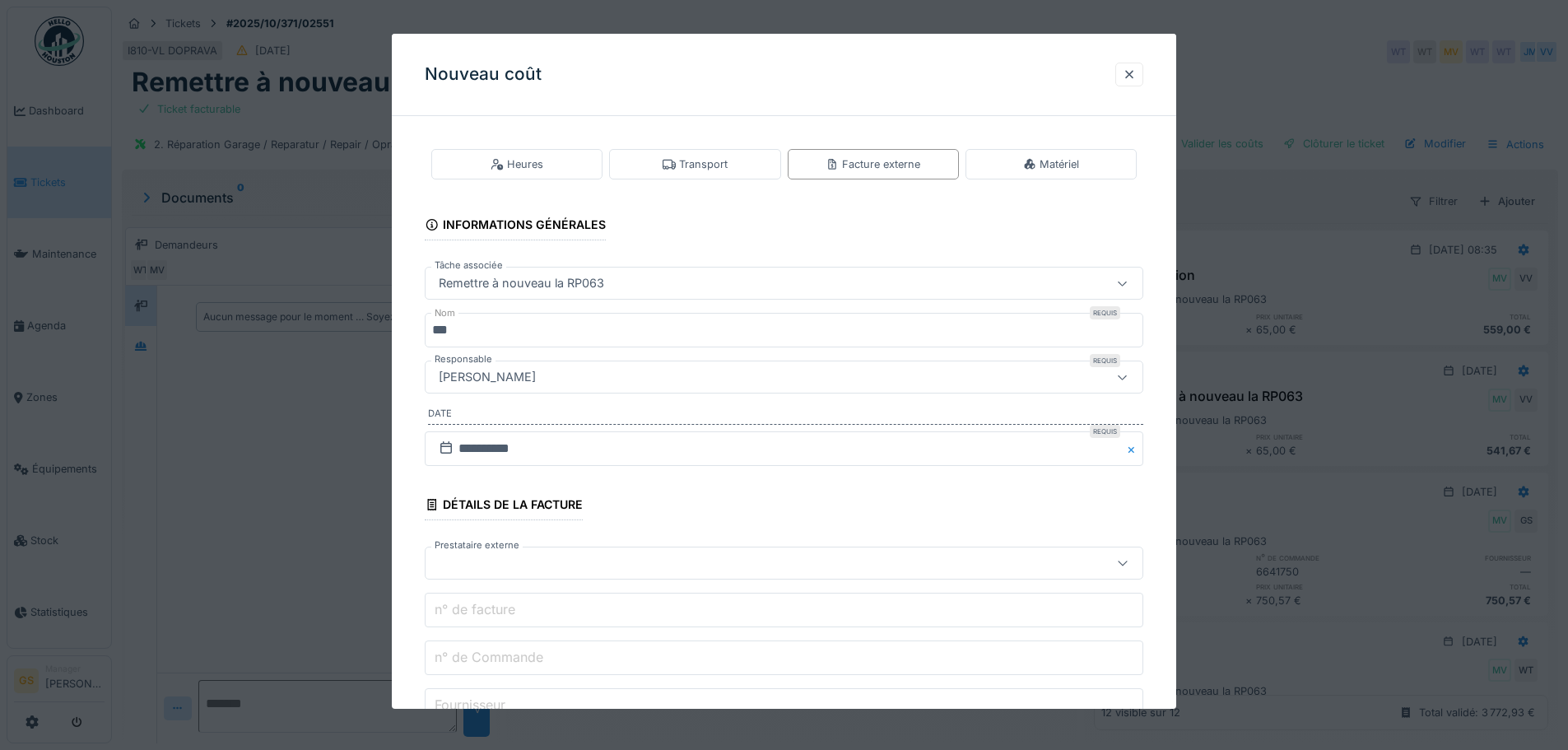
click at [483, 563] on div at bounding box center [741, 563] width 620 height 18
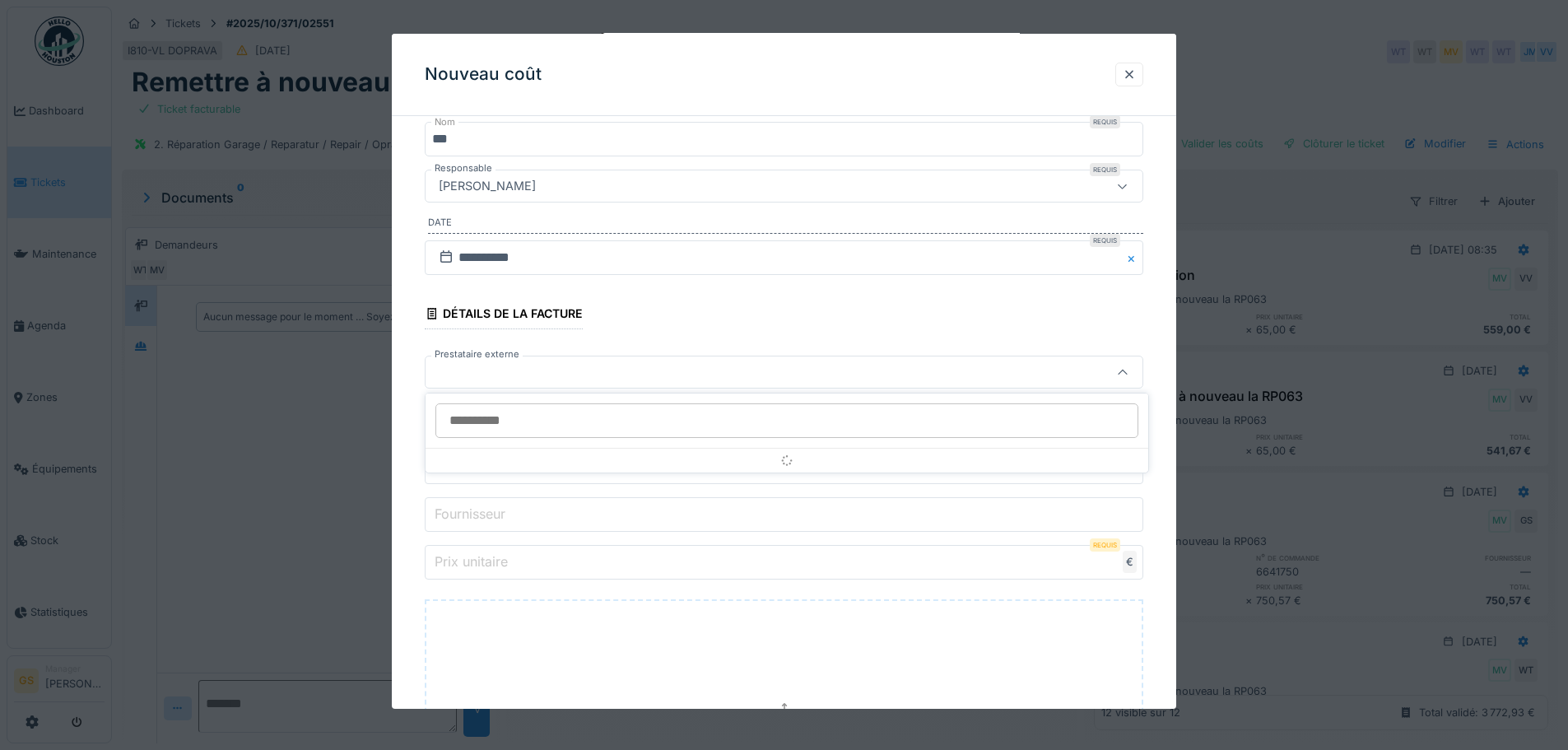
scroll to position [192, 0]
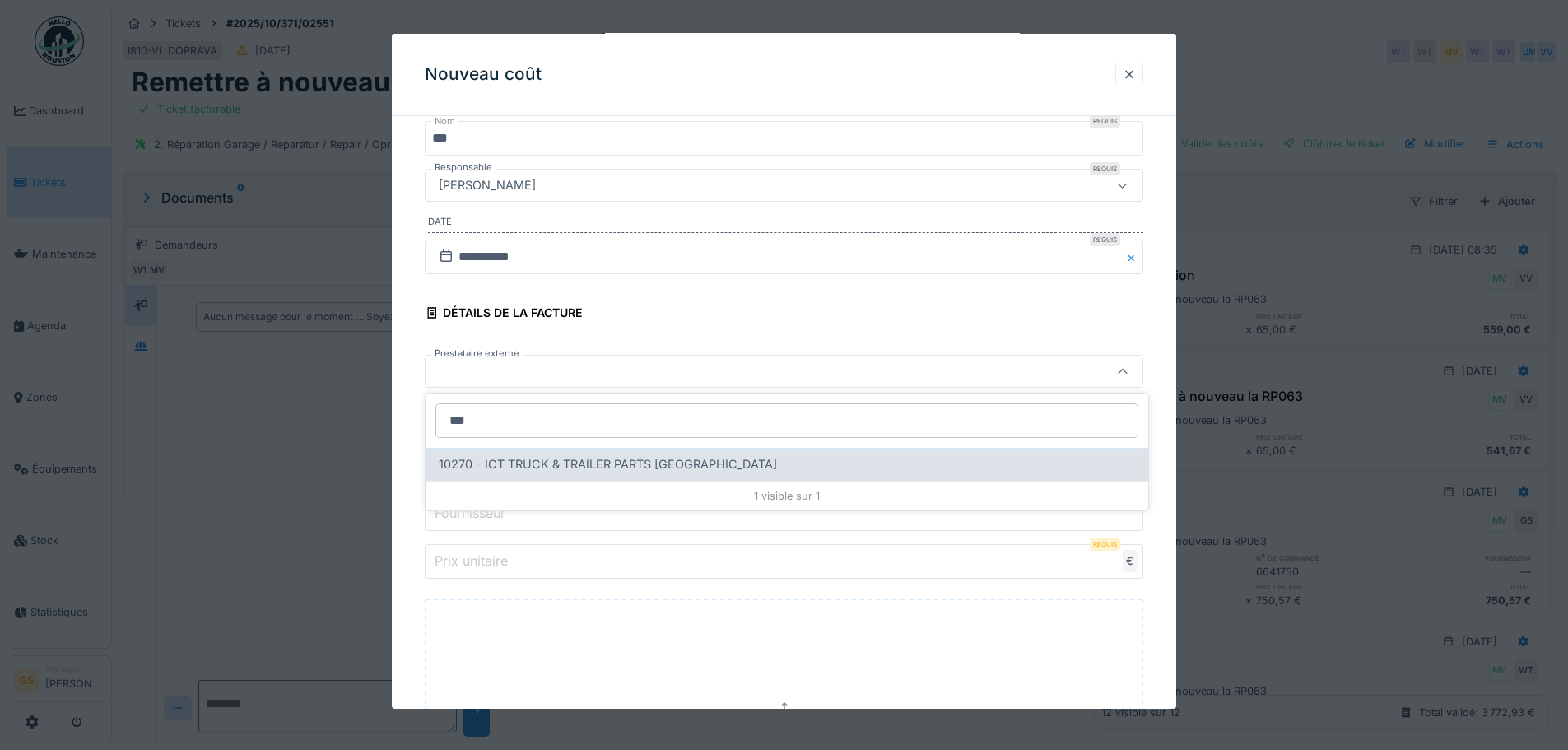
type input "***"
click at [517, 460] on span "10270 - ICT TRUCK & TRAILER PARTS NV" at bounding box center [608, 464] width 338 height 18
type input "*****"
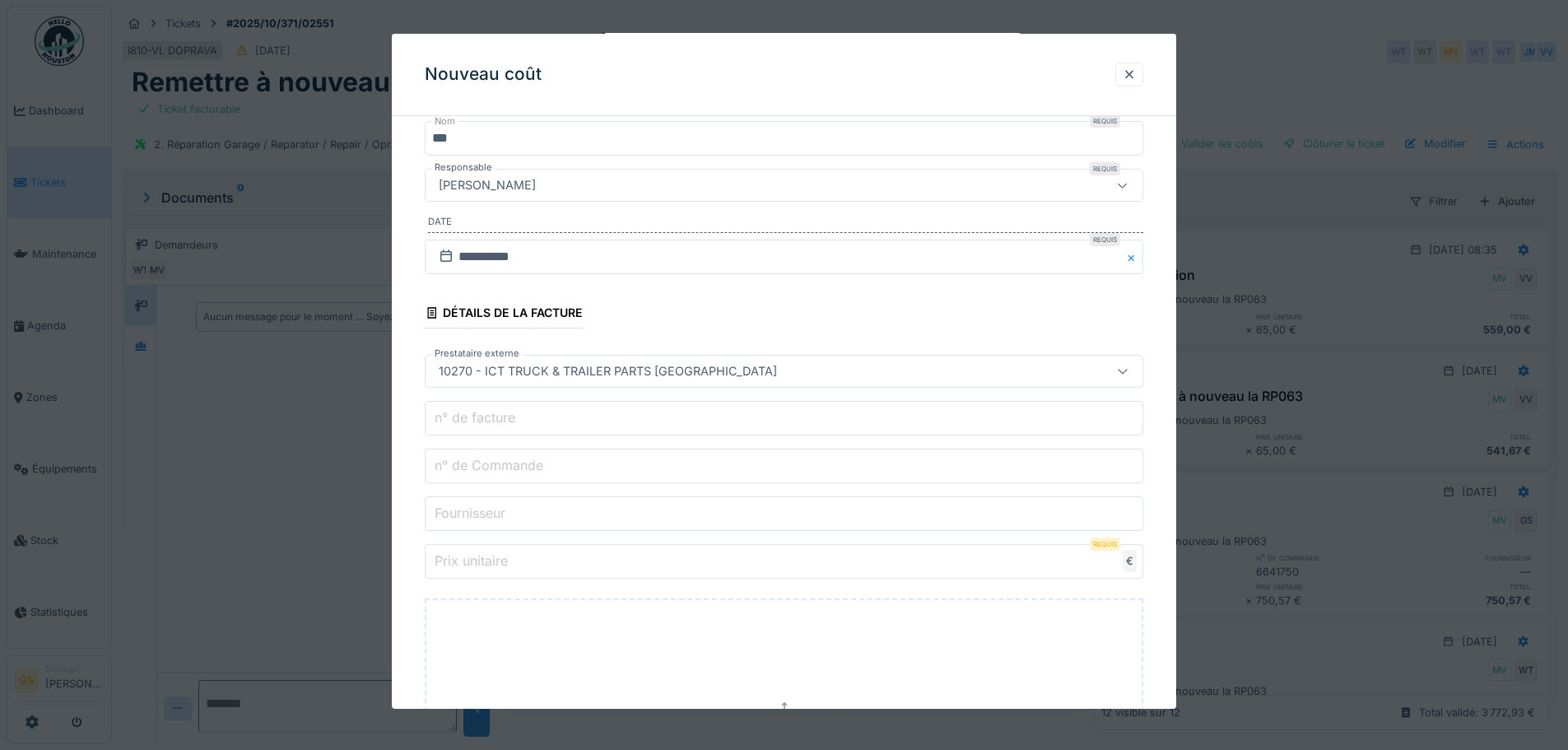
click at [508, 467] on label "n° de Commande" at bounding box center [488, 465] width 115 height 20
click at [508, 467] on input "n° de Commande" at bounding box center [784, 466] width 719 height 34
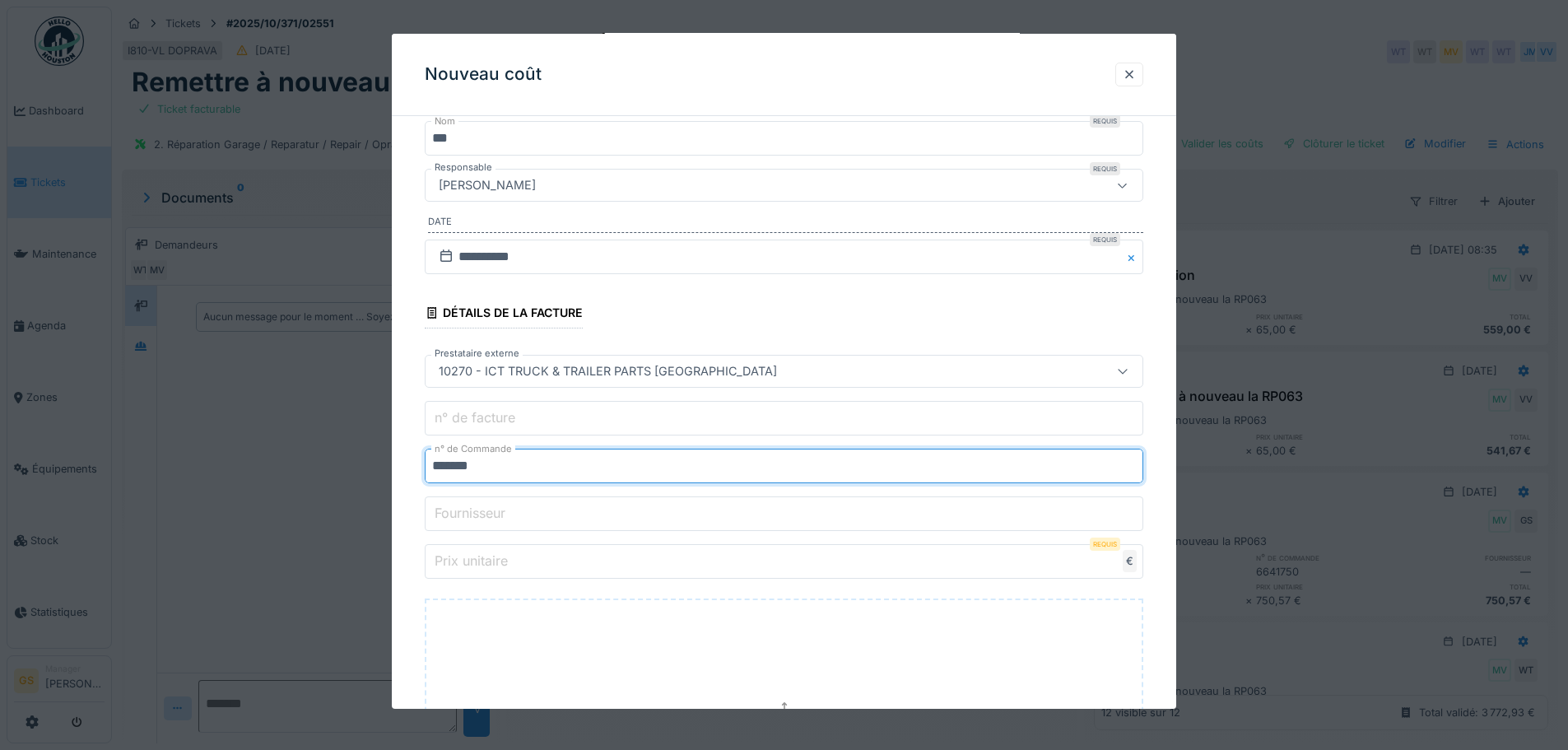
type input "*******"
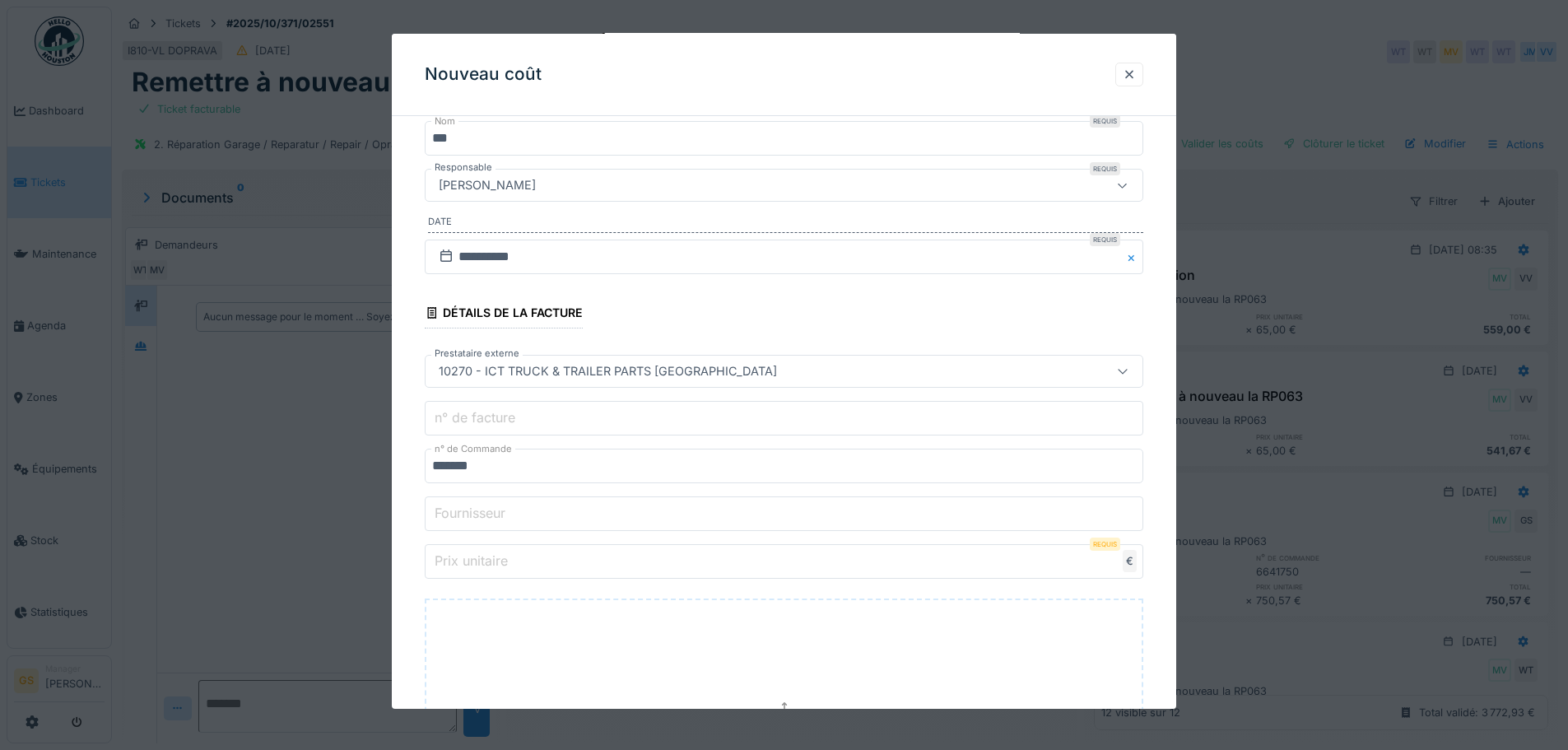
click at [475, 557] on label "Prix unitaire" at bounding box center [470, 560] width 80 height 20
click at [475, 557] on input "Prix unitaire" at bounding box center [784, 561] width 719 height 34
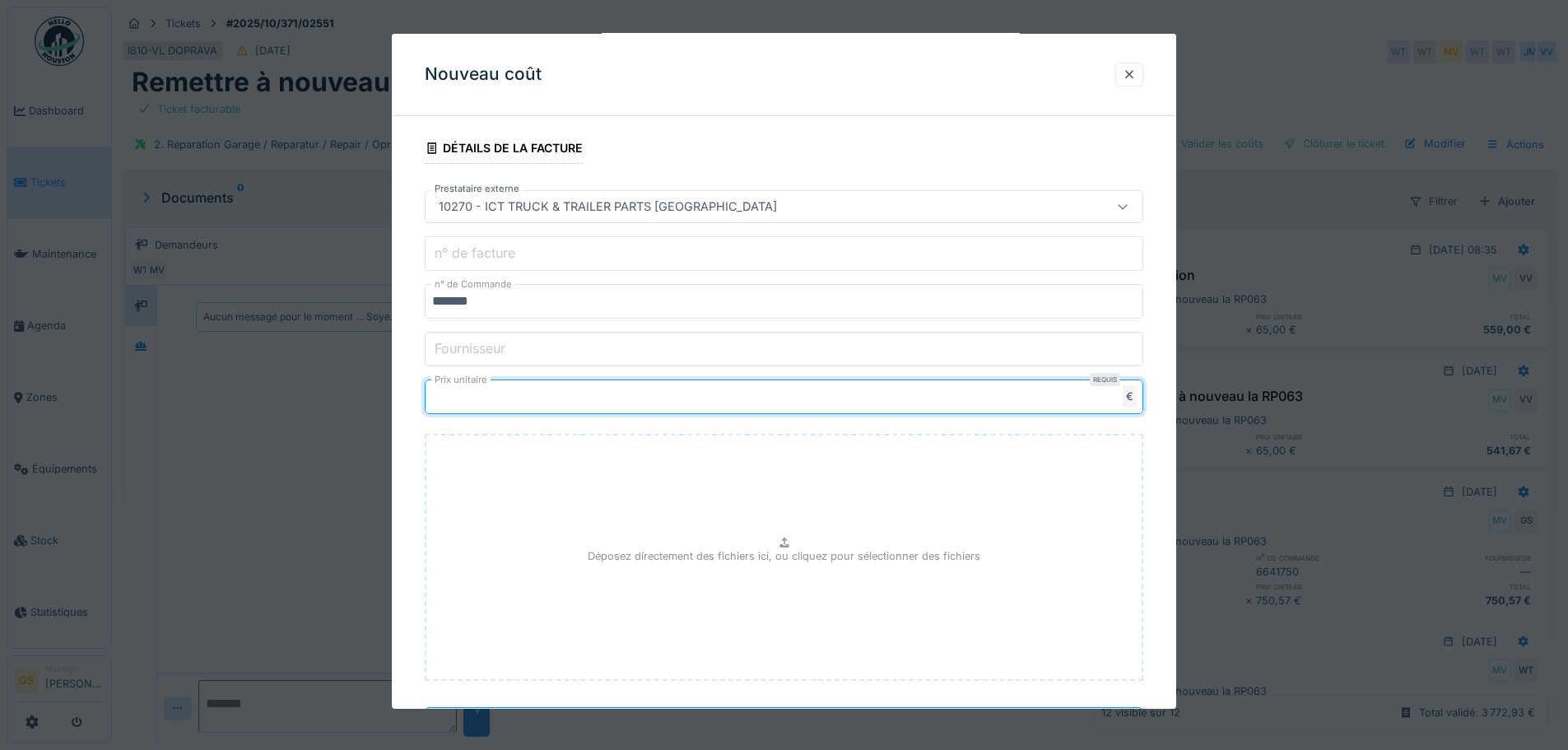
scroll to position [435, 0]
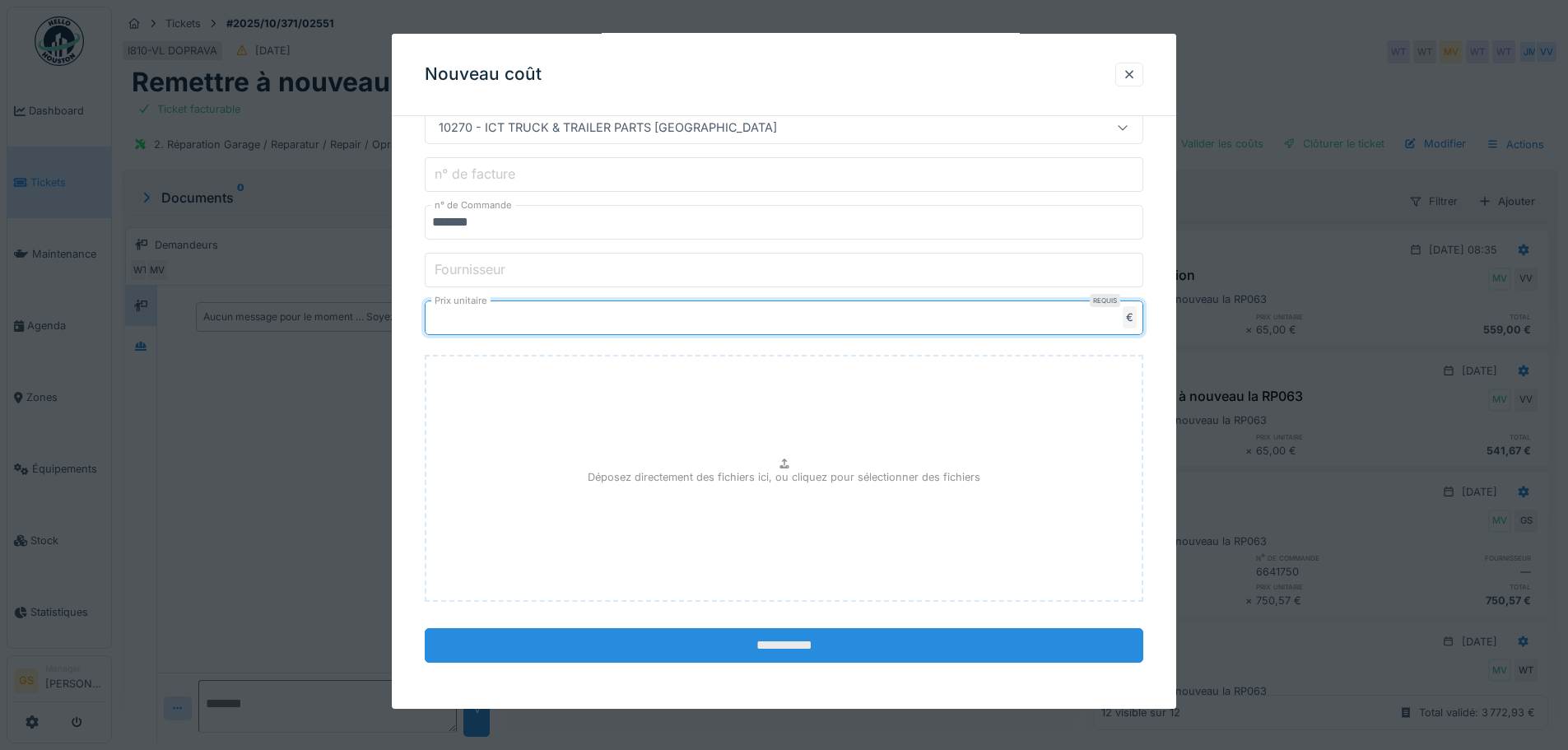
type input "******"
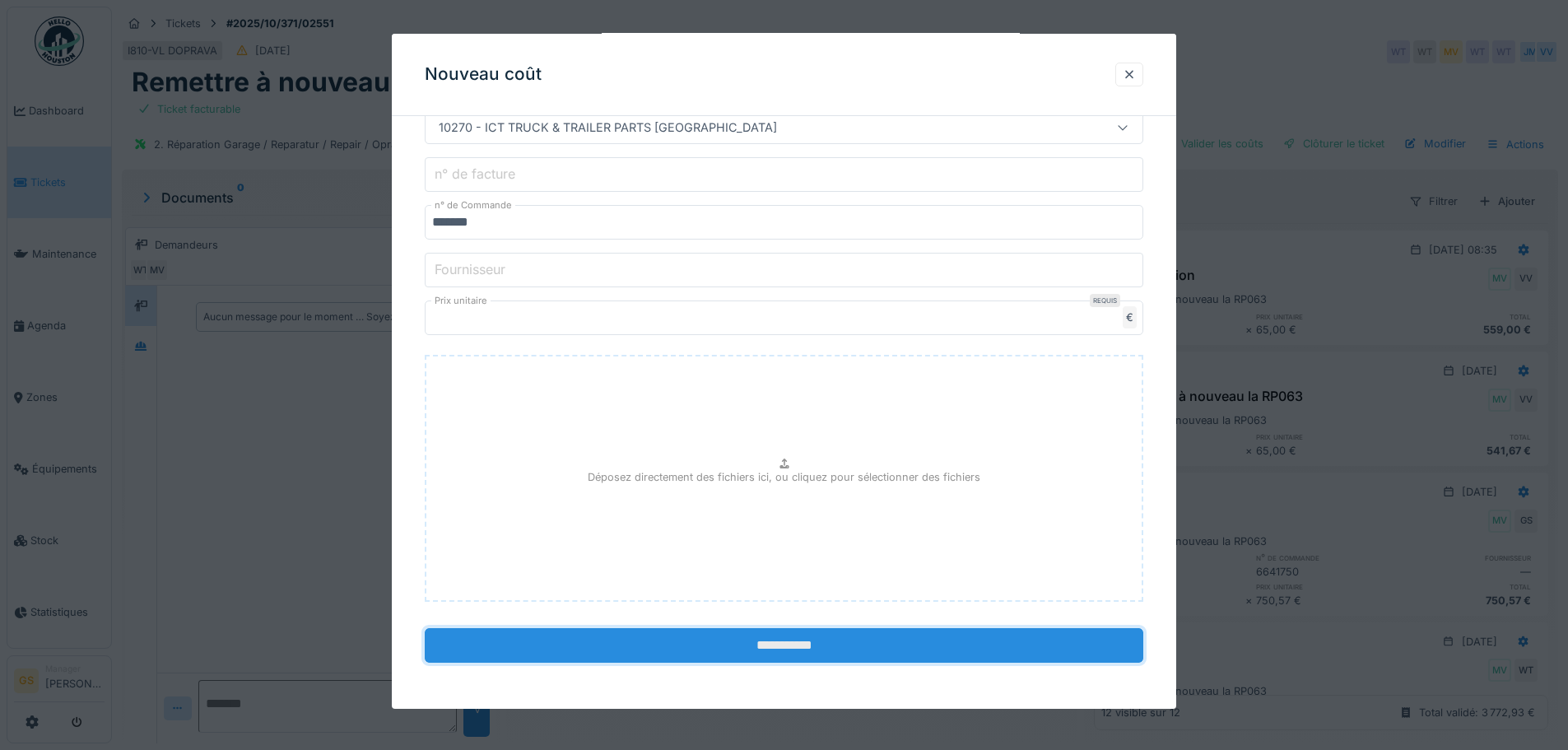
click at [717, 646] on input "**********" at bounding box center [784, 645] width 719 height 34
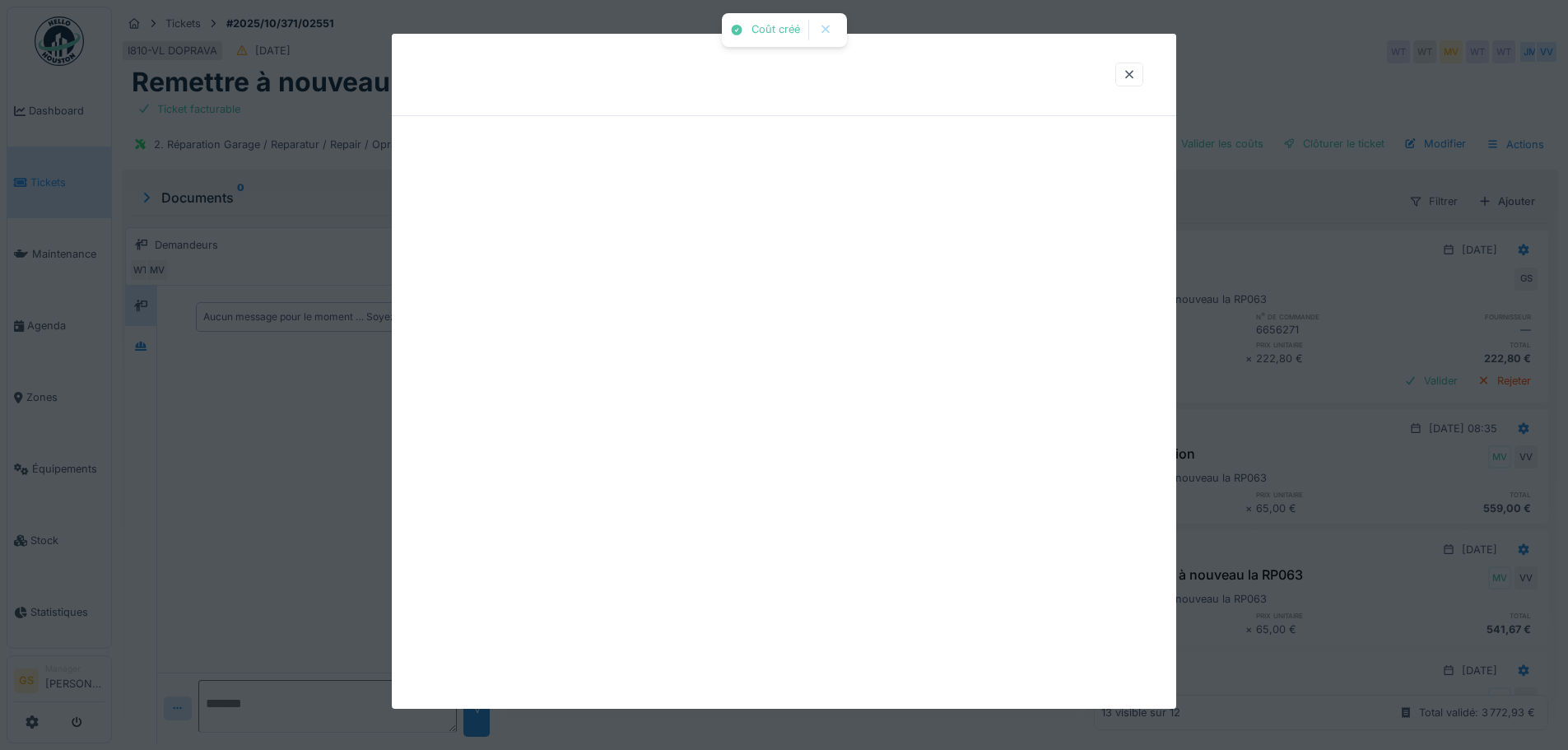
scroll to position [0, 0]
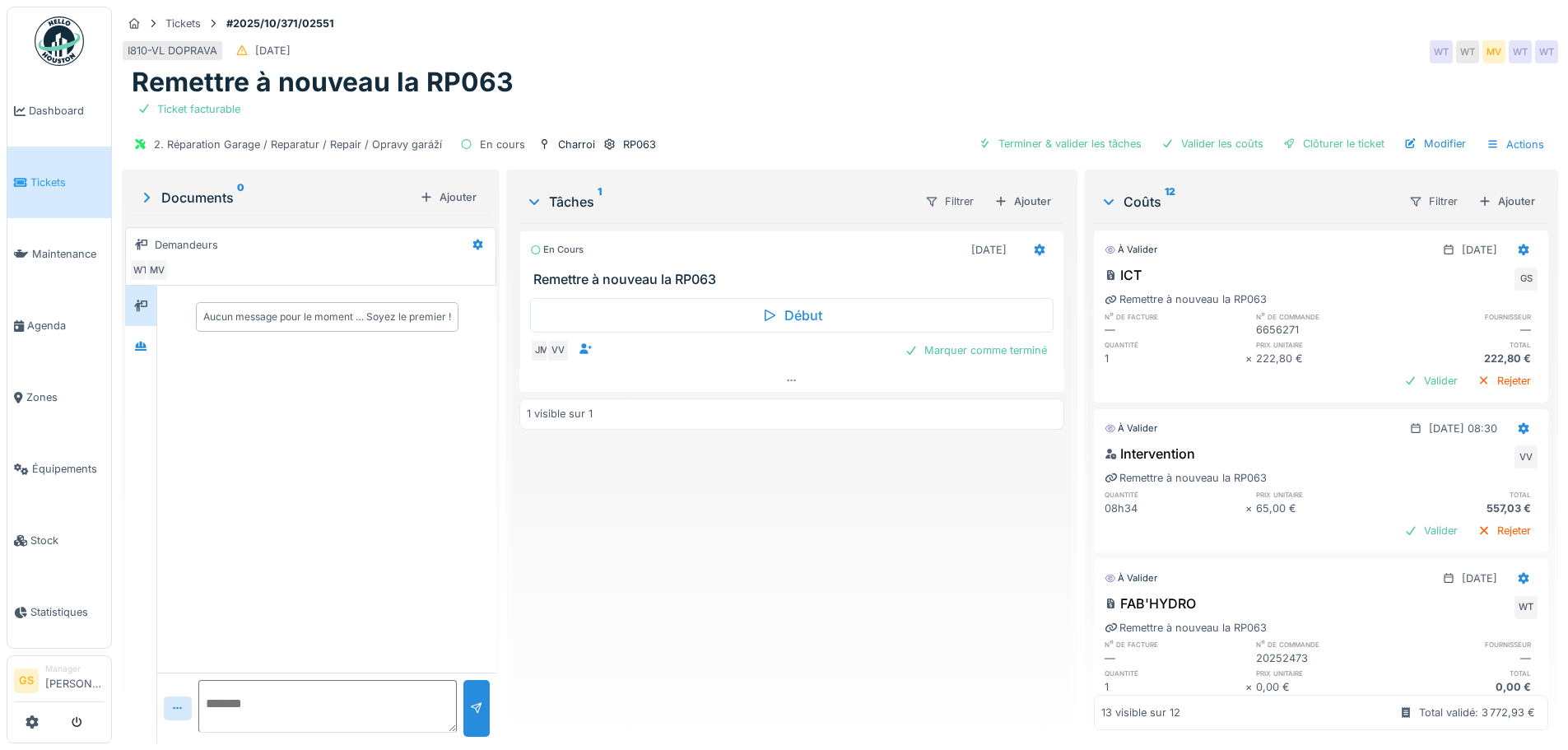
click at [43, 177] on span "Tickets" at bounding box center [67, 182] width 74 height 15
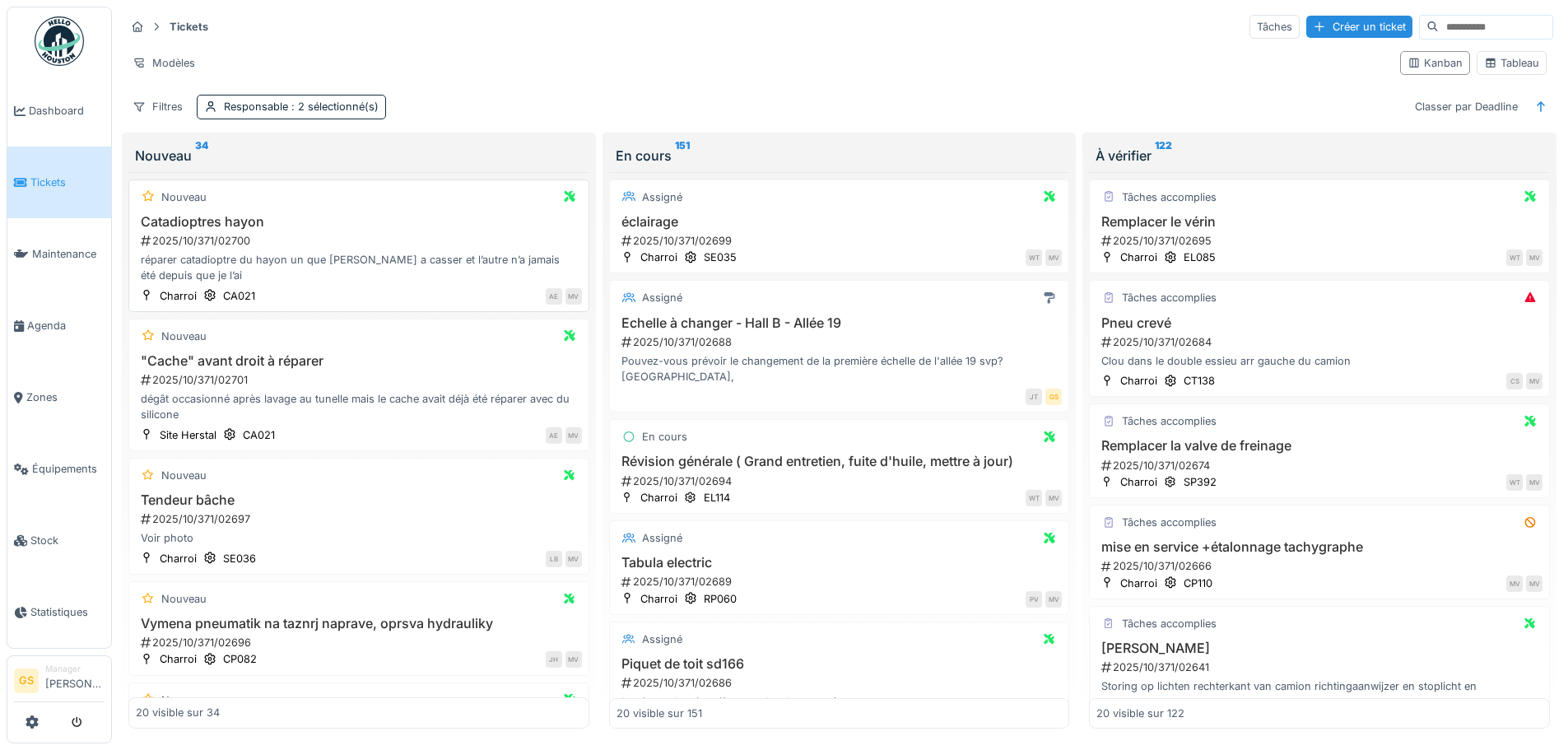
click at [192, 219] on h3 "Catadioptres hayon" at bounding box center [359, 221] width 446 height 15
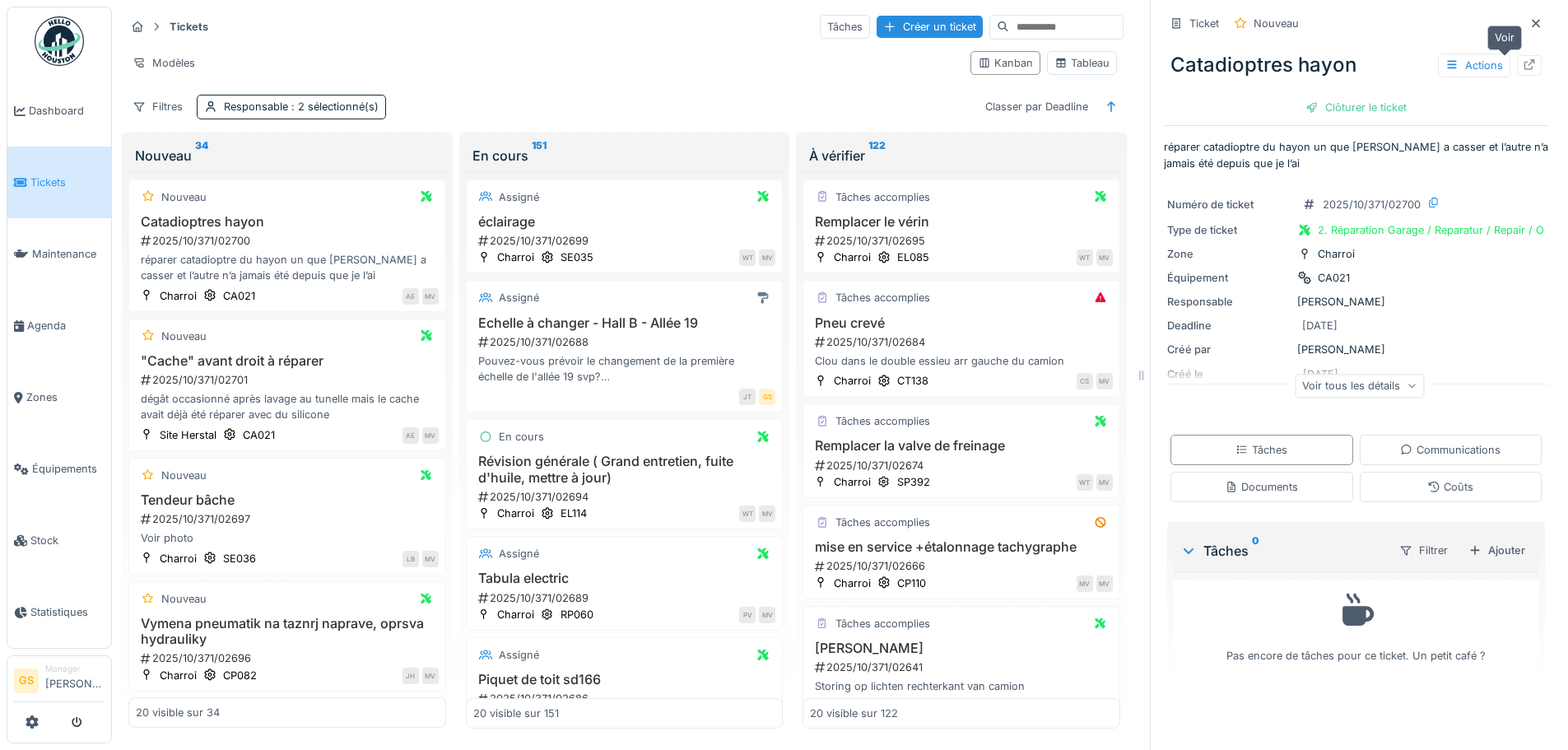
click at [1523, 64] on icon at bounding box center [1529, 65] width 13 height 11
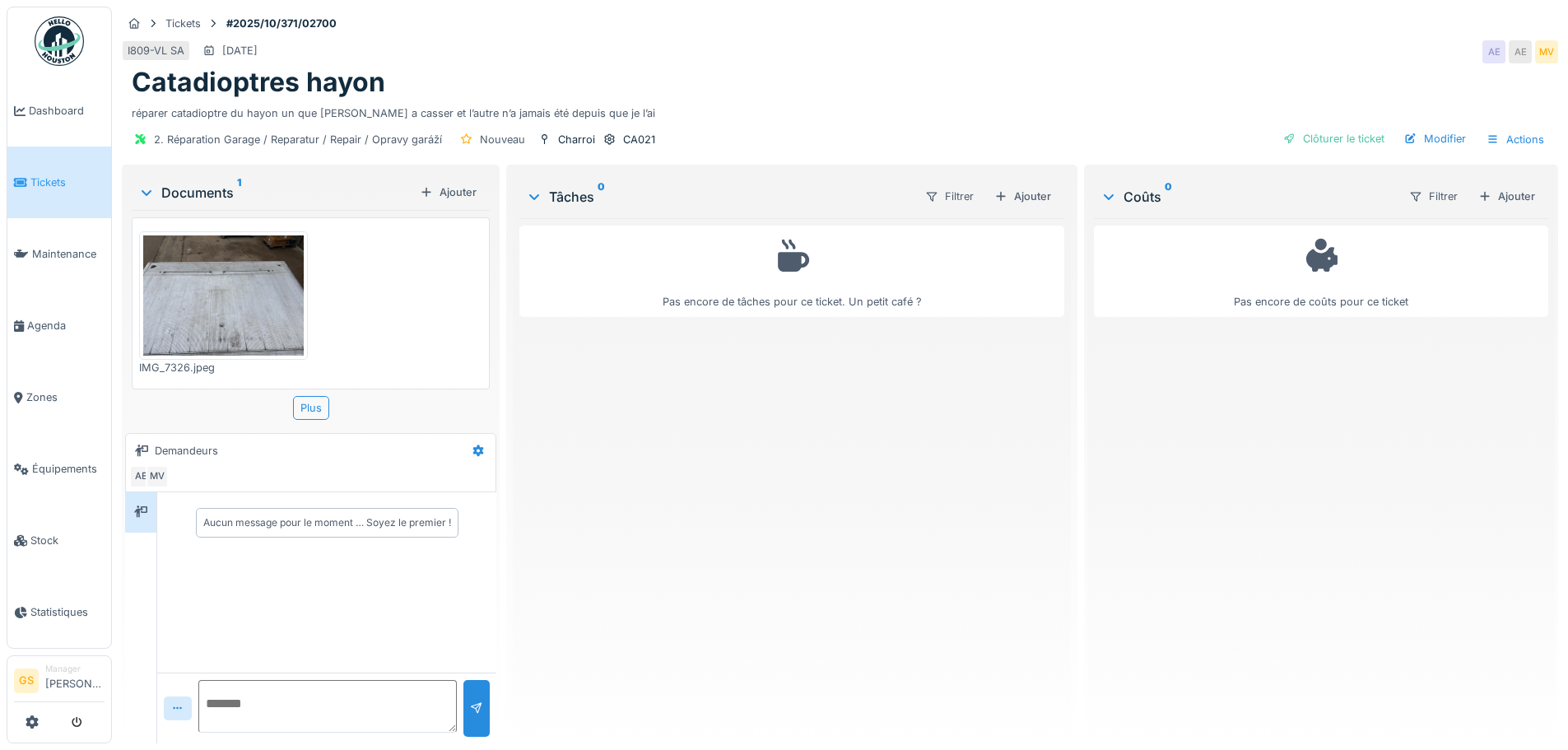
click at [248, 262] on img at bounding box center [223, 296] width 160 height 121
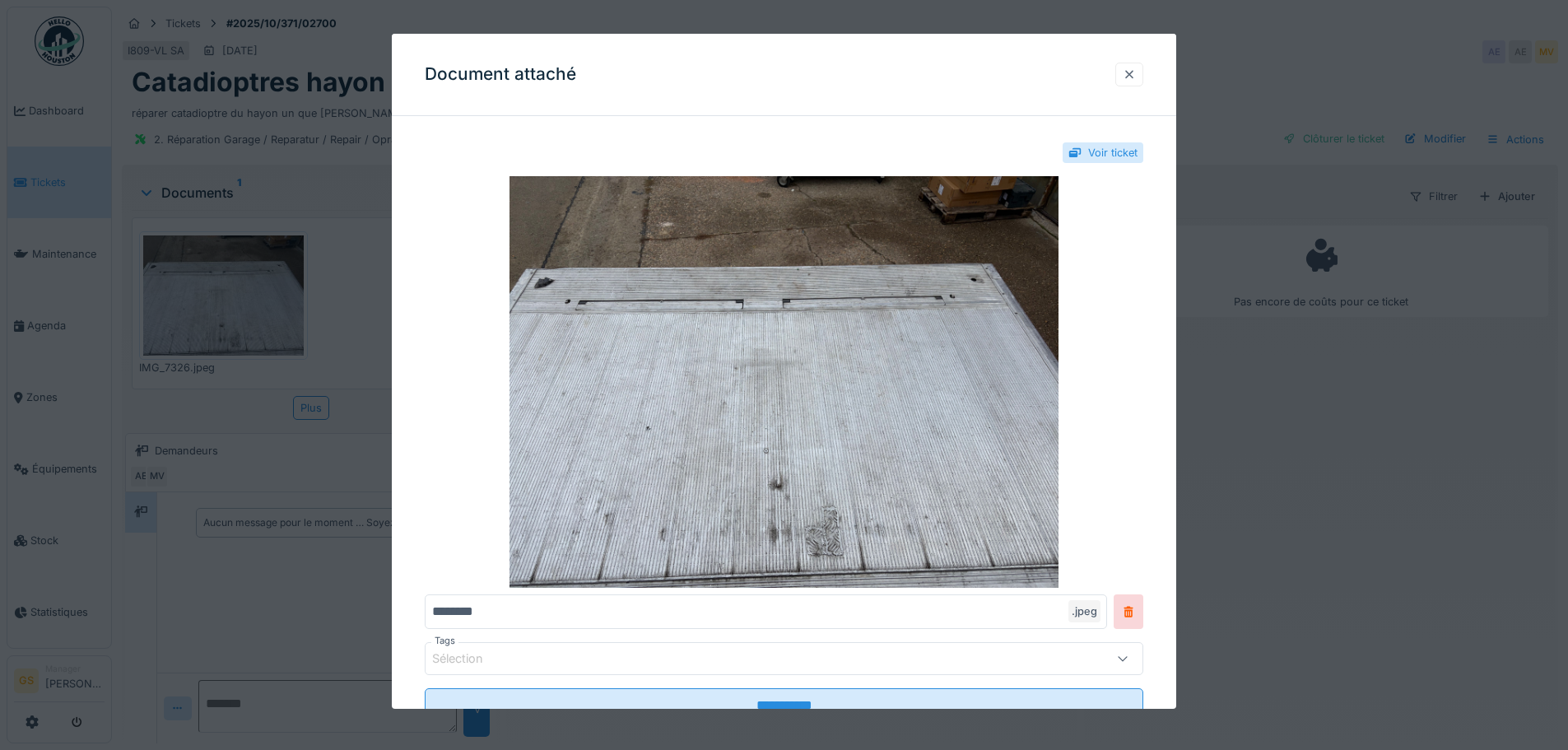
click at [1133, 75] on div at bounding box center [1129, 74] width 13 height 15
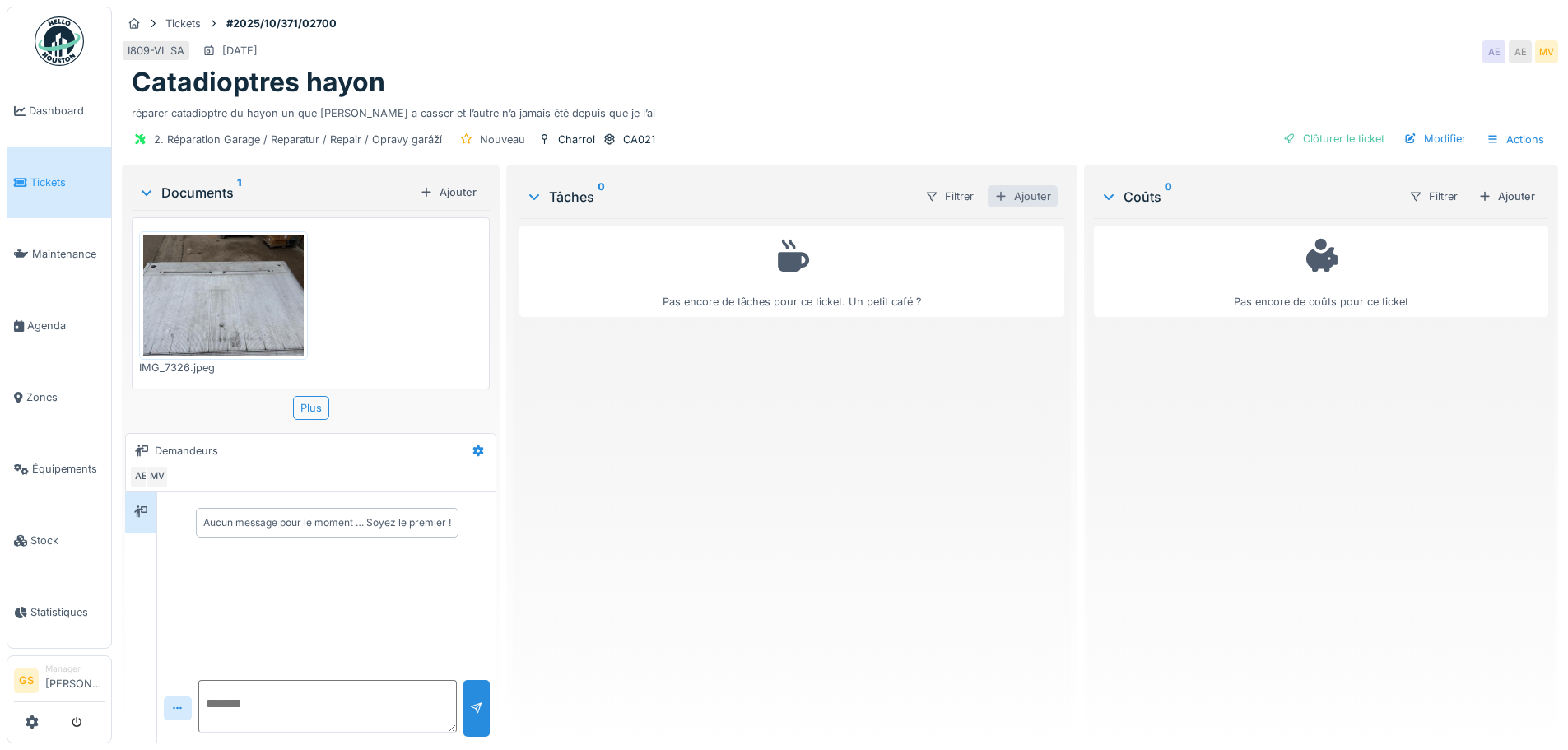
click at [1019, 193] on div "Ajouter" at bounding box center [1023, 196] width 70 height 22
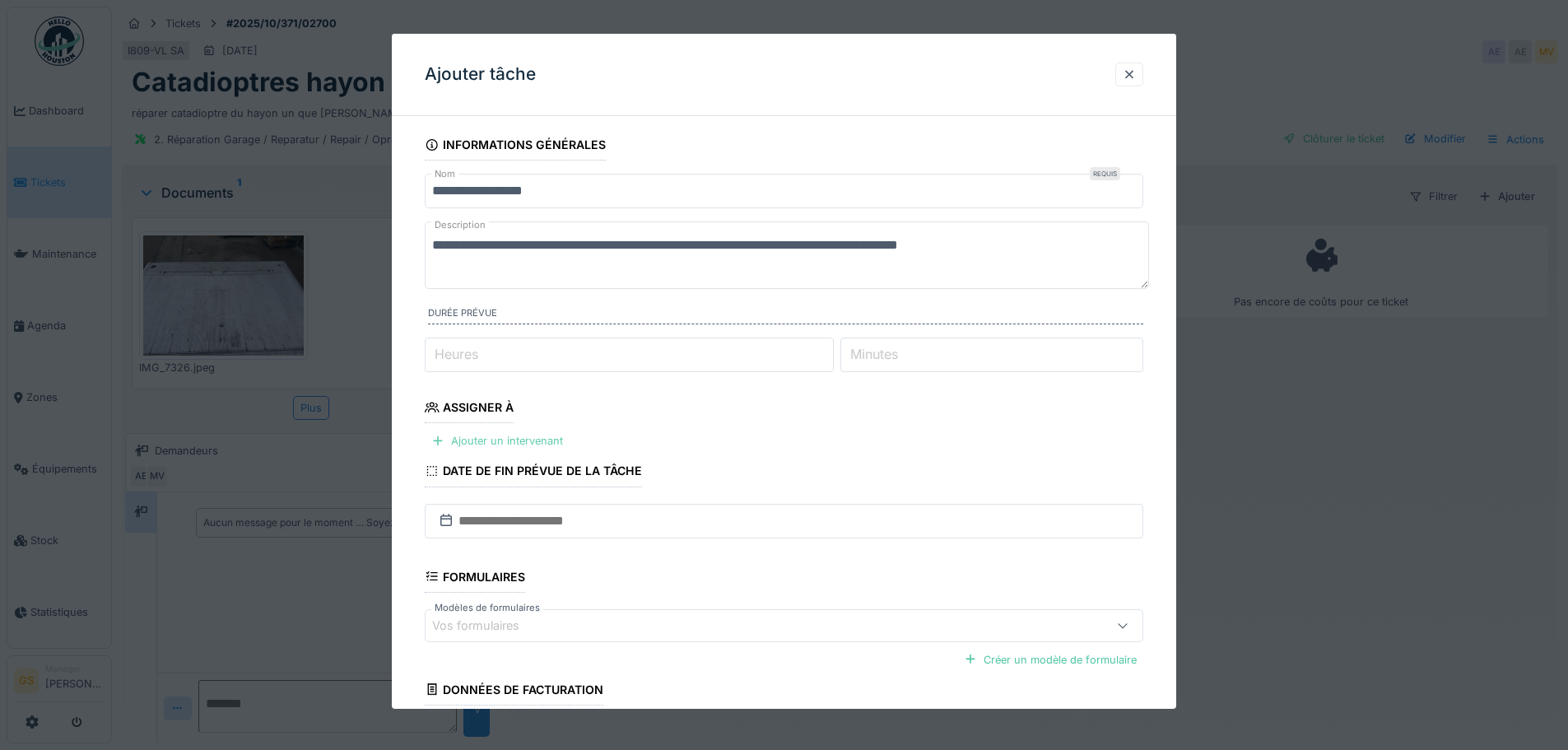
click at [490, 435] on div "Ajouter un intervenant" at bounding box center [497, 441] width 145 height 22
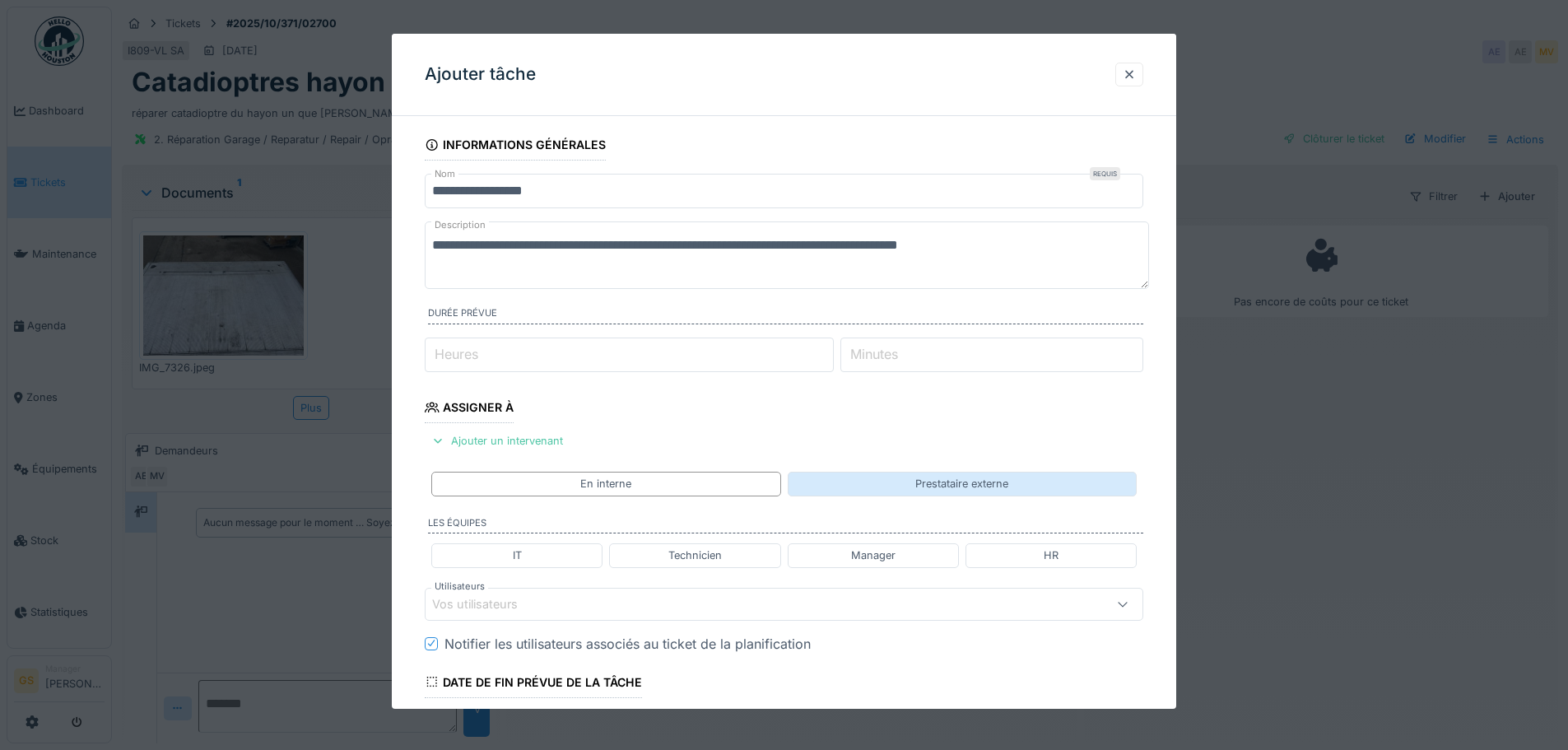
click at [885, 481] on div "Prestataire externe" at bounding box center [963, 483] width 349 height 24
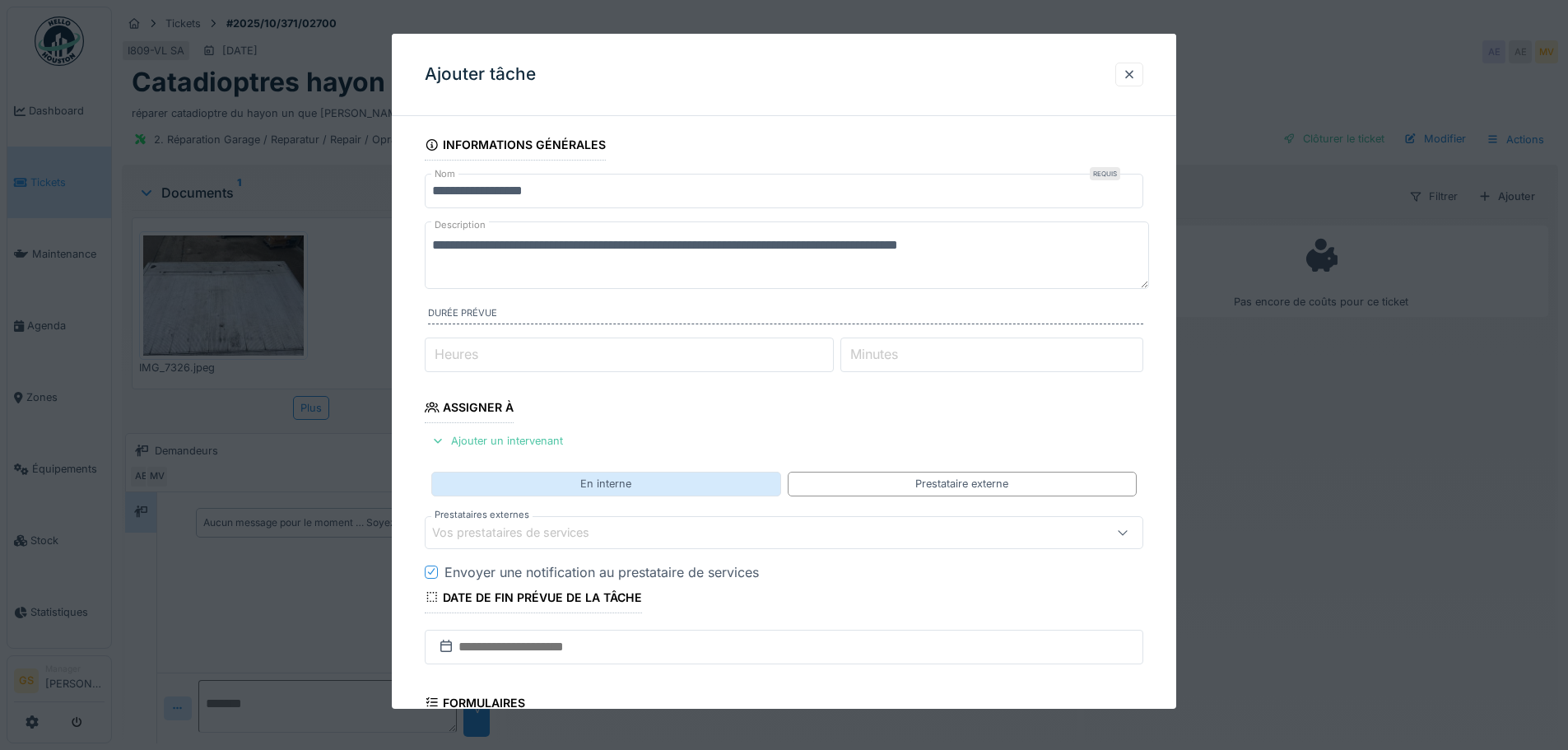
click at [691, 486] on div "En interne" at bounding box center [605, 483] width 349 height 24
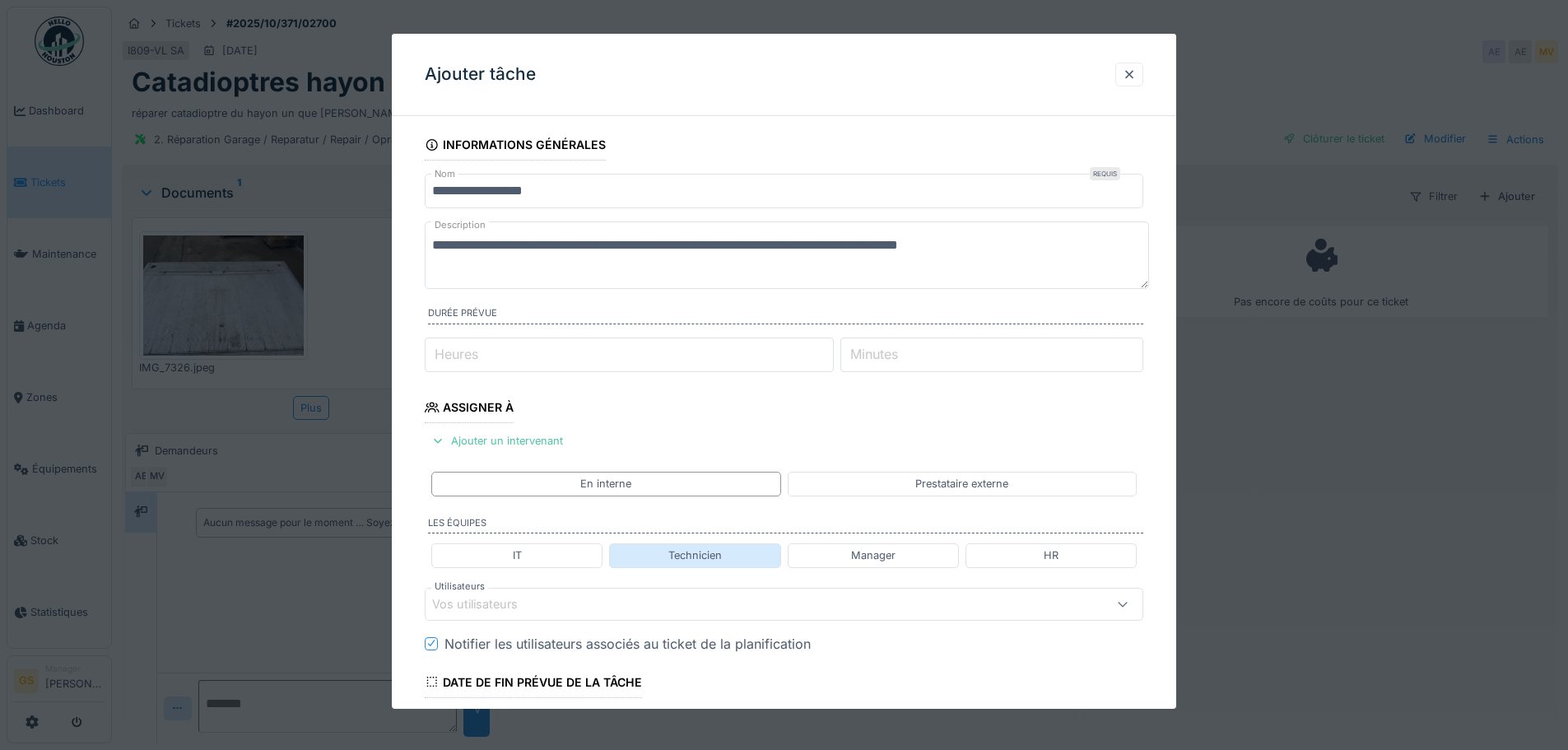
click at [667, 550] on div "Technicien" at bounding box center [694, 555] width 171 height 24
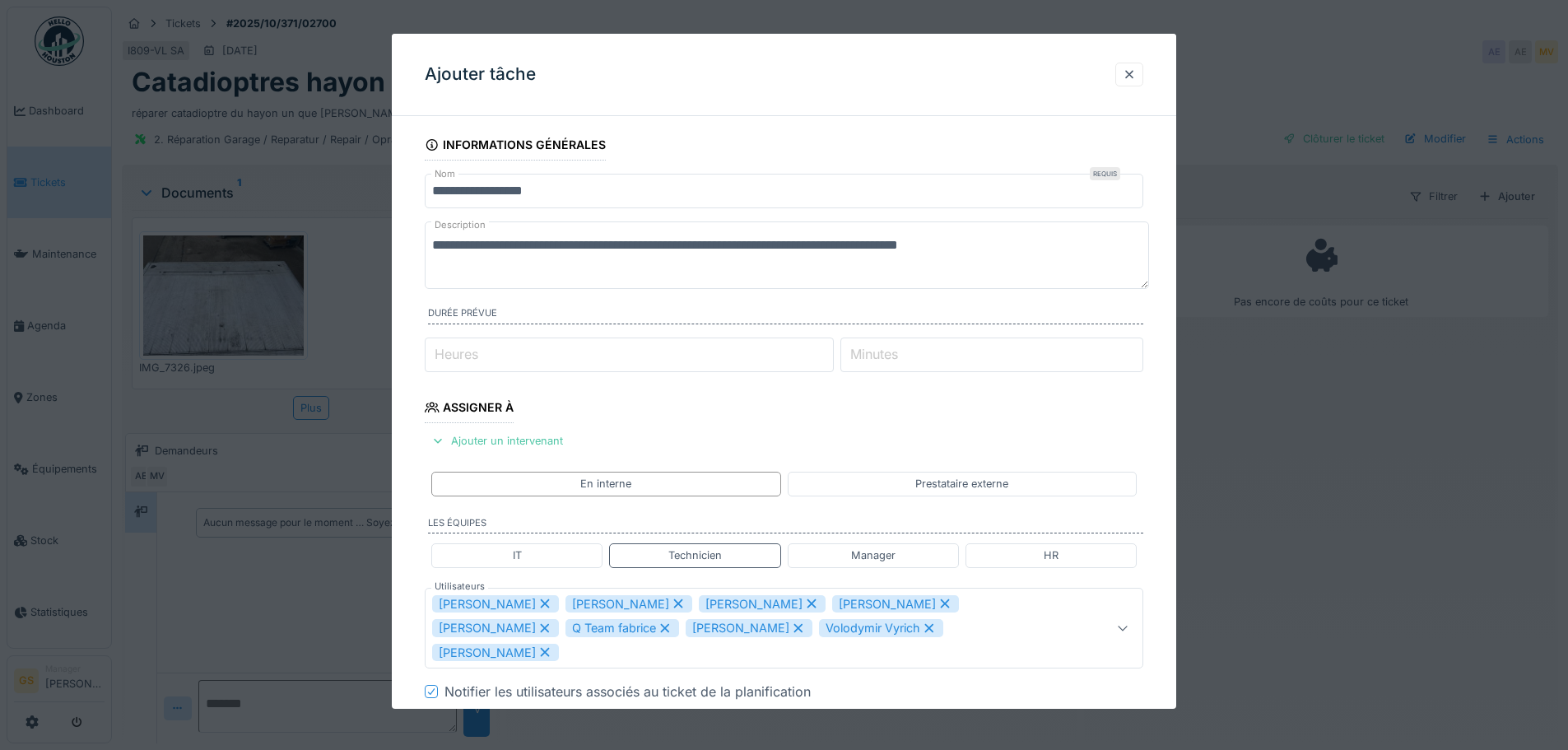
click at [538, 603] on icon at bounding box center [545, 603] width 14 height 12
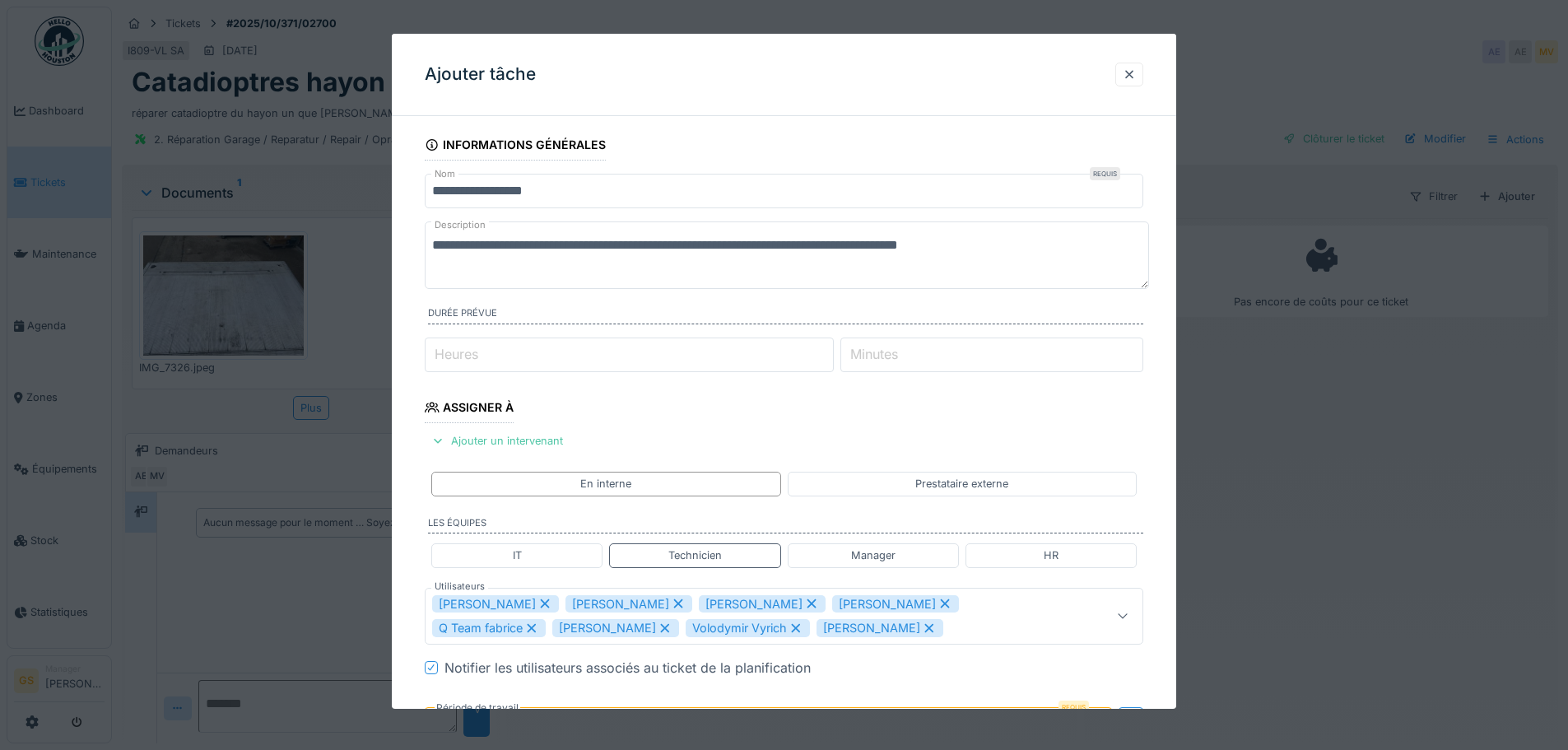
click at [538, 604] on icon at bounding box center [545, 603] width 14 height 12
click at [538, 603] on icon at bounding box center [545, 603] width 14 height 12
click at [545, 603] on icon at bounding box center [545, 603] width 14 height 12
click at [541, 605] on icon at bounding box center [545, 603] width 9 height 9
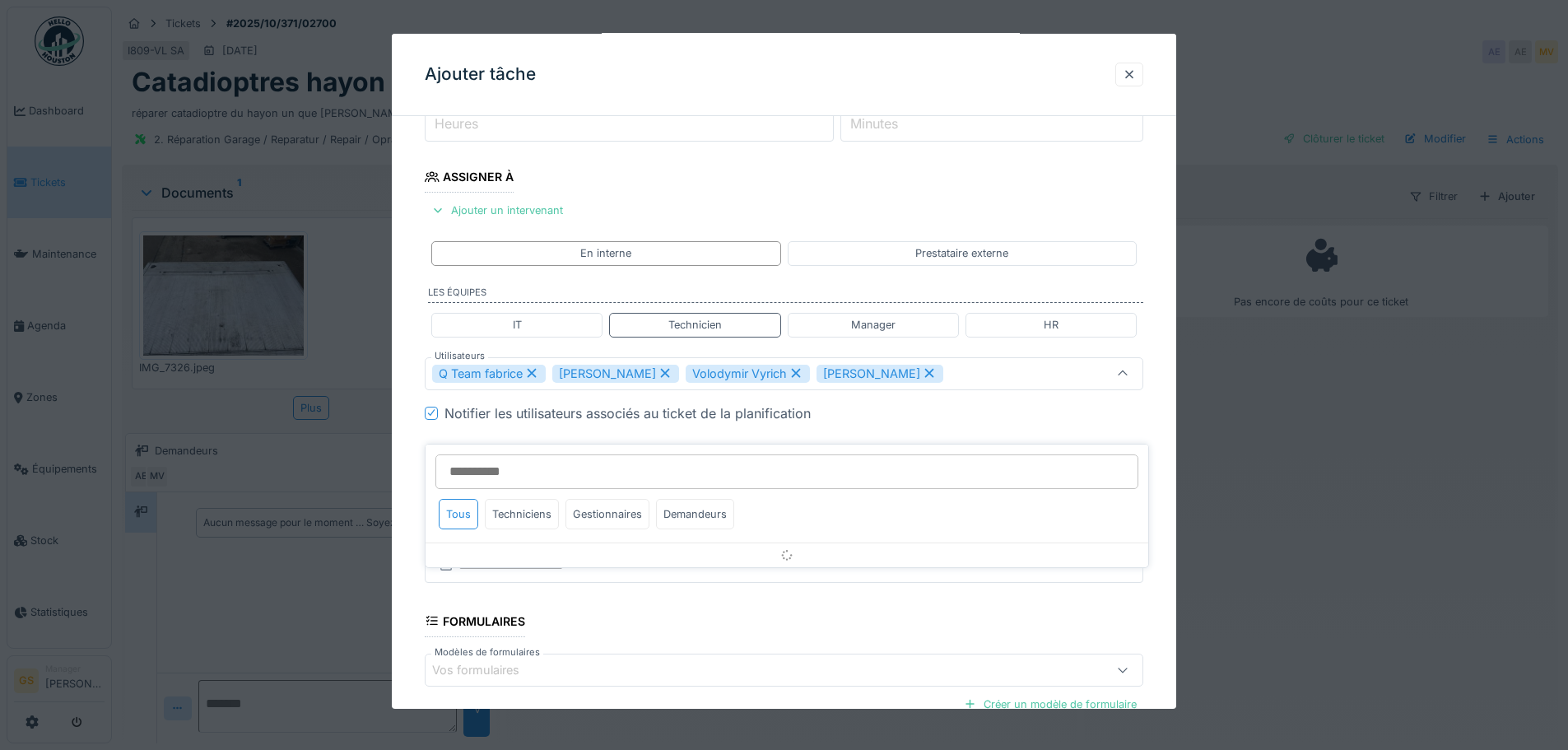
scroll to position [233, 0]
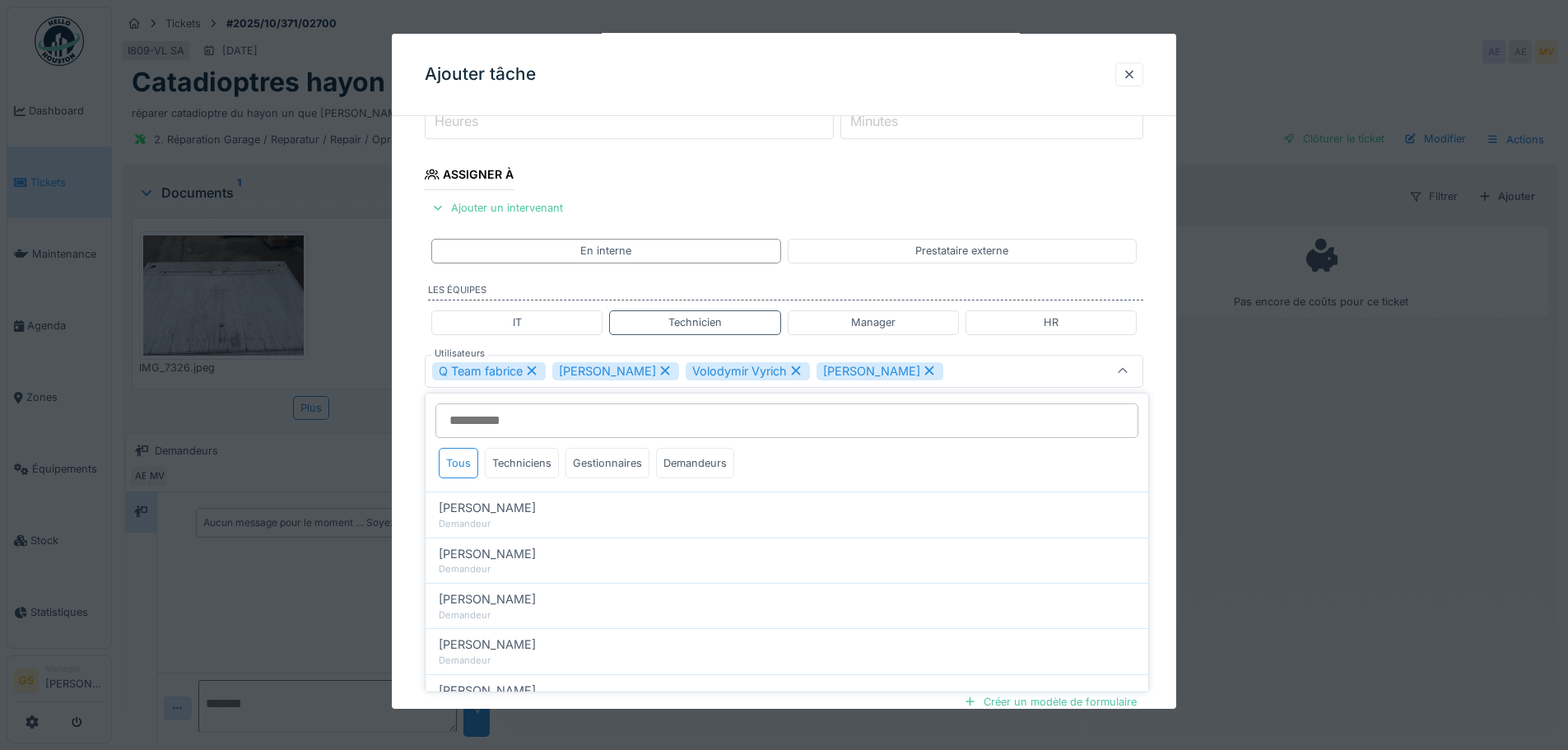
click at [532, 370] on icon at bounding box center [533, 371] width 9 height 9
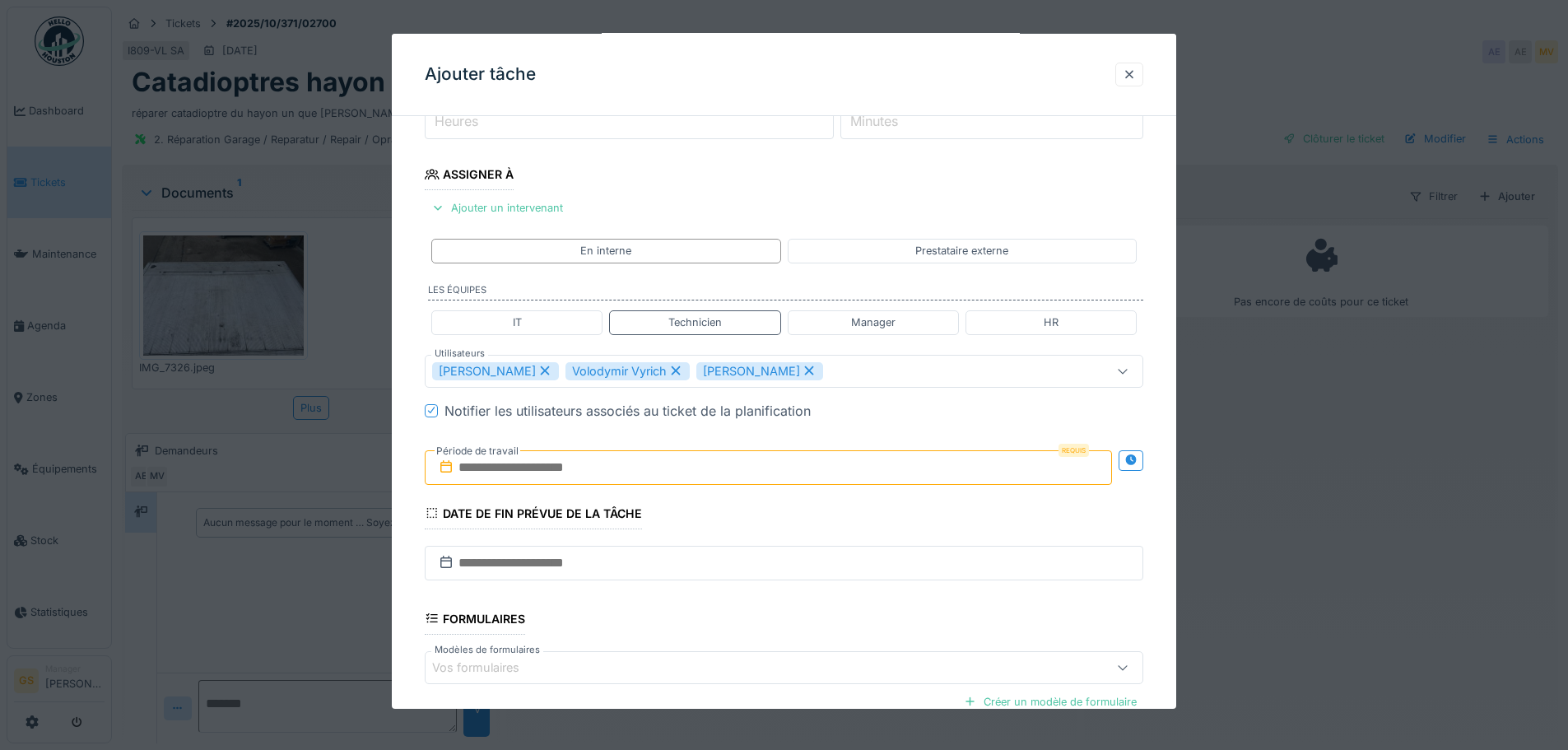
click at [538, 370] on icon at bounding box center [545, 370] width 14 height 12
click at [543, 369] on icon at bounding box center [542, 370] width 14 height 12
type input "*****"
click at [460, 468] on input "text" at bounding box center [768, 468] width 687 height 34
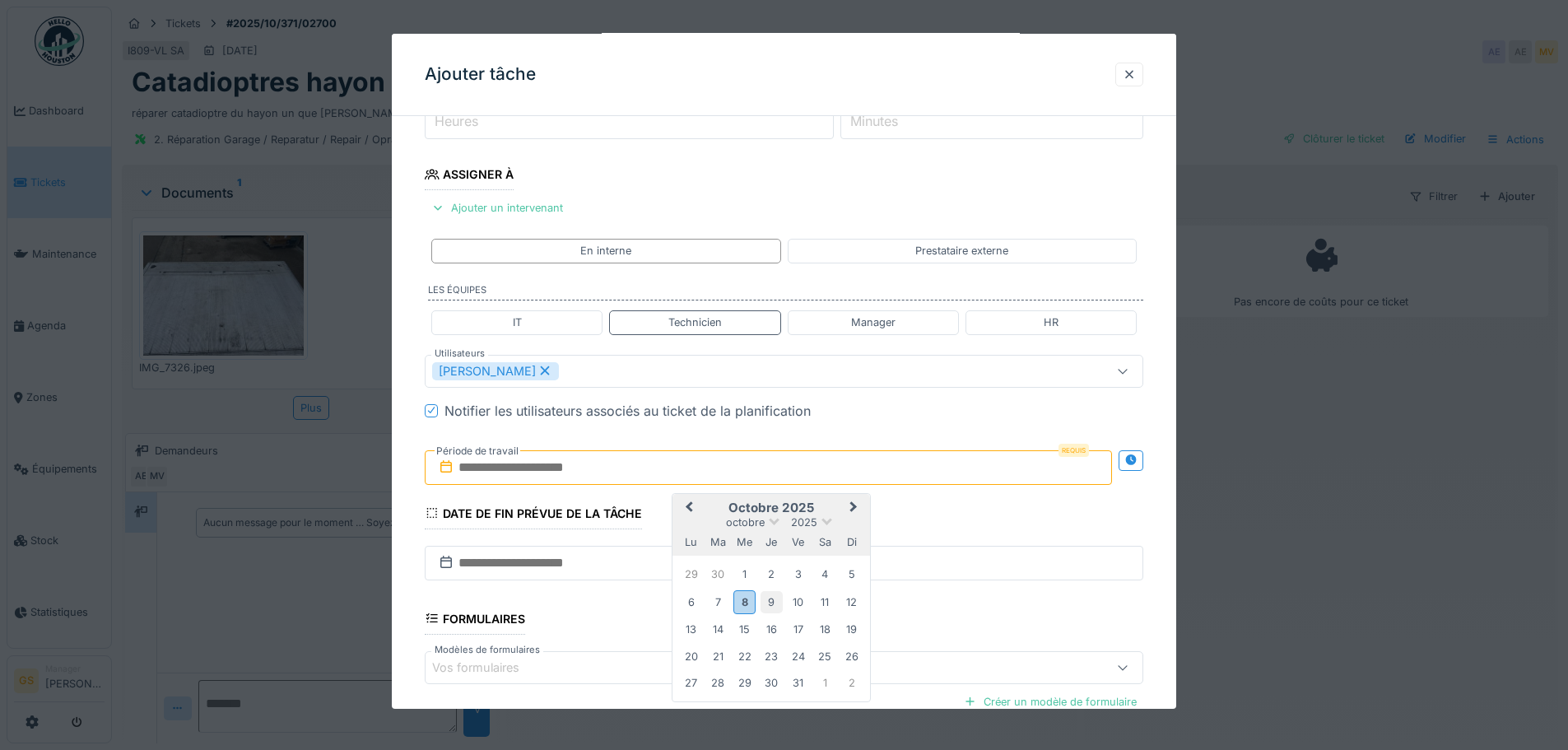
click at [767, 600] on div "9" at bounding box center [772, 602] width 22 height 22
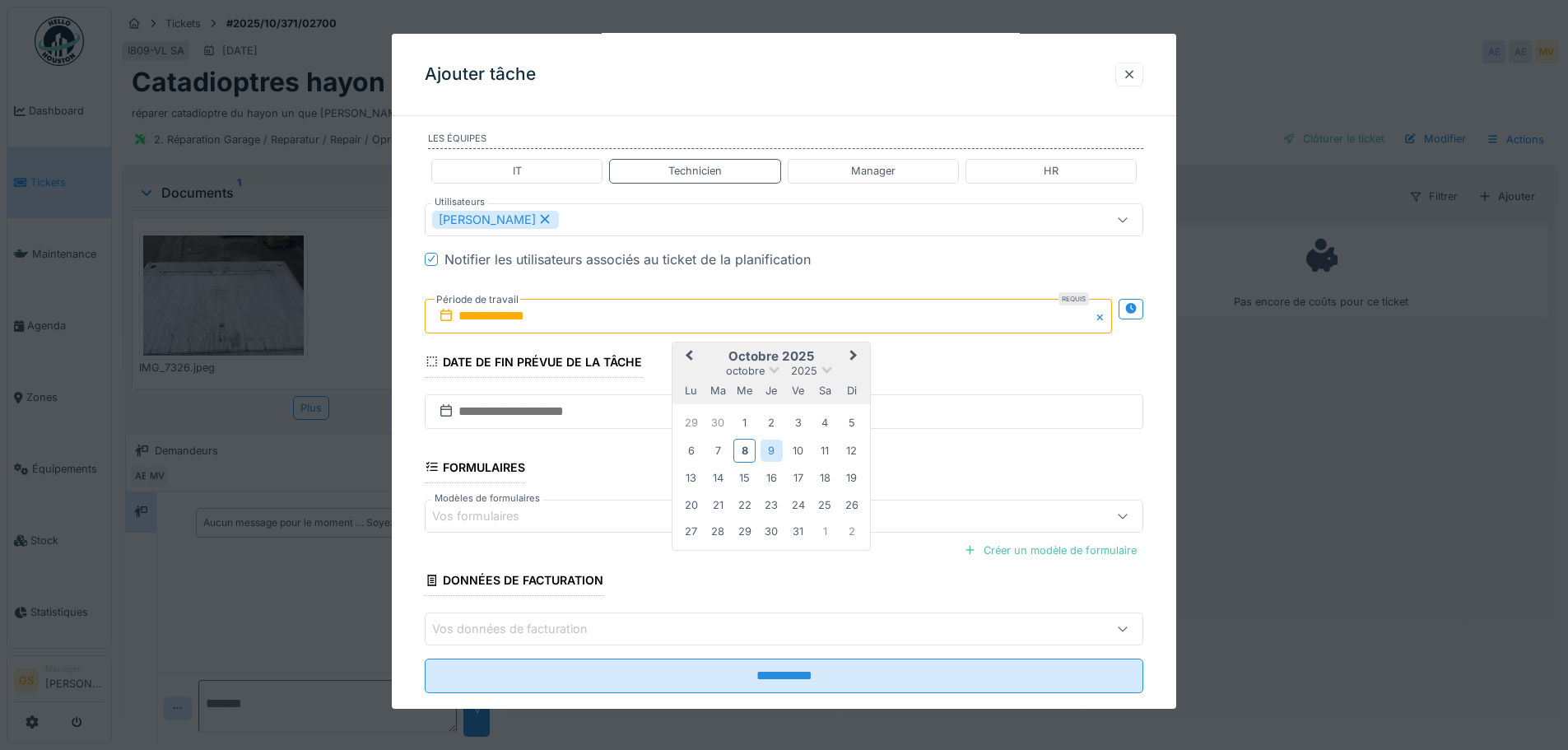
scroll to position [397, 0]
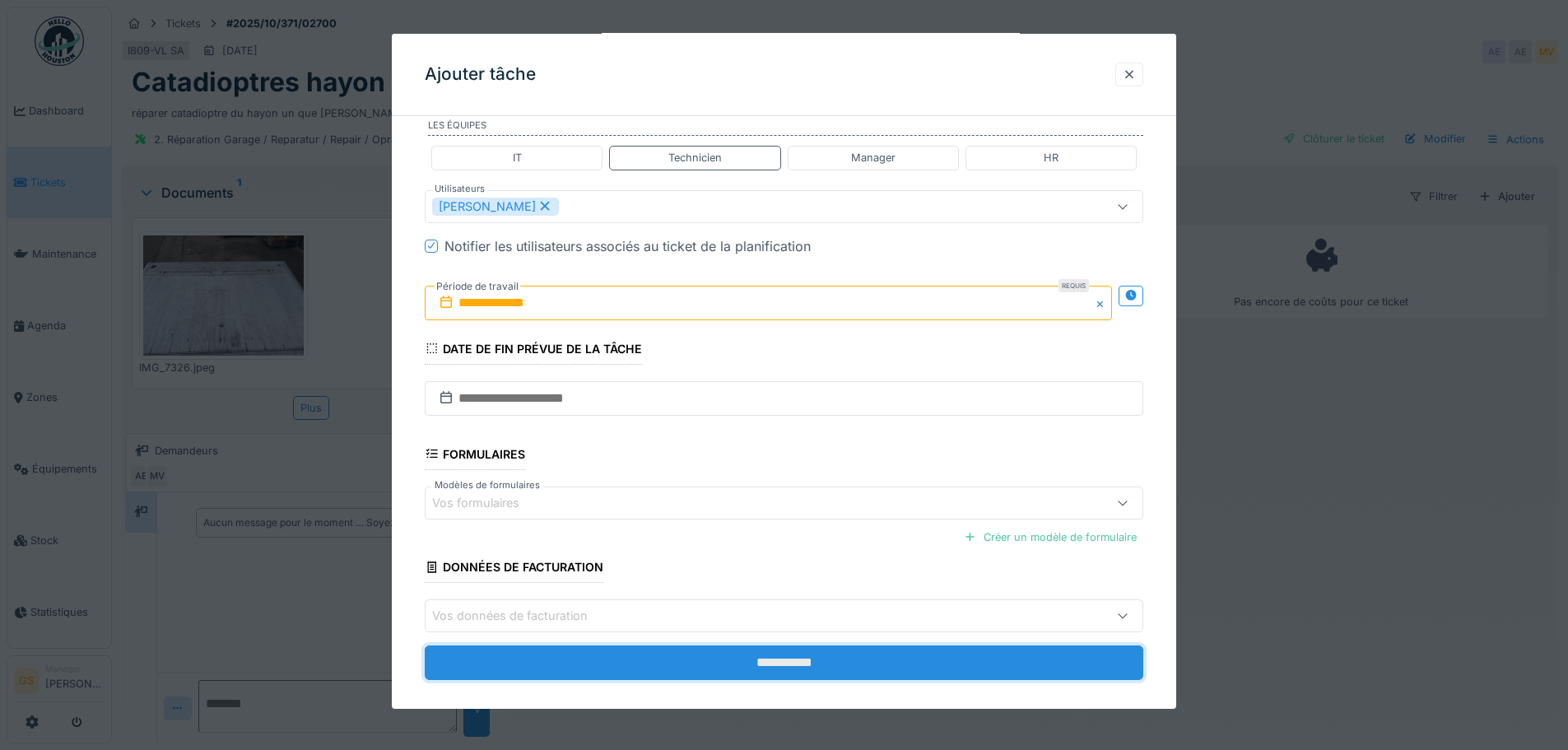
click at [611, 658] on input "**********" at bounding box center [784, 662] width 719 height 34
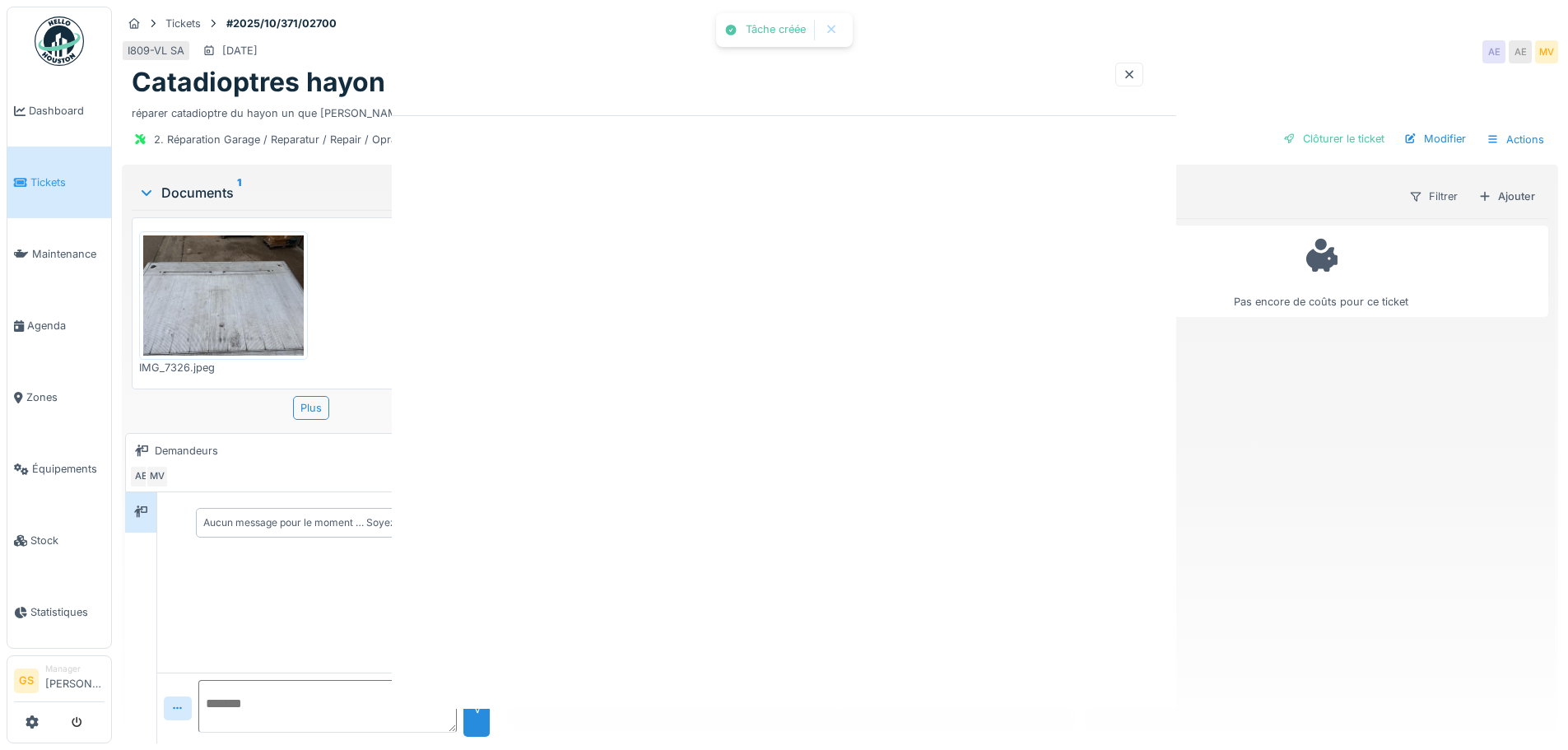
scroll to position [0, 0]
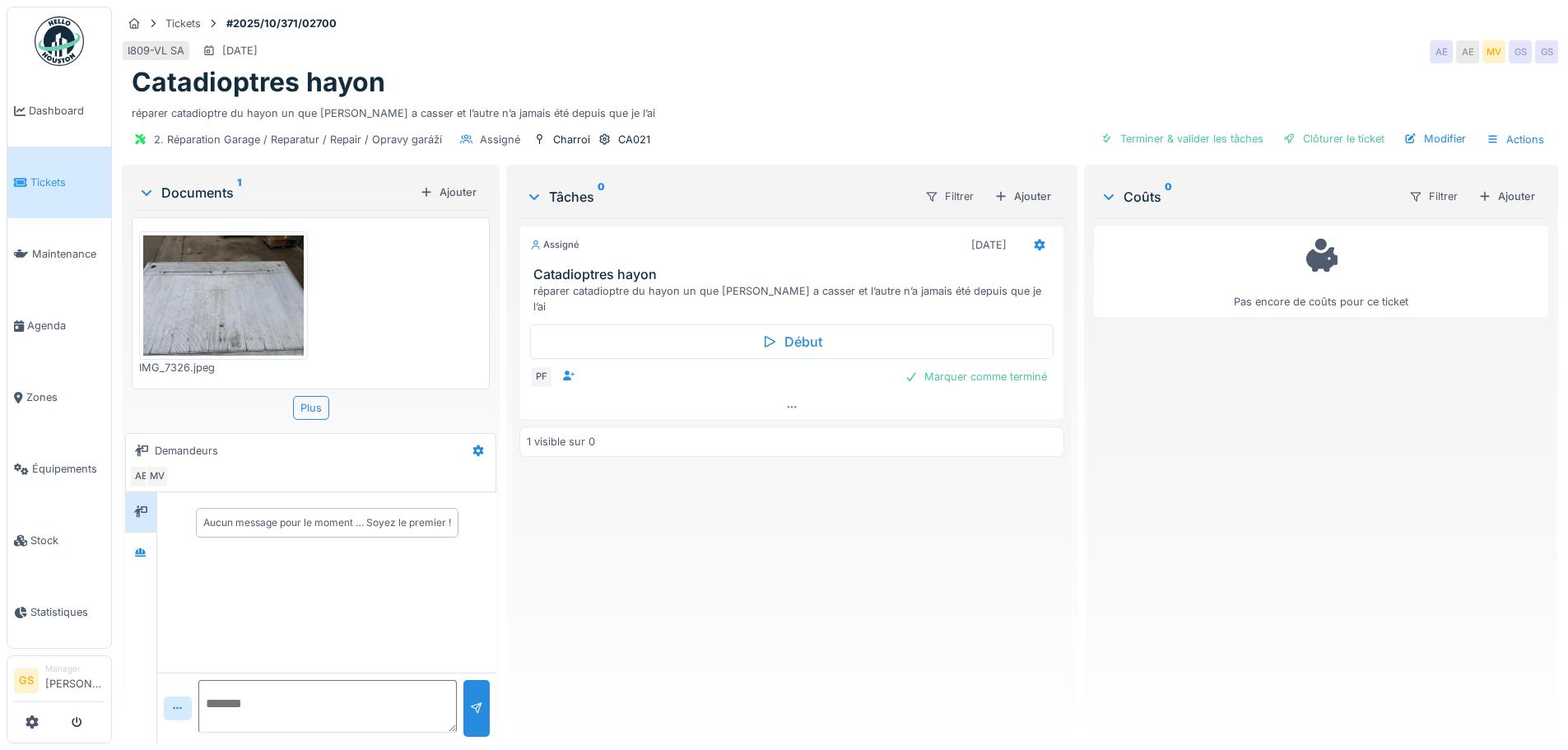
click at [41, 178] on span "Tickets" at bounding box center [67, 182] width 74 height 15
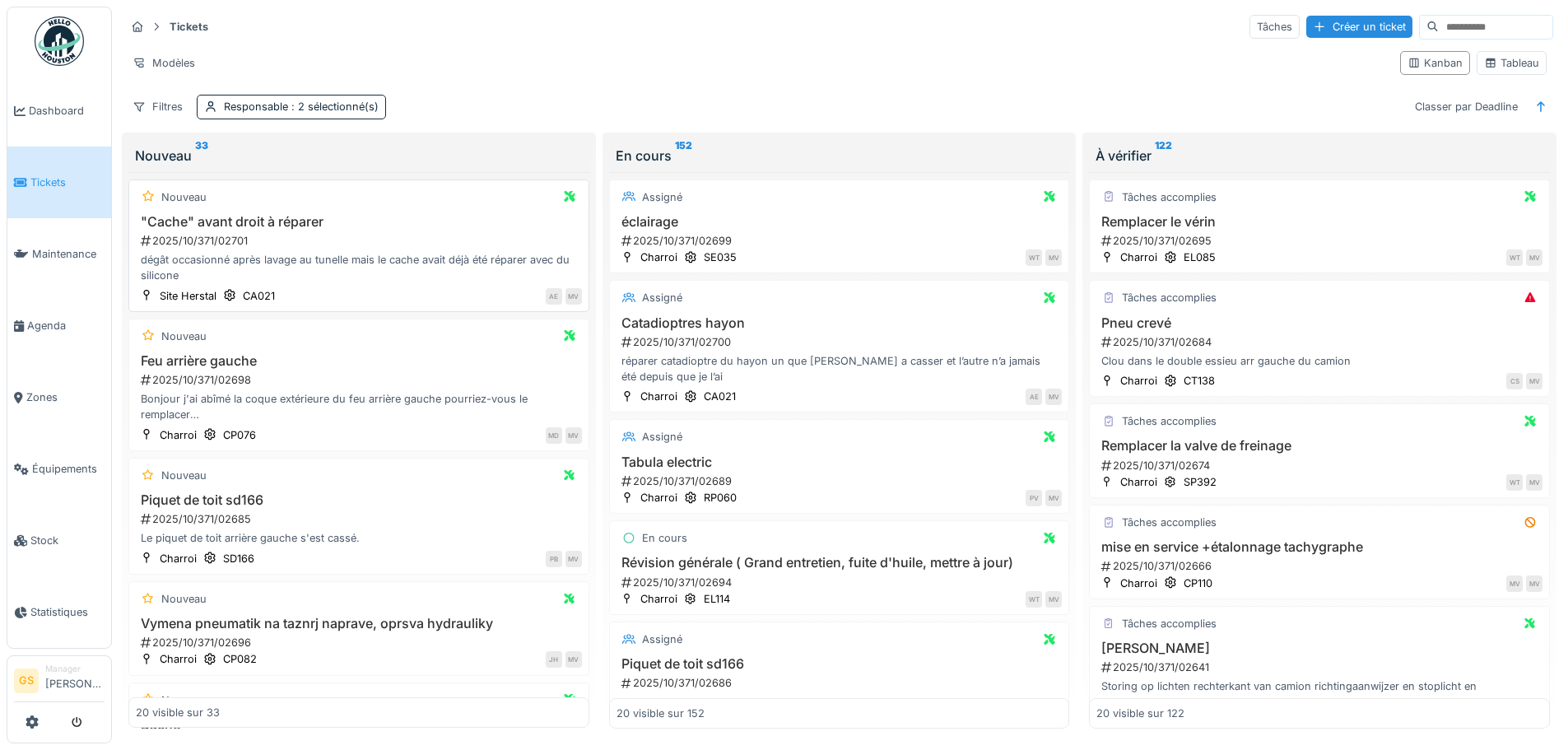
click at [219, 237] on div "2025/10/371/02701" at bounding box center [361, 240] width 443 height 15
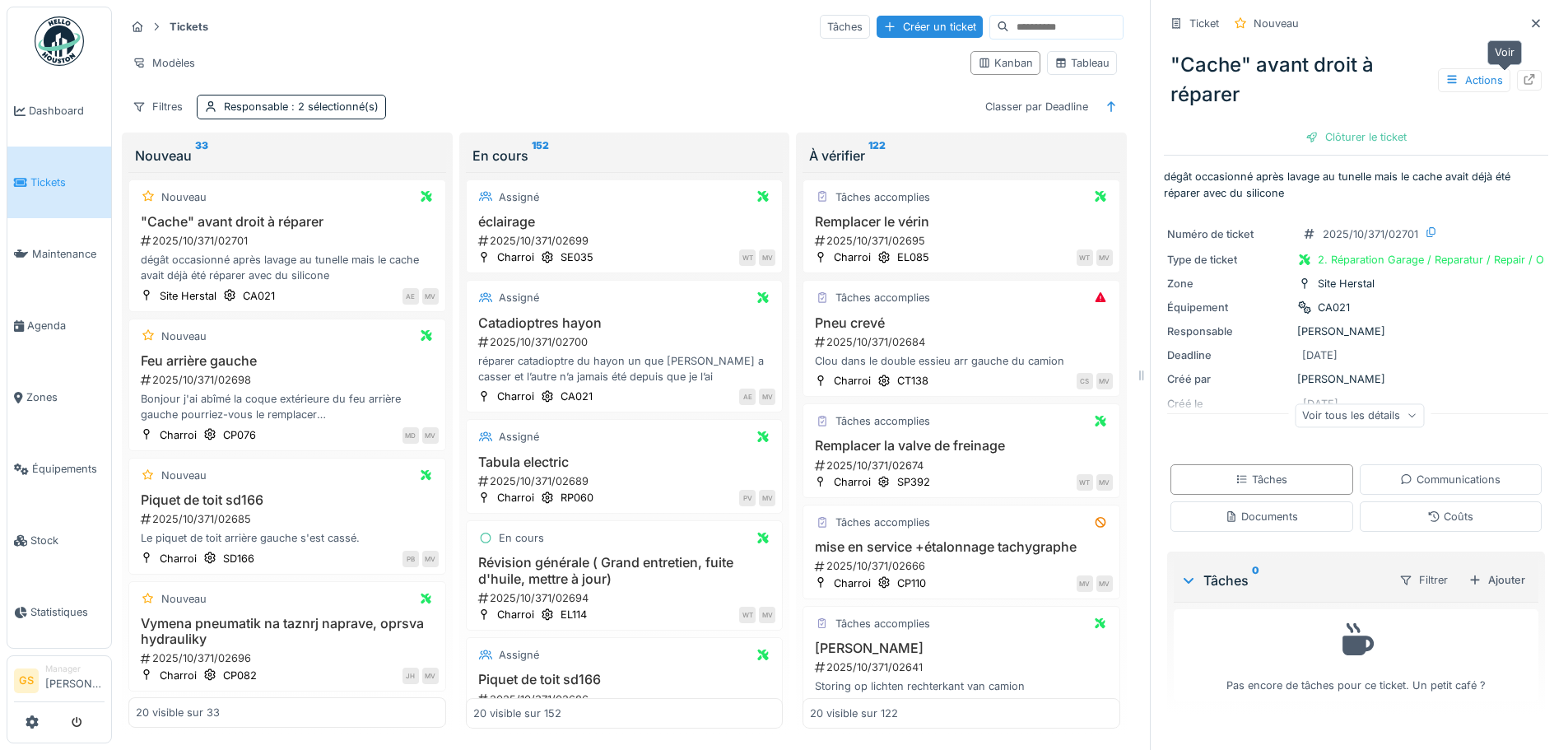
click at [1525, 76] on icon at bounding box center [1530, 79] width 11 height 11
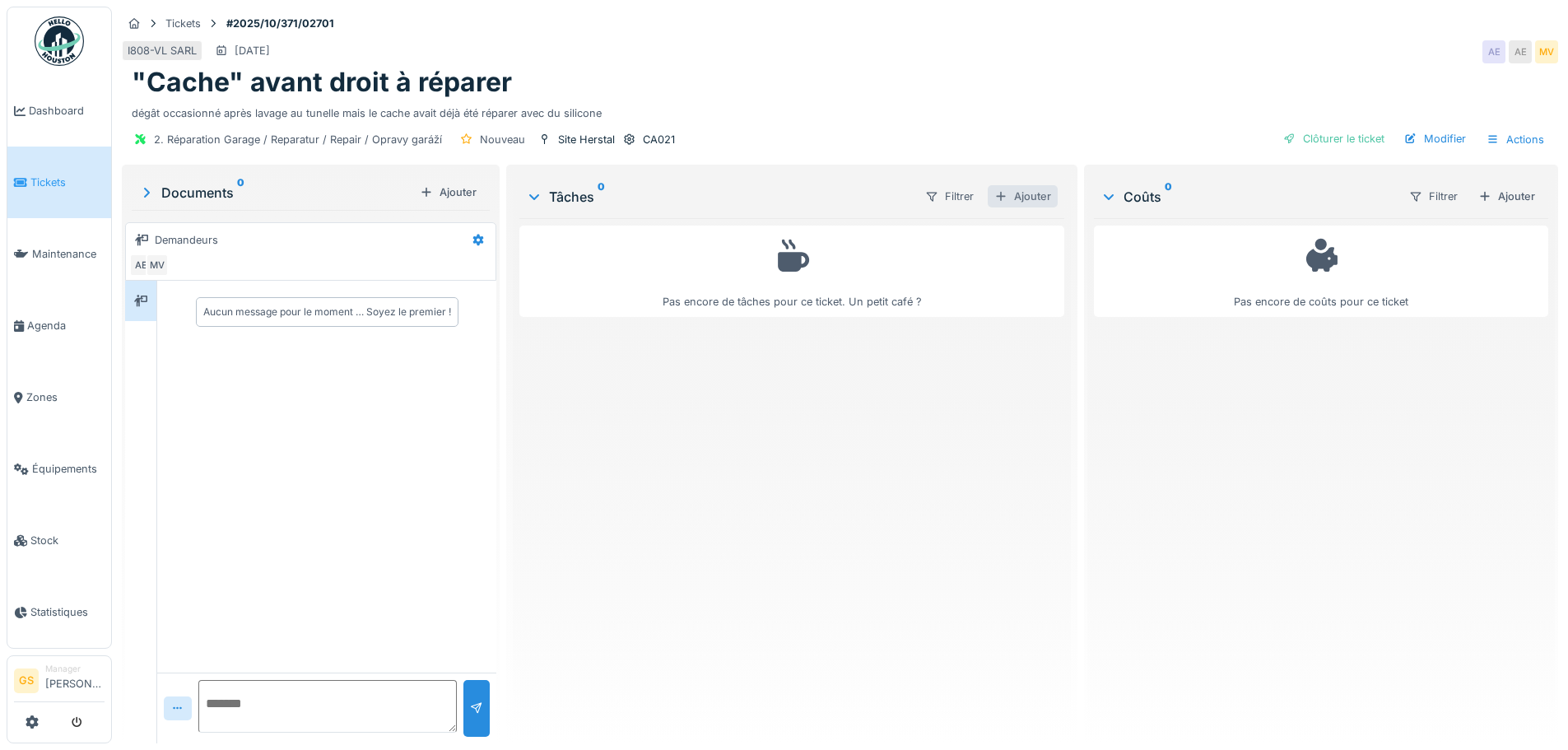
click at [1010, 199] on div "Ajouter" at bounding box center [1023, 196] width 70 height 22
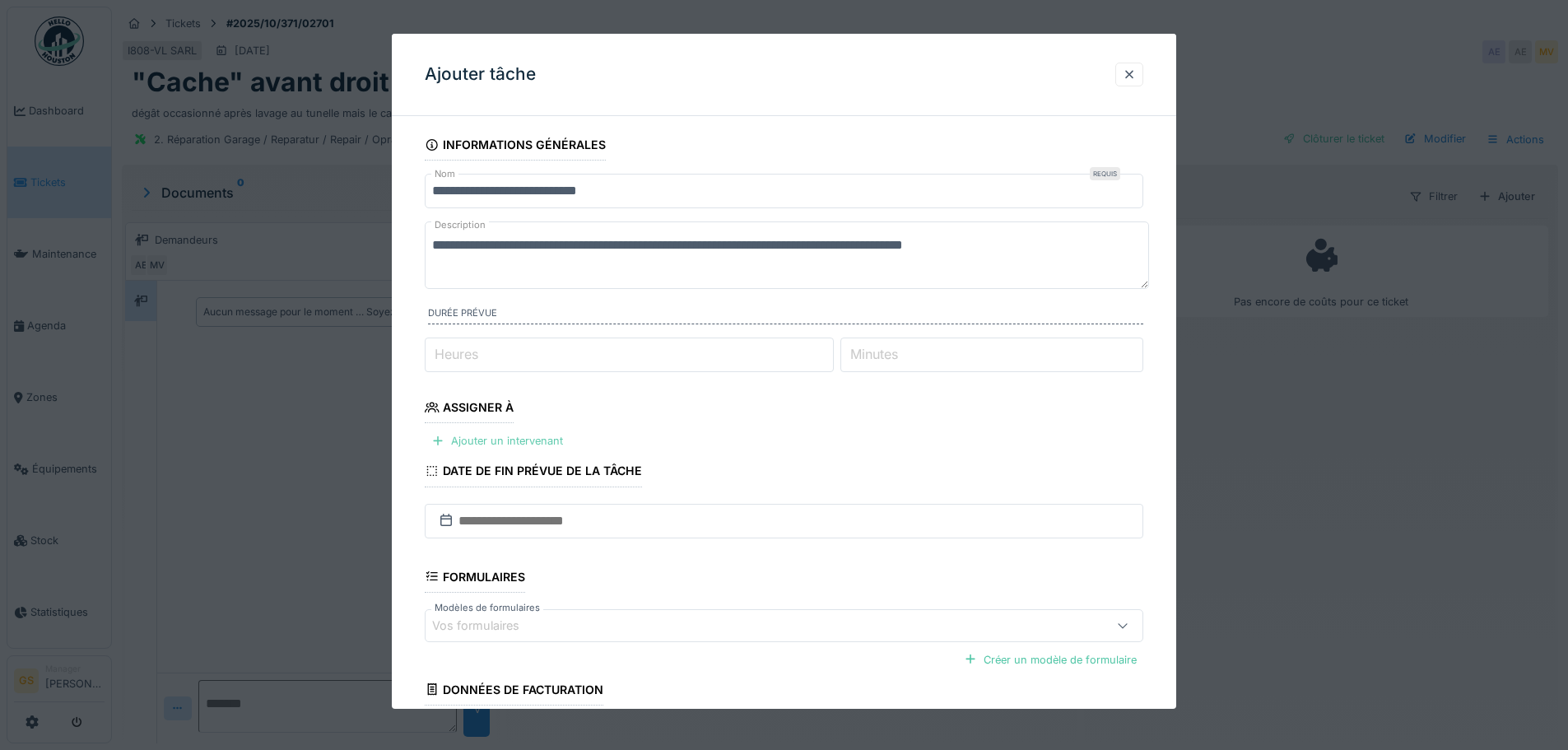
click at [506, 436] on div "Ajouter un intervenant" at bounding box center [497, 441] width 145 height 22
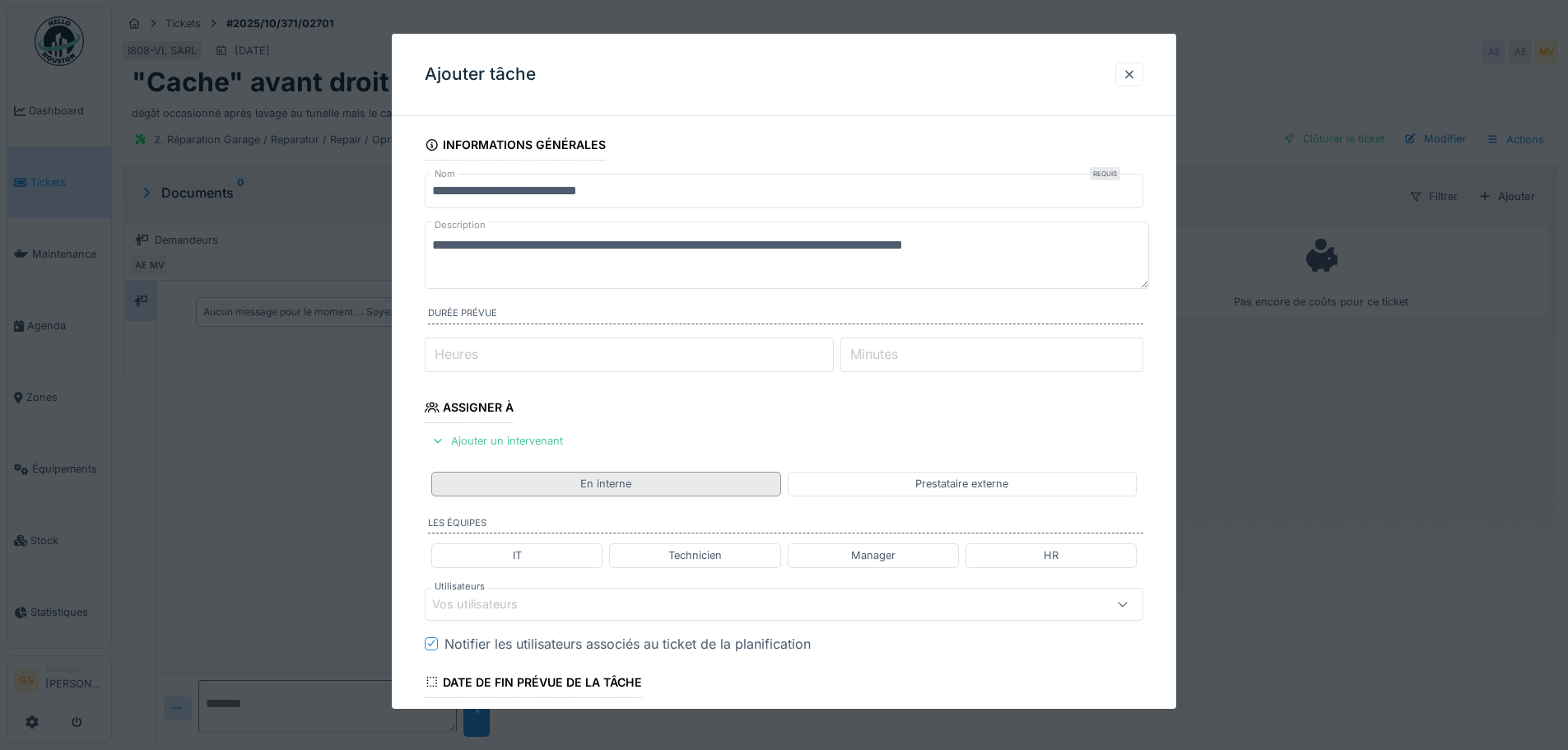
click at [577, 482] on div "En interne" at bounding box center [605, 483] width 349 height 24
click at [671, 548] on div "Technicien" at bounding box center [694, 555] width 53 height 15
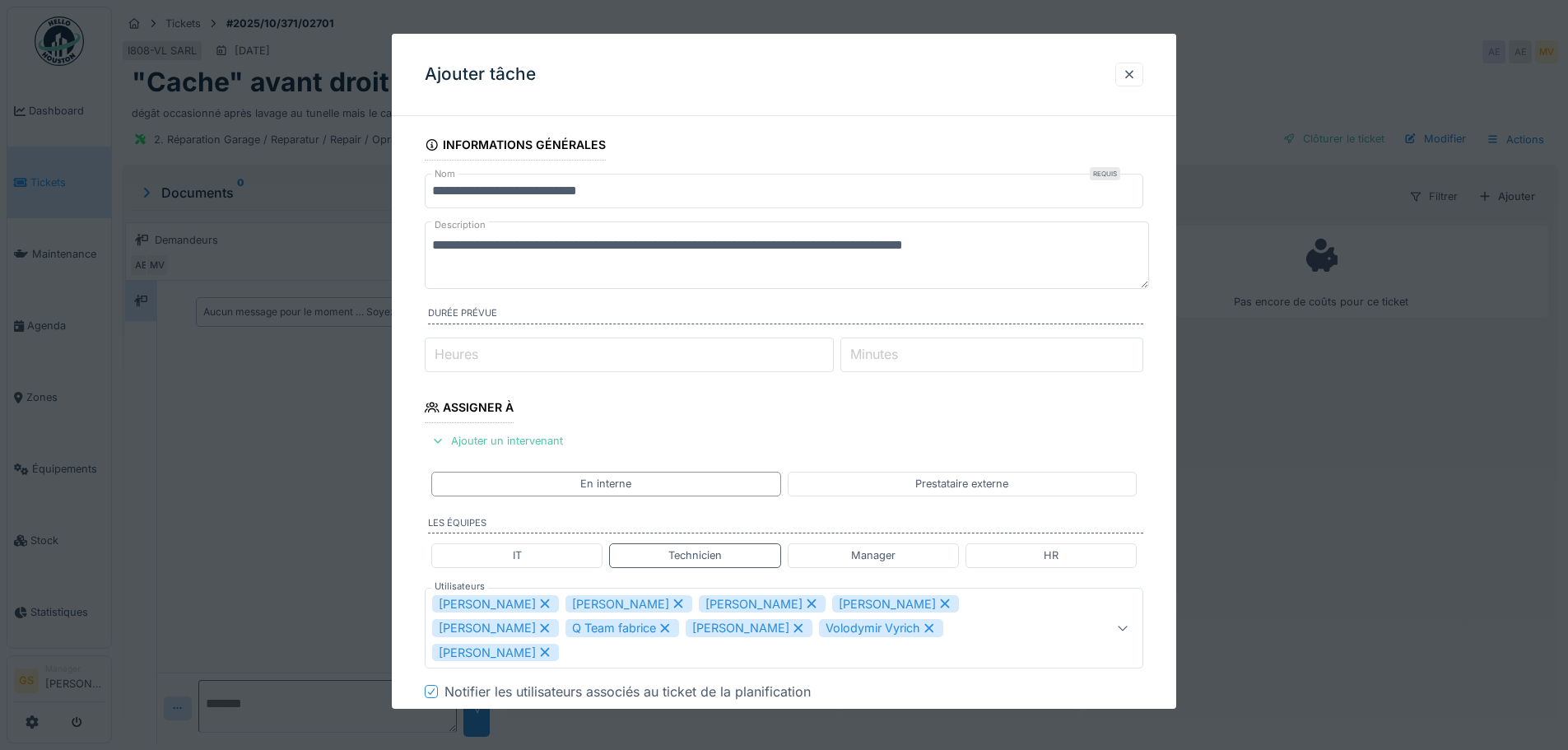
click at [538, 603] on icon at bounding box center [545, 603] width 14 height 12
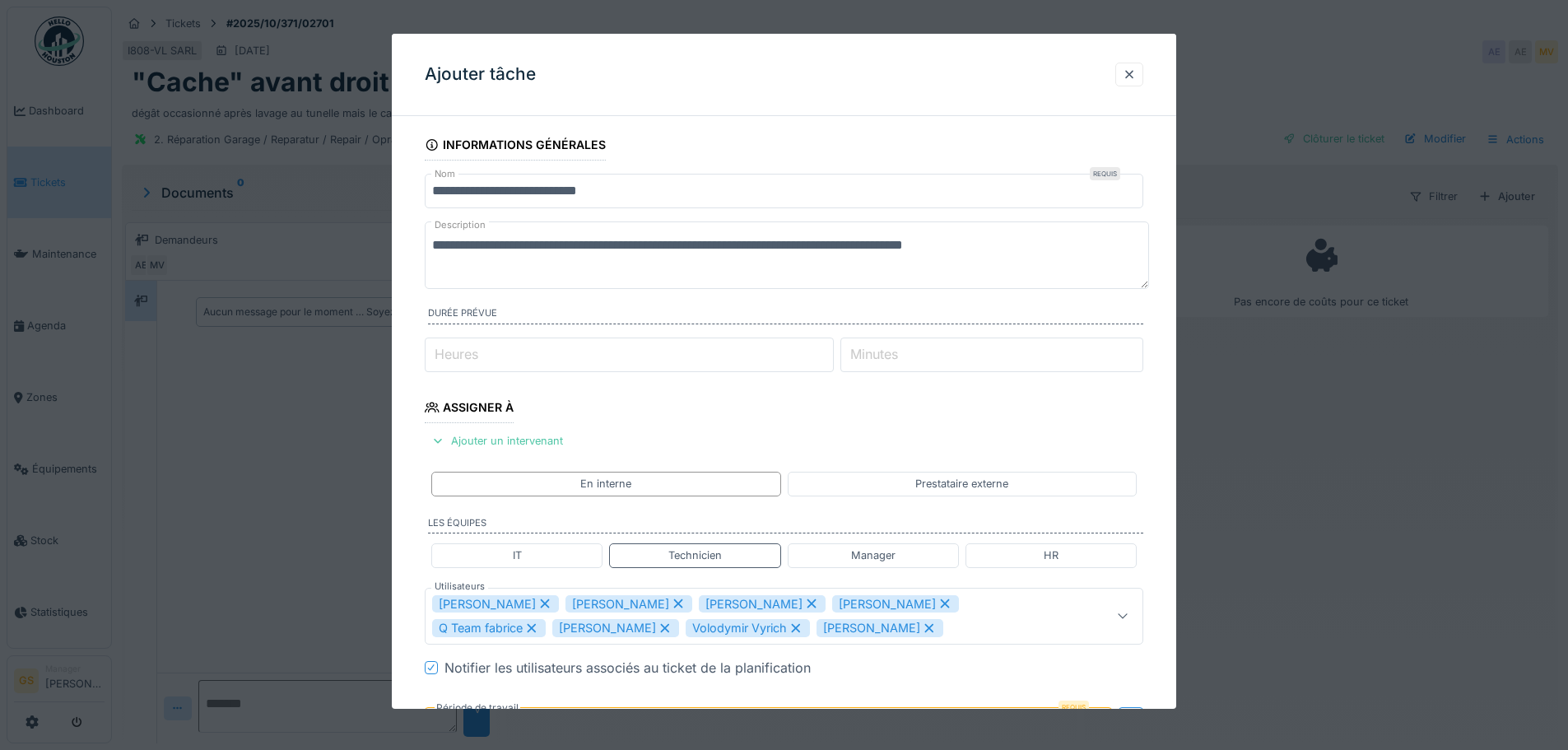
click at [538, 603] on icon at bounding box center [545, 603] width 14 height 12
click at [538, 602] on icon at bounding box center [545, 603] width 14 height 12
click at [541, 600] on icon at bounding box center [545, 603] width 14 height 12
click at [541, 602] on icon at bounding box center [545, 603] width 9 height 9
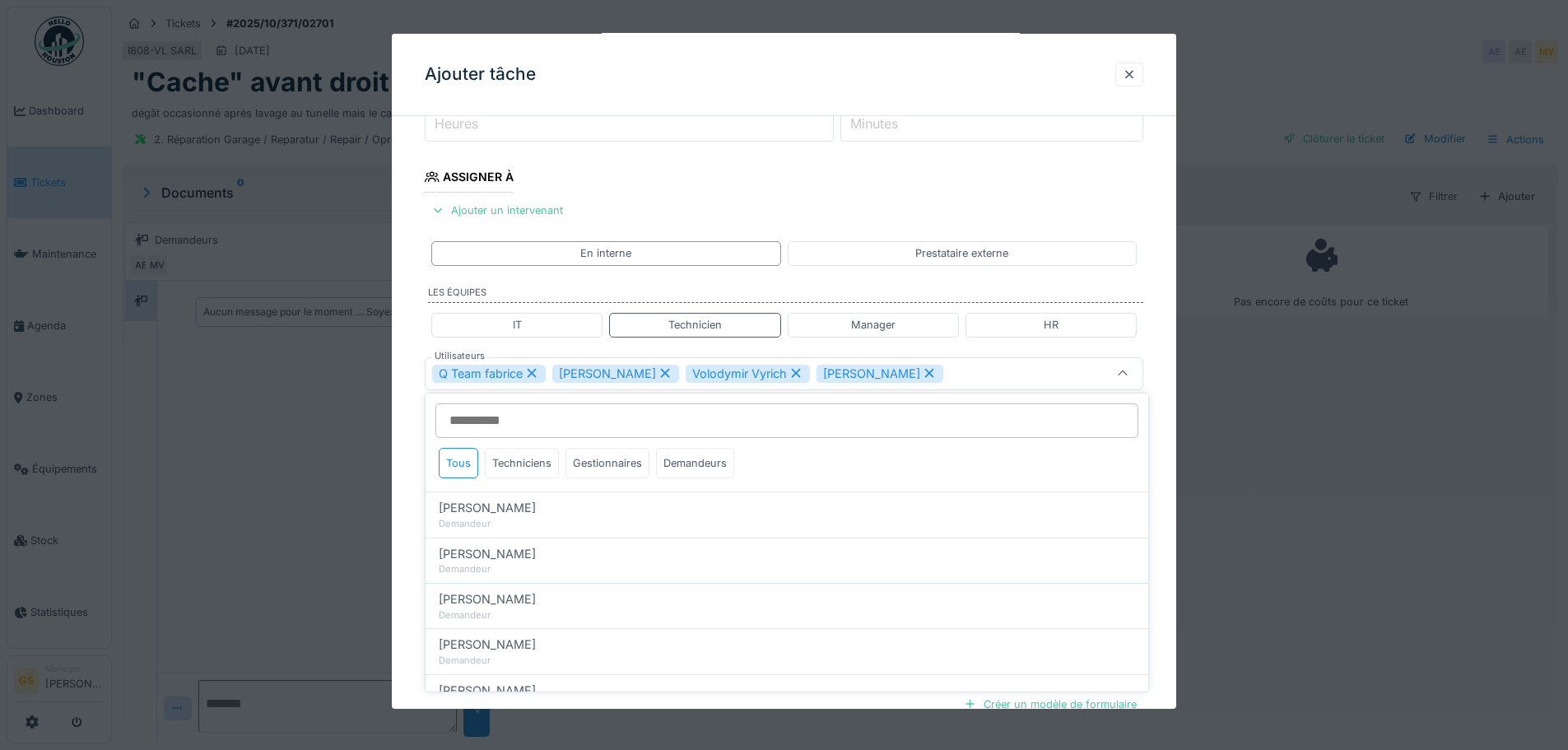
scroll to position [233, 0]
click at [529, 366] on icon at bounding box center [532, 370] width 14 height 12
click at [538, 367] on icon at bounding box center [545, 370] width 14 height 12
click at [542, 365] on icon at bounding box center [542, 370] width 14 height 12
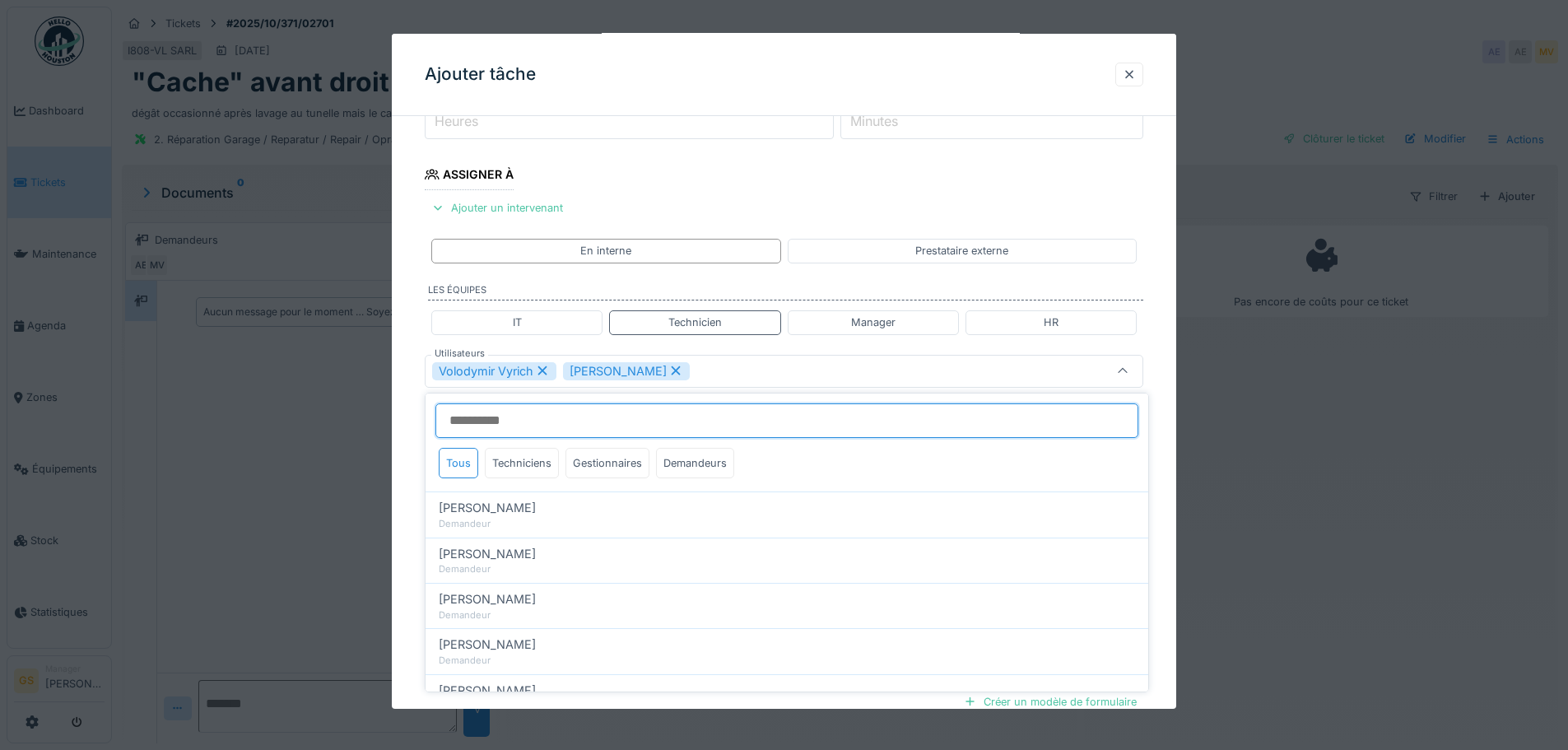
type input "*****"
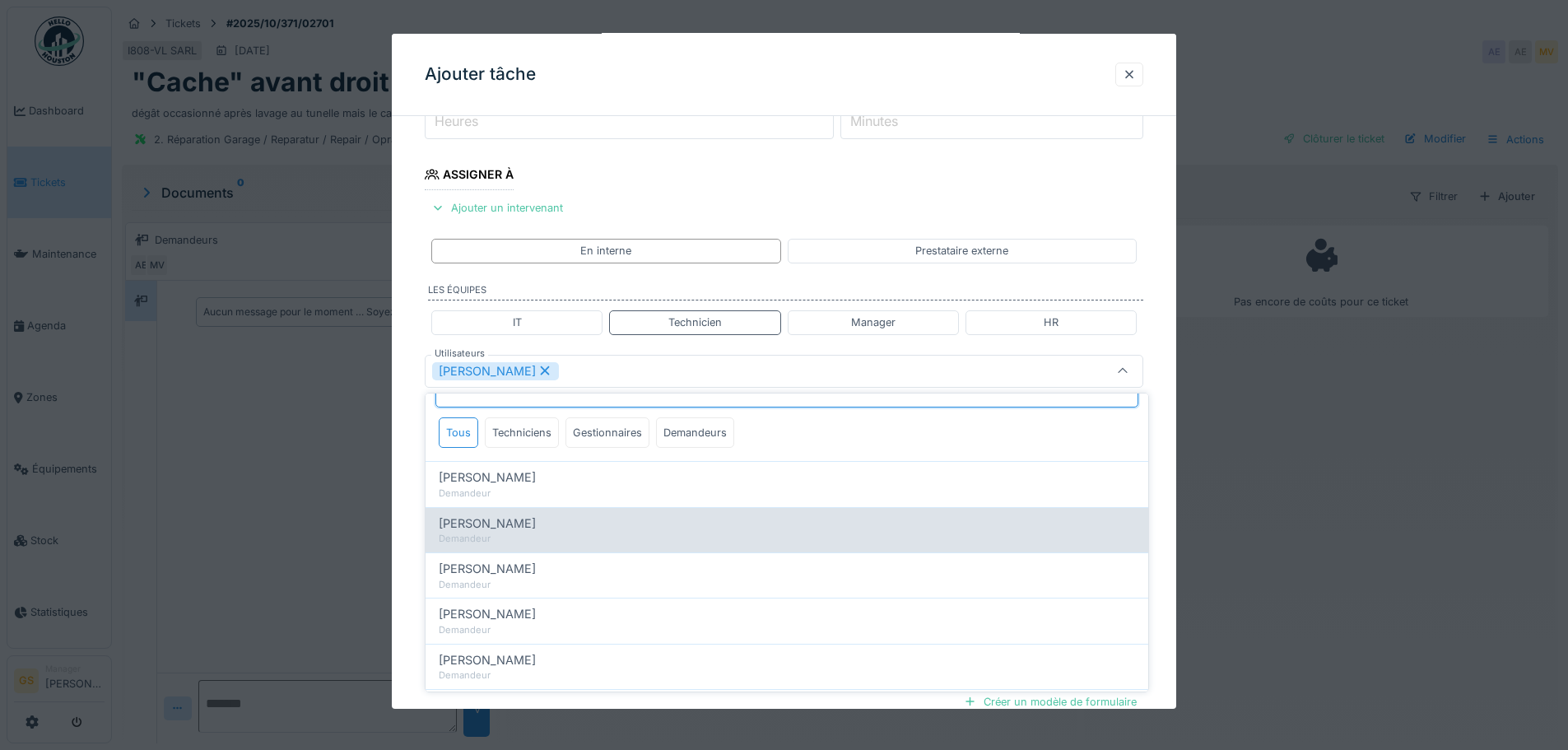
scroll to position [0, 0]
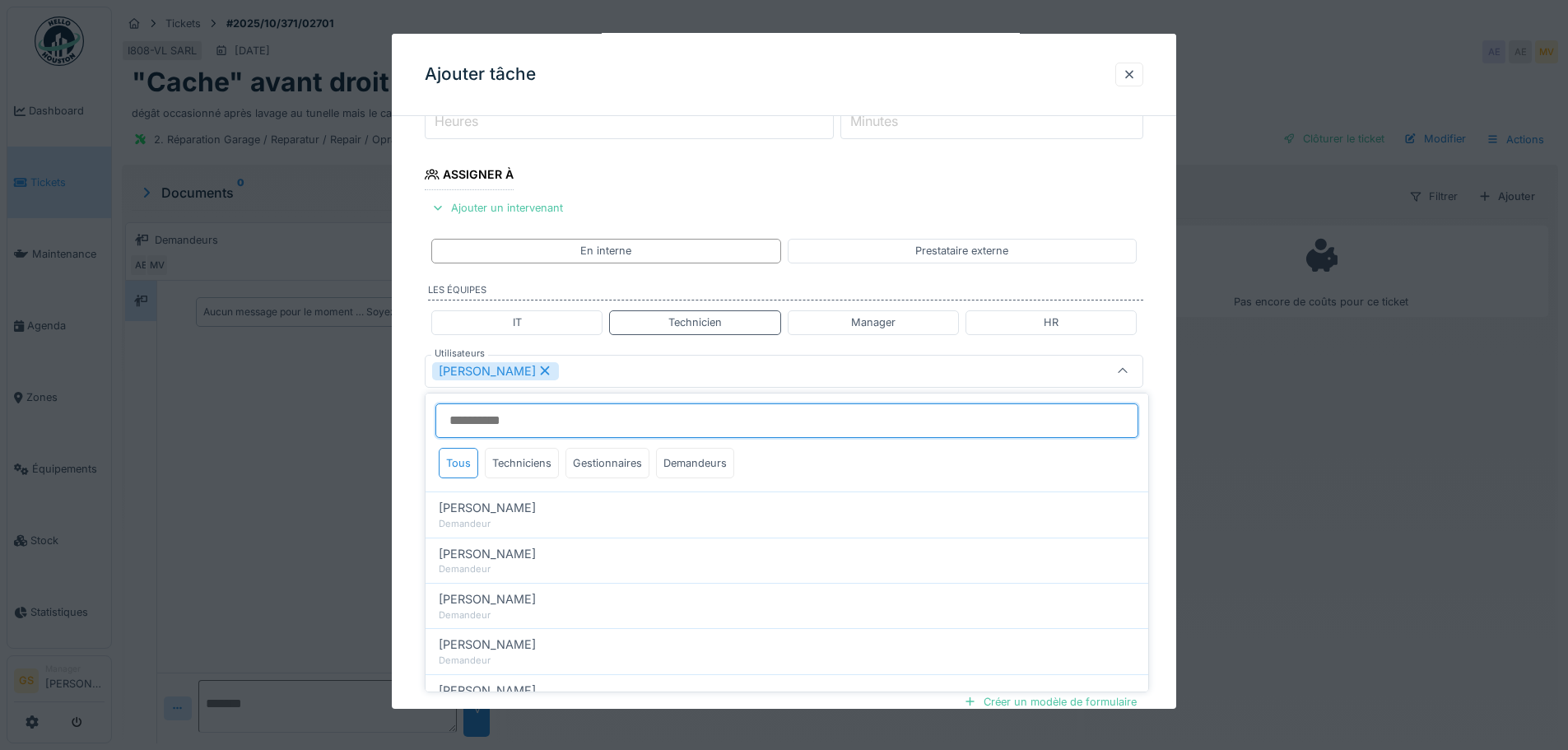
click at [636, 422] on input "Utilisateurs" at bounding box center [786, 420] width 703 height 34
click at [685, 369] on div "[PERSON_NAME]" at bounding box center [741, 371] width 620 height 18
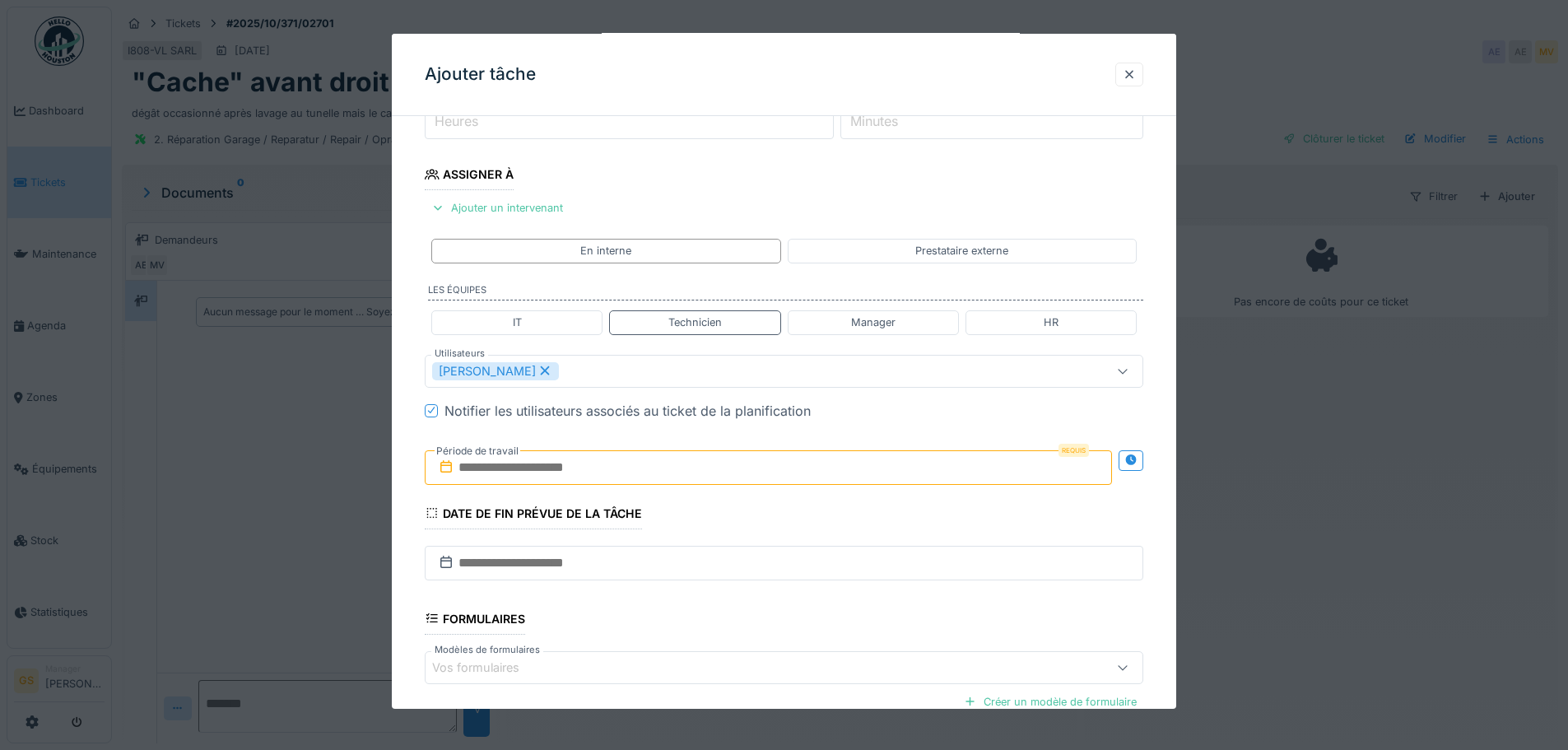
click at [517, 468] on input "text" at bounding box center [768, 468] width 687 height 34
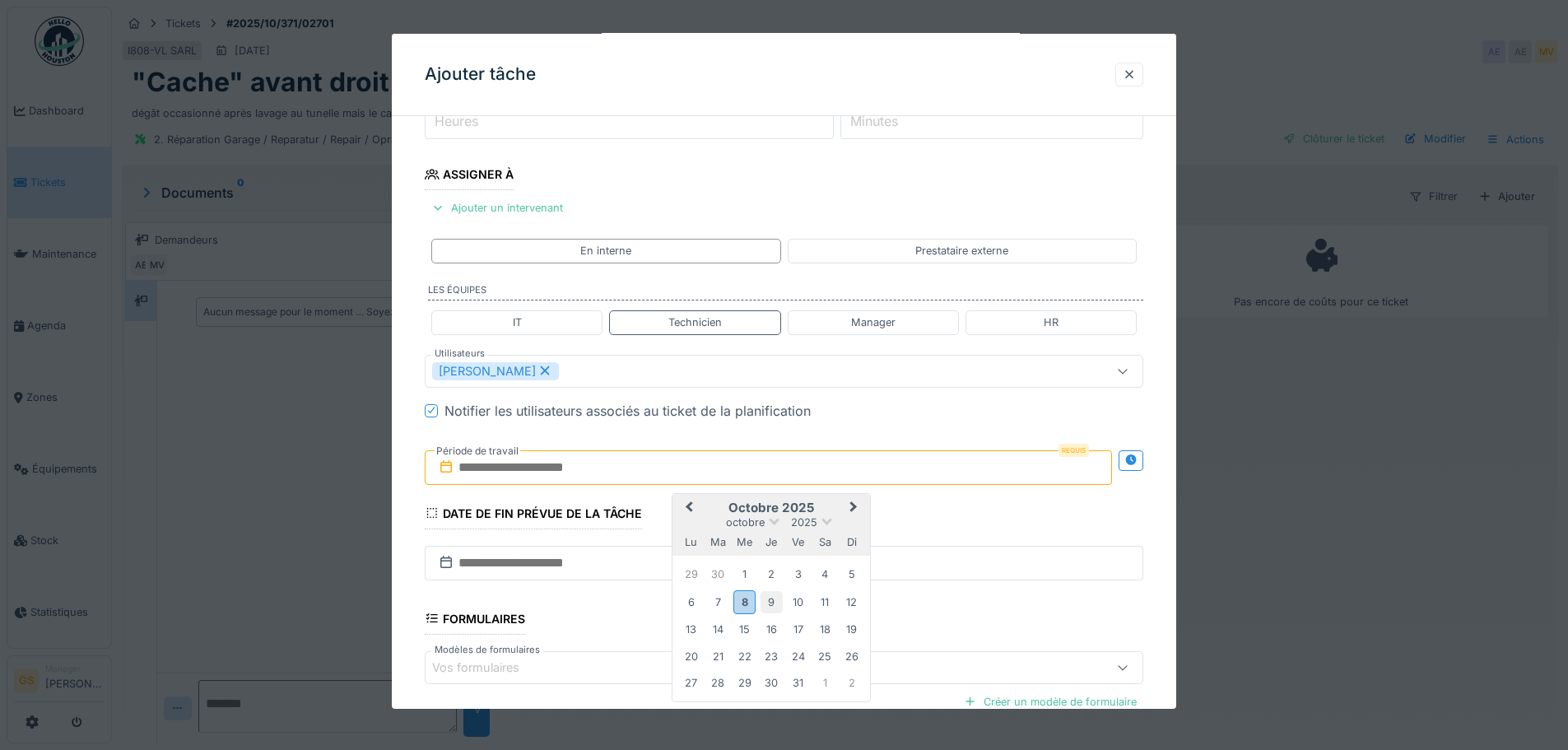
click at [766, 599] on div "9" at bounding box center [772, 602] width 22 height 22
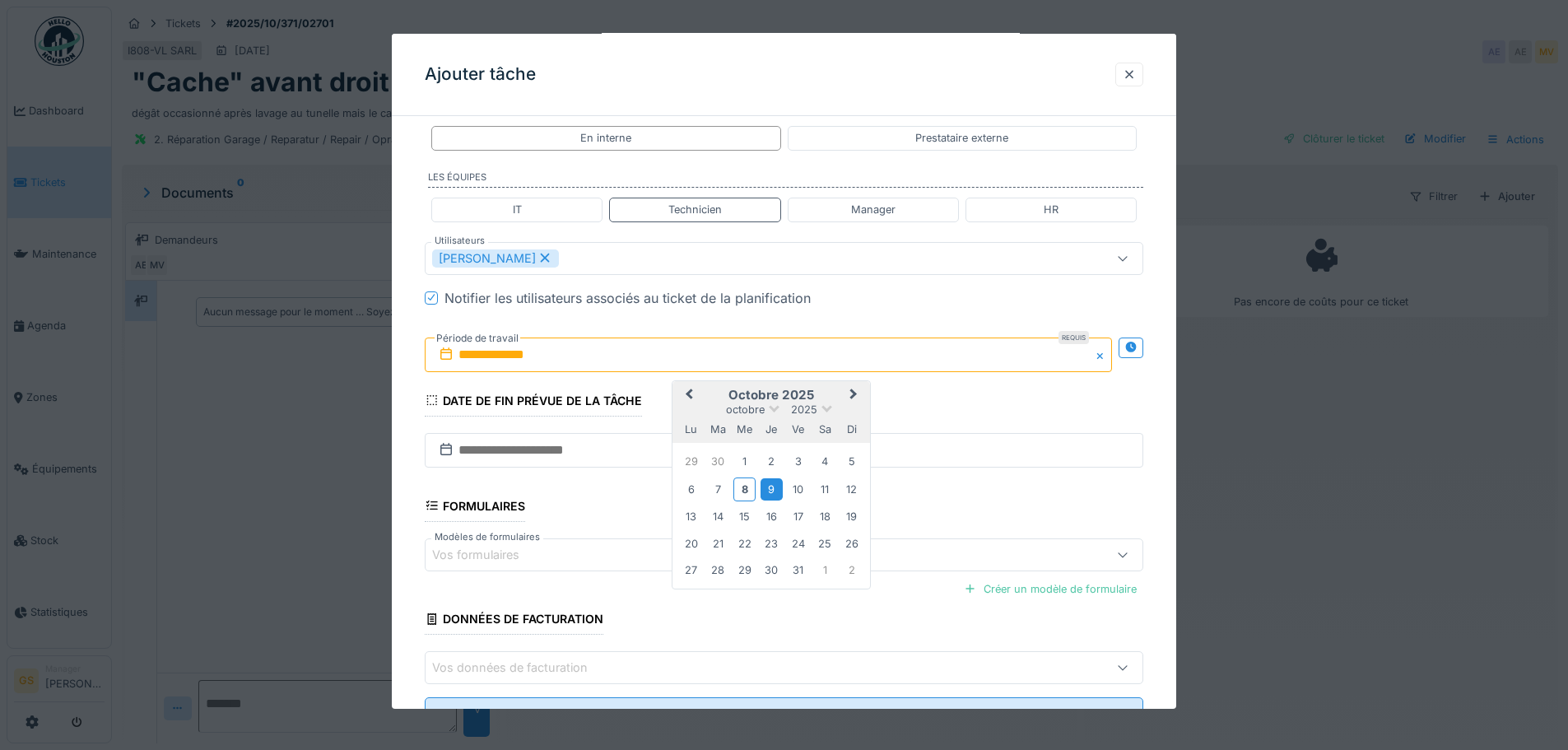
scroll to position [415, 0]
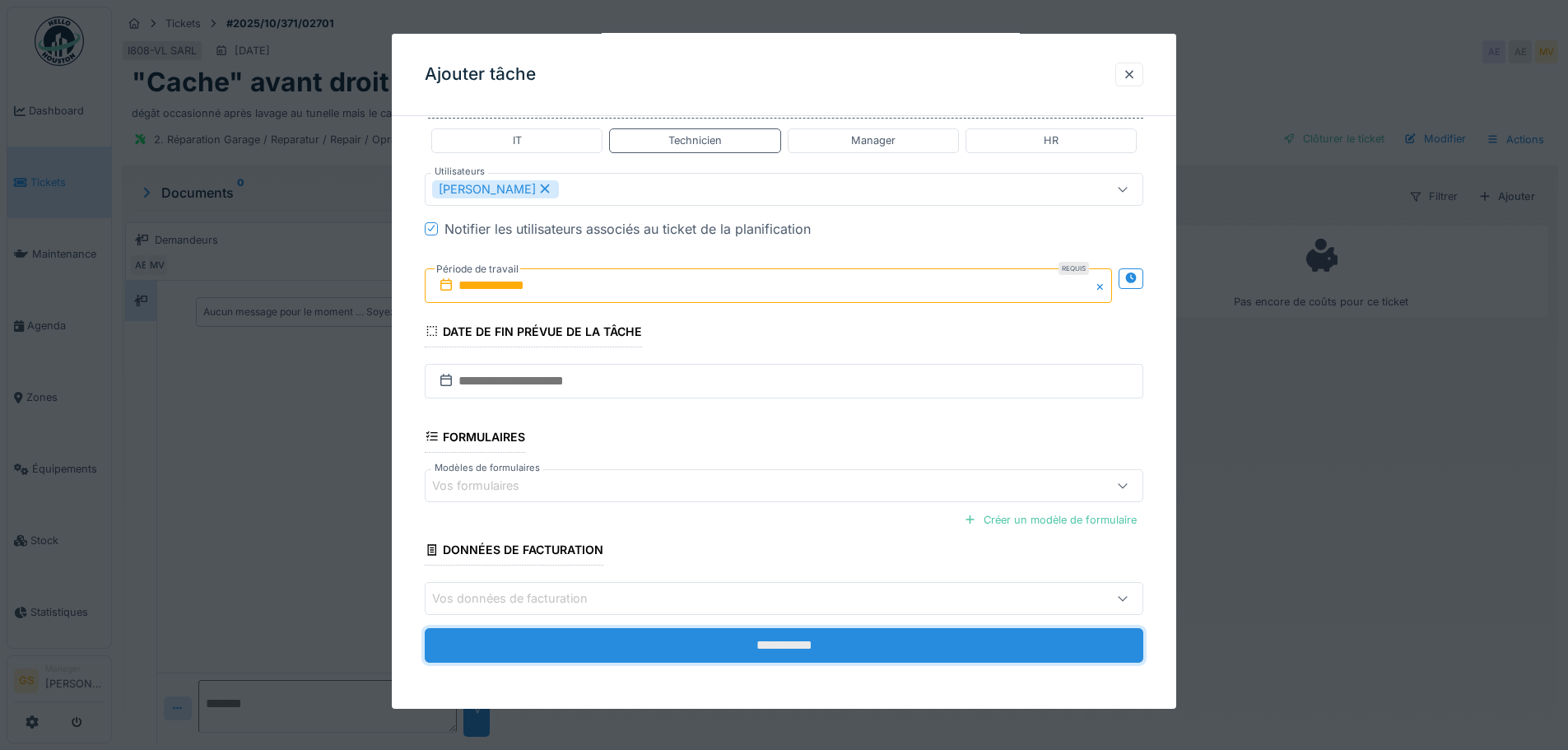
click at [775, 639] on input "**********" at bounding box center [784, 645] width 719 height 34
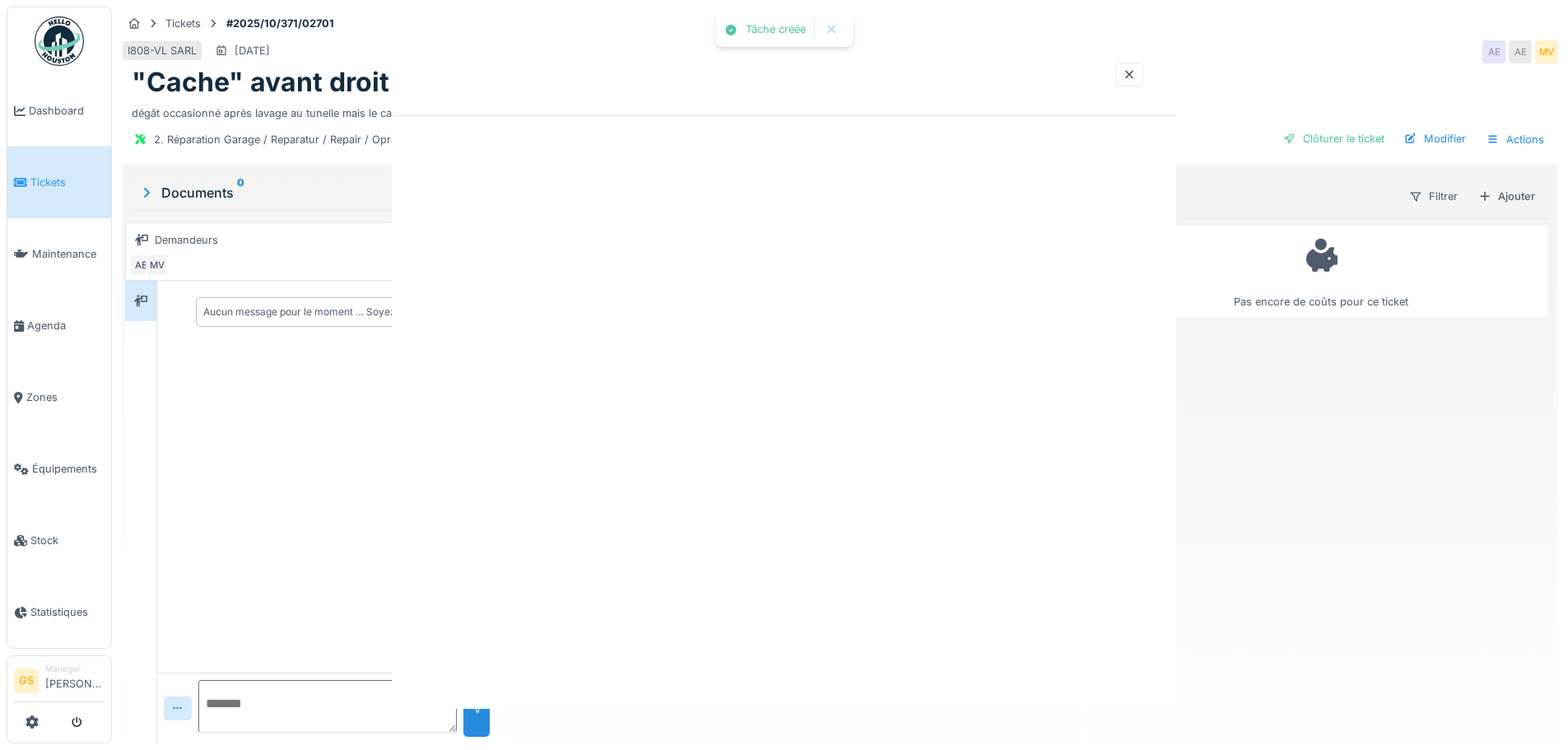
scroll to position [0, 0]
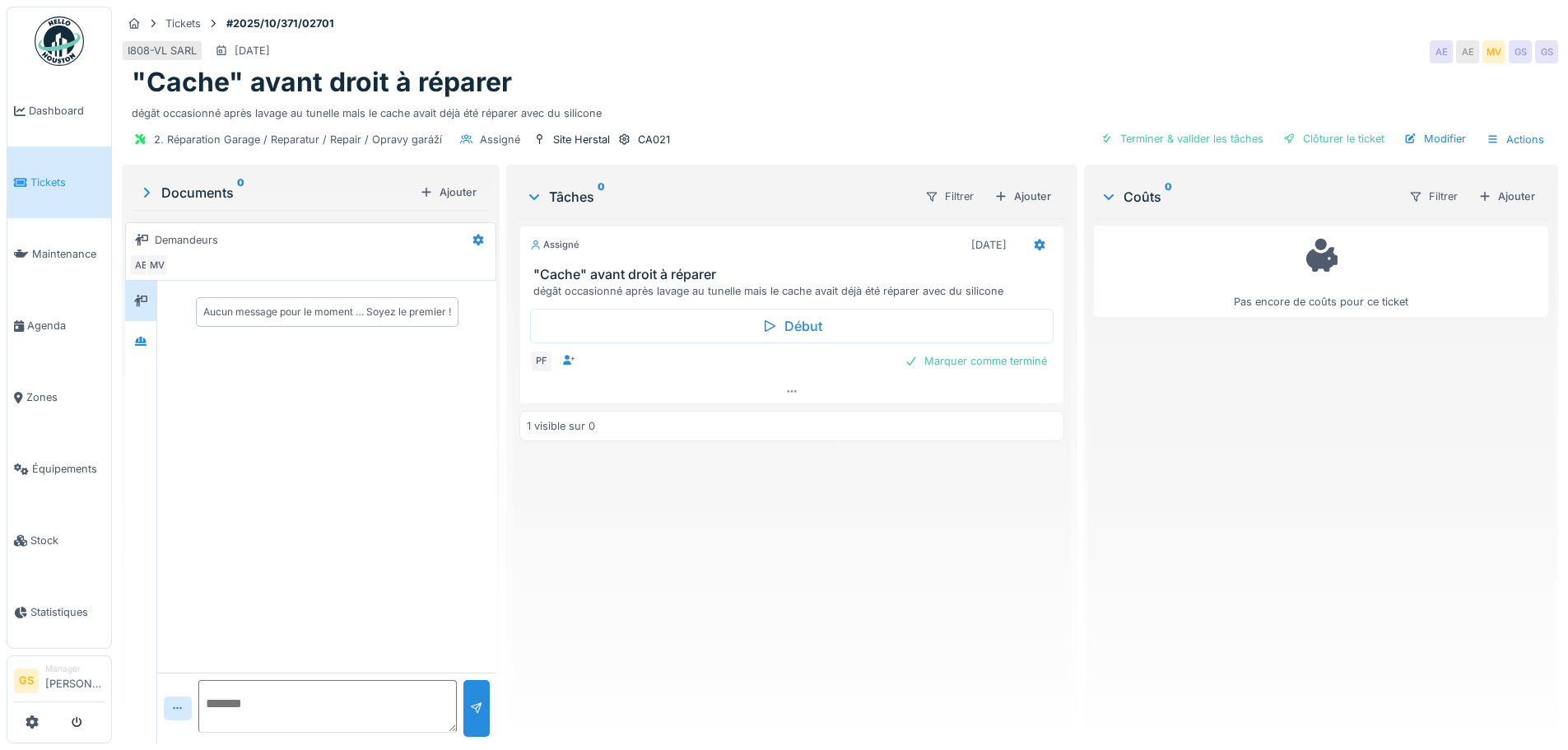
click at [40, 179] on span "Tickets" at bounding box center [67, 182] width 74 height 15
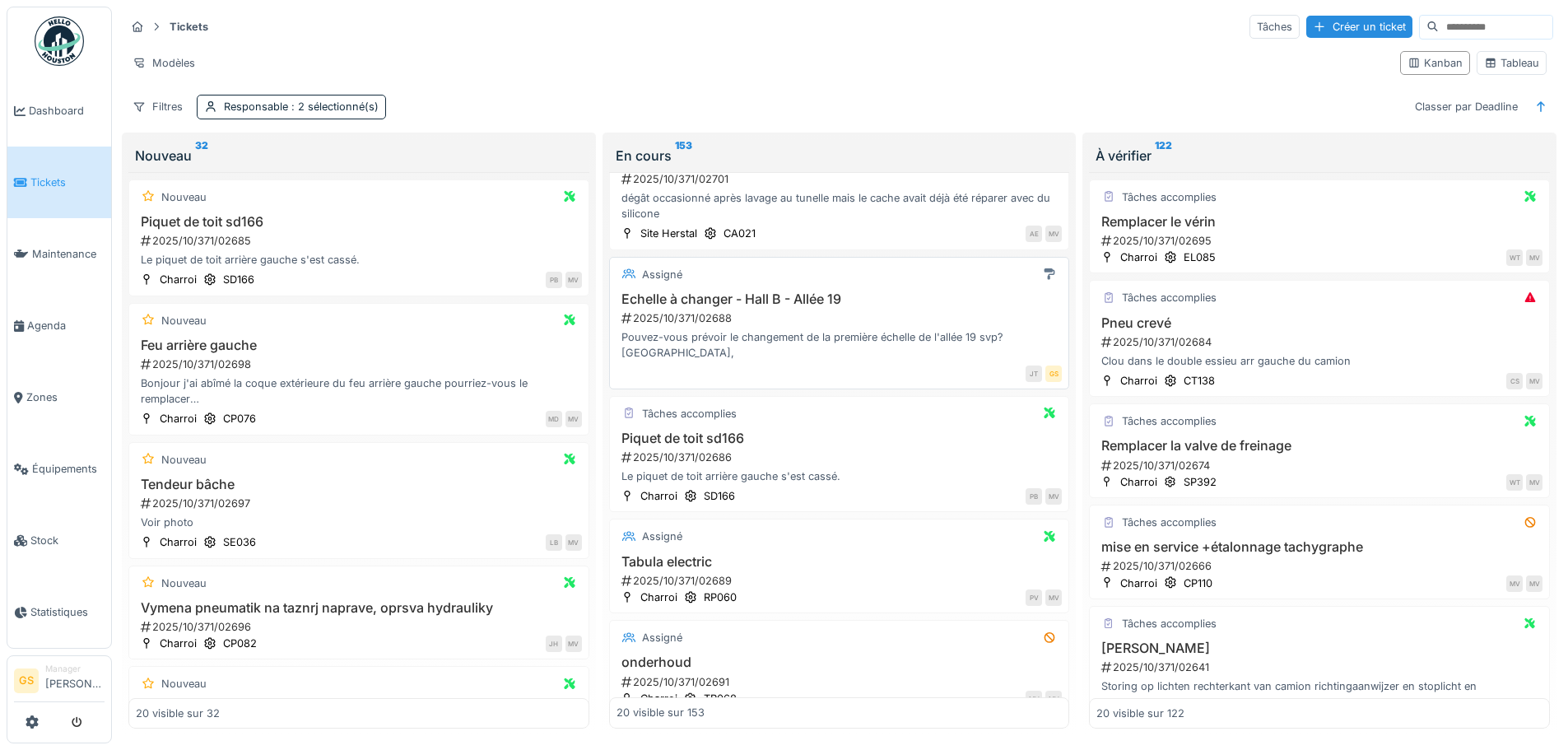
scroll to position [329, 0]
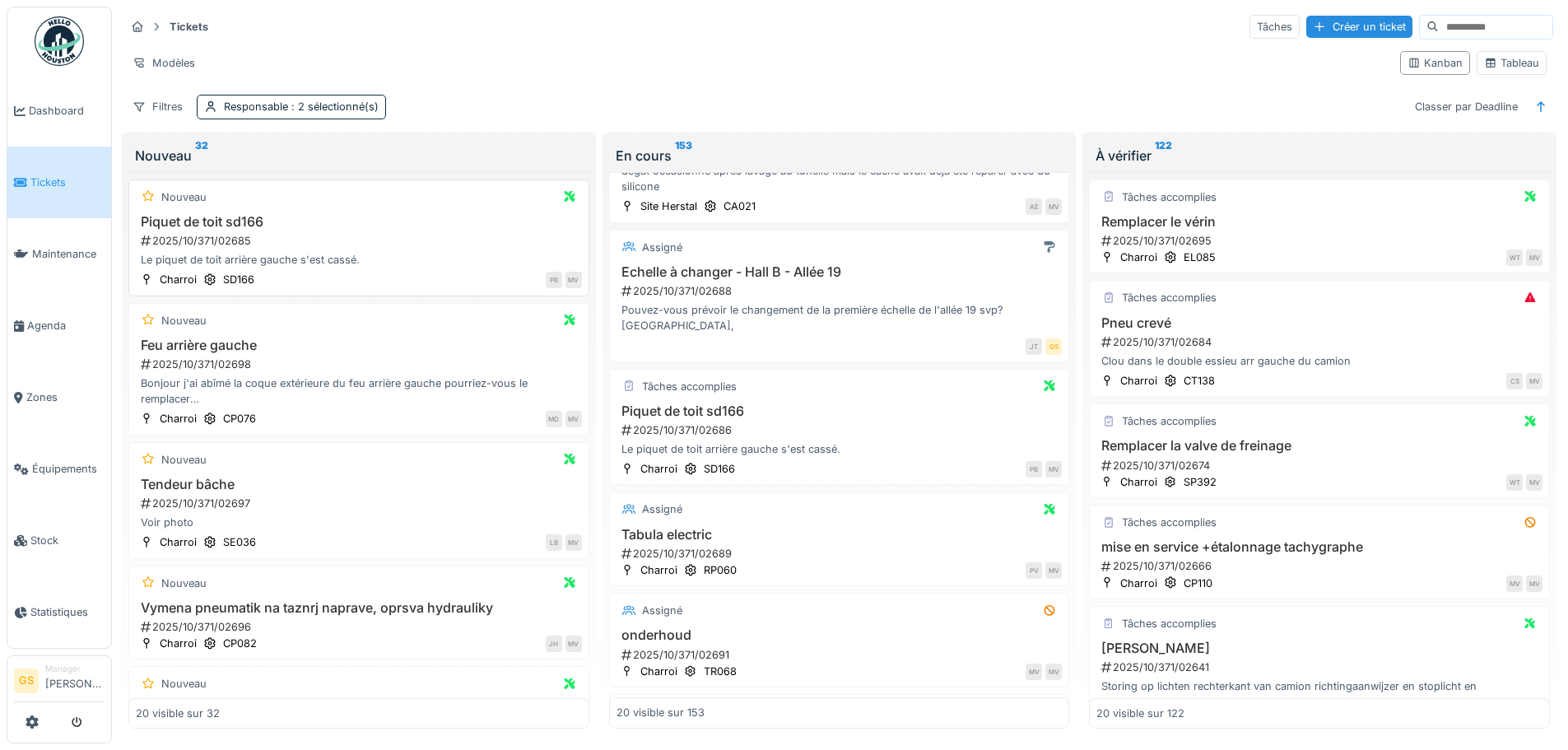
click at [205, 238] on div "2025/10/371/02685" at bounding box center [361, 240] width 443 height 15
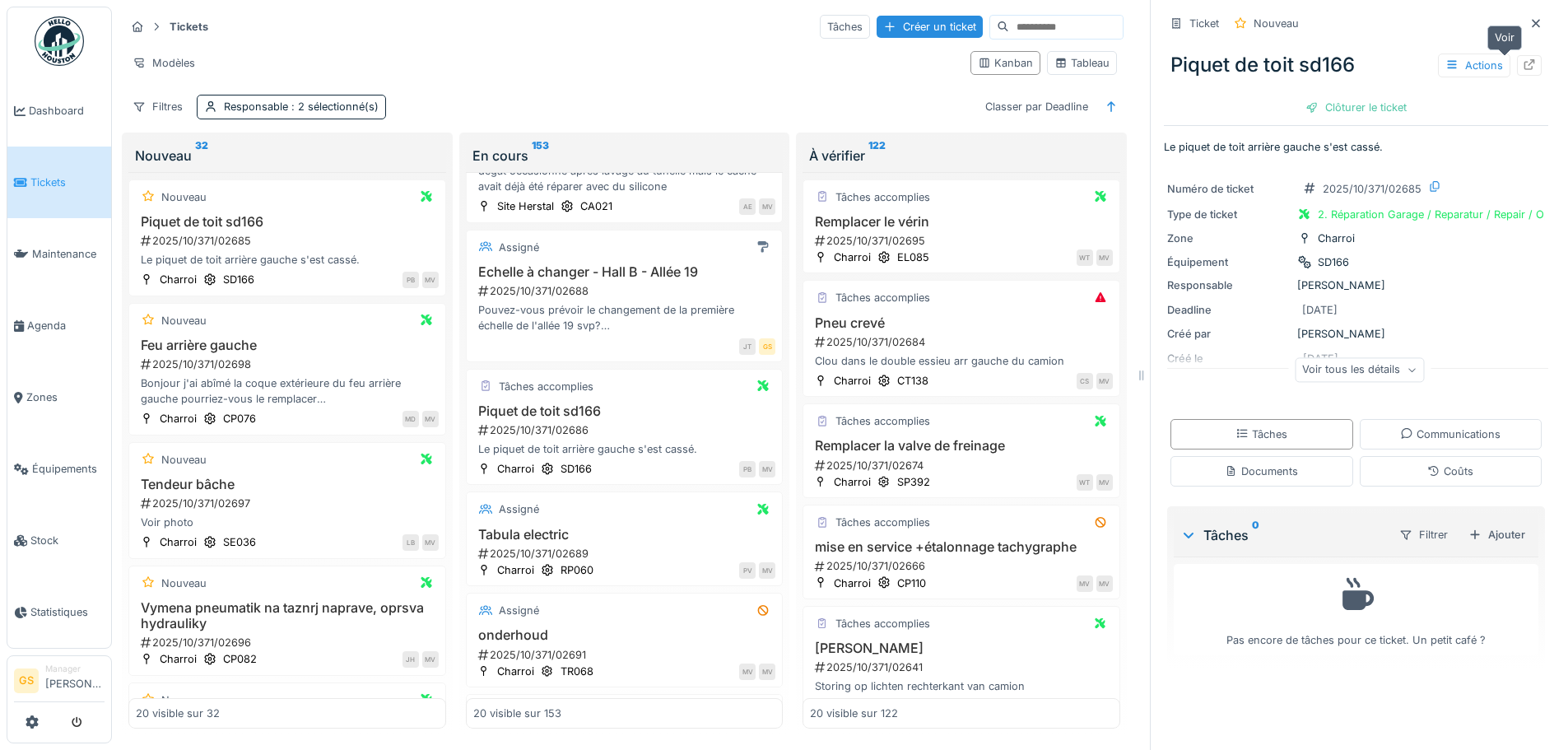
click at [1523, 66] on icon at bounding box center [1529, 65] width 13 height 11
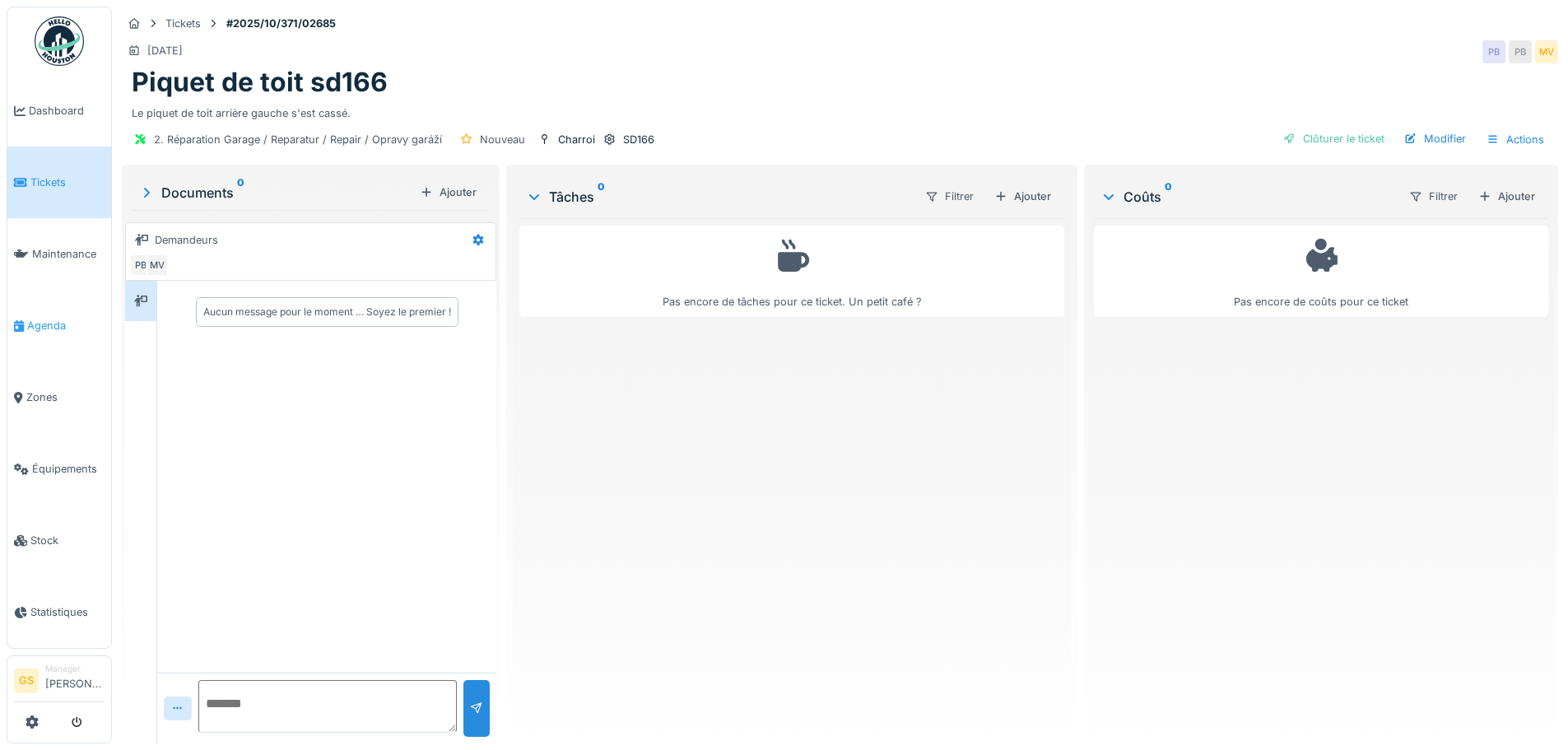
click at [40, 317] on span "Agenda" at bounding box center [66, 325] width 77 height 15
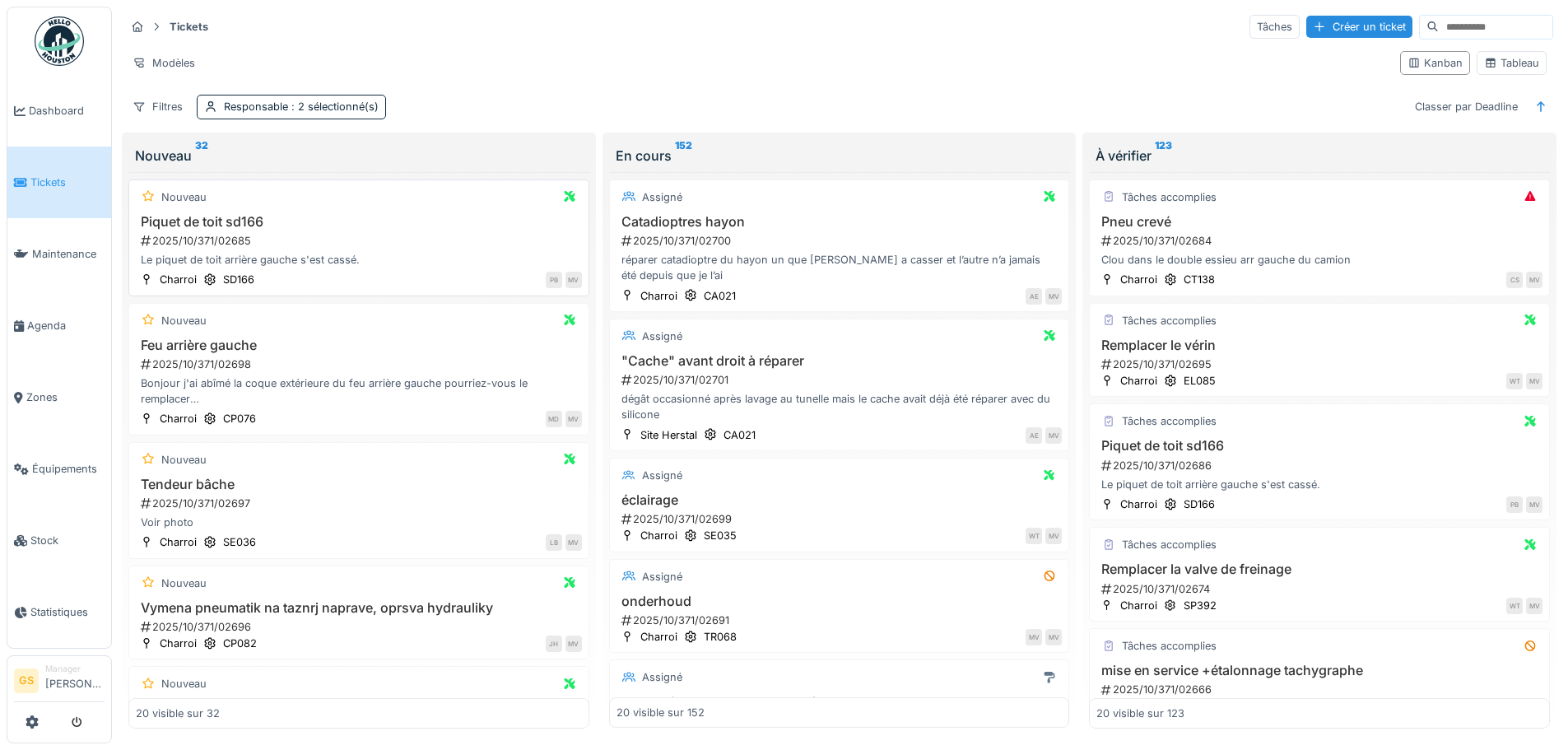
click at [209, 237] on div "2025/10/371/02685" at bounding box center [361, 240] width 443 height 15
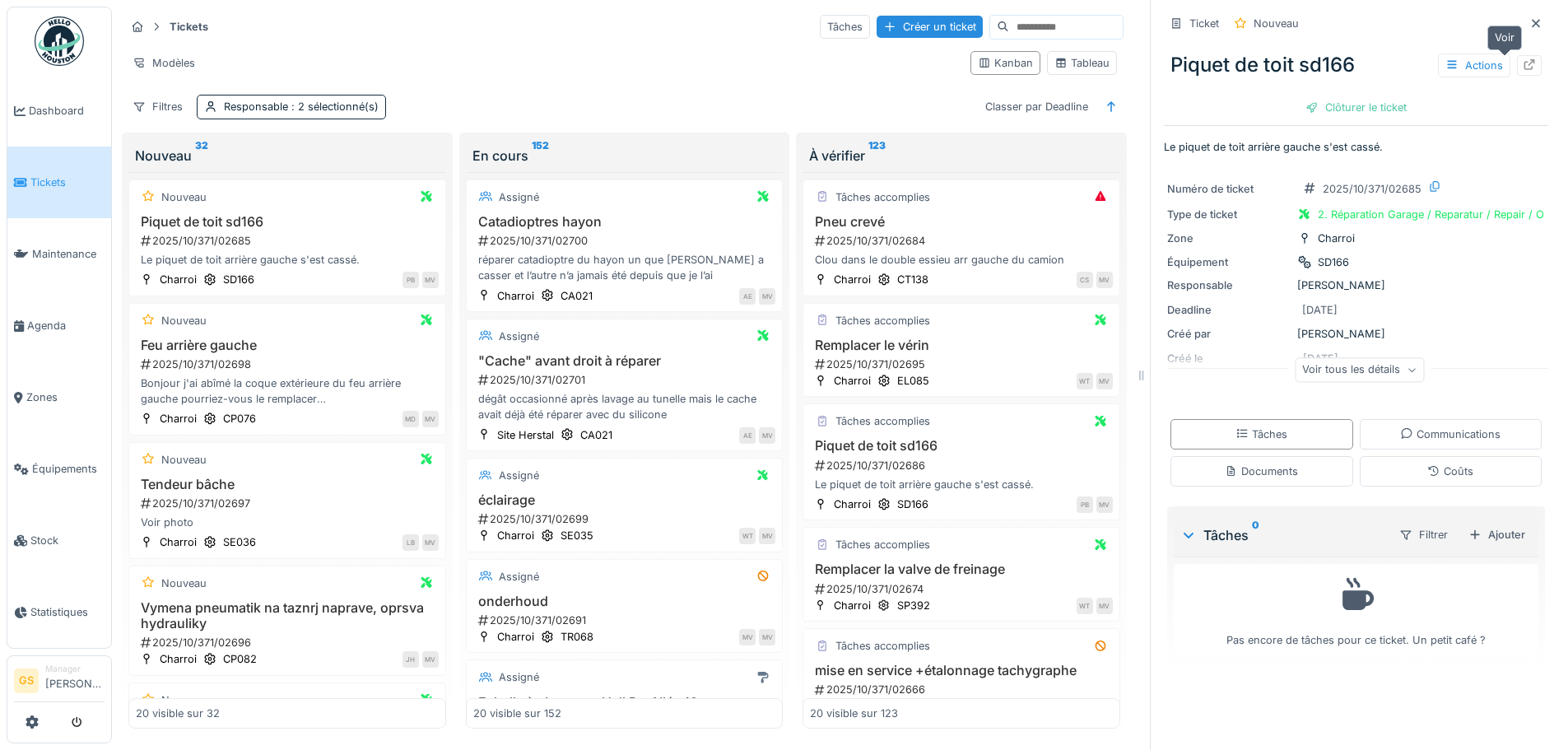
click at [1523, 58] on div at bounding box center [1529, 65] width 13 height 15
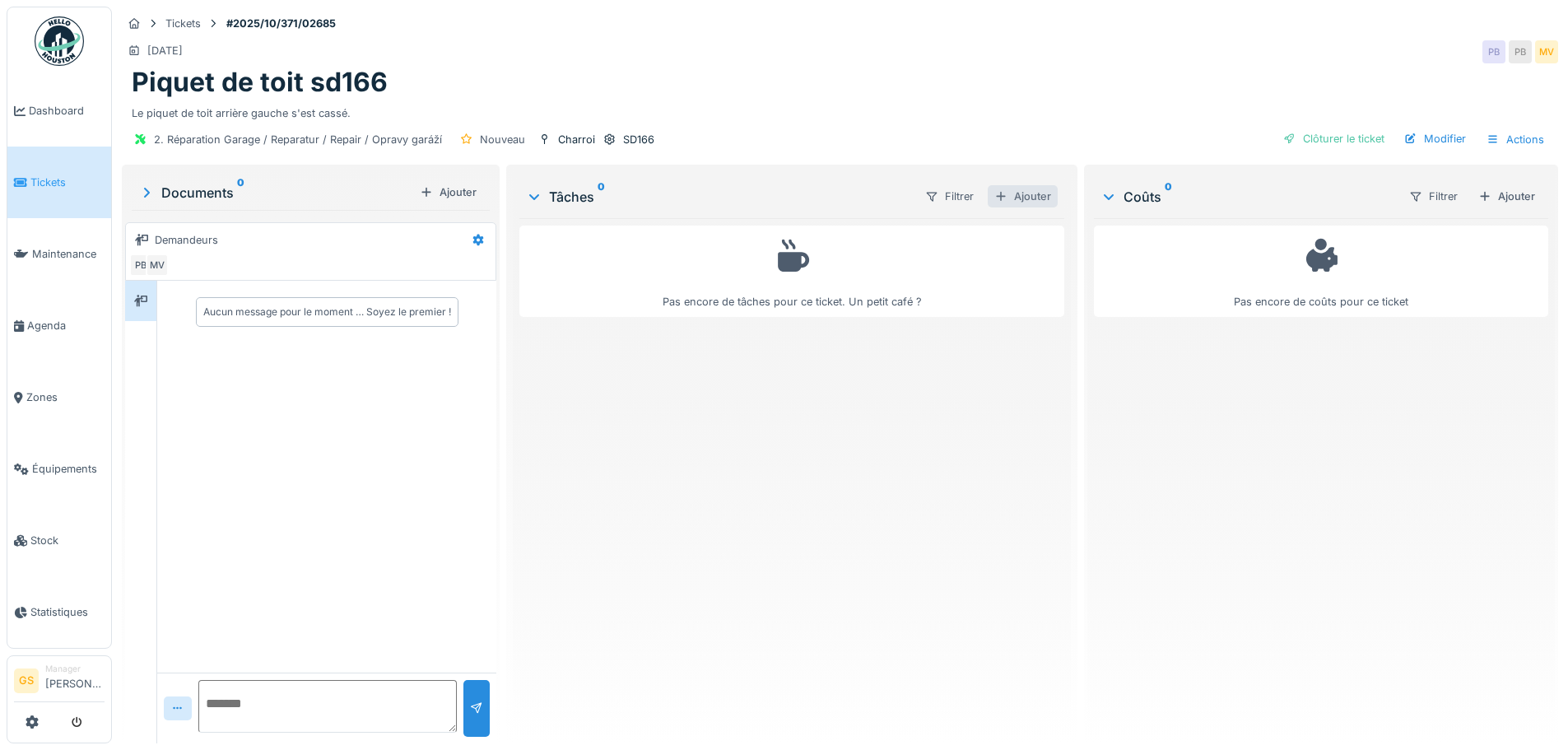
click at [1032, 199] on div "Ajouter" at bounding box center [1023, 196] width 70 height 22
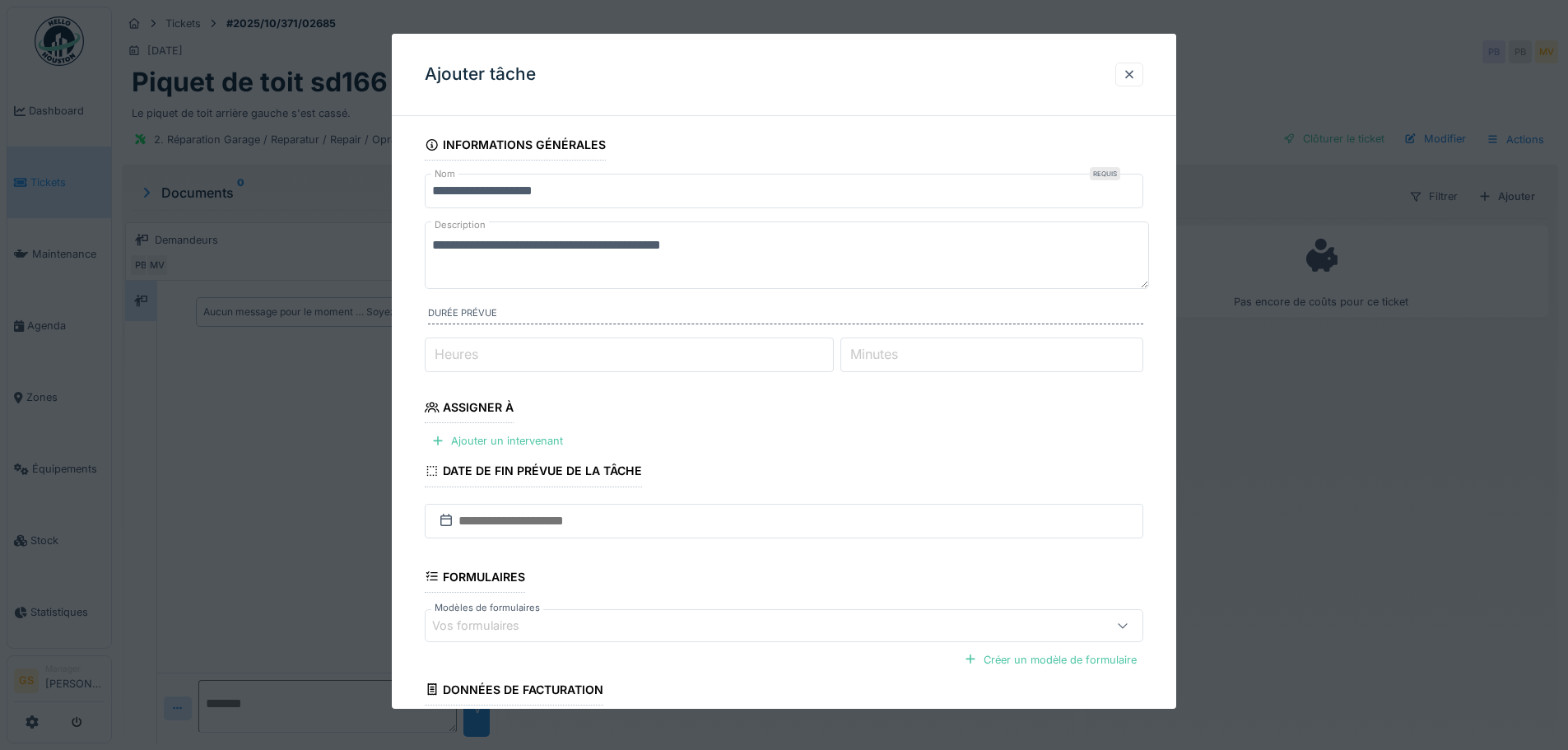
click at [482, 404] on div "Assigner à" at bounding box center [469, 408] width 89 height 28
click at [514, 433] on div "Ajouter un intervenant" at bounding box center [497, 441] width 145 height 22
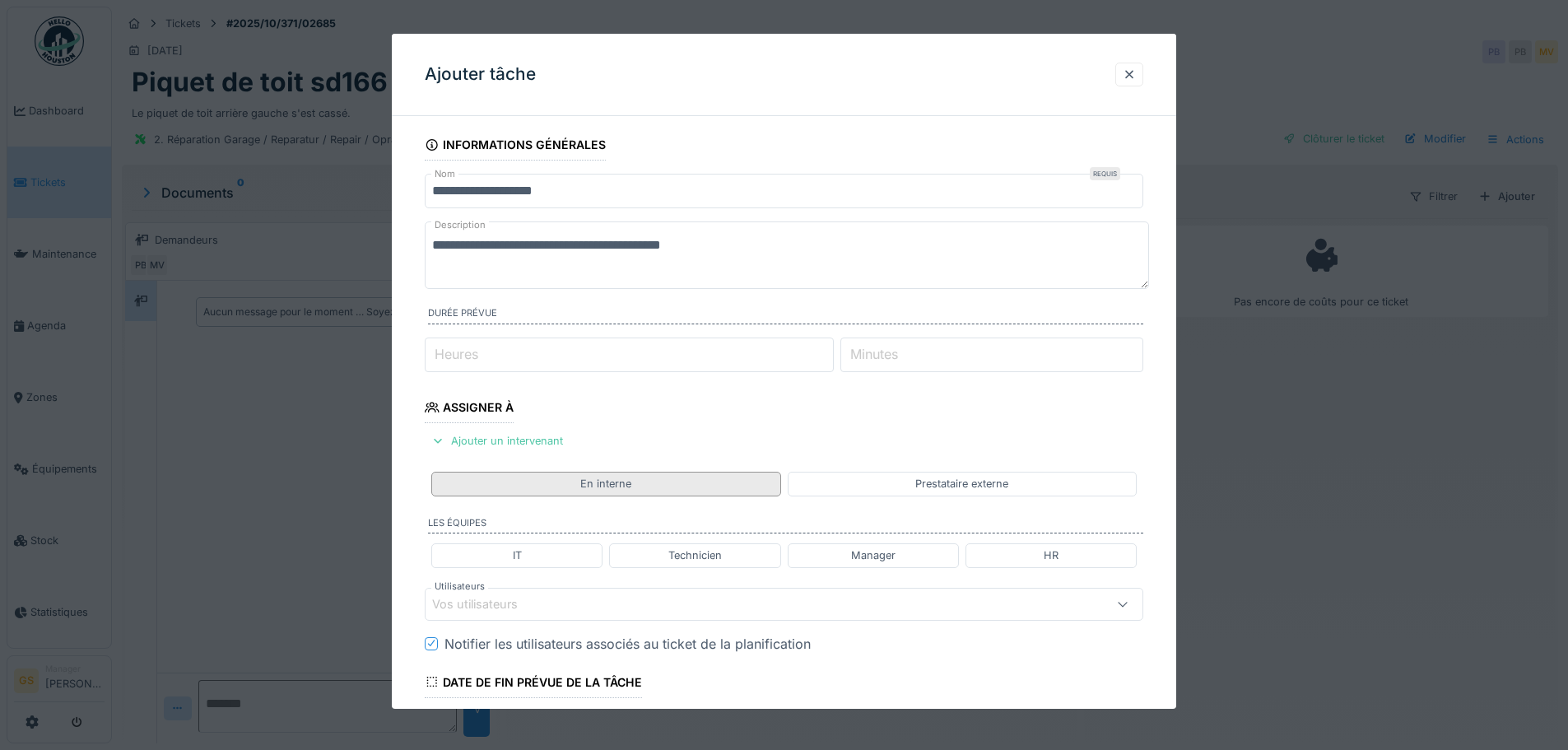
click at [722, 483] on div "En interne" at bounding box center [605, 483] width 349 height 24
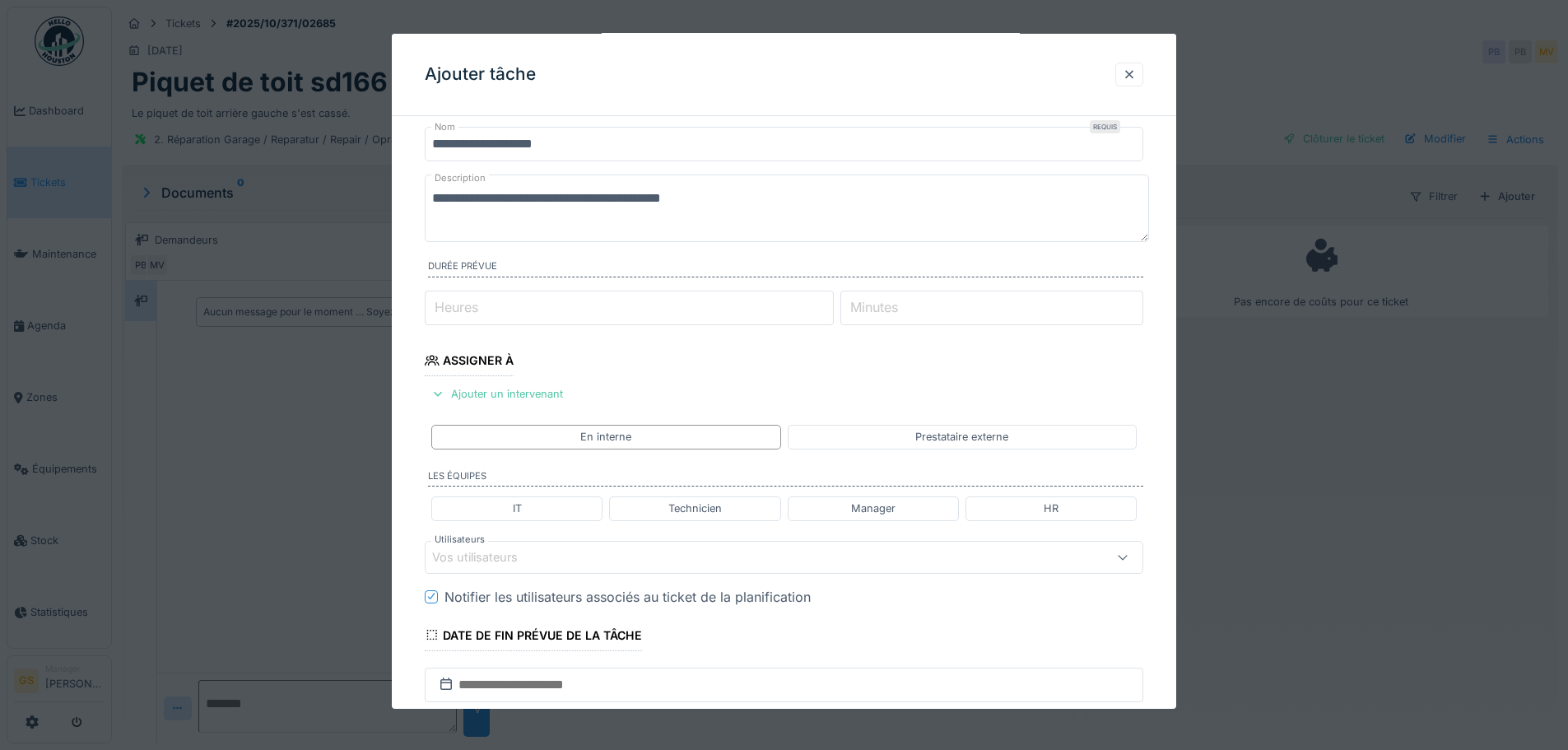
scroll to position [83, 0]
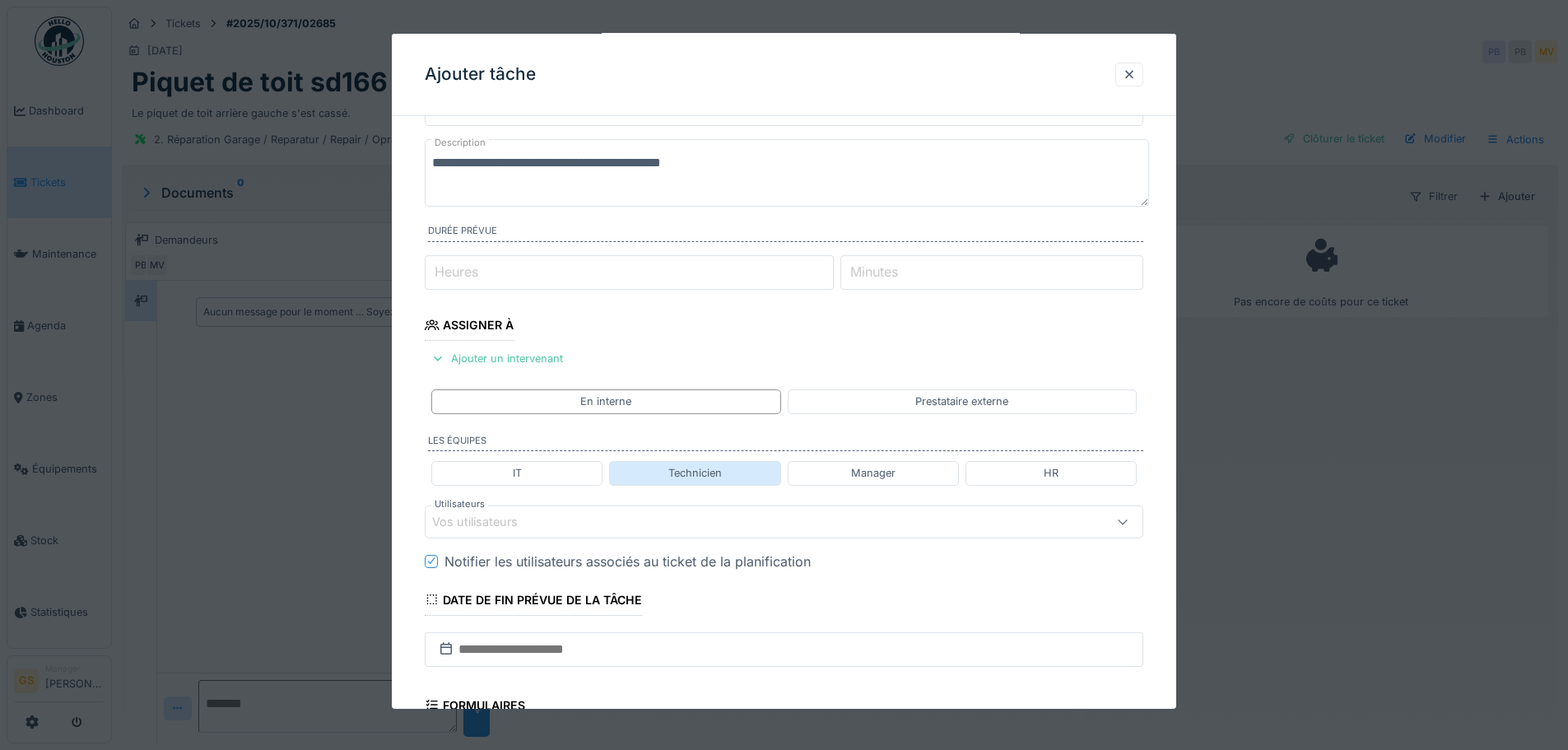
click at [681, 474] on div "Technicien" at bounding box center [694, 472] width 53 height 15
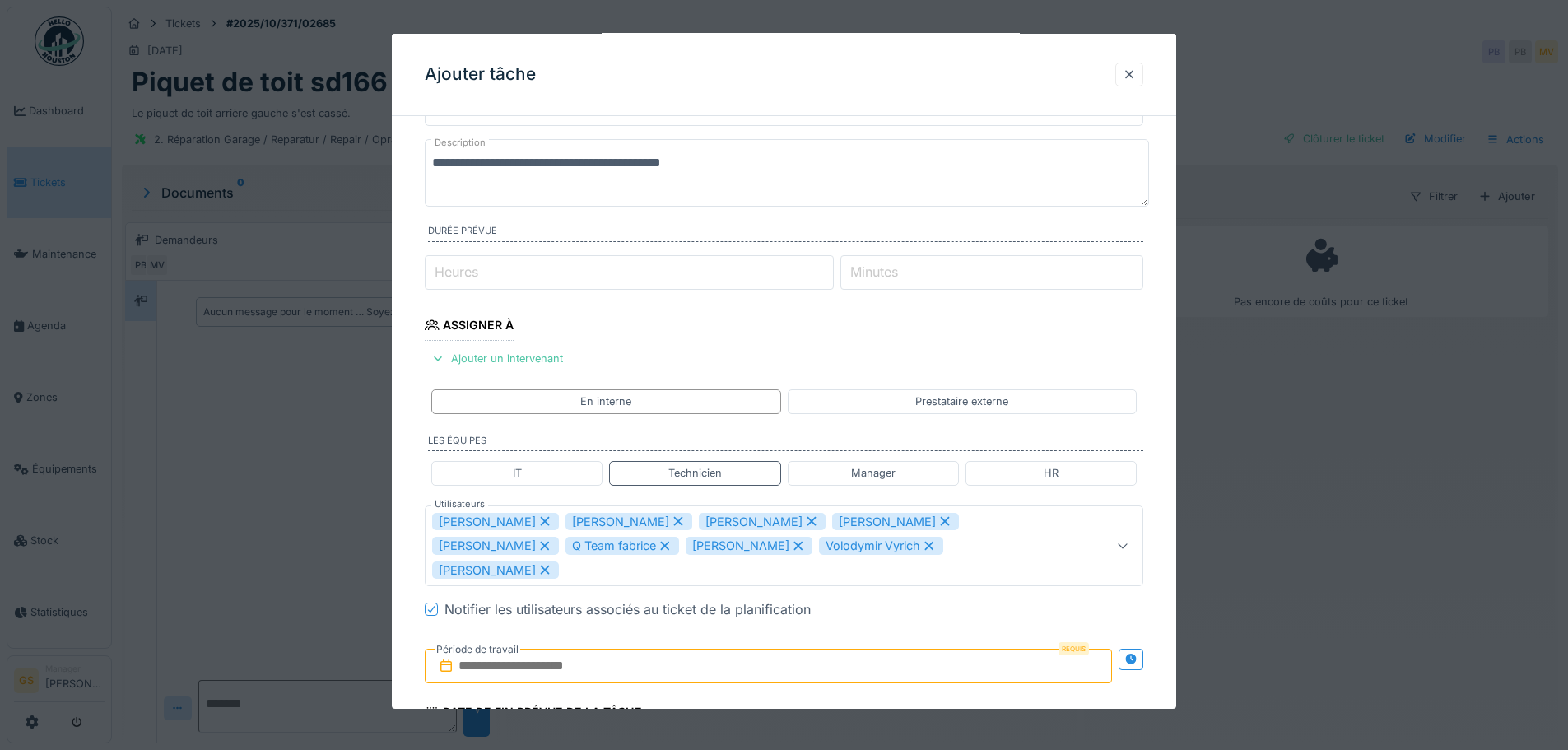
click at [538, 521] on icon at bounding box center [545, 521] width 14 height 12
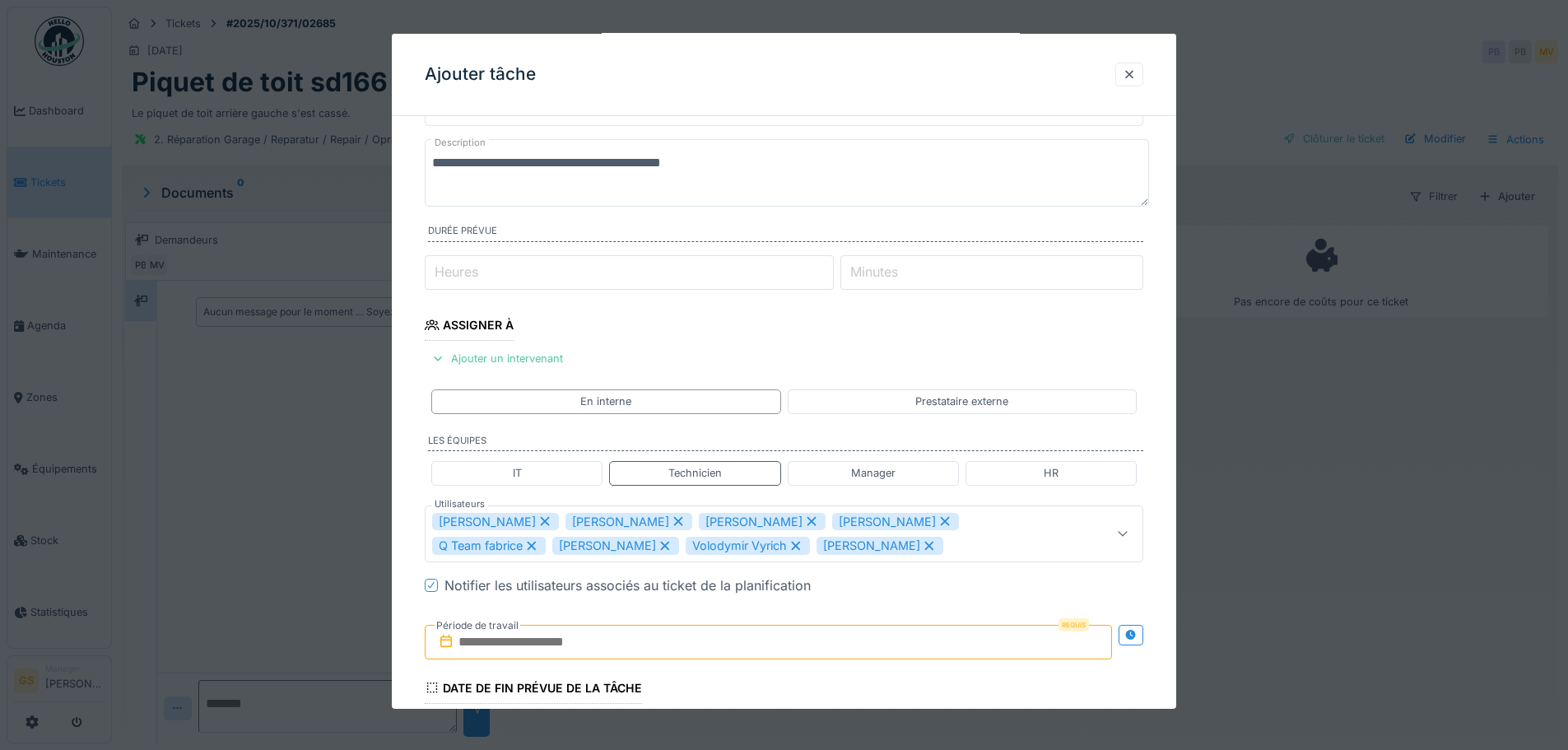
click at [499, 513] on div "[PERSON_NAME]" at bounding box center [495, 522] width 127 height 18
click at [542, 520] on icon at bounding box center [545, 522] width 9 height 9
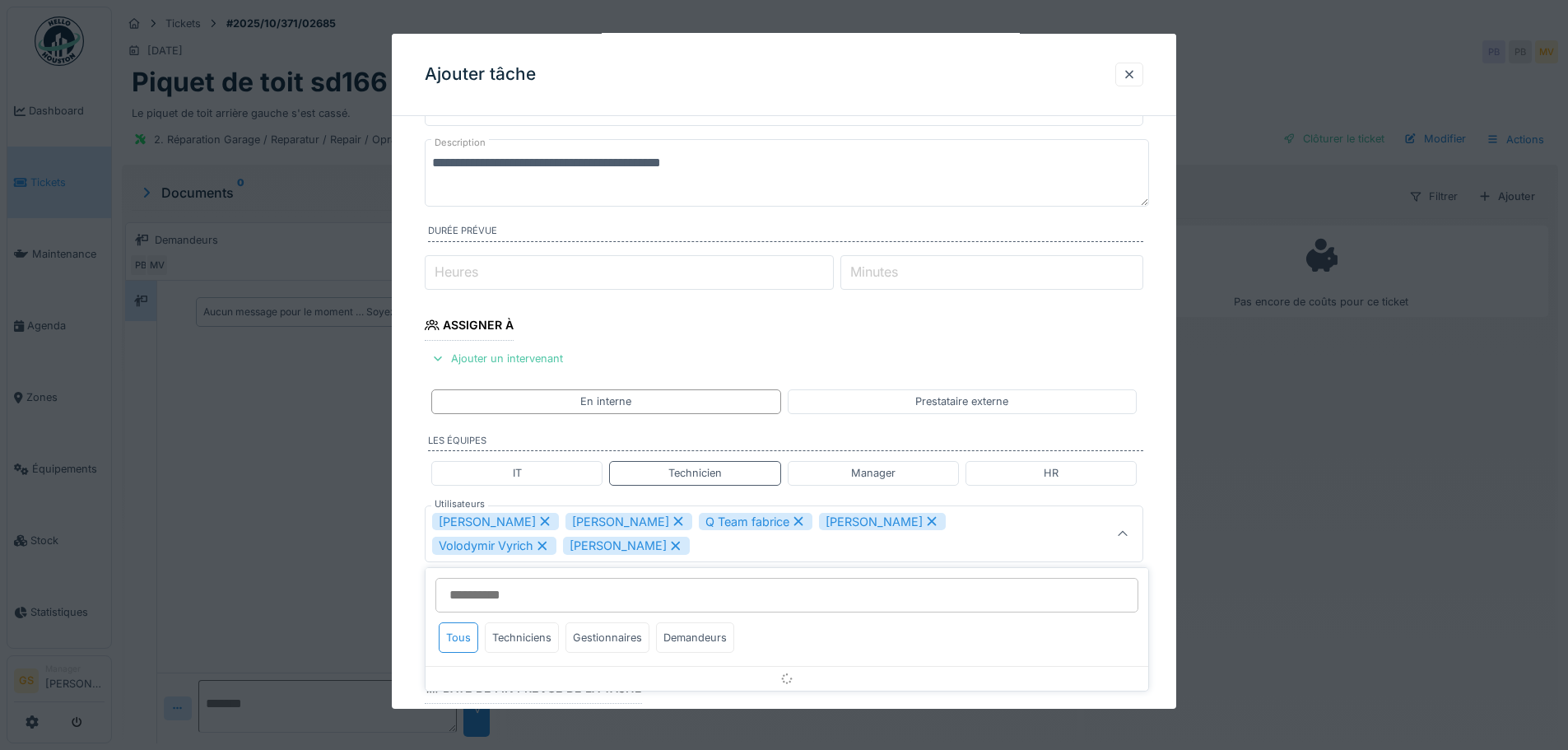
scroll to position [245, 0]
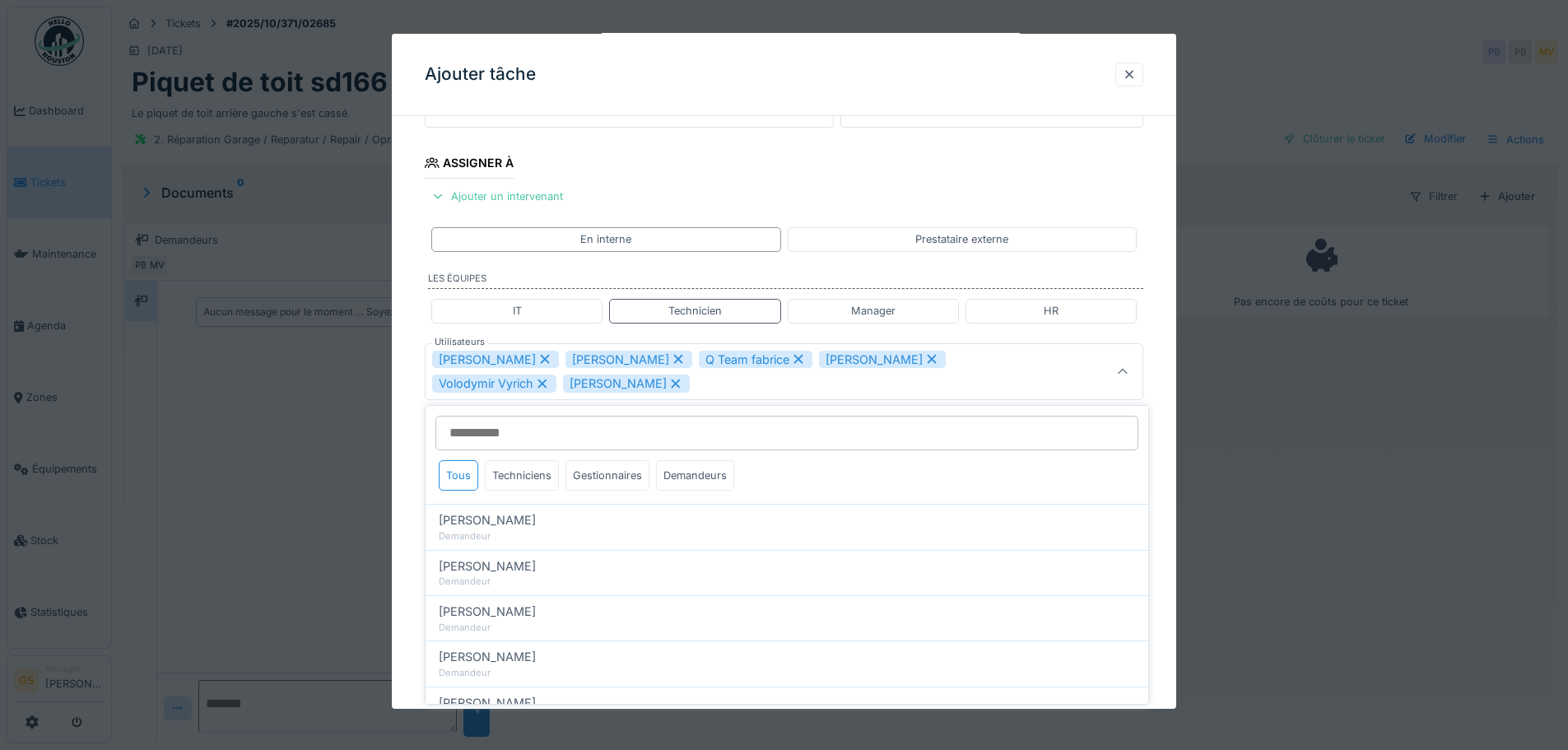
click at [539, 357] on icon at bounding box center [545, 359] width 14 height 12
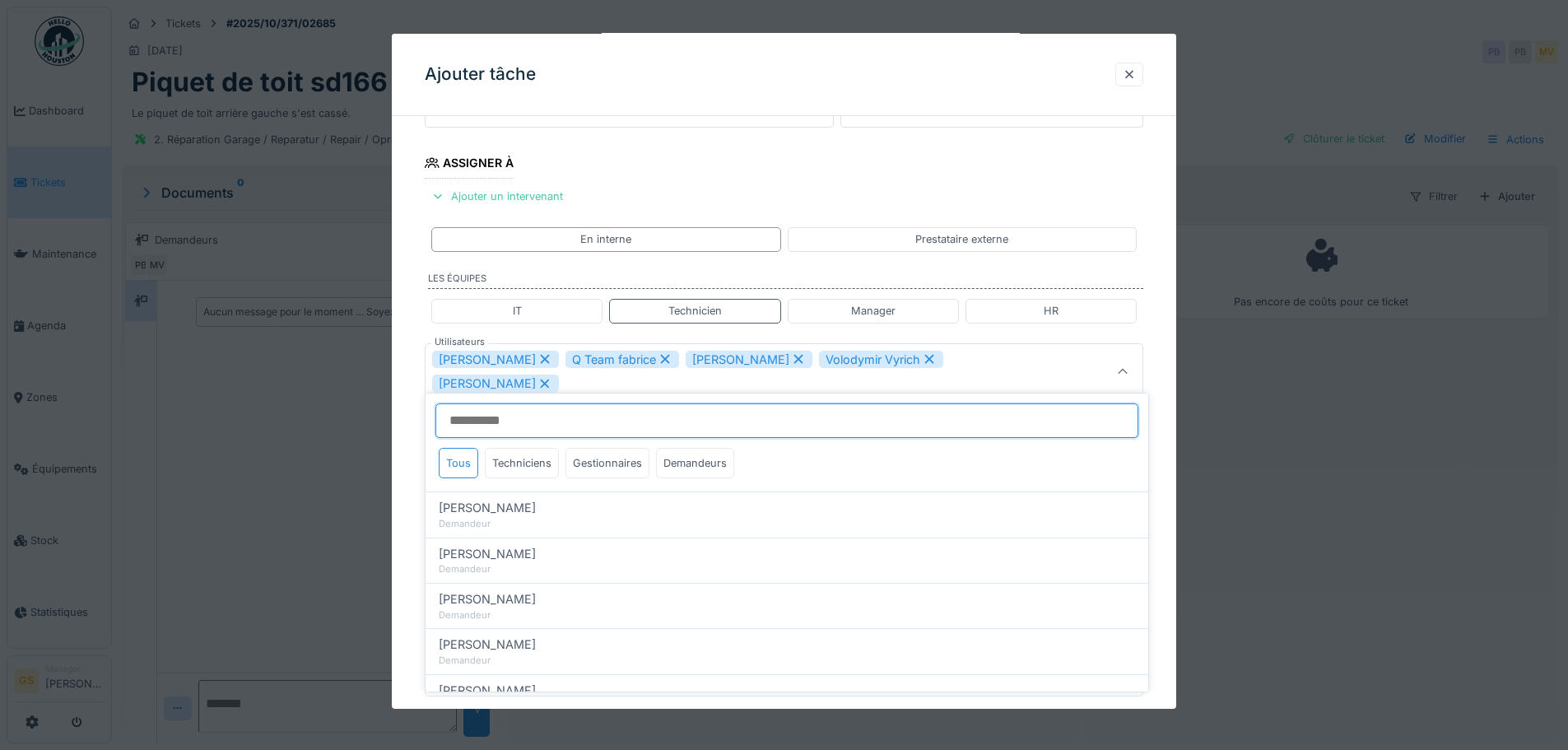
scroll to position [233, 0]
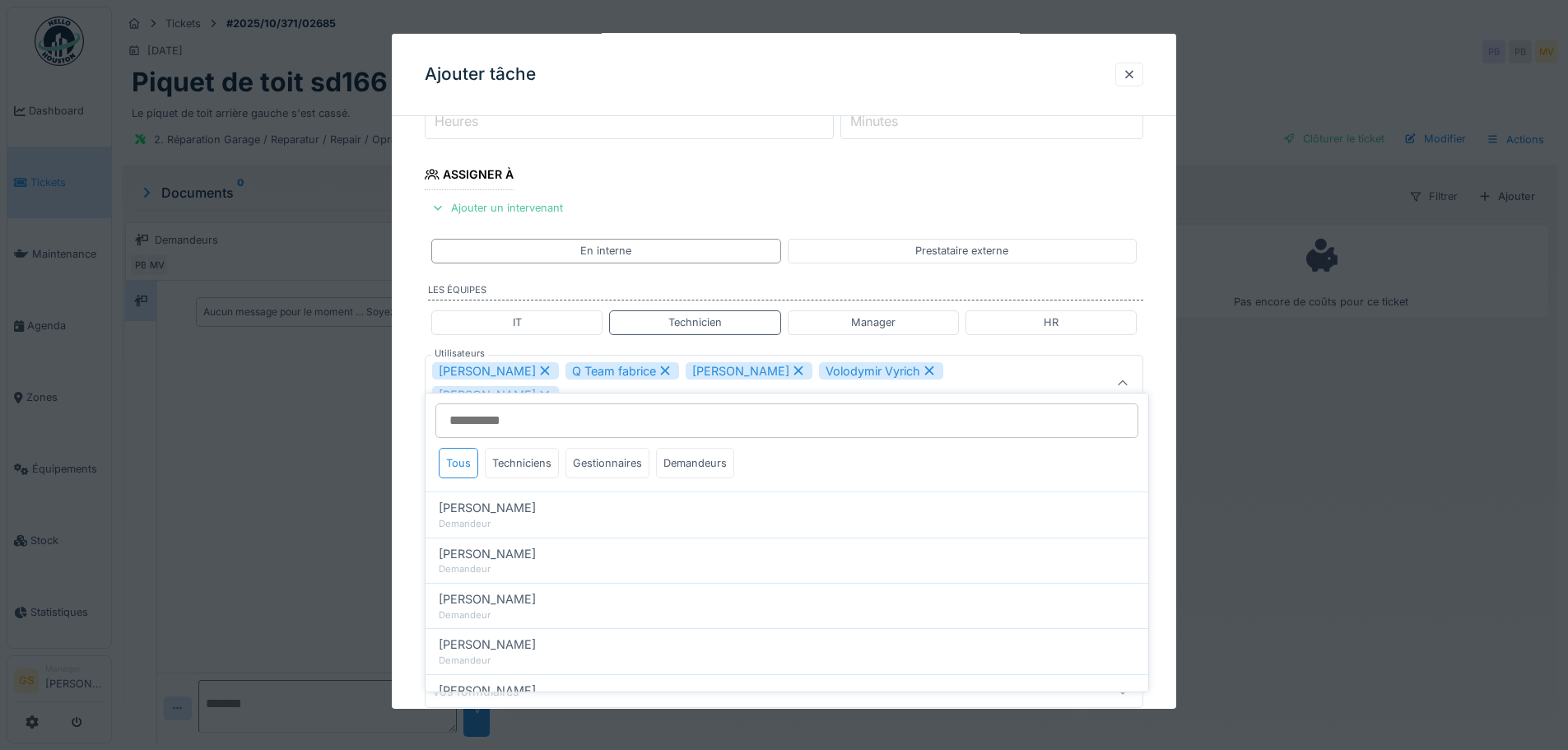
click at [538, 370] on icon at bounding box center [545, 370] width 14 height 12
click at [529, 371] on icon at bounding box center [532, 370] width 14 height 12
click at [538, 372] on icon at bounding box center [545, 370] width 14 height 12
click at [541, 367] on icon at bounding box center [542, 371] width 9 height 9
type input "*****"
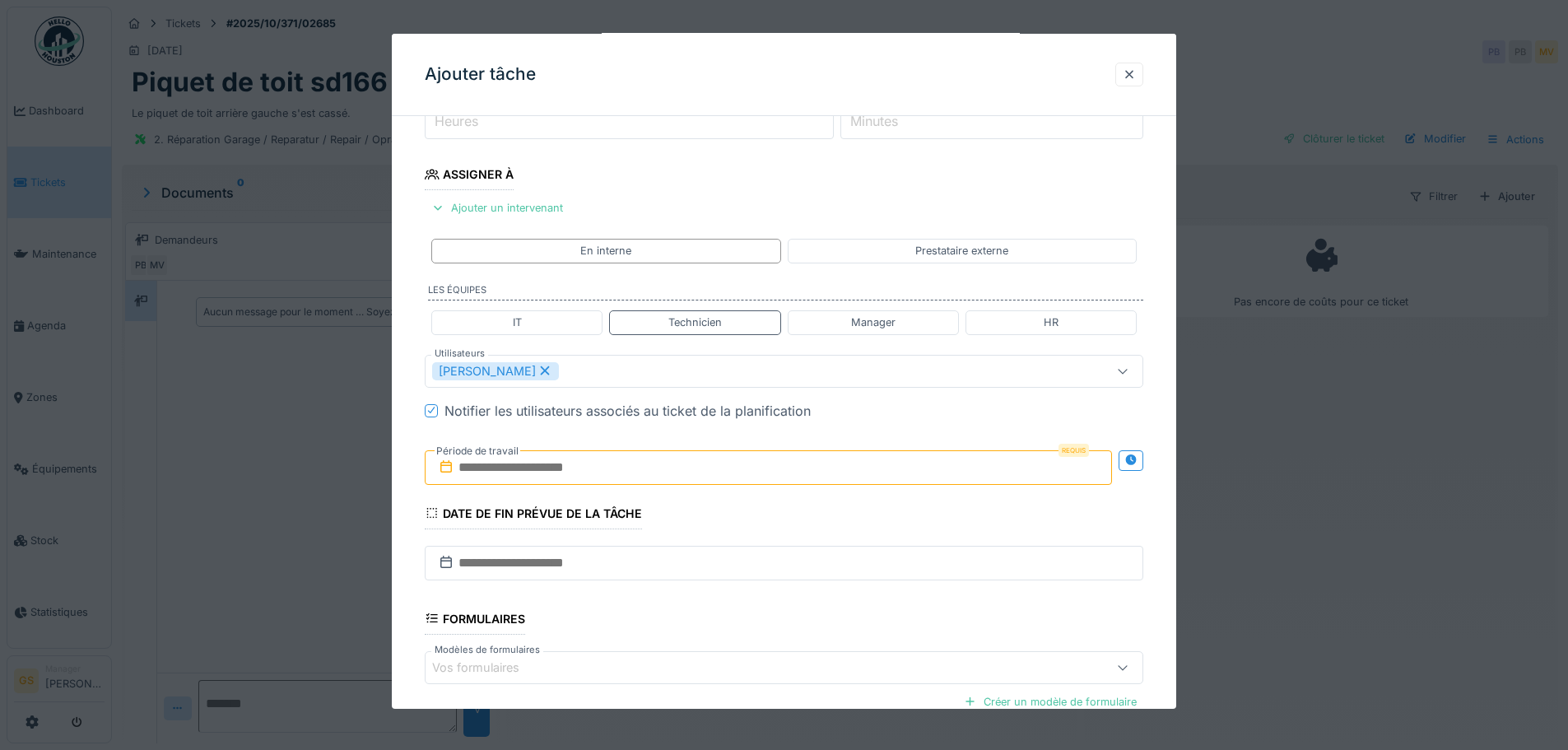
click at [465, 464] on input "text" at bounding box center [768, 468] width 687 height 34
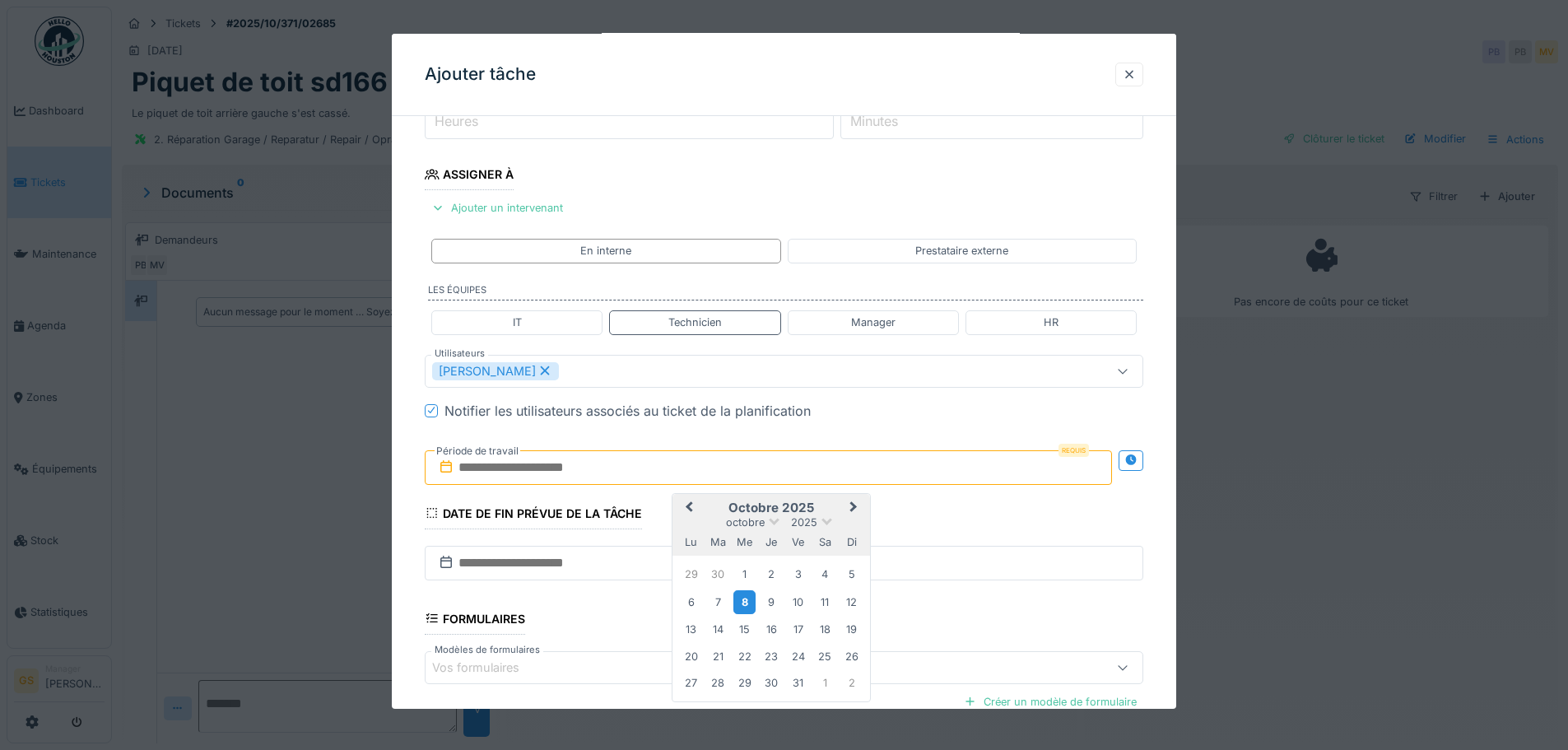
click at [743, 598] on div "8" at bounding box center [744, 602] width 22 height 24
click at [770, 603] on div "9" at bounding box center [772, 602] width 22 height 22
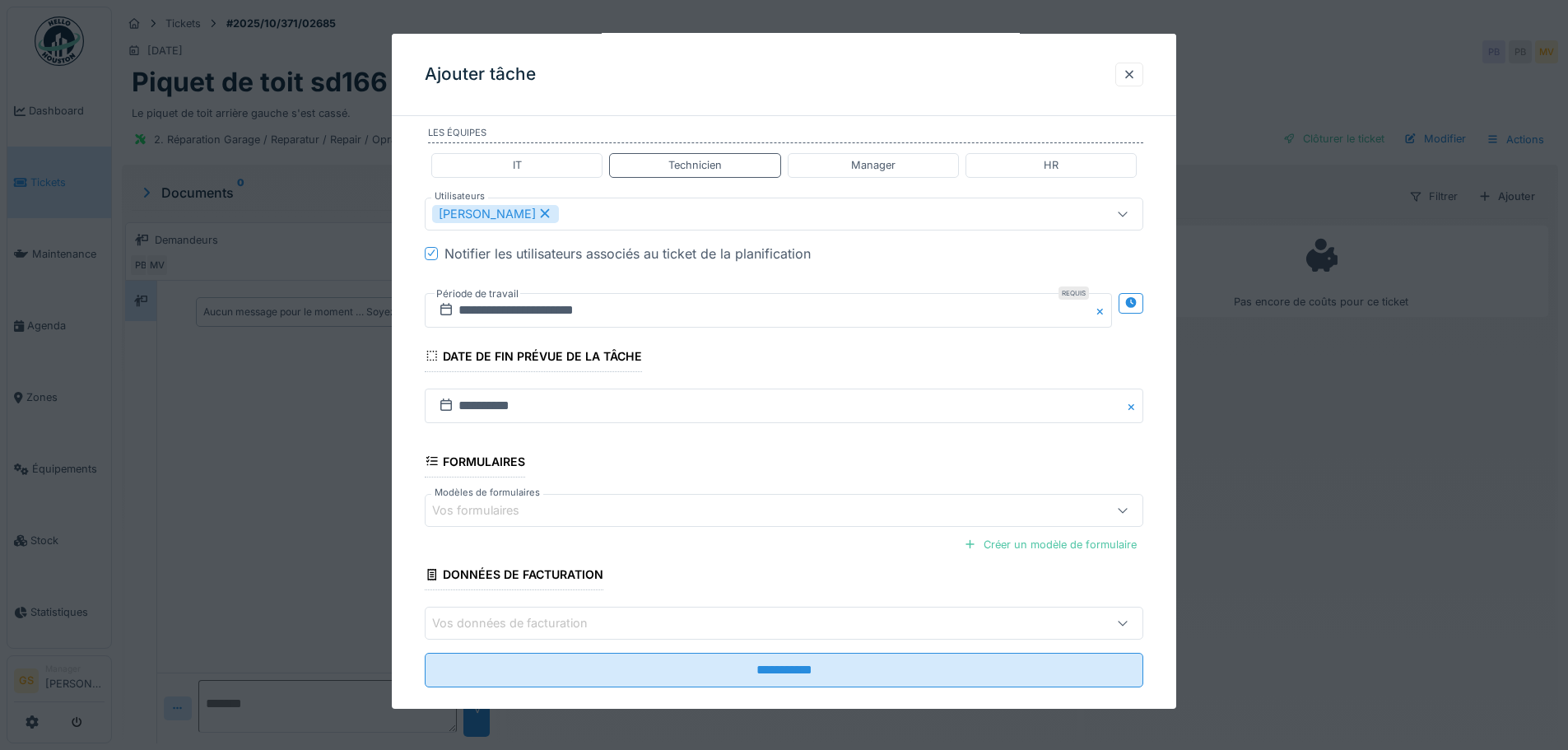
scroll to position [415, 0]
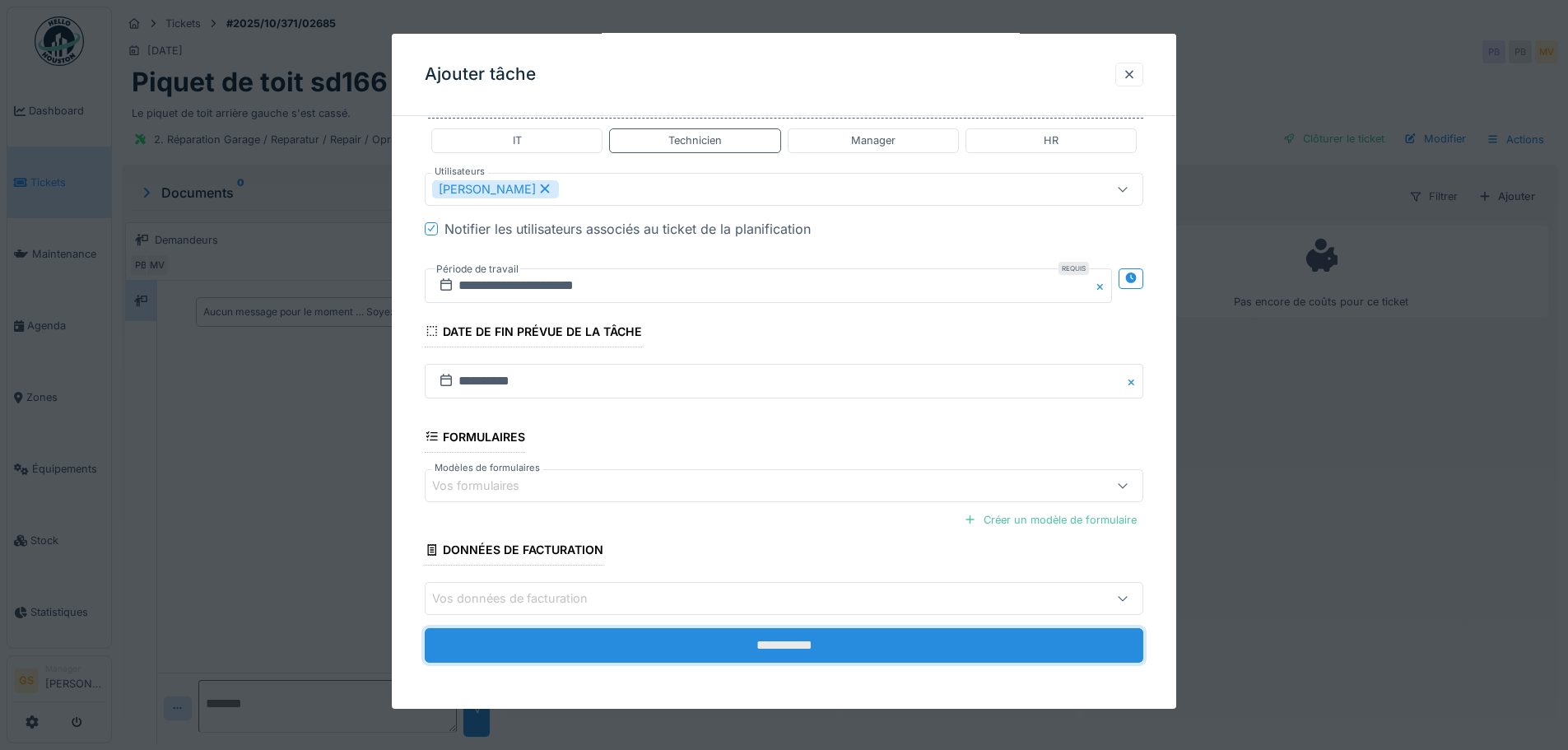
click at [590, 640] on input "**********" at bounding box center [784, 645] width 719 height 34
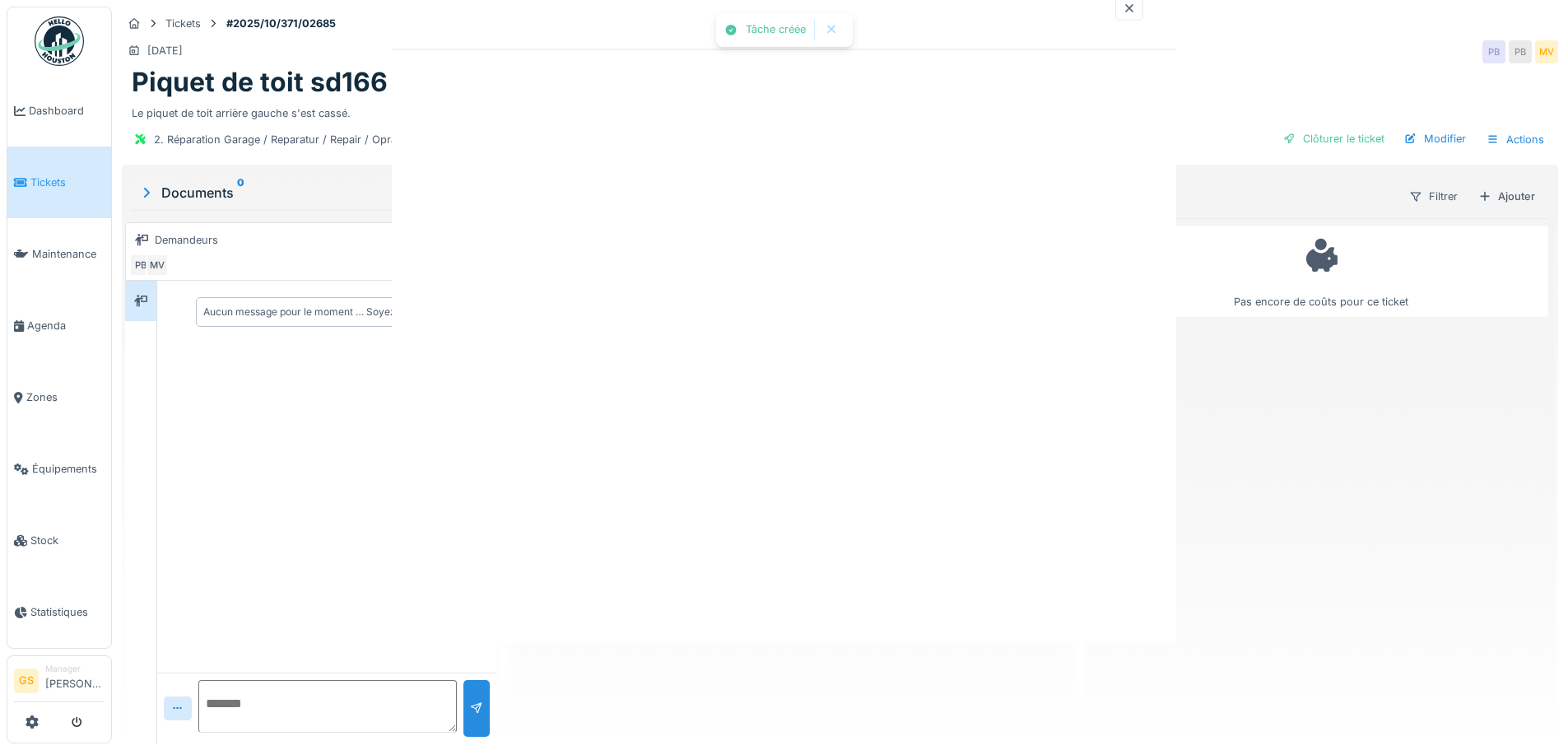
scroll to position [0, 0]
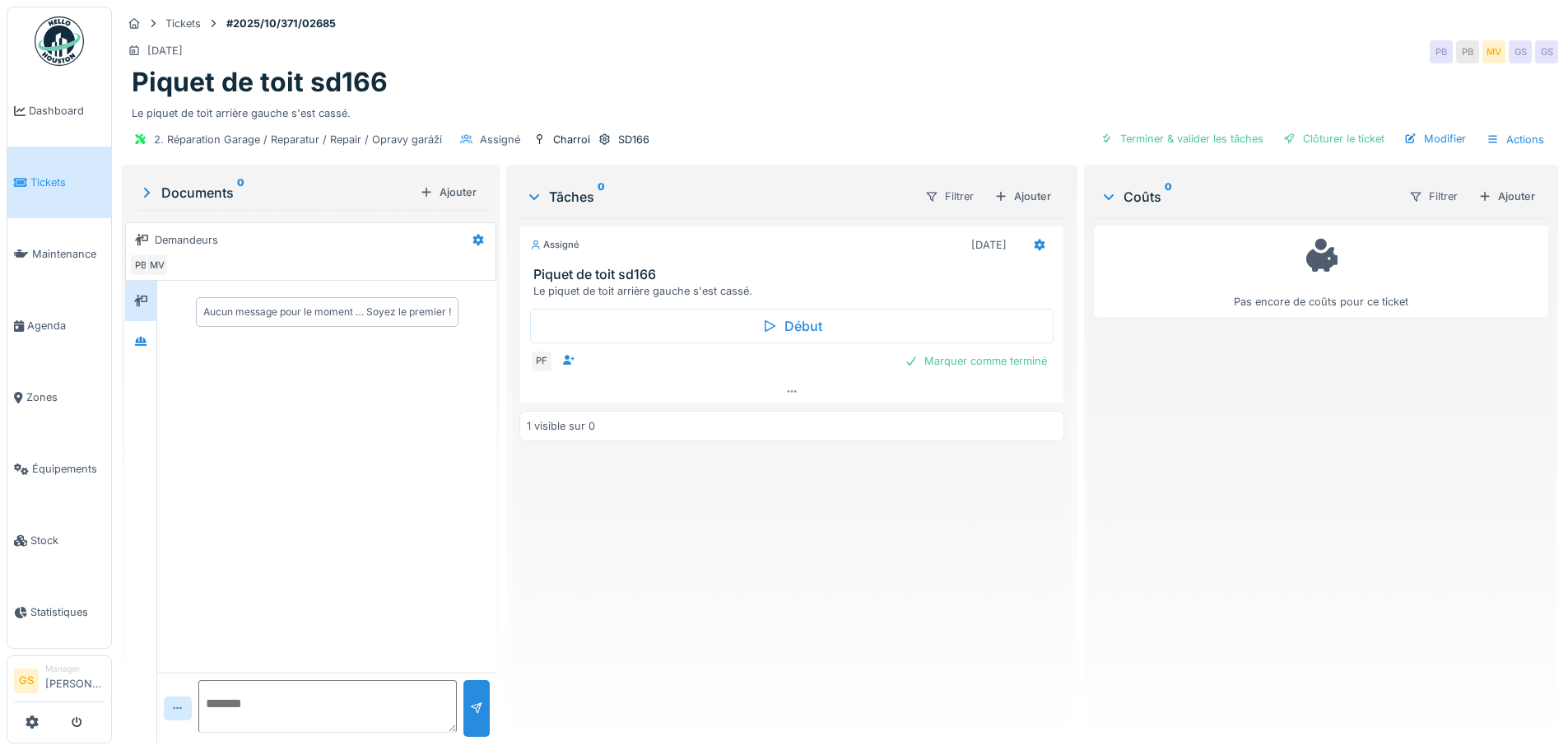
click at [47, 179] on span "Tickets" at bounding box center [67, 182] width 74 height 15
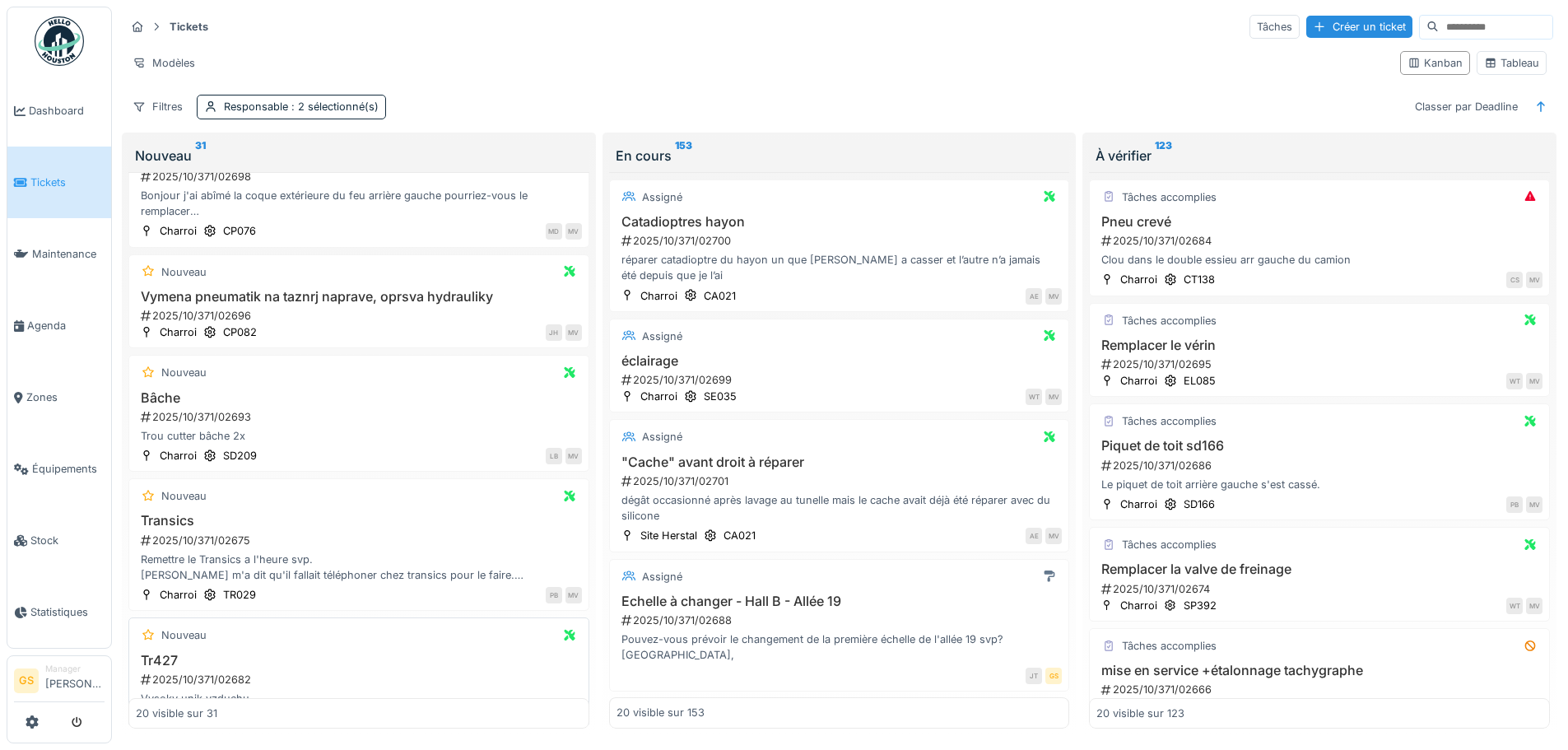
scroll to position [83, 0]
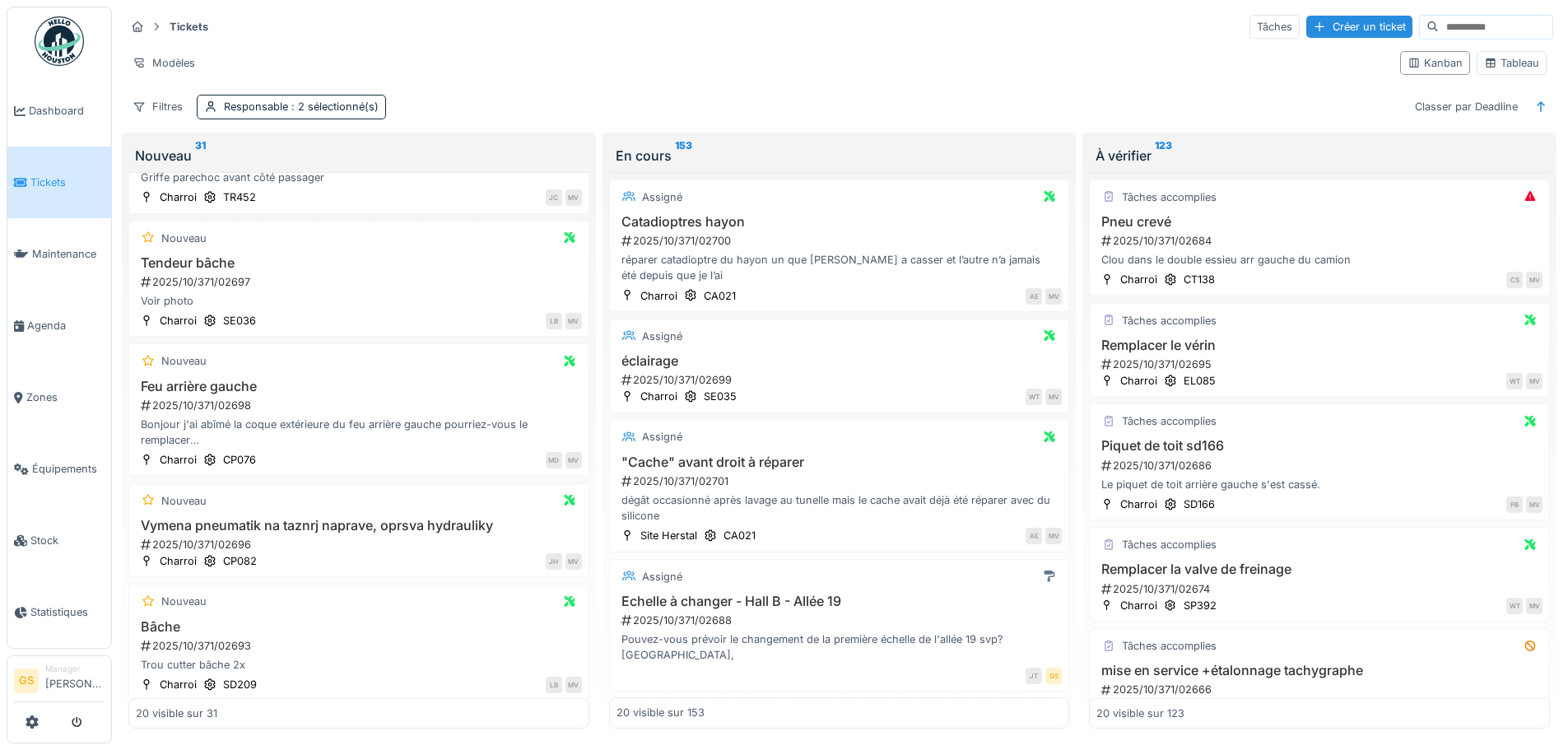
click at [49, 181] on span "Tickets" at bounding box center [67, 182] width 74 height 15
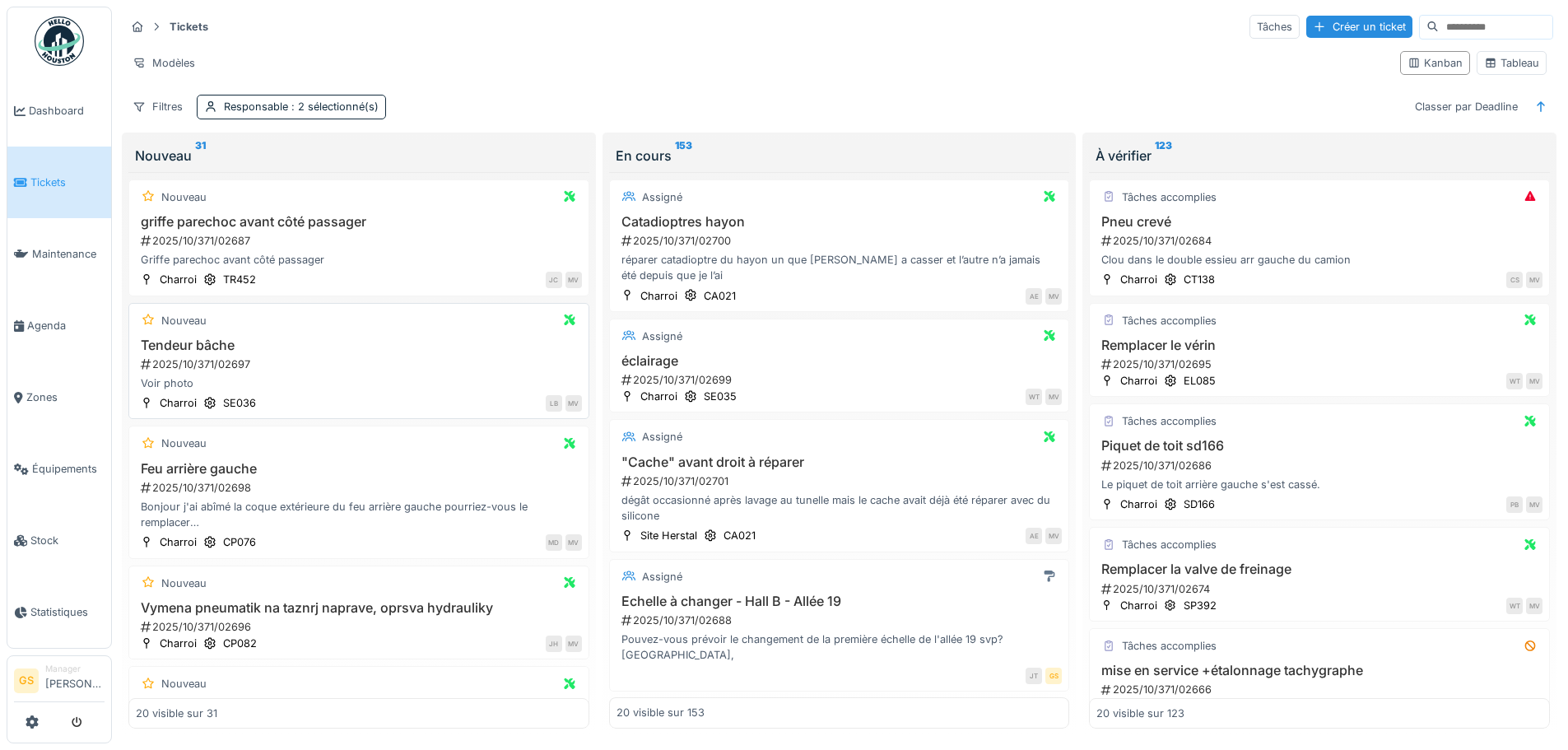
click at [200, 362] on div "2025/10/371/02697" at bounding box center [361, 363] width 443 height 15
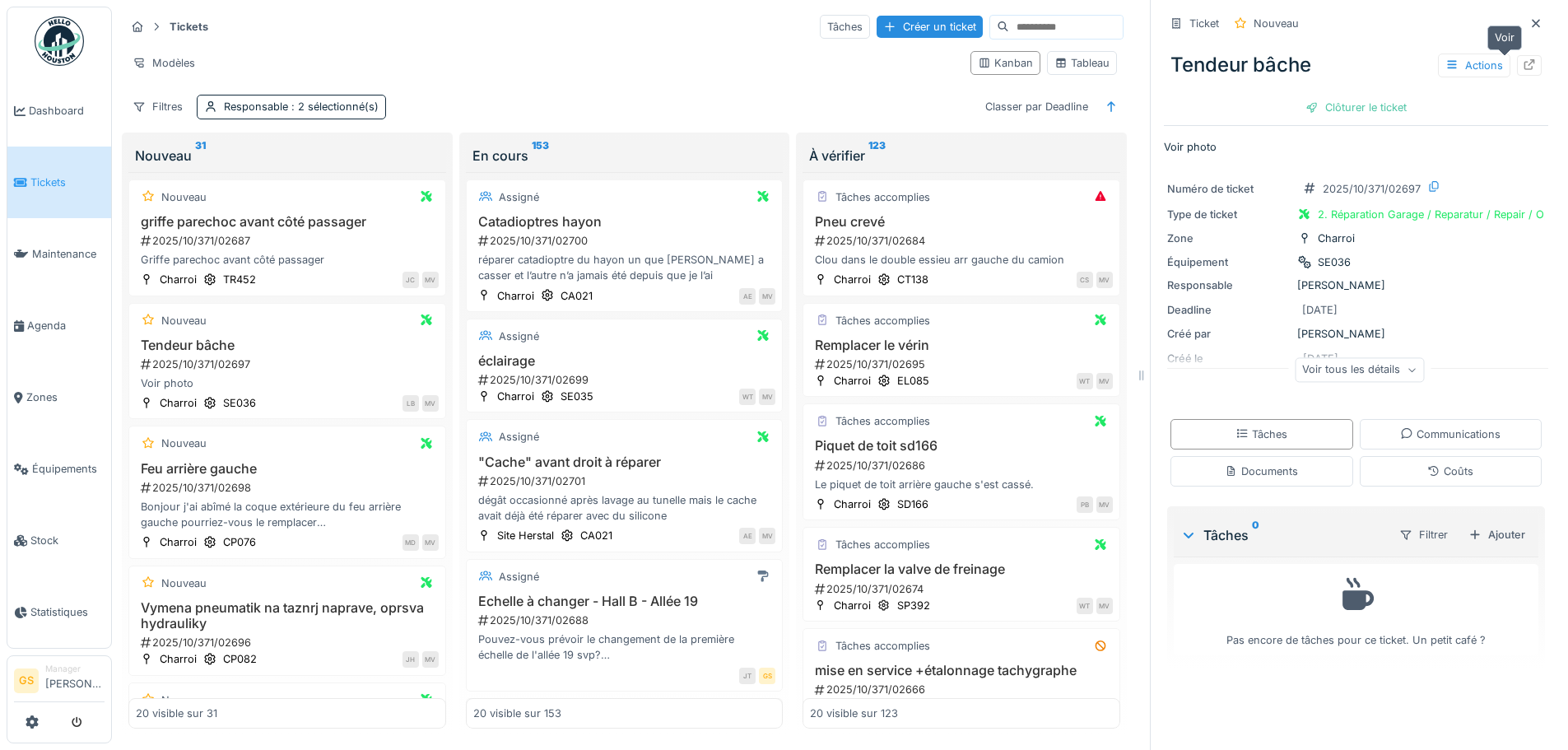
click at [1523, 63] on icon at bounding box center [1529, 65] width 13 height 11
click at [207, 362] on div "2025/10/371/02697" at bounding box center [289, 363] width 300 height 15
click at [1523, 60] on div at bounding box center [1529, 65] width 13 height 15
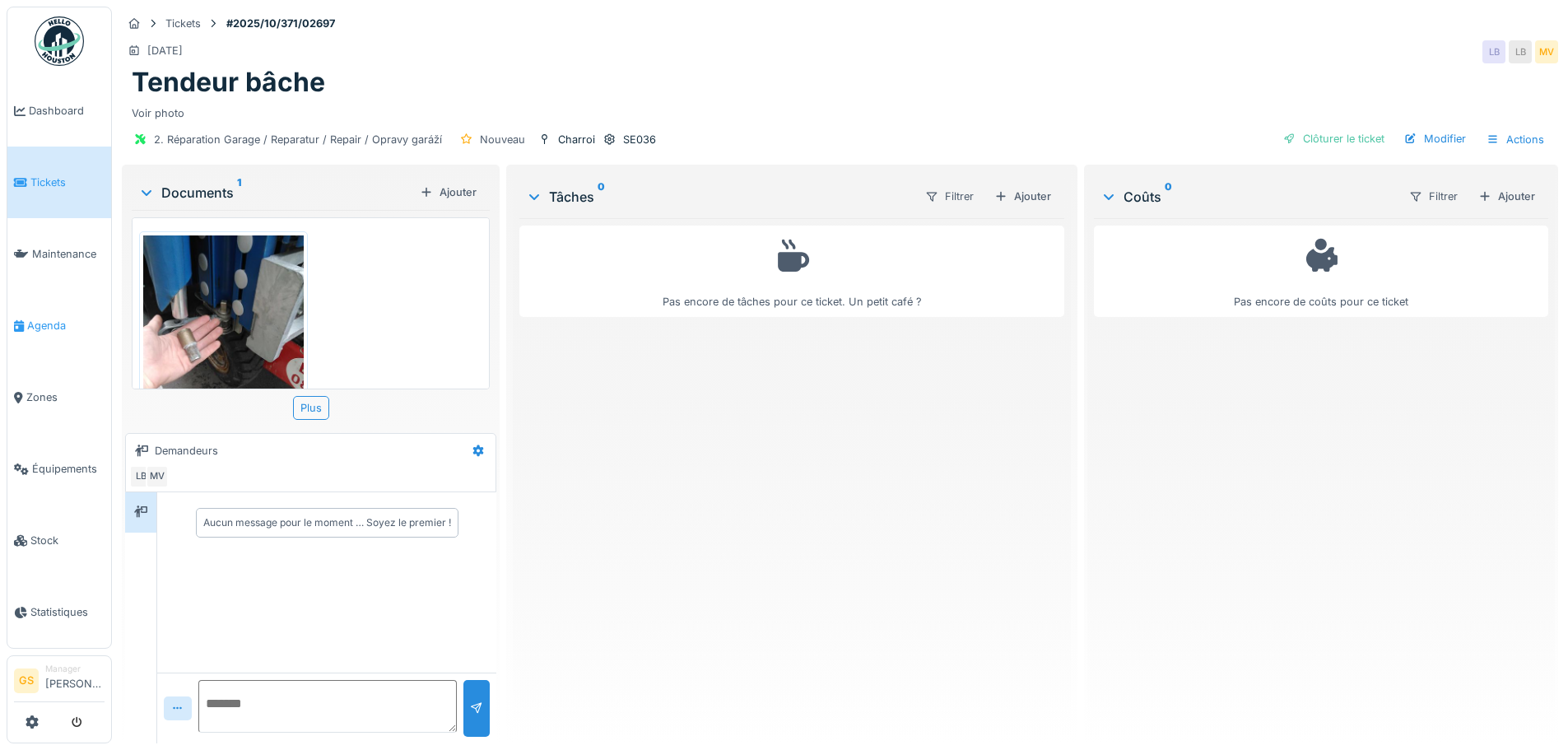
click at [43, 317] on span "Agenda" at bounding box center [66, 325] width 77 height 15
click at [1029, 196] on div "Ajouter" at bounding box center [1023, 196] width 70 height 22
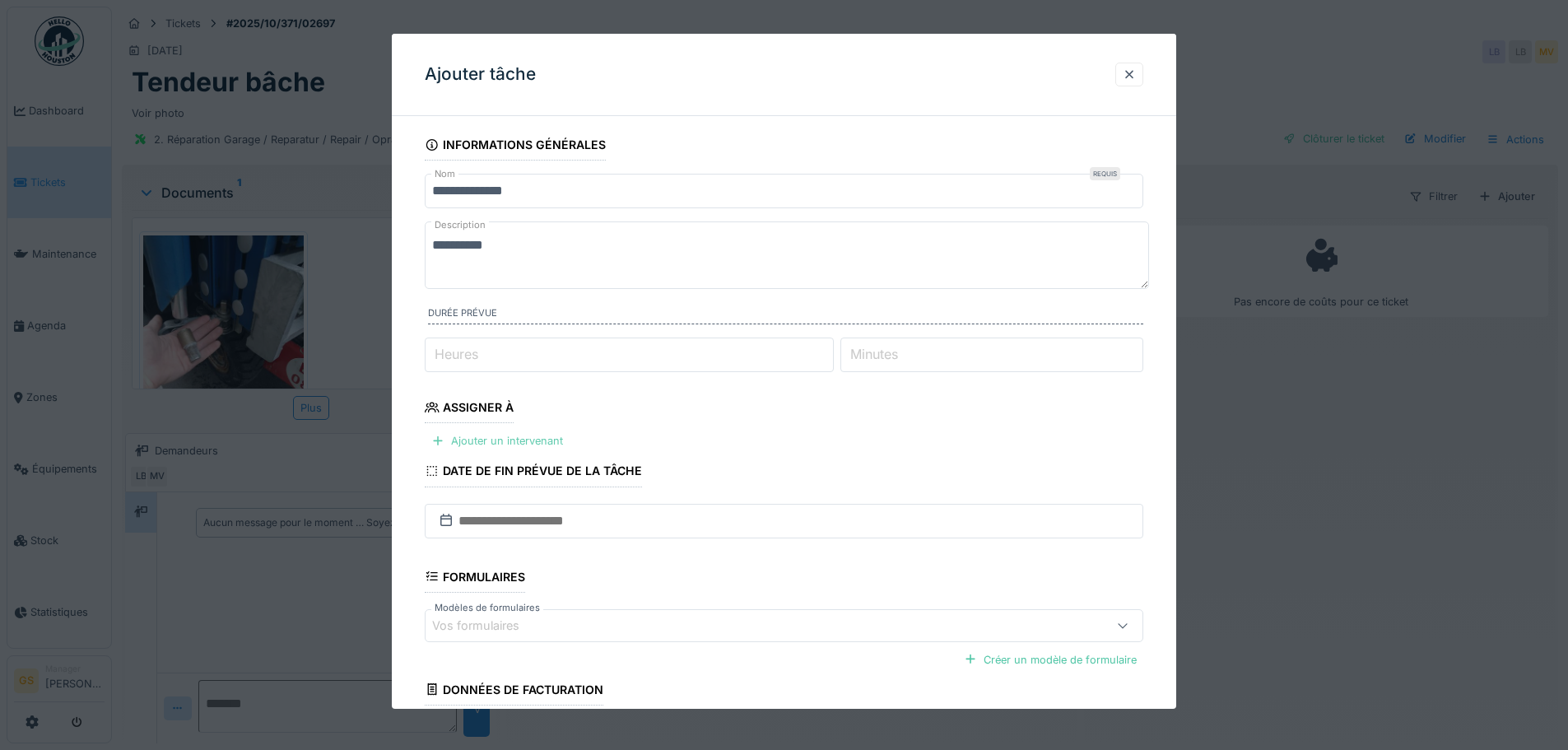
click at [493, 438] on div "Ajouter un intervenant" at bounding box center [497, 441] width 145 height 22
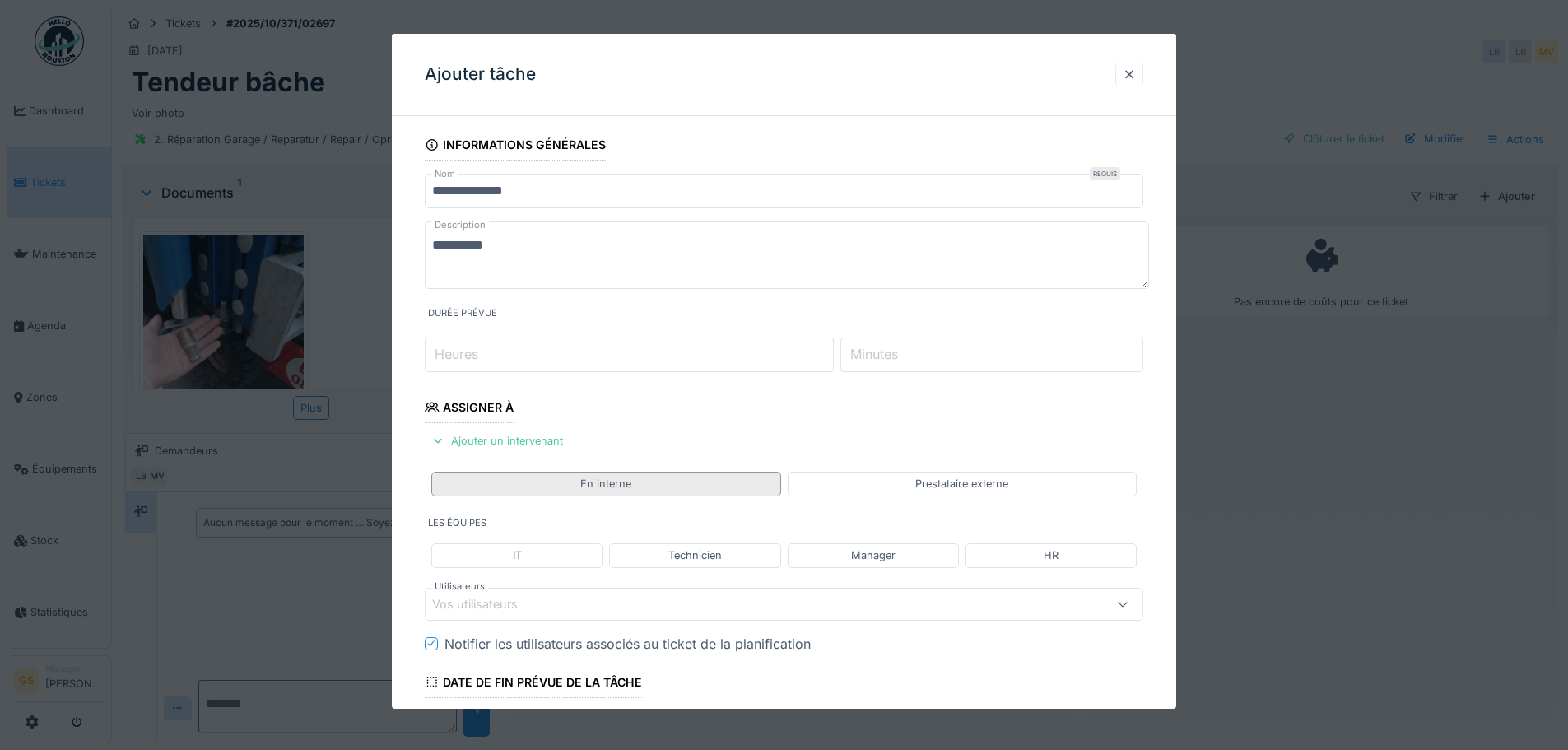
click at [743, 485] on div "En interne" at bounding box center [605, 483] width 349 height 24
click at [720, 555] on div "Technicien" at bounding box center [694, 555] width 53 height 15
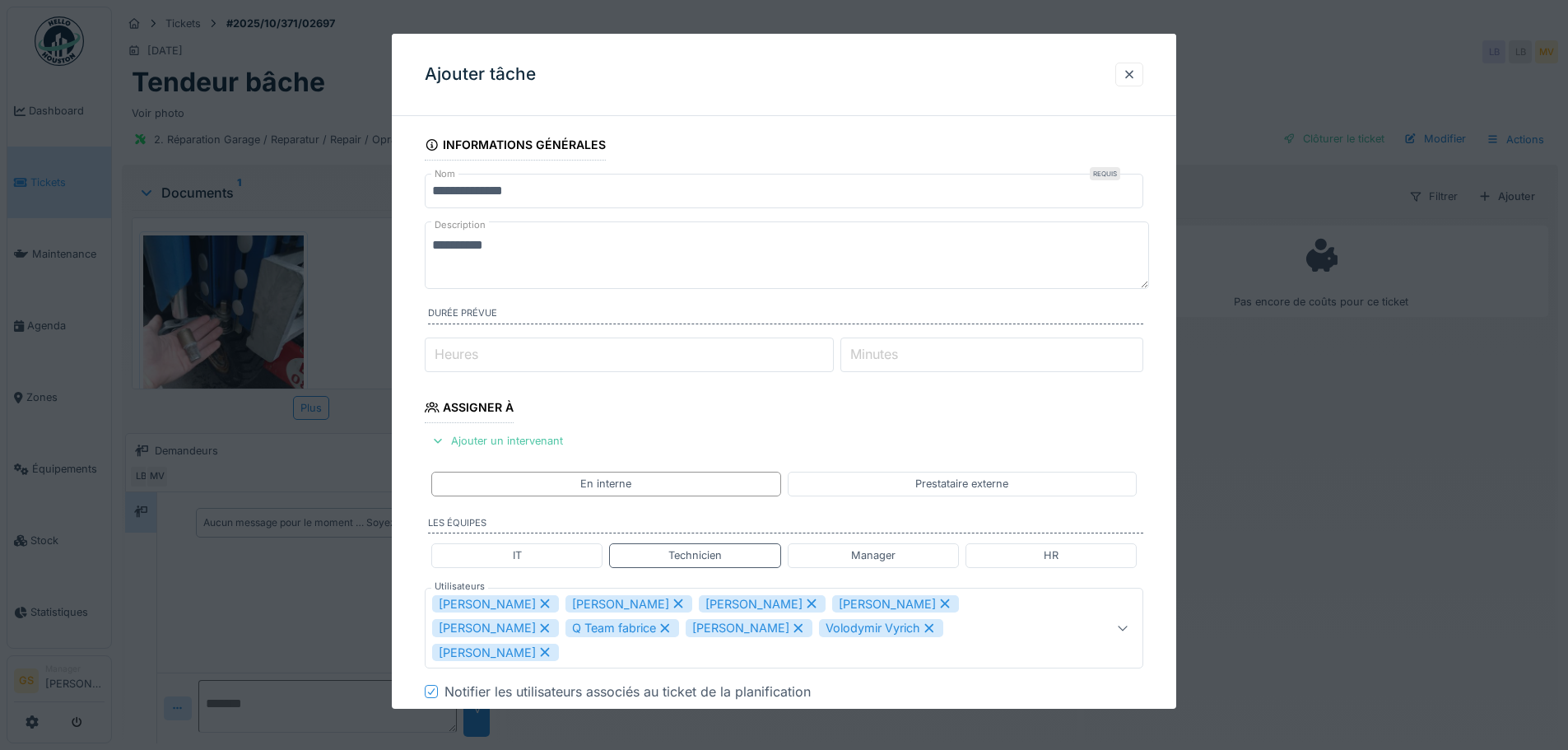
click at [538, 601] on icon at bounding box center [545, 603] width 14 height 12
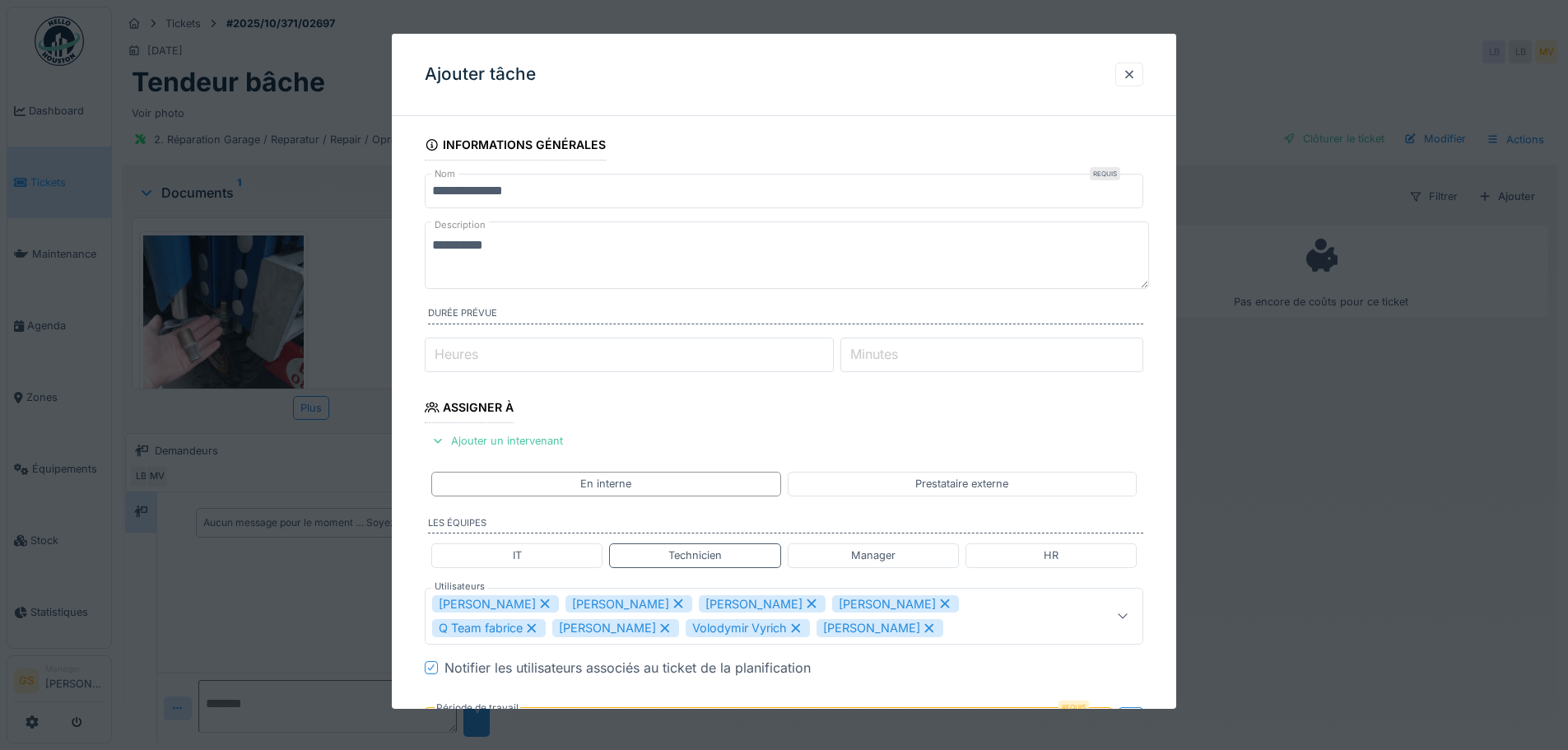
click at [541, 601] on icon at bounding box center [545, 603] width 9 height 9
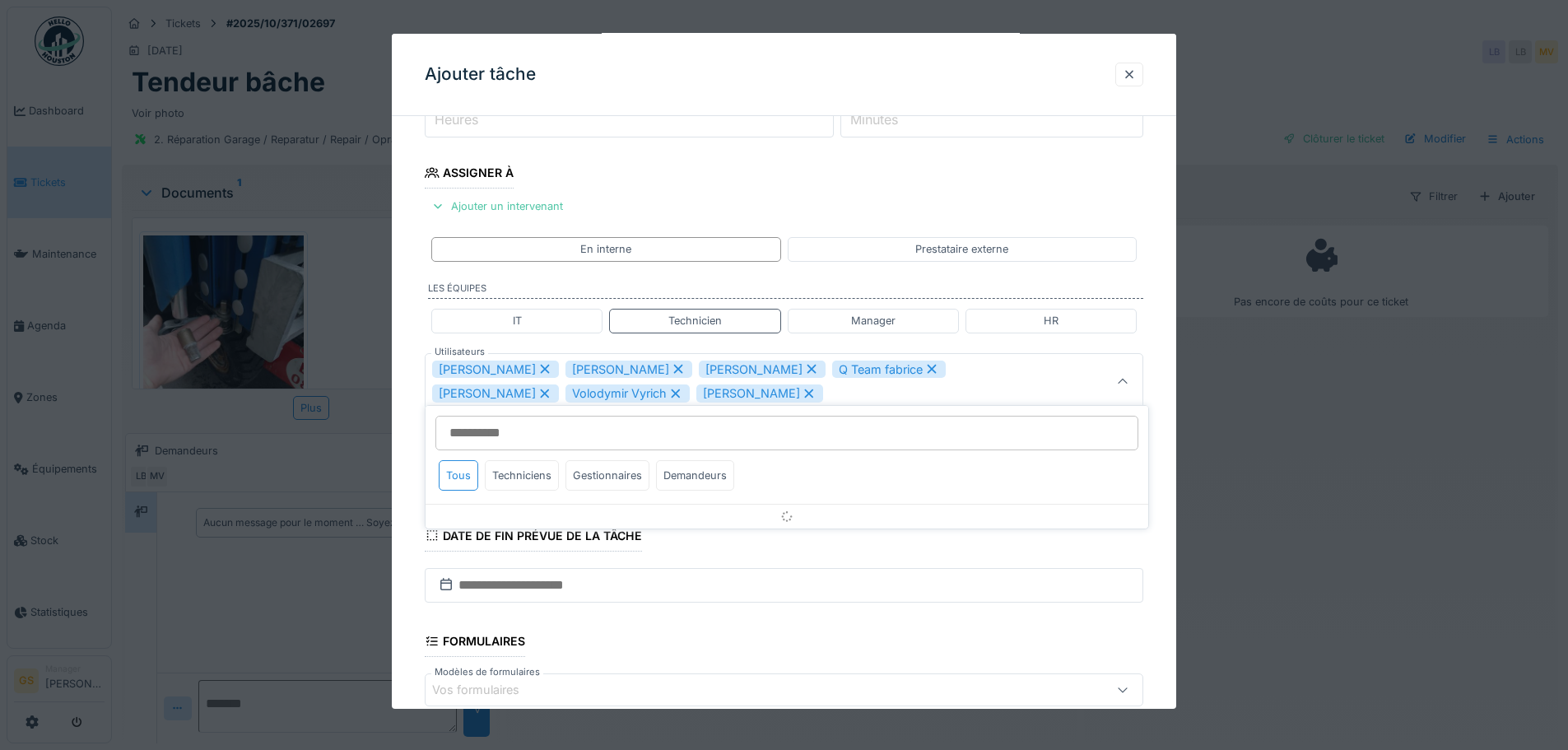
scroll to position [245, 0]
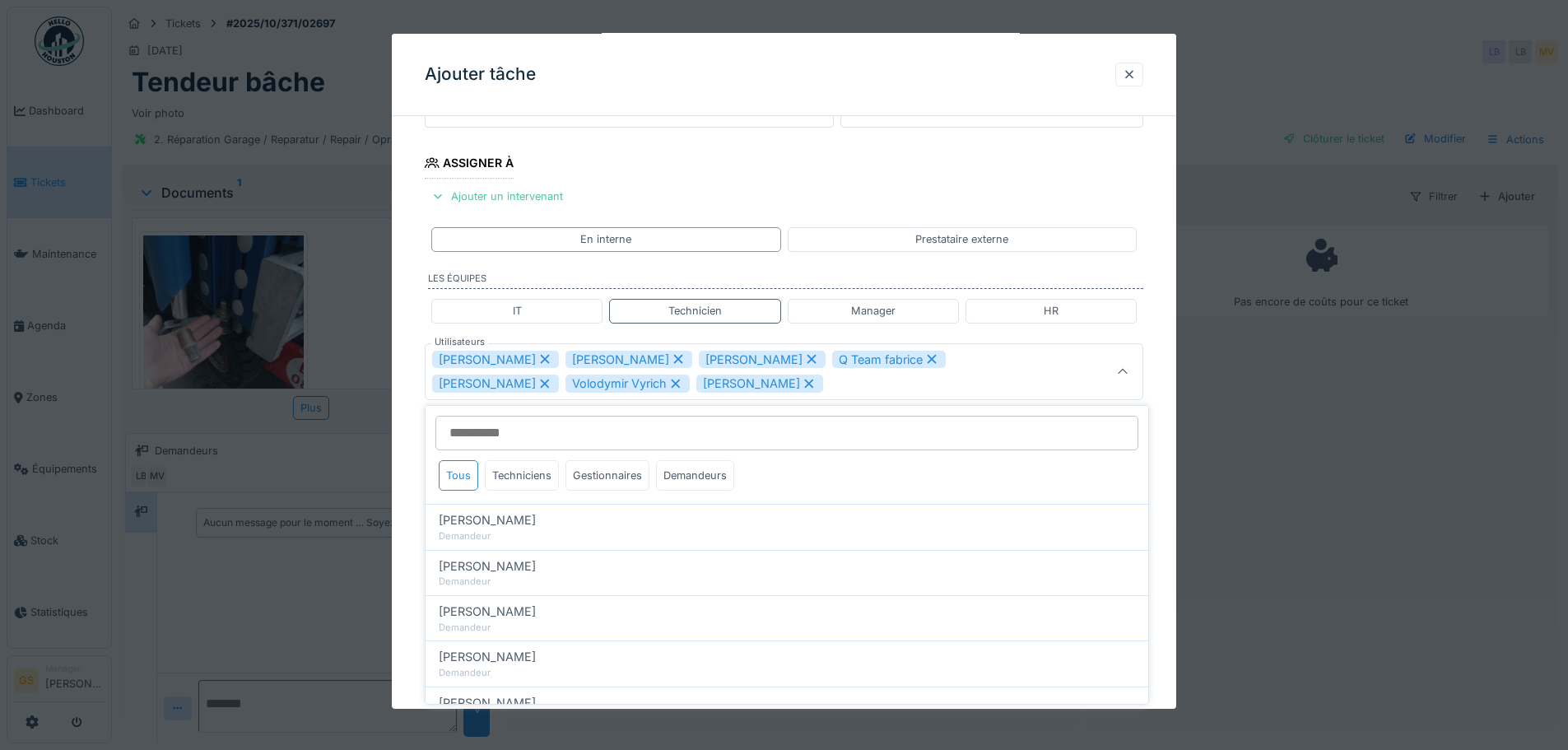
click at [542, 353] on icon at bounding box center [545, 359] width 14 height 12
click at [541, 355] on icon at bounding box center [545, 359] width 14 height 12
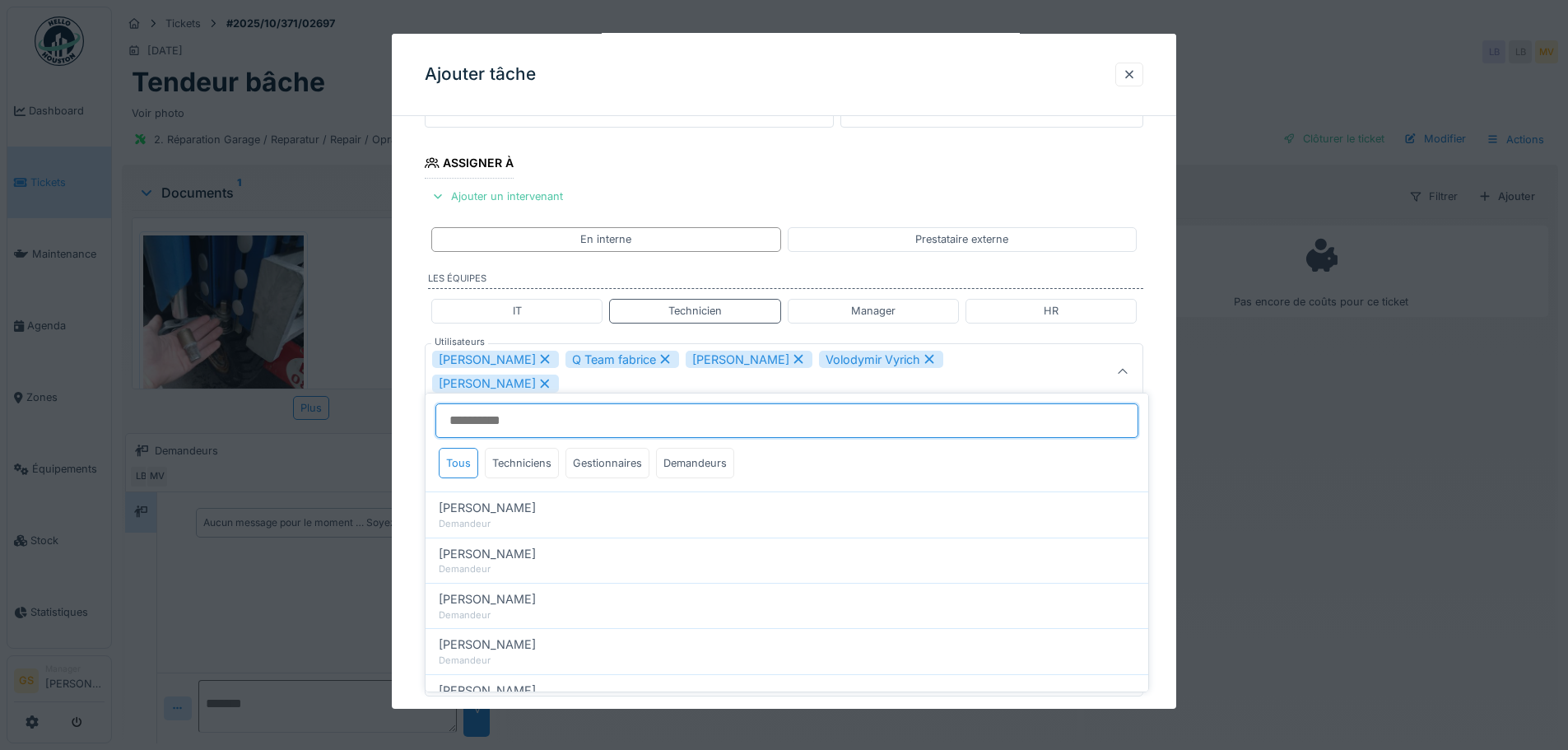
scroll to position [233, 0]
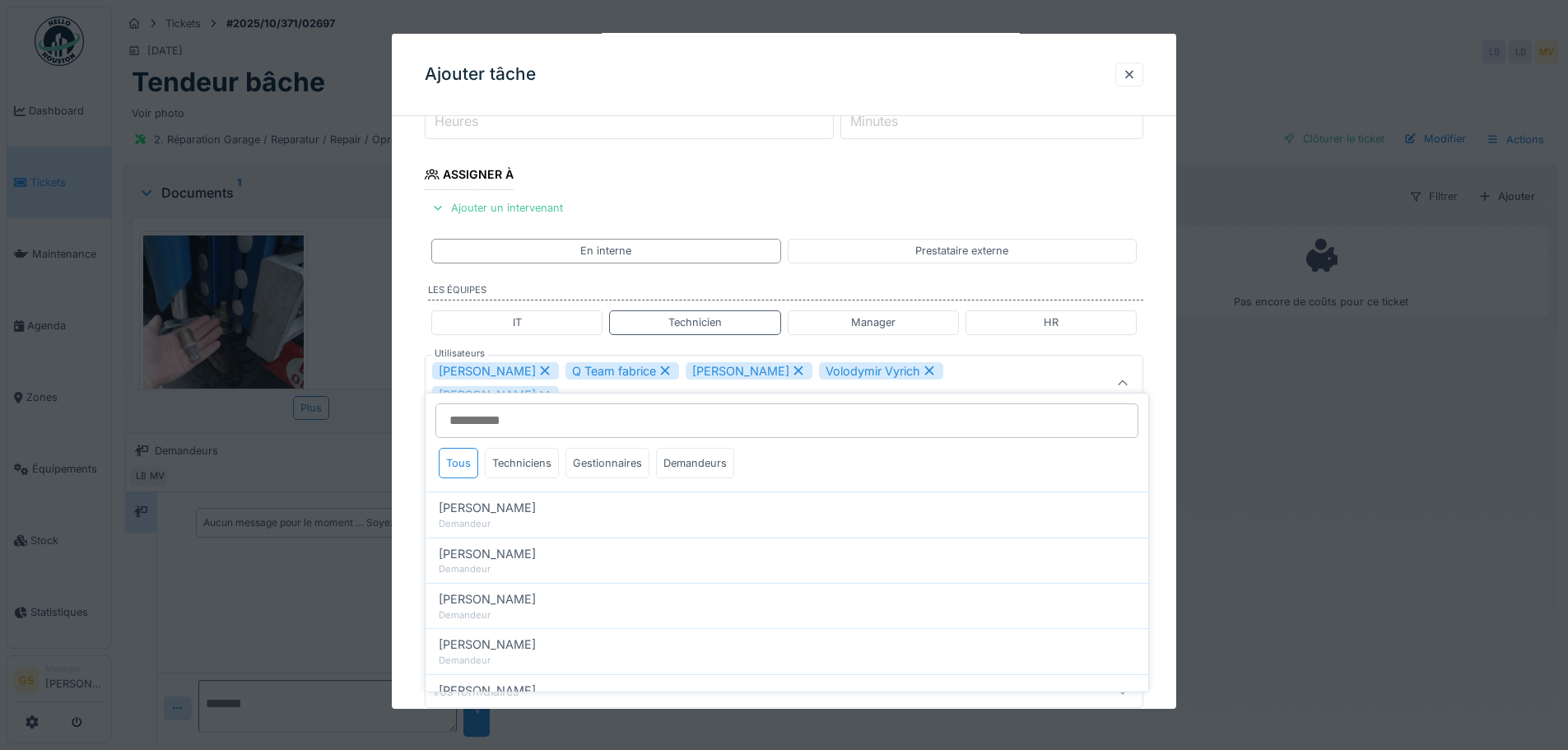
click at [538, 369] on icon at bounding box center [545, 370] width 14 height 12
click at [528, 371] on icon at bounding box center [532, 370] width 14 height 12
click at [541, 370] on icon at bounding box center [545, 371] width 9 height 9
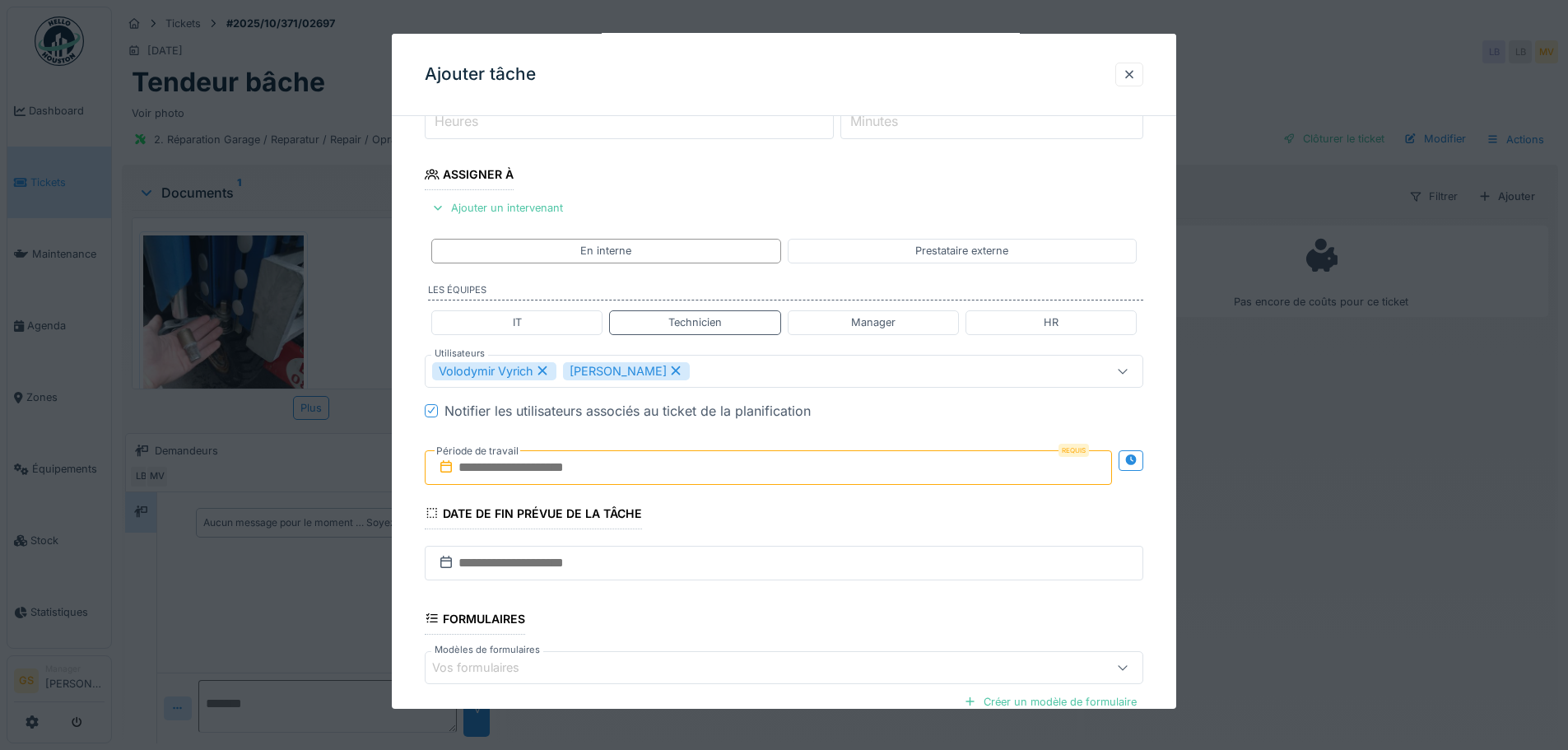
click at [537, 369] on icon at bounding box center [542, 370] width 14 height 12
type input "*****"
click at [457, 465] on input "text" at bounding box center [768, 468] width 687 height 34
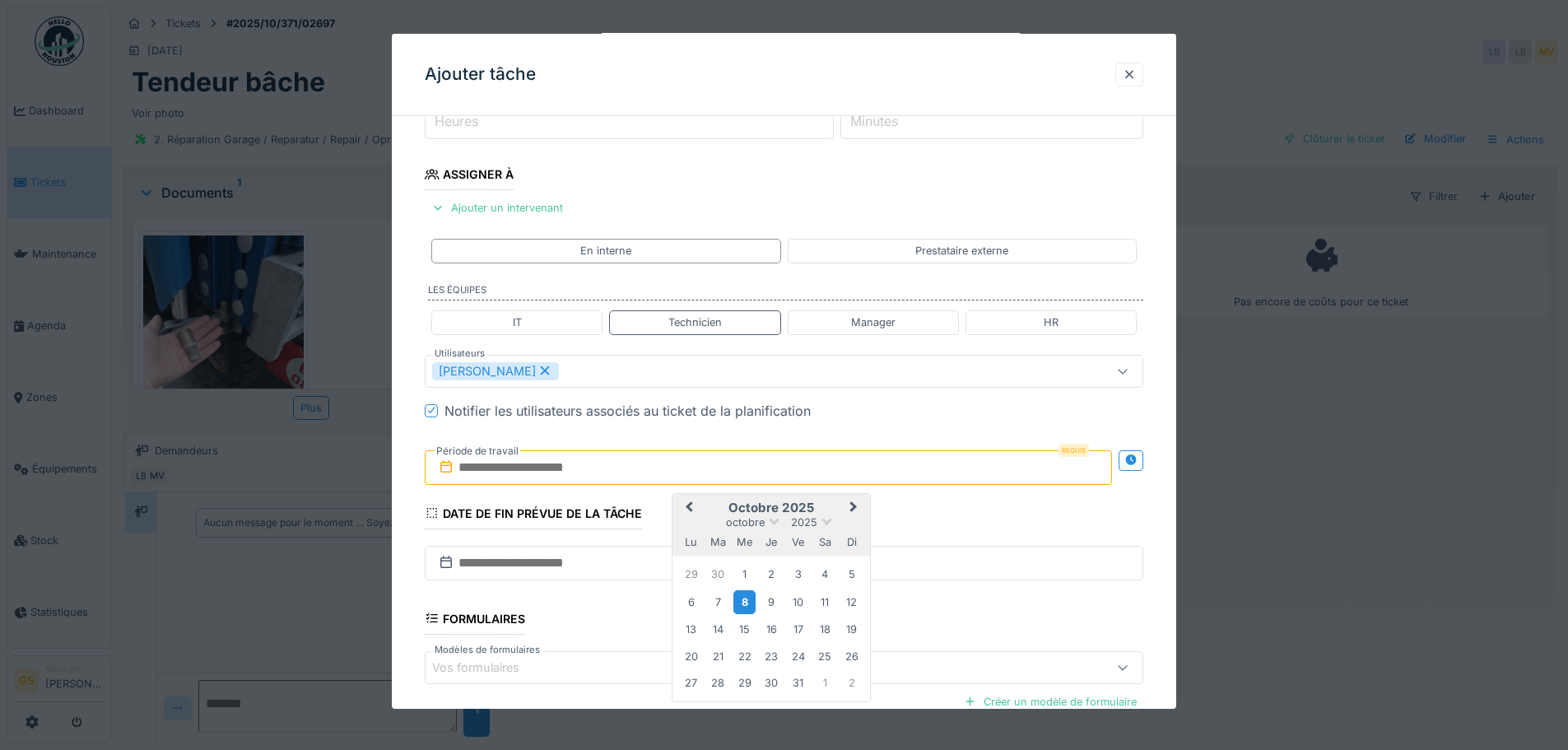
click at [741, 599] on div "8" at bounding box center [744, 602] width 22 height 24
click at [767, 600] on div "9" at bounding box center [772, 602] width 22 height 22
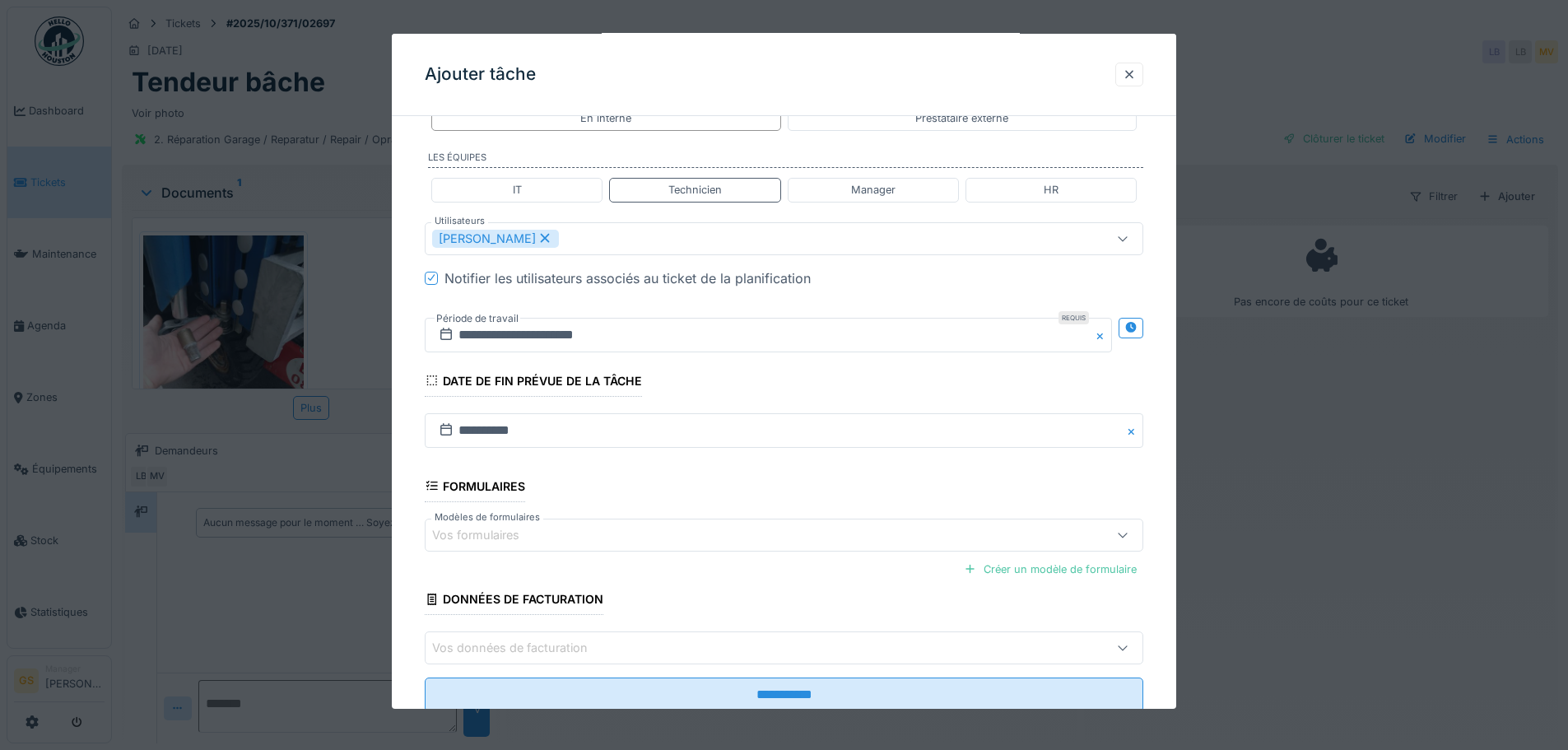
scroll to position [415, 0]
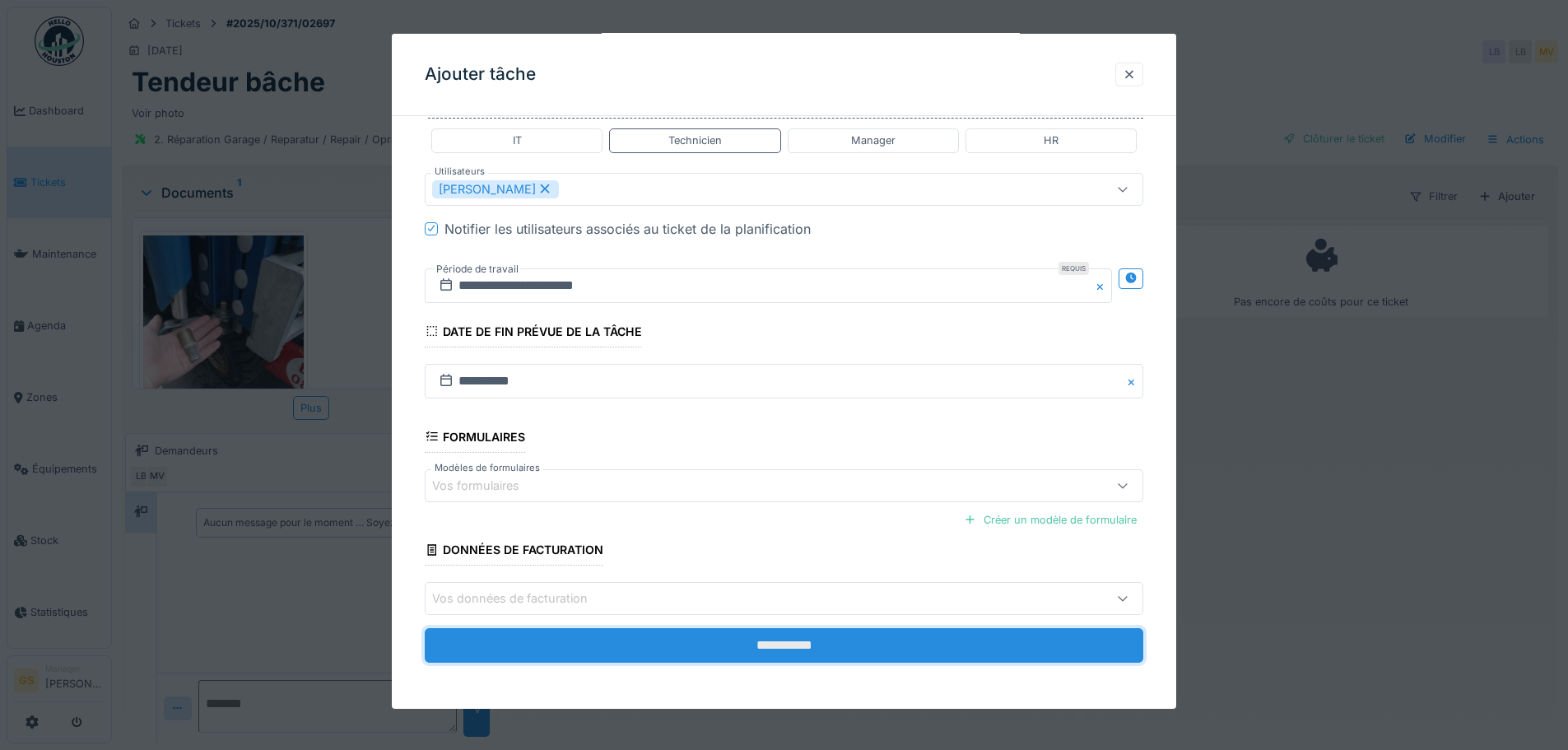
click at [606, 638] on input "**********" at bounding box center [784, 645] width 719 height 34
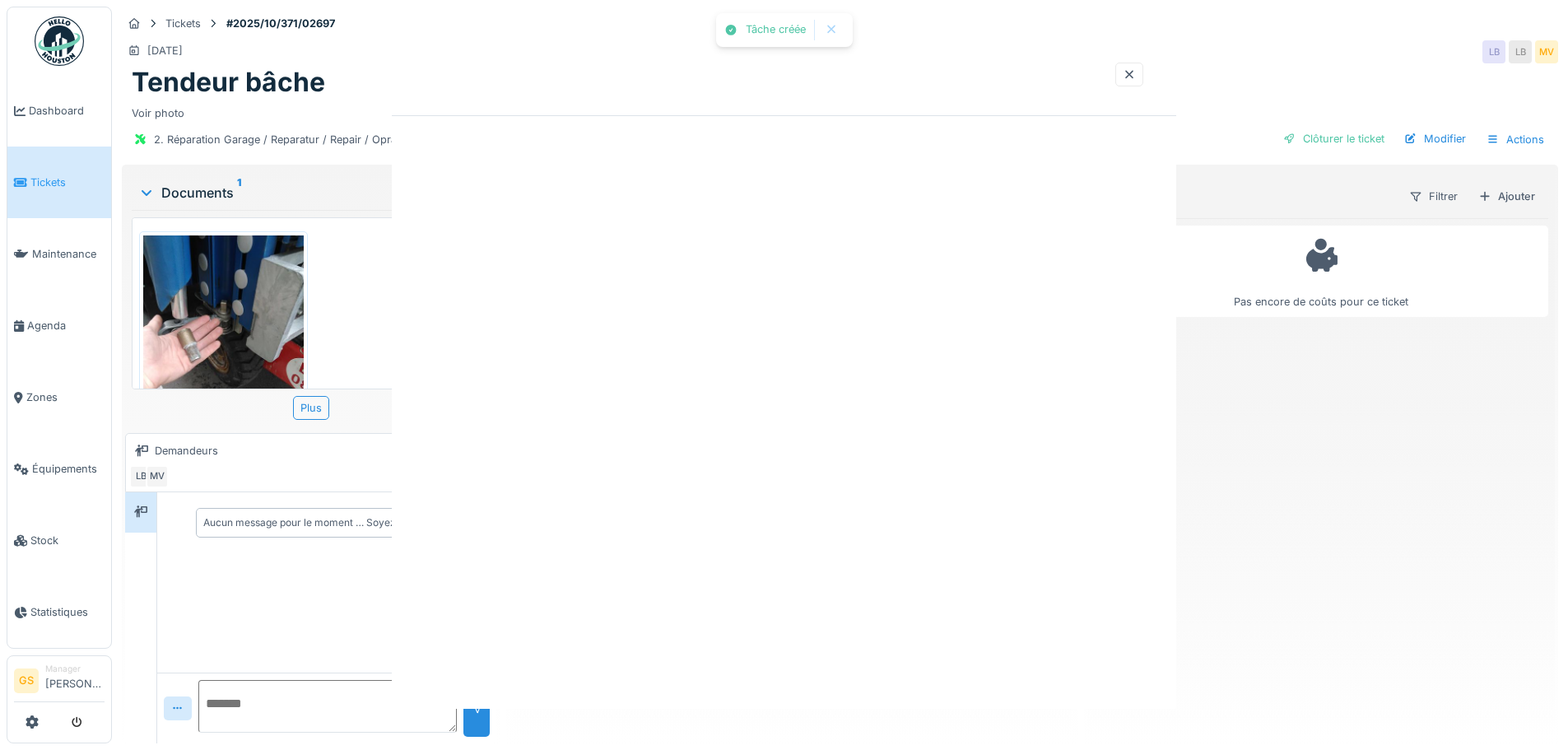
scroll to position [0, 0]
